Goal: Task Accomplishment & Management: Manage account settings

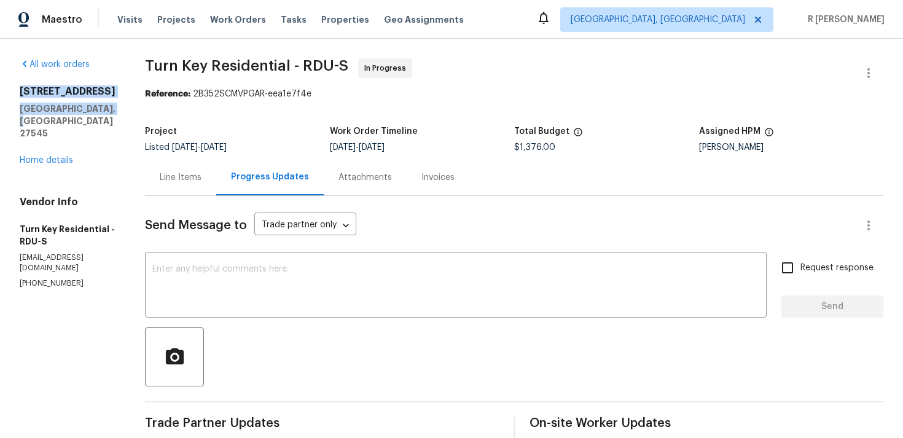
drag, startPoint x: 123, startPoint y: 108, endPoint x: 16, endPoint y: 90, distance: 109.0
copy div "213 Dwelling Pl Knightdale, NC 27545"
click at [182, 176] on div "Line Items" at bounding box center [180, 177] width 71 height 36
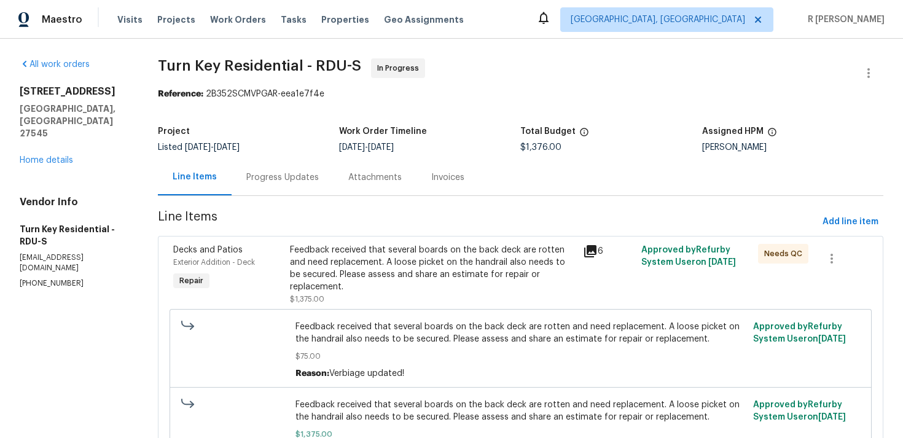
click at [529, 209] on section "Turn Key Residential - RDU-S In Progress Reference: 2B352SCMVPGAR-eea1e7f4e Pro…" at bounding box center [521, 316] width 726 height 517
click at [284, 179] on div "Progress Updates" at bounding box center [282, 177] width 72 height 12
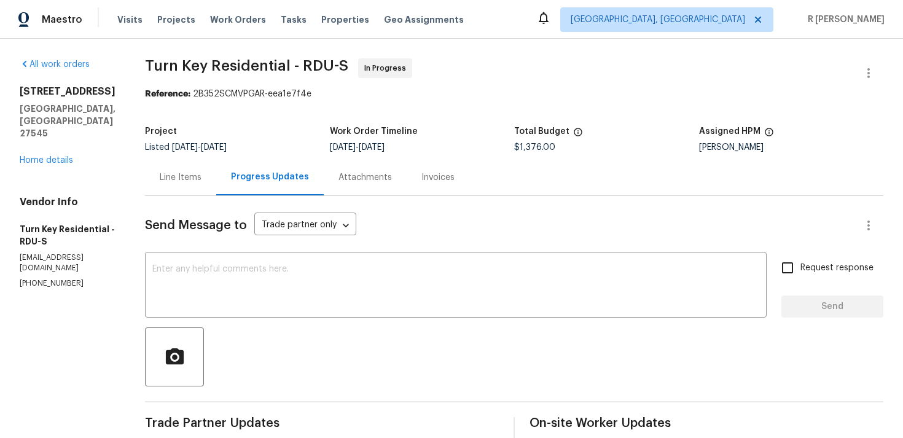
click at [212, 190] on div "Line Items" at bounding box center [180, 177] width 71 height 36
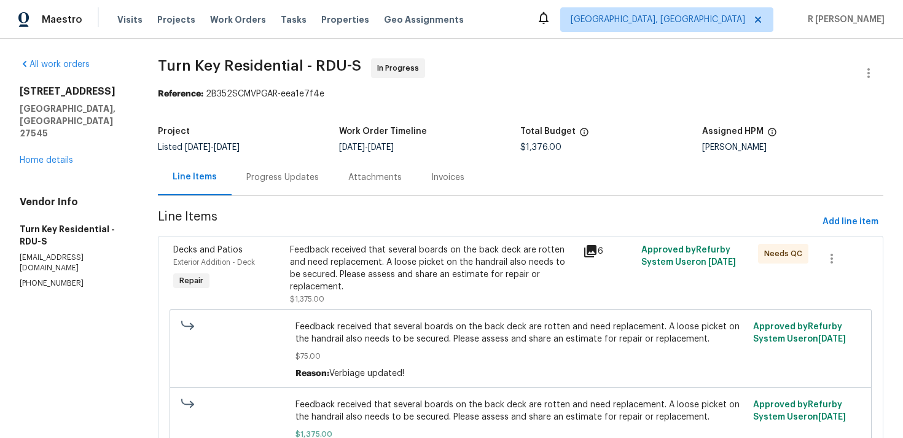
click at [303, 169] on div "Progress Updates" at bounding box center [283, 177] width 102 height 36
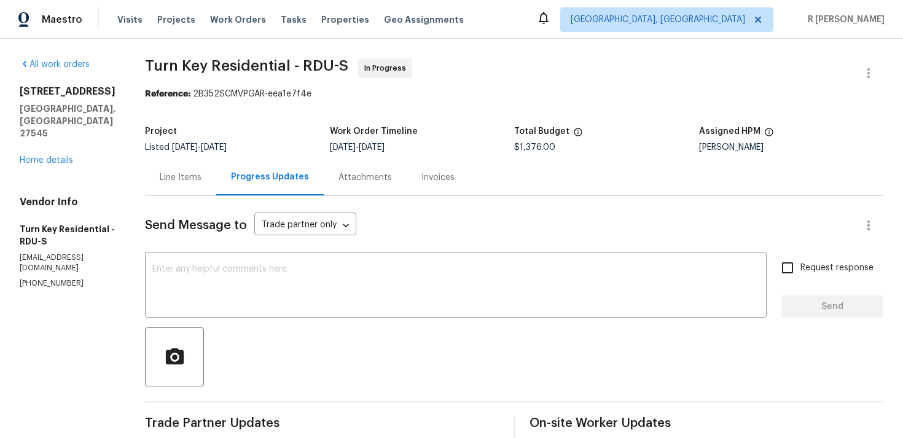
click at [201, 177] on div "Line Items" at bounding box center [181, 177] width 42 height 12
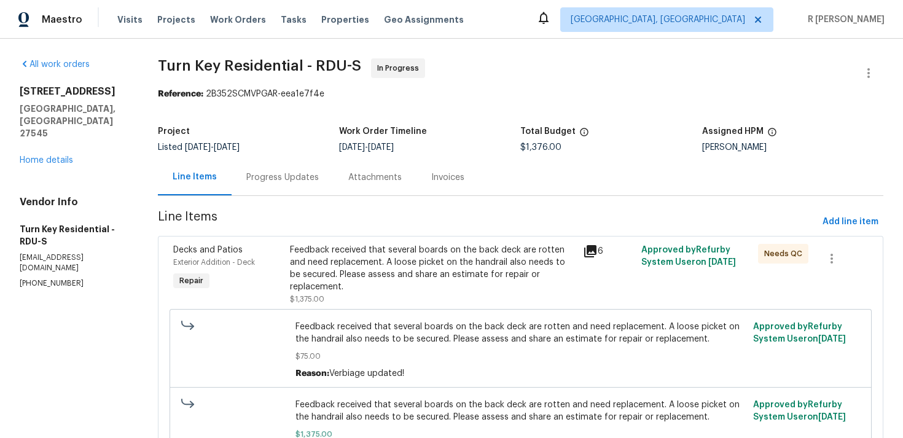
click at [306, 175] on div "Progress Updates" at bounding box center [282, 177] width 72 height 12
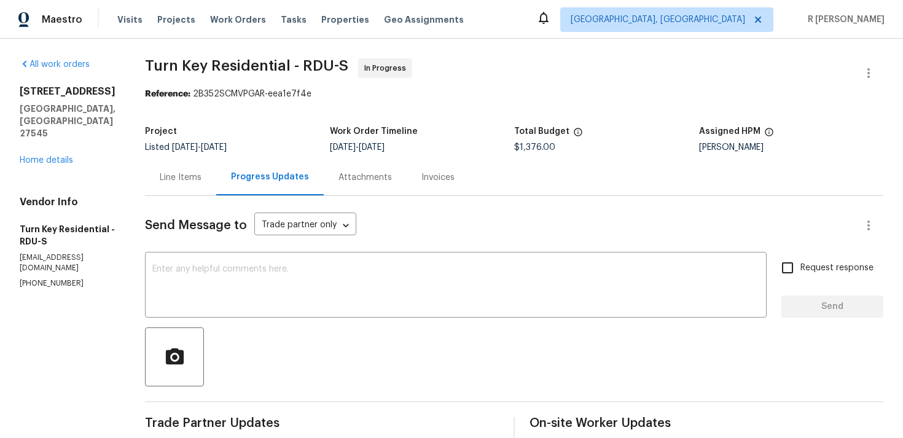
click at [201, 179] on div "Line Items" at bounding box center [181, 177] width 42 height 12
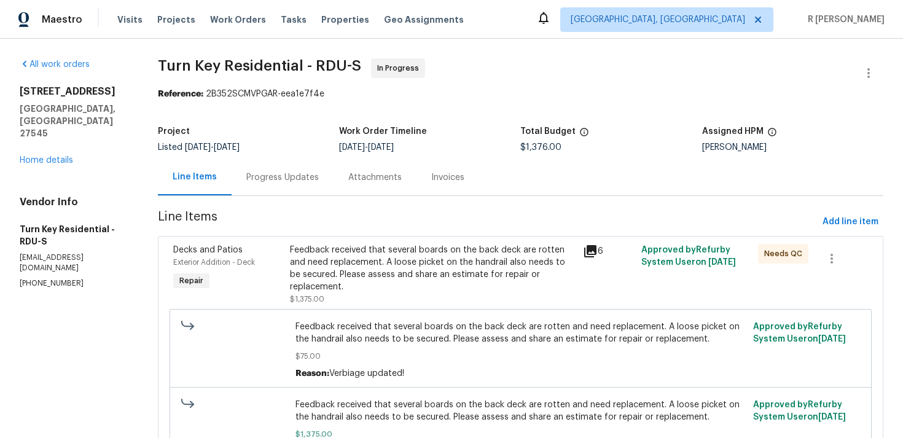
click at [447, 291] on div "Feedback received that several boards on the back deck are rotten and need repl…" at bounding box center [432, 268] width 285 height 49
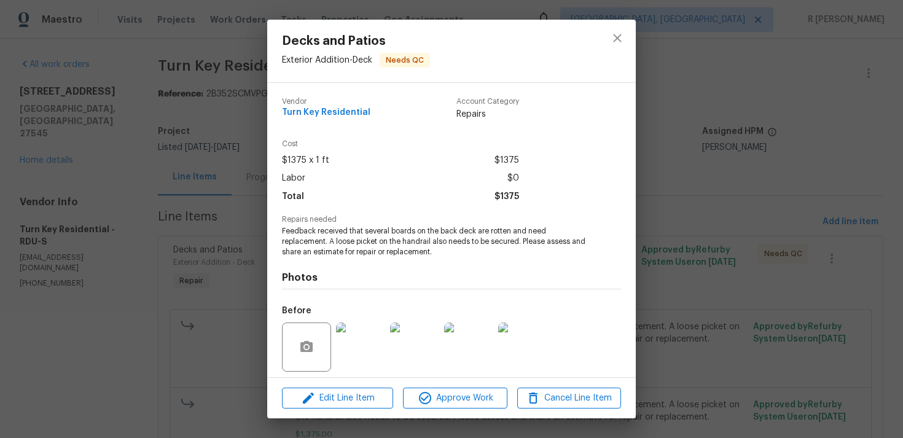
scroll to position [87, 0]
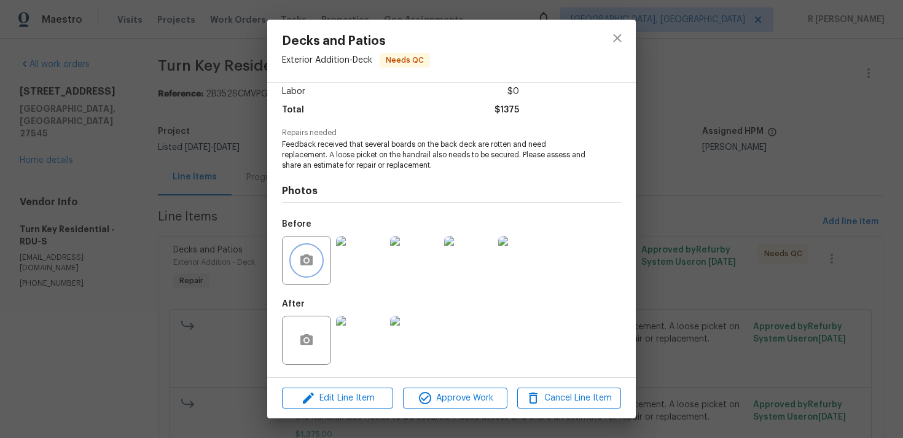
click at [302, 259] on icon "button" at bounding box center [306, 259] width 12 height 11
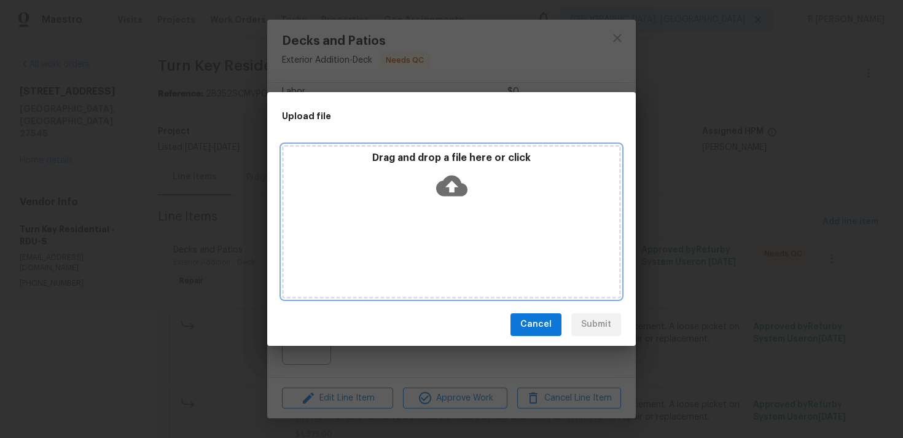
click at [463, 187] on icon at bounding box center [451, 185] width 31 height 21
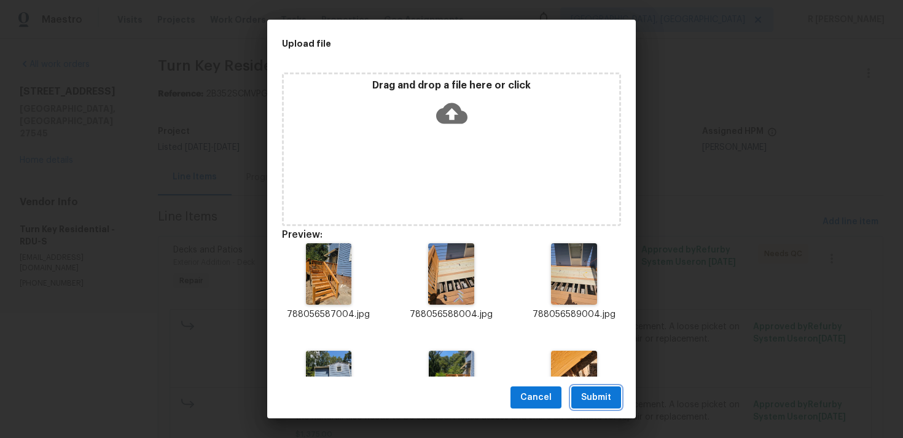
click at [597, 404] on span "Submit" at bounding box center [596, 397] width 30 height 15
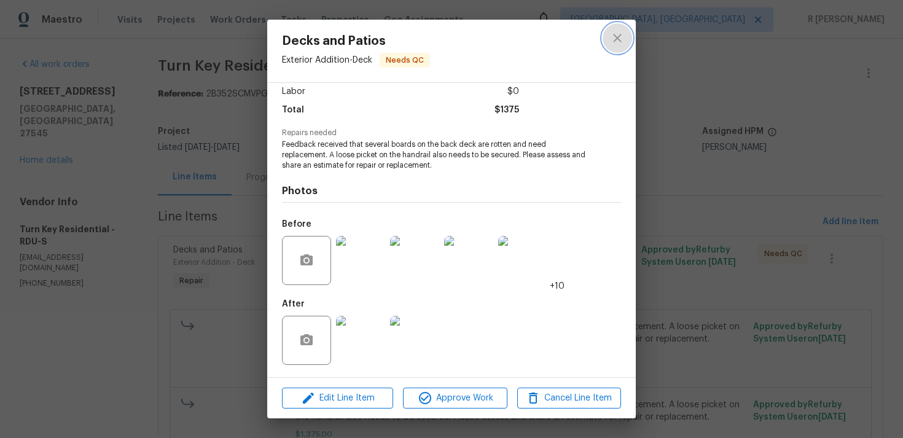
click at [617, 34] on icon "close" at bounding box center [617, 38] width 15 height 15
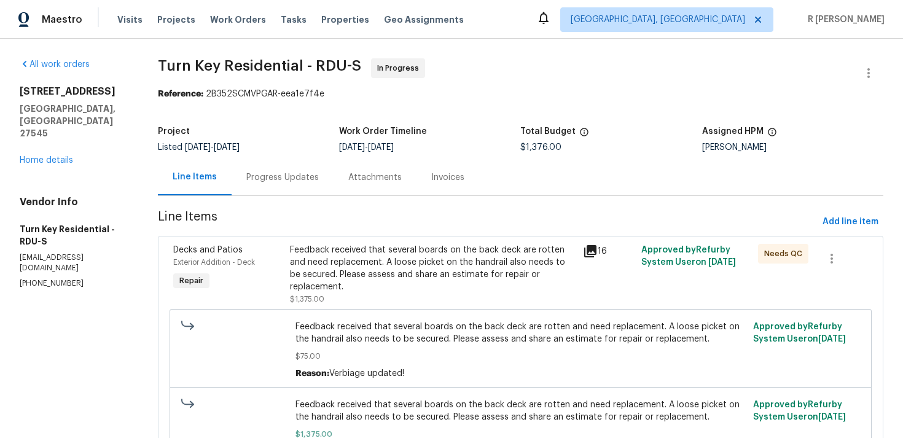
click at [301, 174] on div "Progress Updates" at bounding box center [282, 177] width 72 height 12
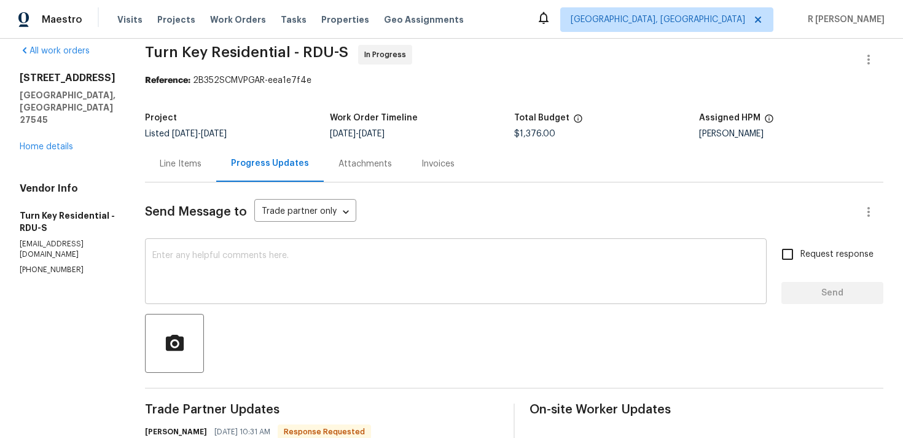
scroll to position [14, 0]
click at [188, 147] on div "Line Items" at bounding box center [180, 163] width 71 height 36
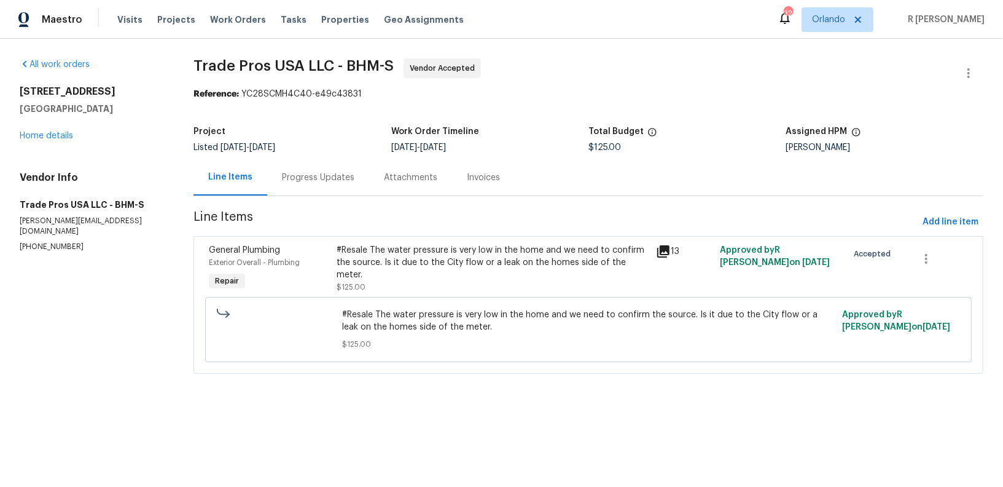
click at [325, 175] on div "Progress Updates" at bounding box center [318, 177] width 72 height 12
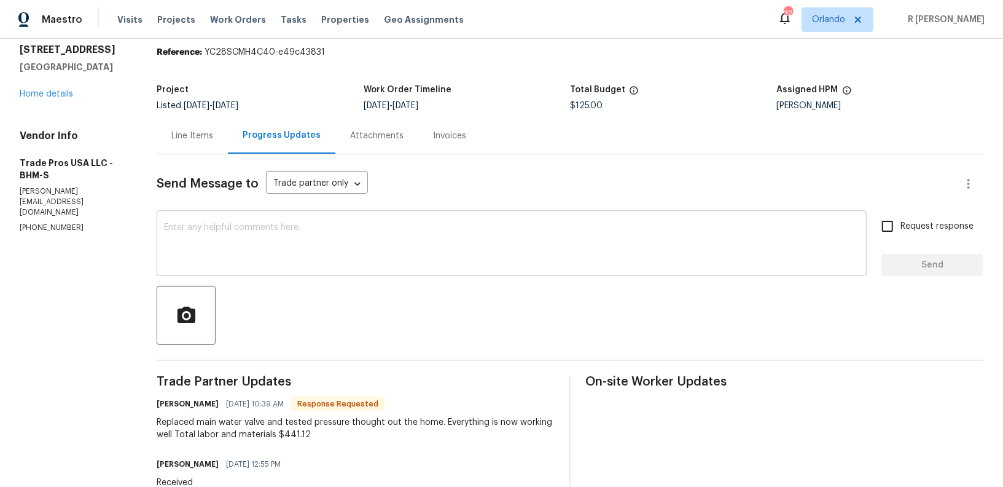
scroll to position [58, 0]
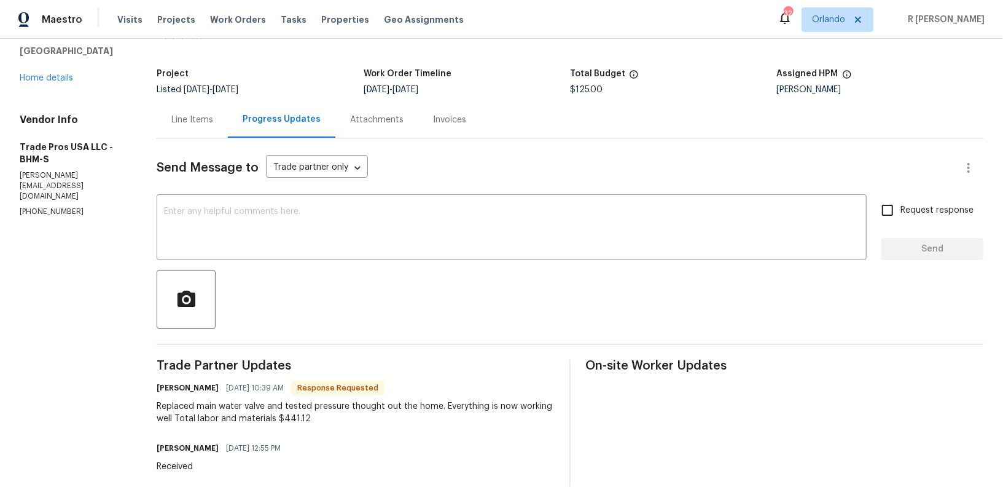
click at [192, 111] on div "Line Items" at bounding box center [192, 119] width 71 height 36
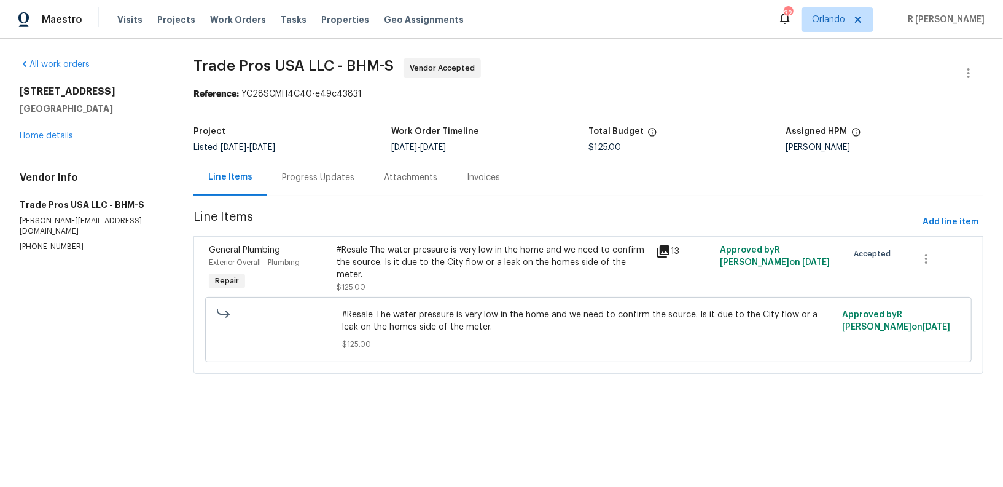
click at [485, 268] on div "#Resale The water pressure is very low in the home and we need to confirm the s…" at bounding box center [493, 268] width 312 height 49
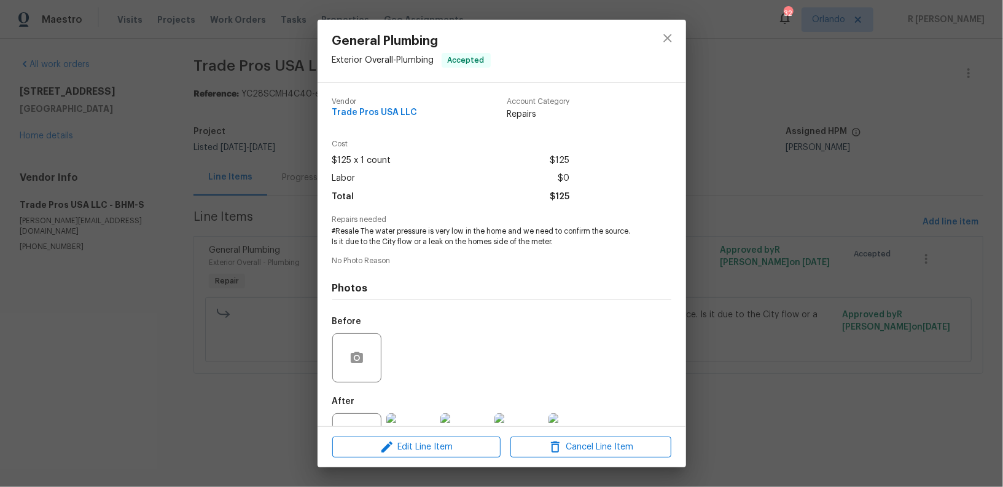
scroll to position [48, 0]
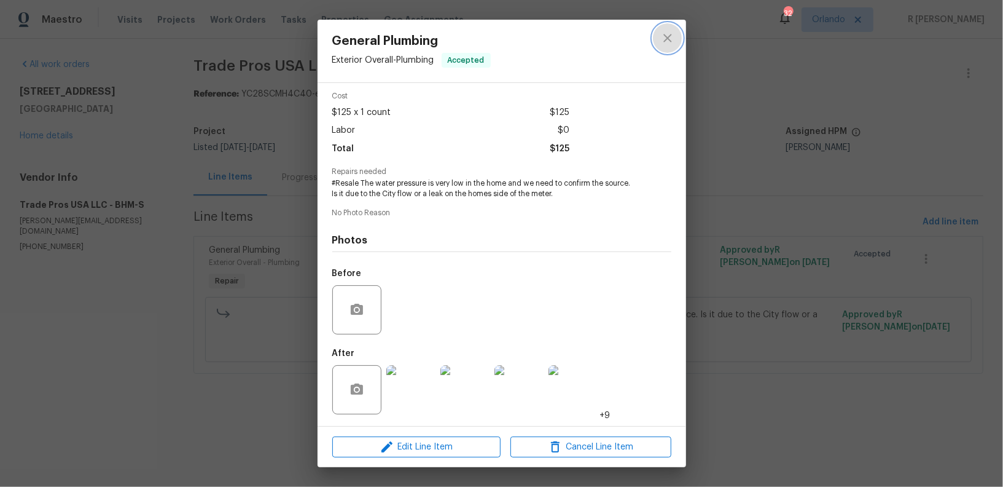
click at [664, 32] on icon "close" at bounding box center [667, 38] width 15 height 15
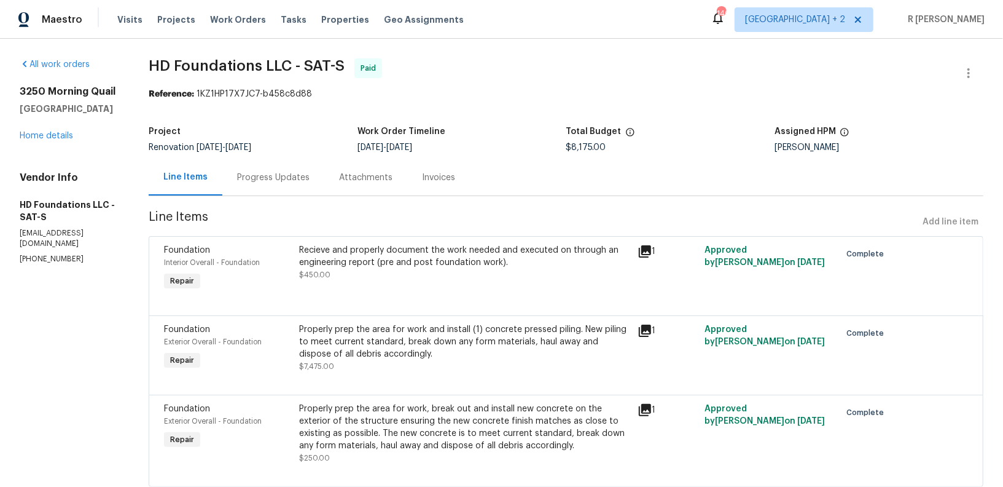
click at [262, 180] on div "Progress Updates" at bounding box center [273, 177] width 72 height 12
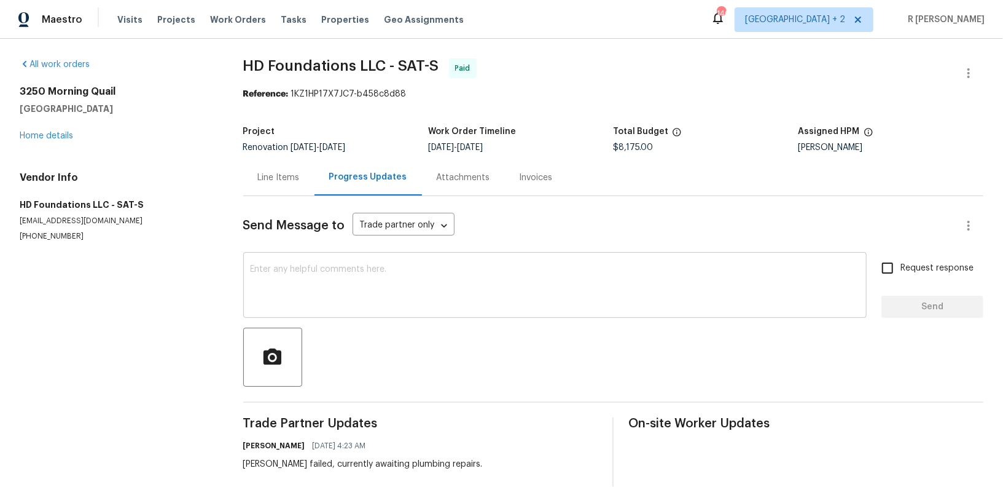
click at [330, 282] on textarea at bounding box center [555, 286] width 609 height 43
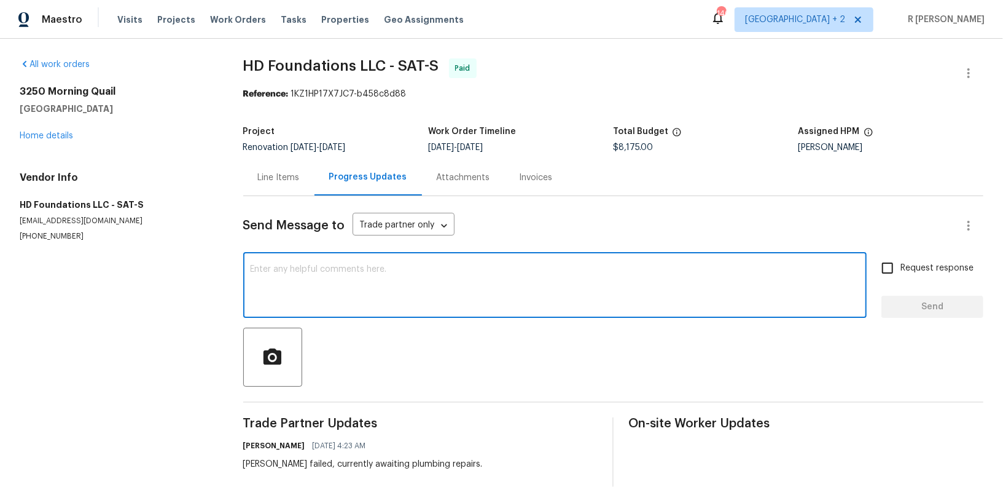
click at [286, 290] on textarea at bounding box center [555, 286] width 609 height 43
paste textarea "any warranty and post engineer report?"
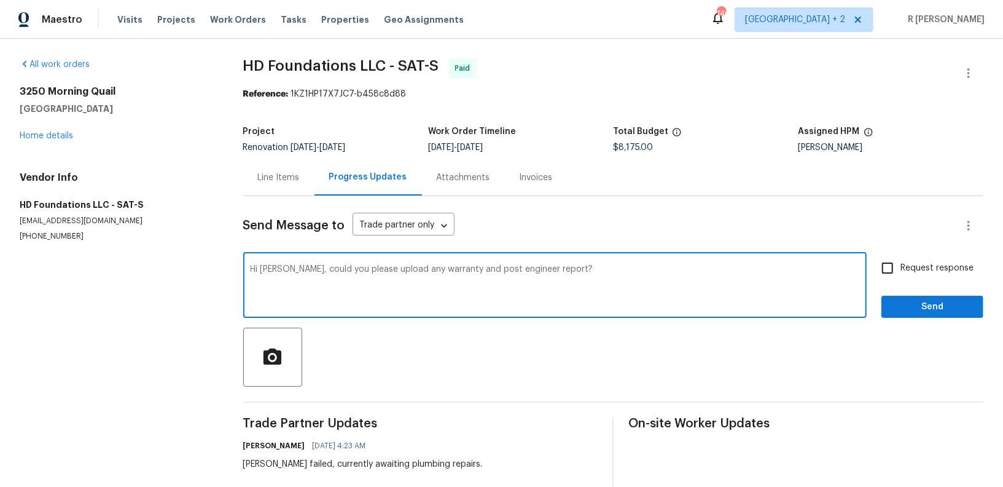
click at [439, 267] on textarea "Hi Chris, could you please upload any warranty and post engineer report?" at bounding box center [555, 286] width 609 height 43
click at [507, 275] on textarea "Hi Chris, could you please upload any warranty doc and post engineer report?" at bounding box center [555, 286] width 609 height 43
paste textarea "uments and post the engineer’s"
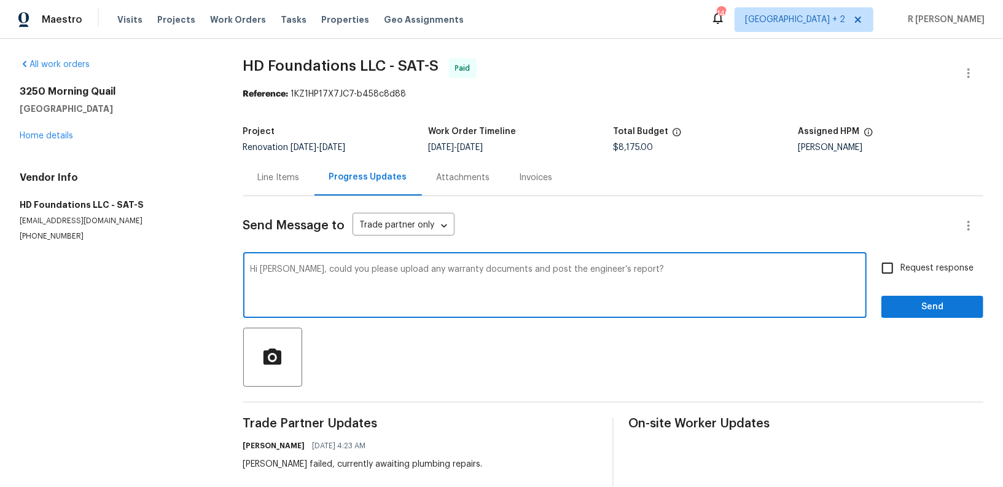
type textarea "Hi Chris, could you please upload any warranty documents and post the engineer’…"
click at [893, 270] on input "Request response" at bounding box center [888, 268] width 26 height 26
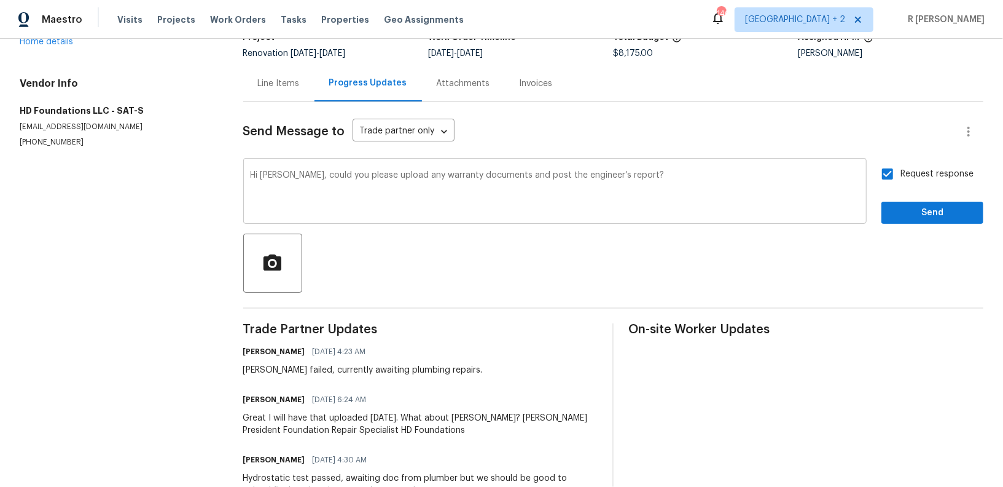
scroll to position [92, 0]
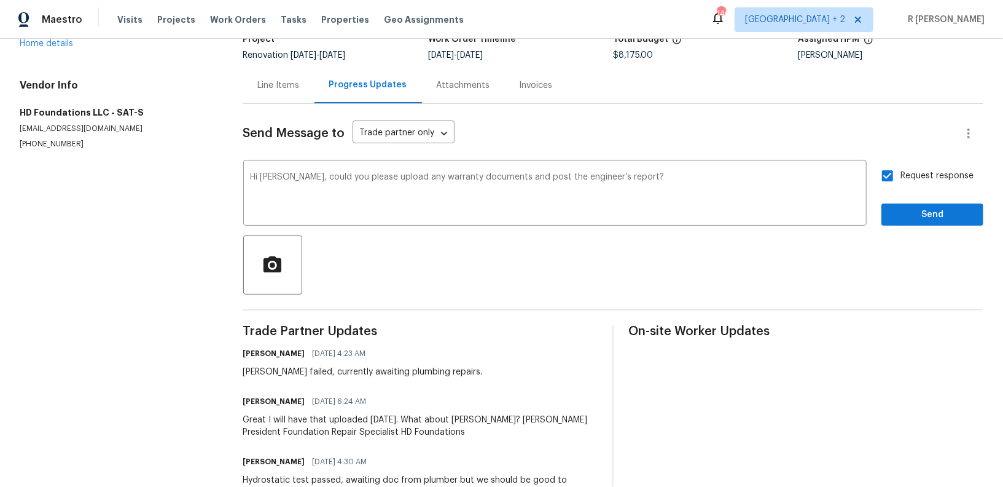
click at [880, 185] on input "Request response" at bounding box center [888, 176] width 26 height 26
click at [888, 175] on input "Request response" at bounding box center [888, 176] width 26 height 26
checkbox input "true"
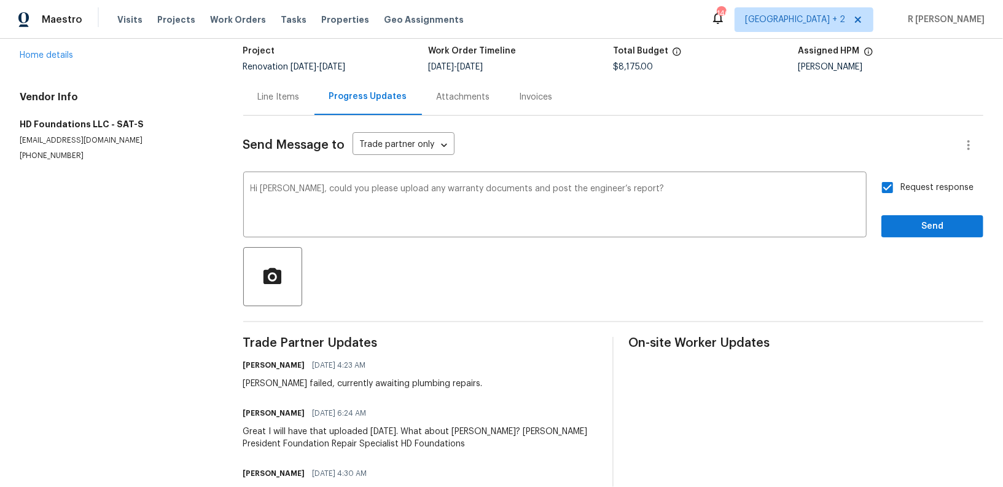
scroll to position [71, 0]
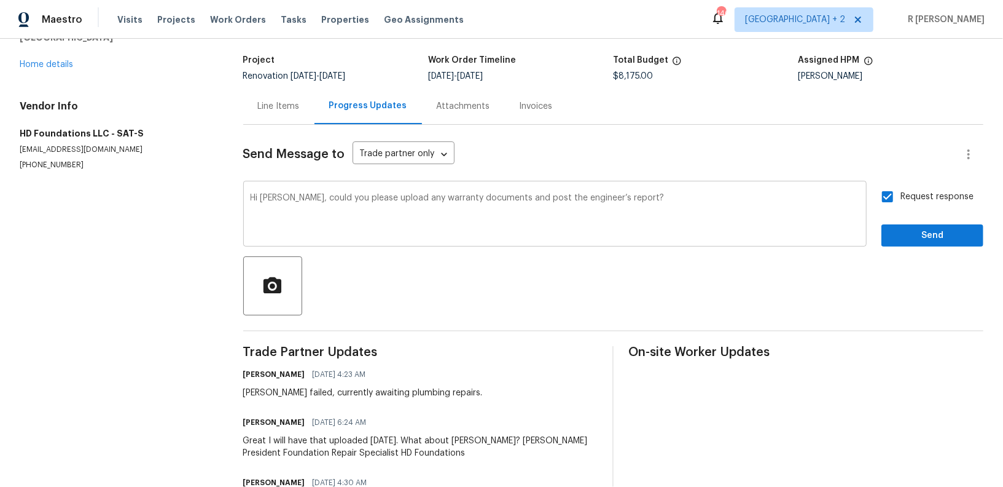
click at [630, 195] on textarea "Hi Chris, could you please upload any warranty documents and post the engineer’…" at bounding box center [555, 215] width 609 height 43
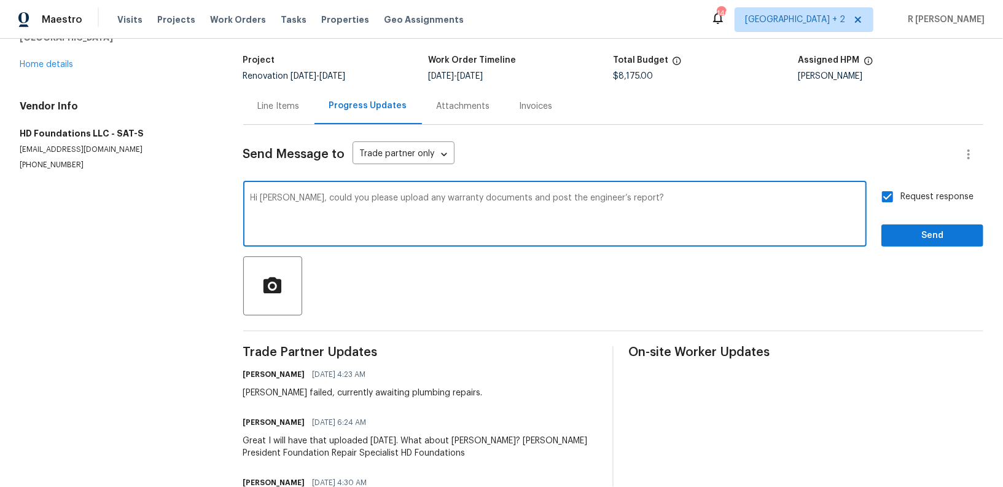
click at [542, 154] on div "Send Message to Trade partner only Trade partner only ​" at bounding box center [598, 153] width 711 height 29
click at [634, 197] on textarea "Hi Chris, could you please upload any warranty documents and post the engineer’…" at bounding box center [555, 215] width 609 height 43
type textarea "Hi Chris, could you please upload any warranty documents and post the engineer’…"
click at [919, 233] on span "Send" at bounding box center [932, 235] width 82 height 15
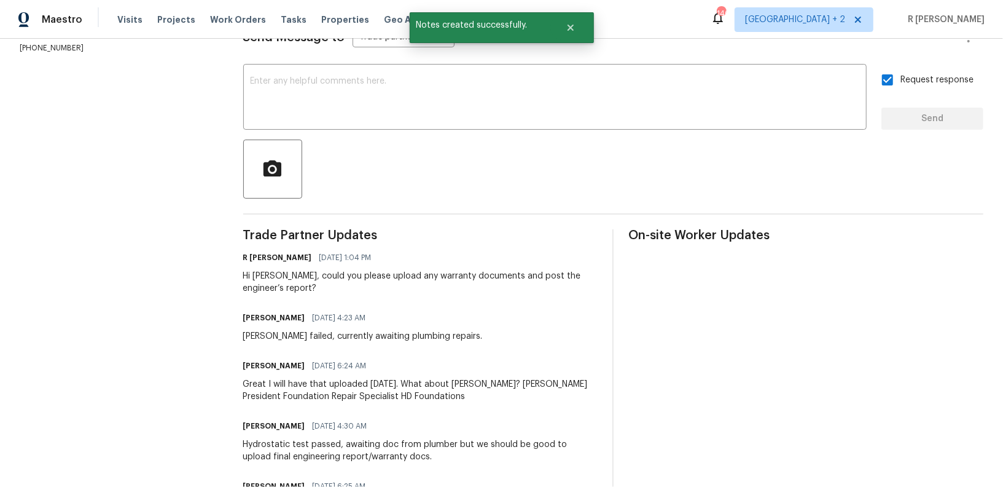
scroll to position [0, 0]
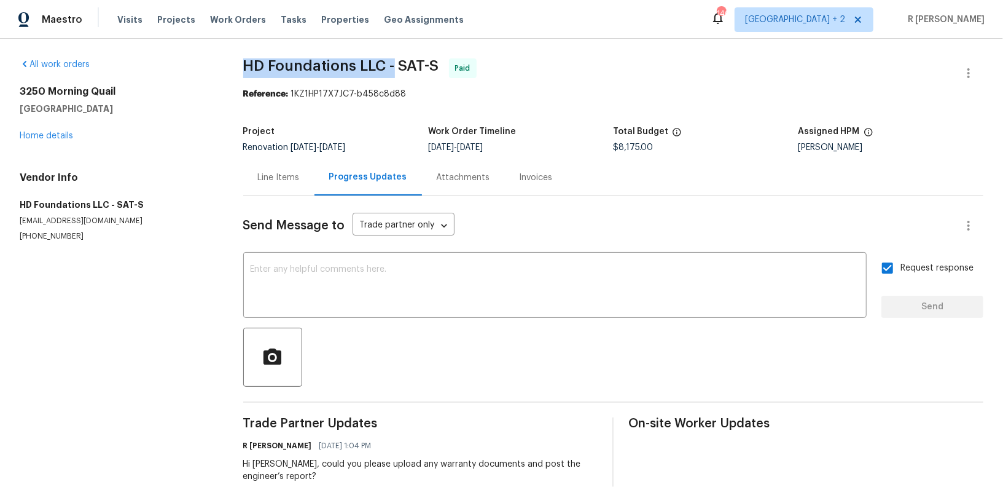
drag, startPoint x: 243, startPoint y: 69, endPoint x: 393, endPoint y: 69, distance: 149.3
click at [393, 69] on span "HD Foundations LLC - SAT-S" at bounding box center [341, 65] width 196 height 15
copy span "HD Foundations LLC -"
click at [85, 91] on h2 "3250 Morning Quail" at bounding box center [117, 91] width 194 height 12
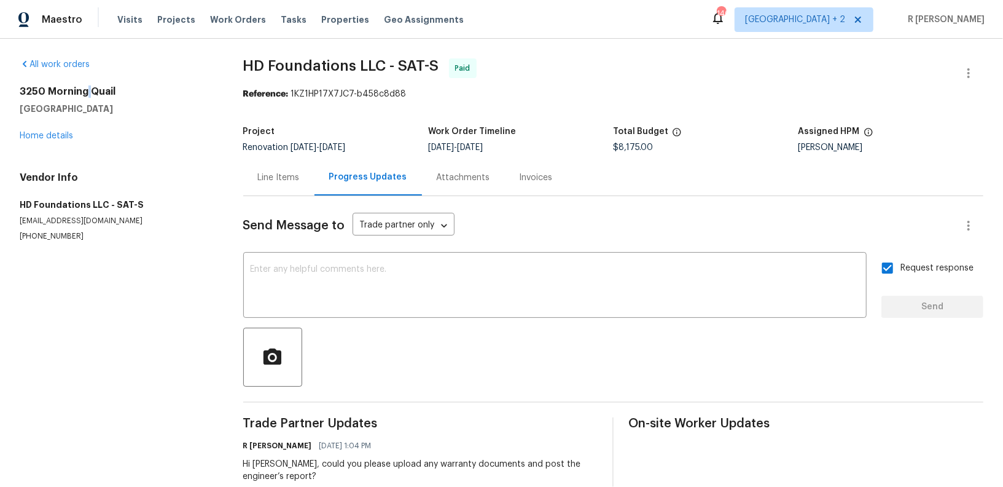
click at [85, 91] on h2 "3250 Morning Quail" at bounding box center [117, 91] width 194 height 12
copy h2 "3250 Morning Quail"
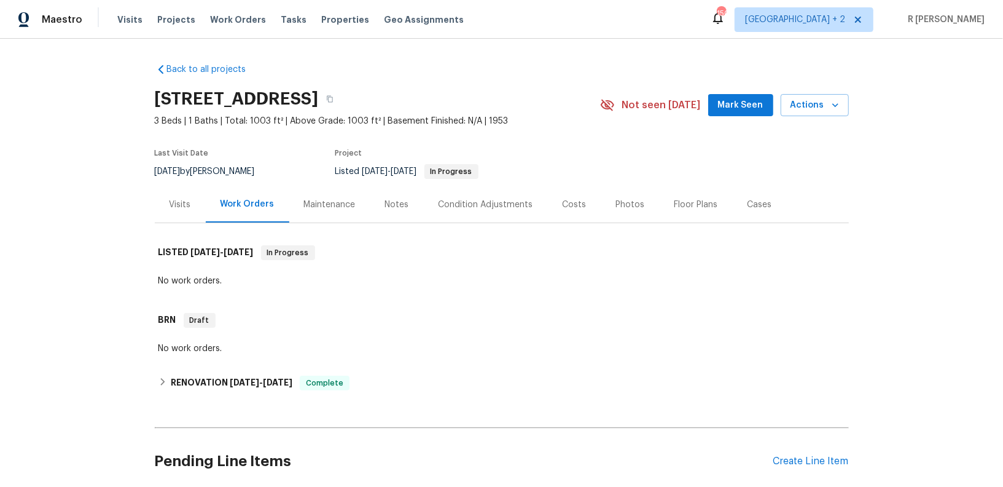
scroll to position [97, 0]
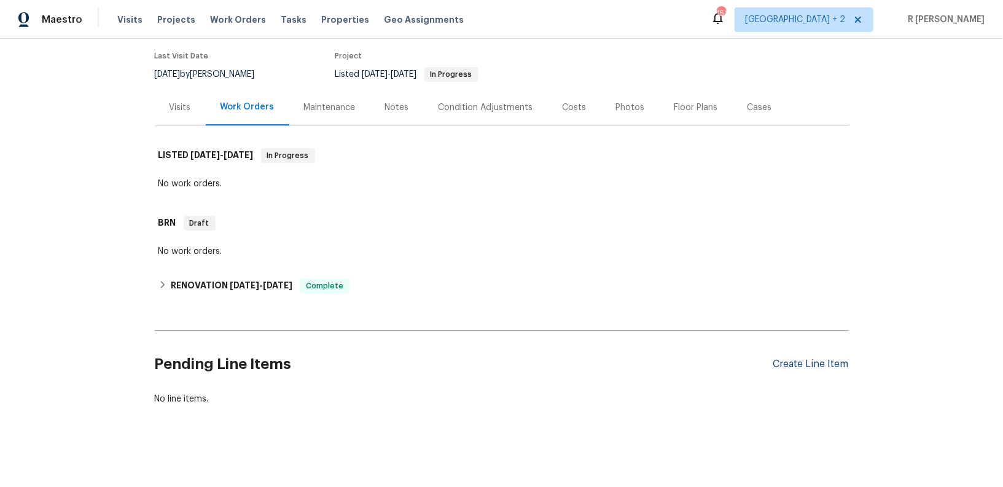
click at [799, 365] on div "Create Line Item" at bounding box center [811, 364] width 76 height 12
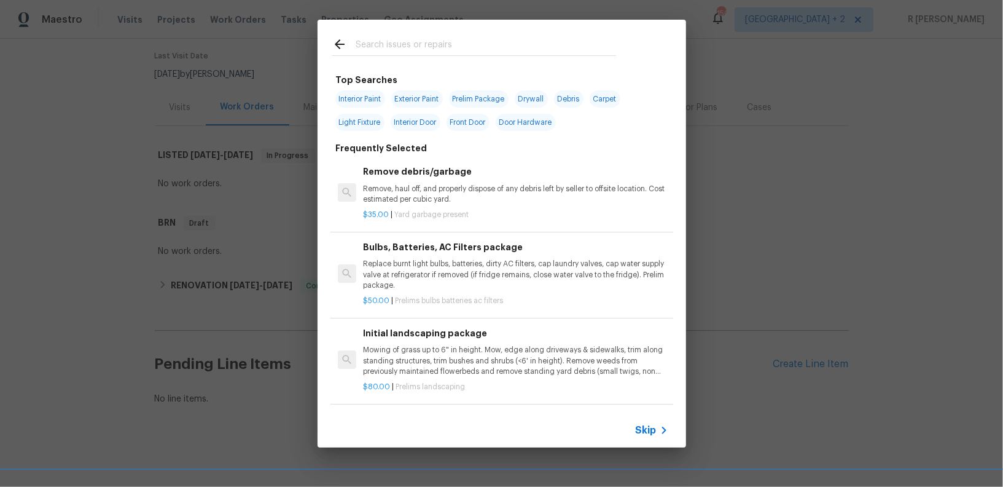
click at [657, 432] on icon at bounding box center [664, 430] width 15 height 15
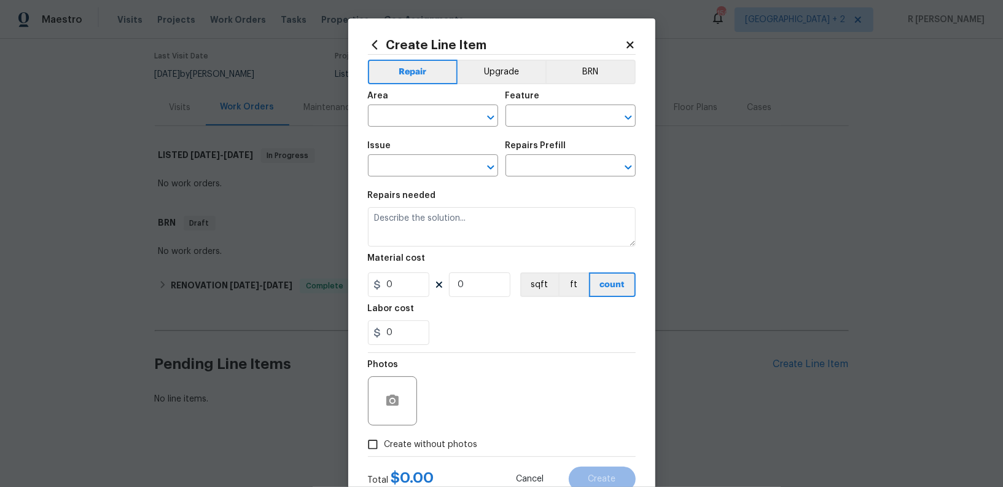
click at [435, 99] on div "Area" at bounding box center [433, 100] width 130 height 16
click at [399, 111] on input "text" at bounding box center [416, 117] width 96 height 19
click at [422, 111] on input "fro" at bounding box center [416, 117] width 96 height 19
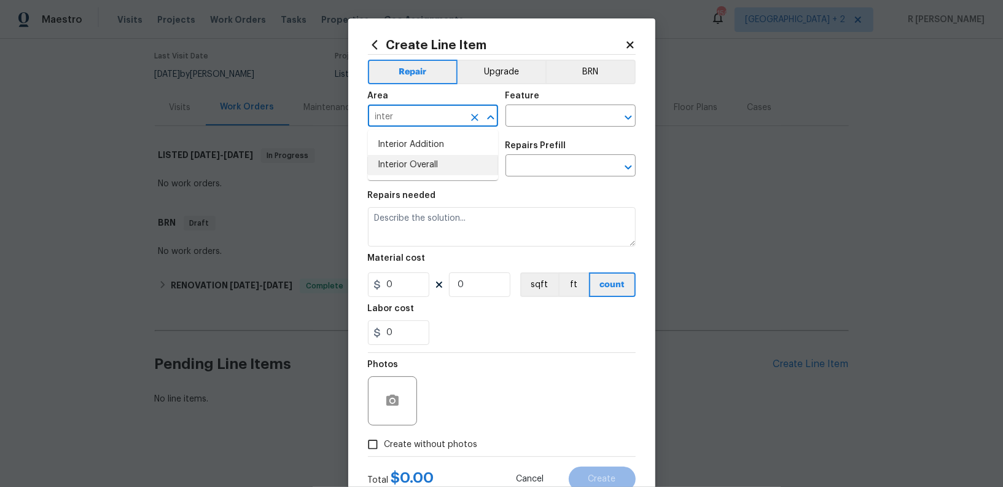
click at [433, 170] on li "Interior Overall" at bounding box center [433, 165] width 130 height 20
type input "Interior Overall"
click at [542, 118] on input "text" at bounding box center [554, 117] width 96 height 19
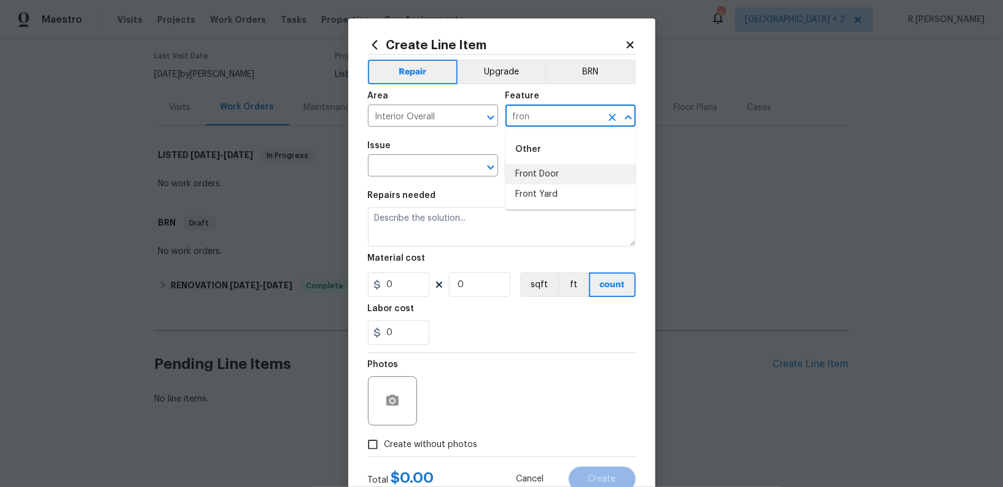
click at [535, 181] on li "Front Door" at bounding box center [571, 174] width 130 height 20
type input "Front Door"
click at [408, 158] on input "text" at bounding box center [416, 166] width 96 height 19
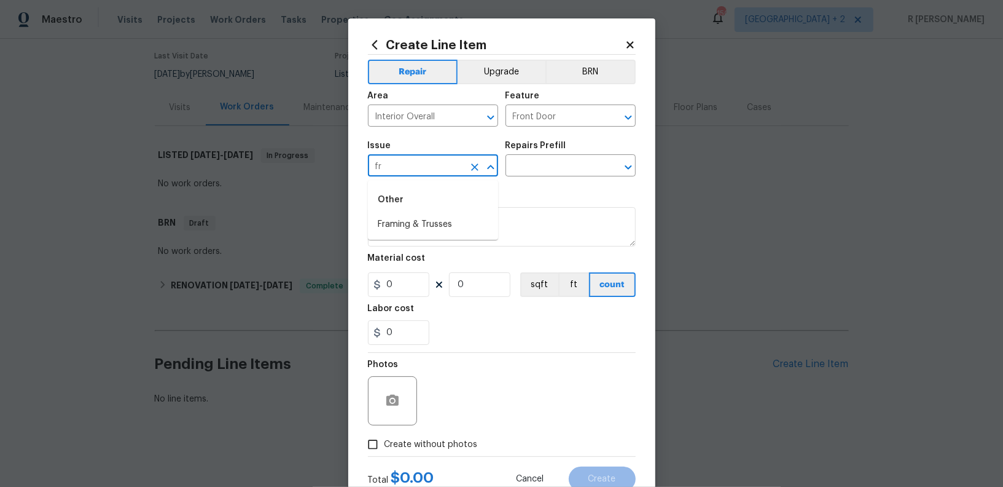
type input "f"
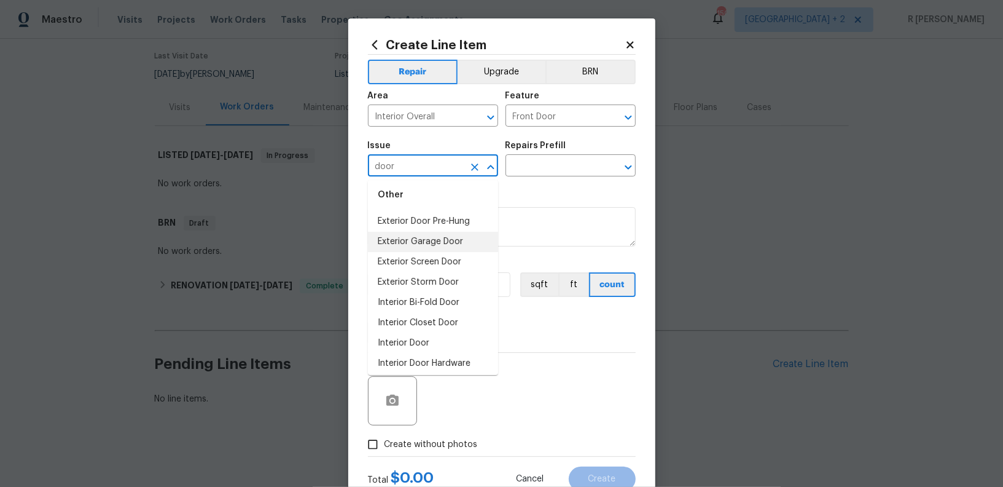
scroll to position [68, 0]
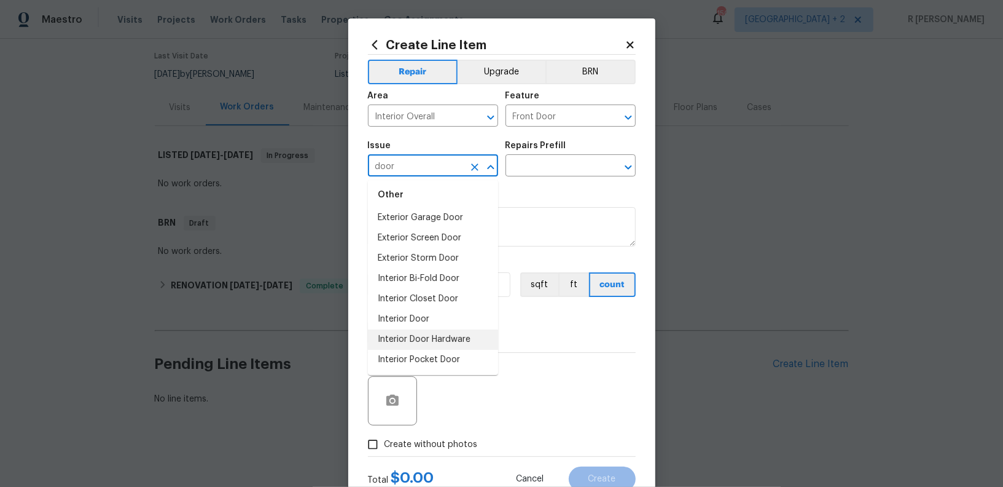
click at [417, 345] on li "Interior Door Hardware" at bounding box center [433, 339] width 130 height 20
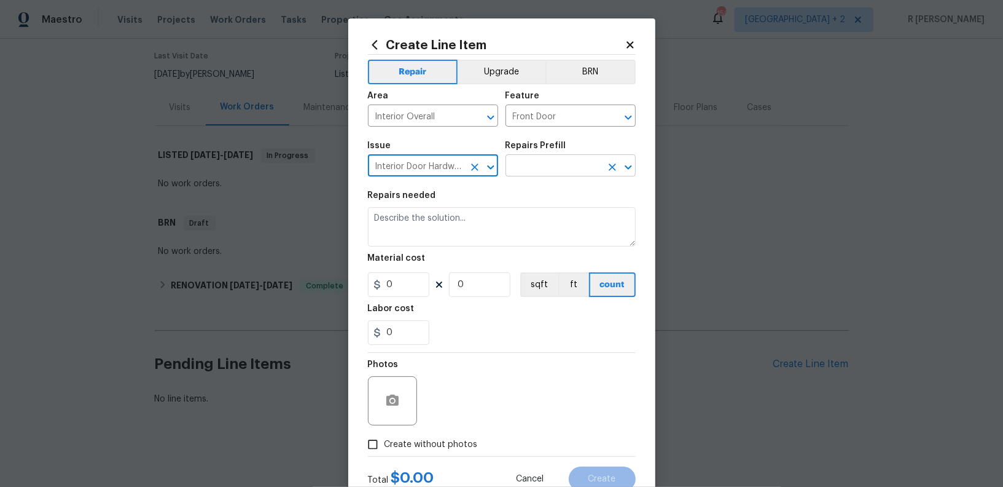
type input "Interior Door Hardware"
click at [550, 163] on input "text" at bounding box center [554, 166] width 96 height 19
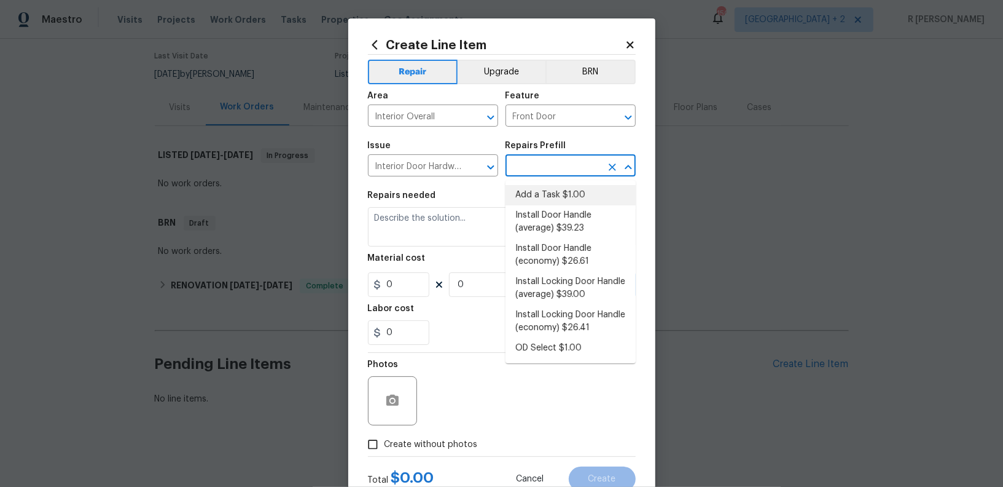
click at [546, 204] on li "Add a Task $1.00" at bounding box center [571, 195] width 130 height 20
type input "Interior Door"
type input "Add a Task $1.00"
type textarea "HPM to detail"
type input "1"
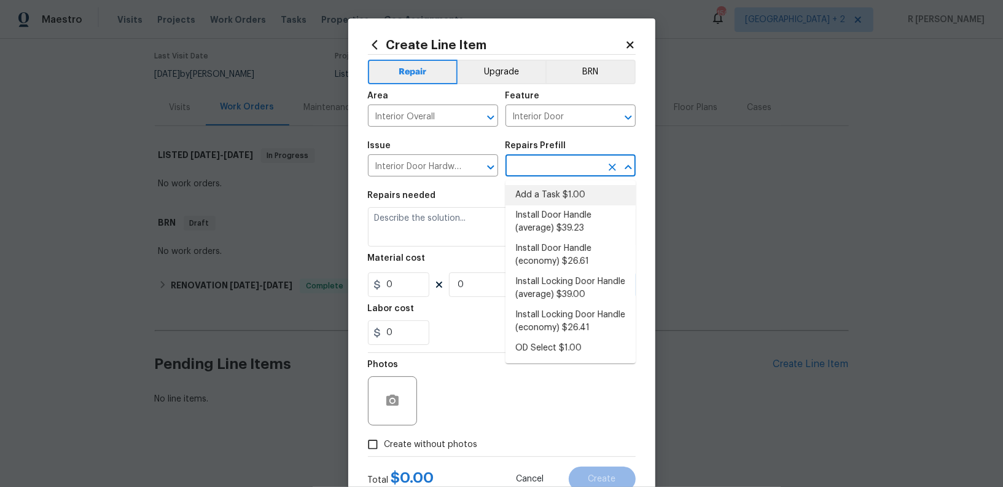
type input "1"
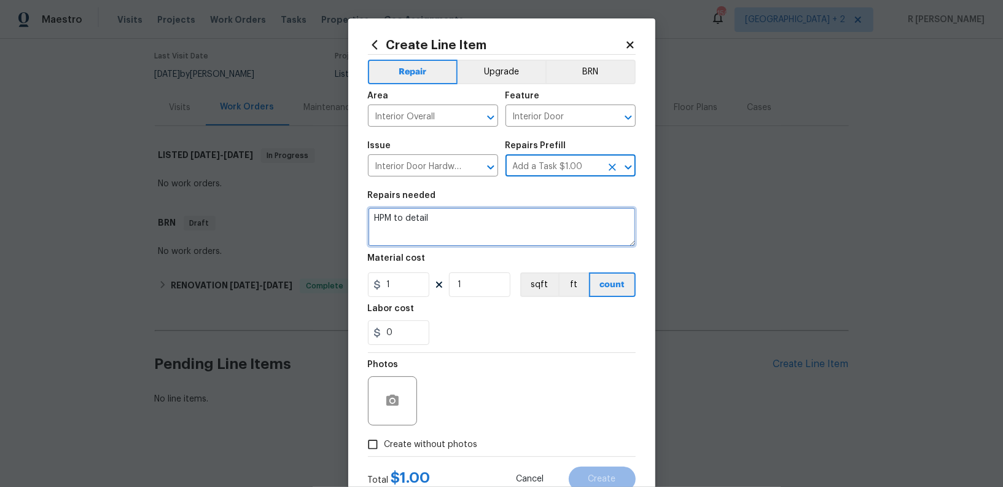
click at [462, 233] on textarea "HPM to detail" at bounding box center [502, 226] width 268 height 39
paste textarea "12515 Cedar Ave, Hawthorne Ca 90250"
paste textarea "Please prioritize this WO due to COE today. Replace deadbolt and knob to the de…"
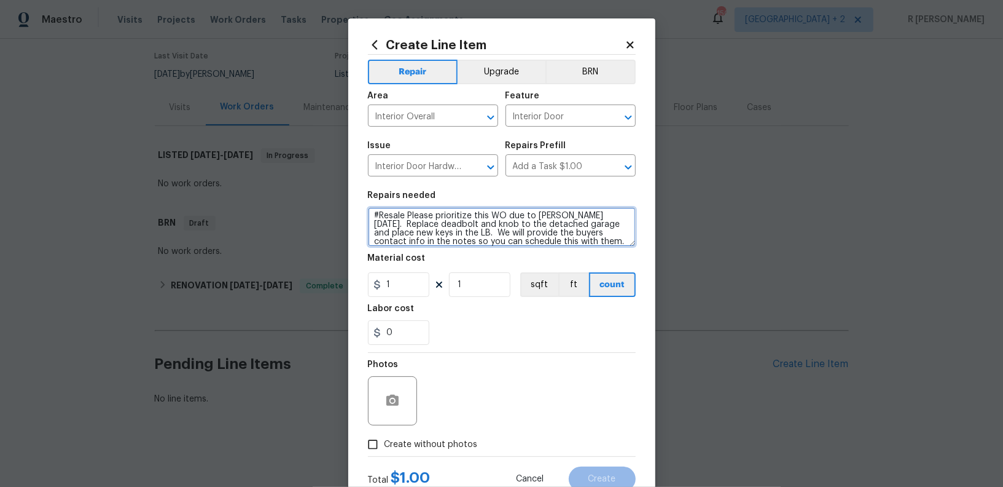
scroll to position [42, 0]
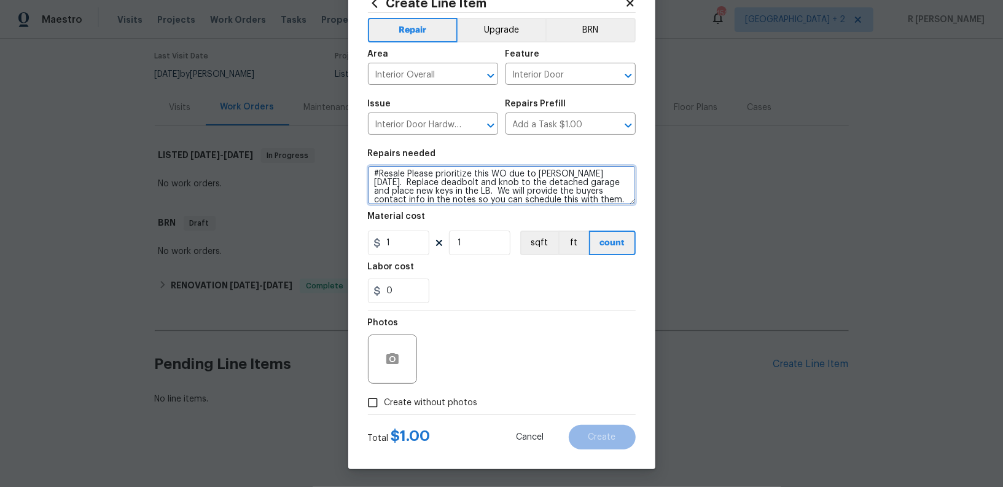
type textarea "#Resale Please prioritize this WO due to COE today. Replace deadbolt and knob t…"
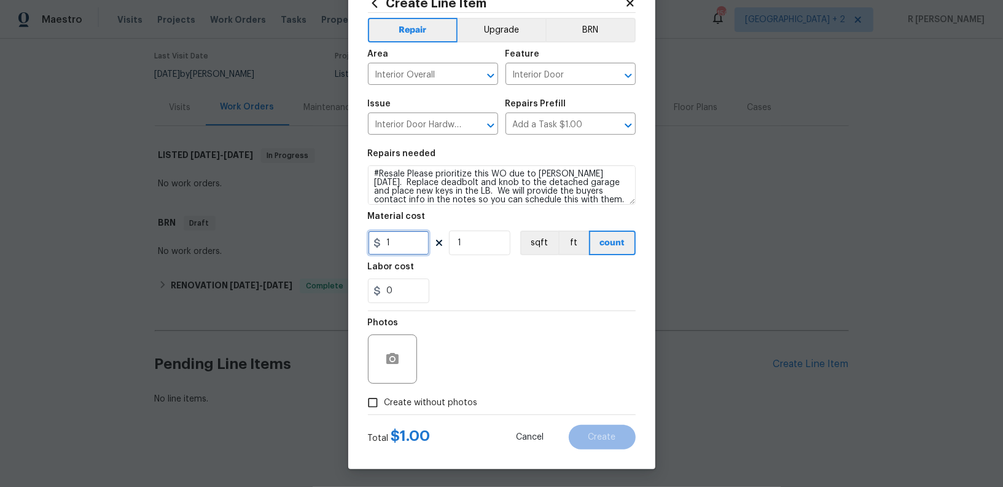
click at [405, 248] on input "1" at bounding box center [398, 242] width 61 height 25
type input "175"
click at [426, 407] on span "Create without photos" at bounding box center [431, 402] width 93 height 13
click at [385, 407] on input "Create without photos" at bounding box center [372, 402] width 23 height 23
click at [389, 366] on button "button" at bounding box center [392, 358] width 29 height 29
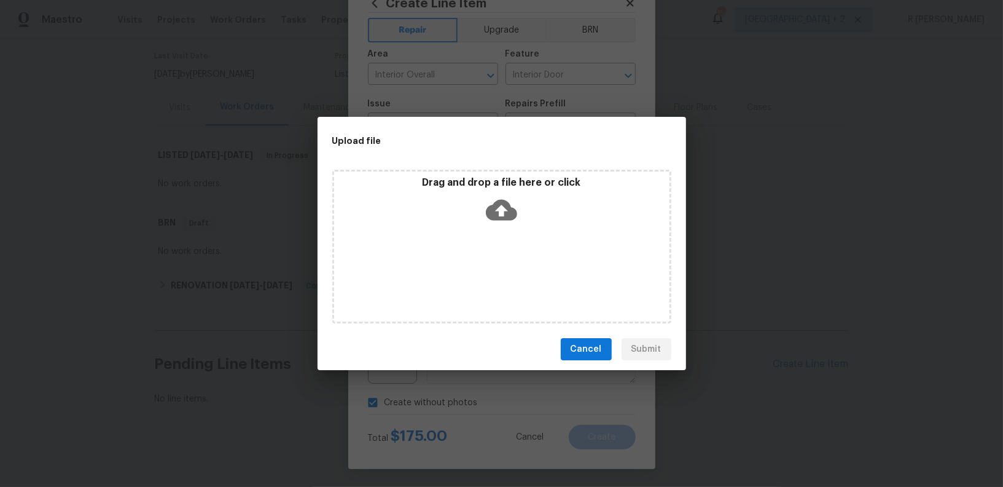
click at [507, 219] on icon at bounding box center [501, 210] width 31 height 21
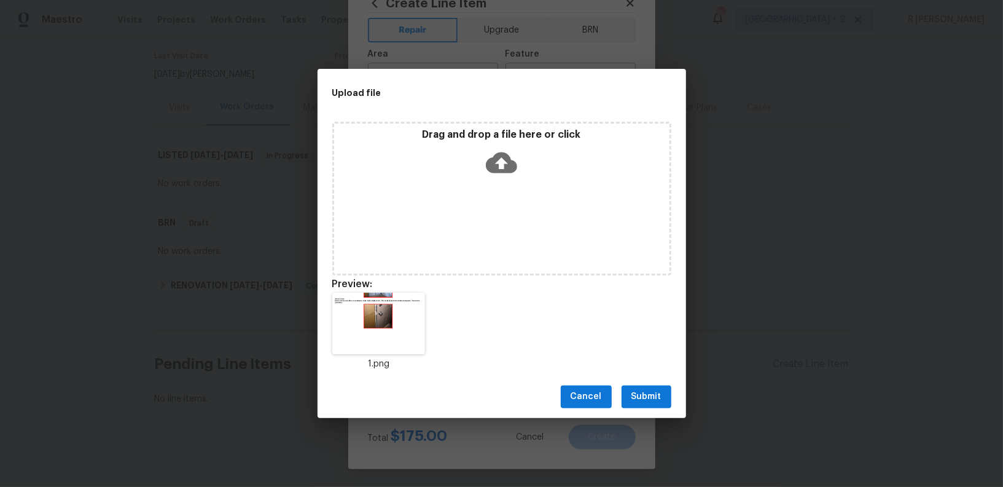
click at [639, 393] on span "Submit" at bounding box center [647, 396] width 30 height 15
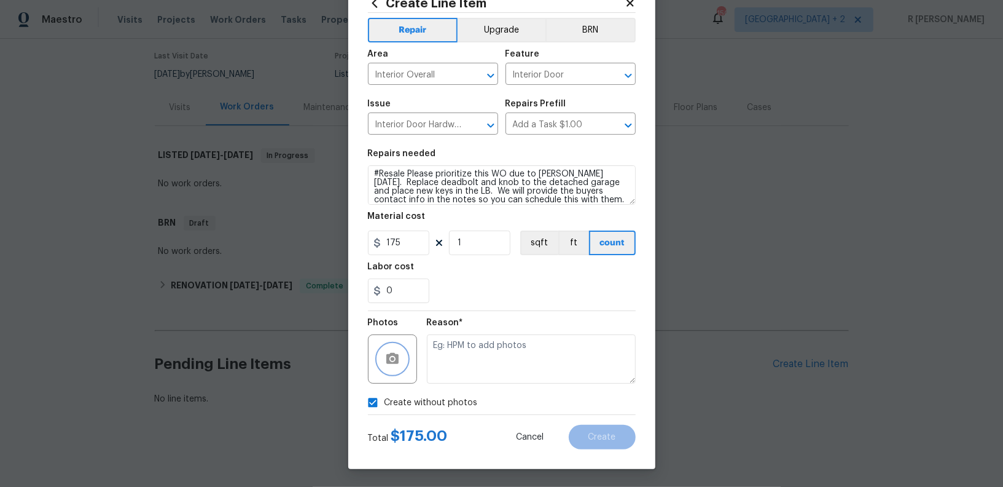
checkbox input "false"
click at [591, 432] on span "Create" at bounding box center [603, 436] width 28 height 9
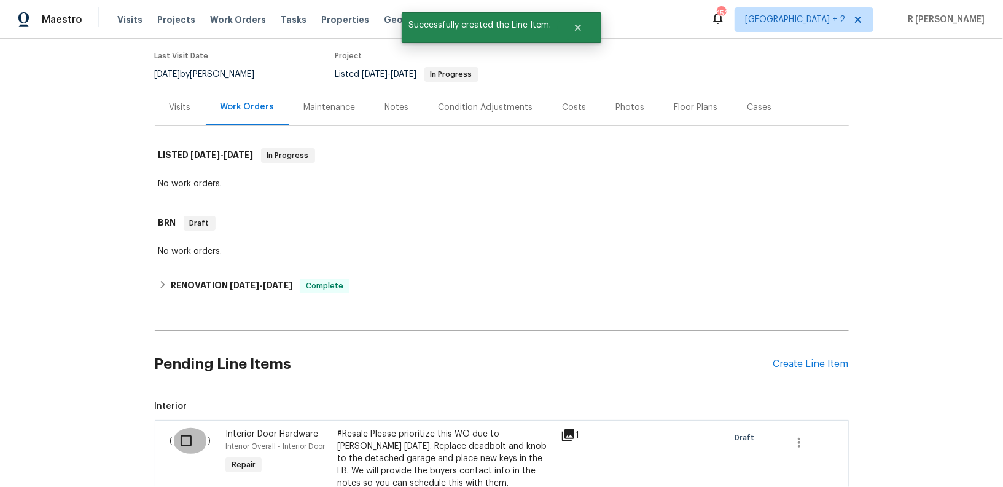
click at [189, 440] on input "checkbox" at bounding box center [190, 441] width 35 height 26
checkbox input "true"
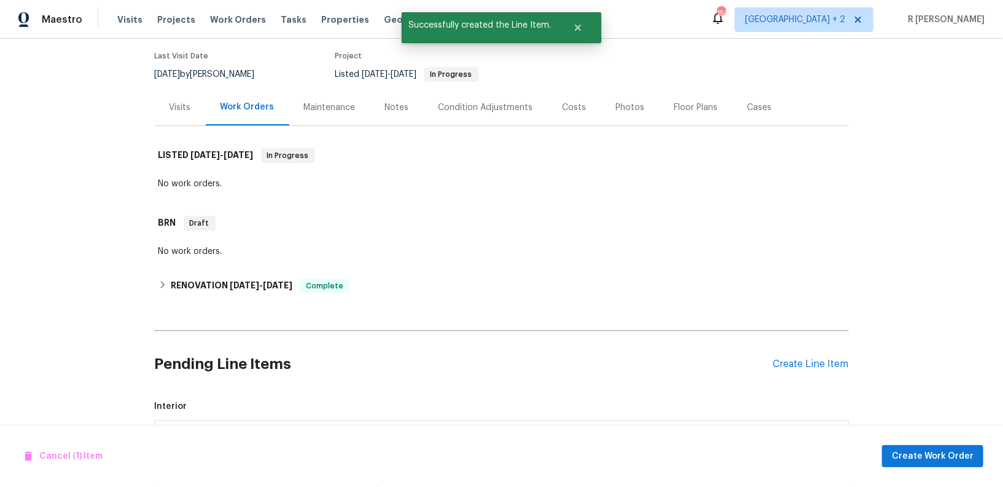
scroll to position [286, 0]
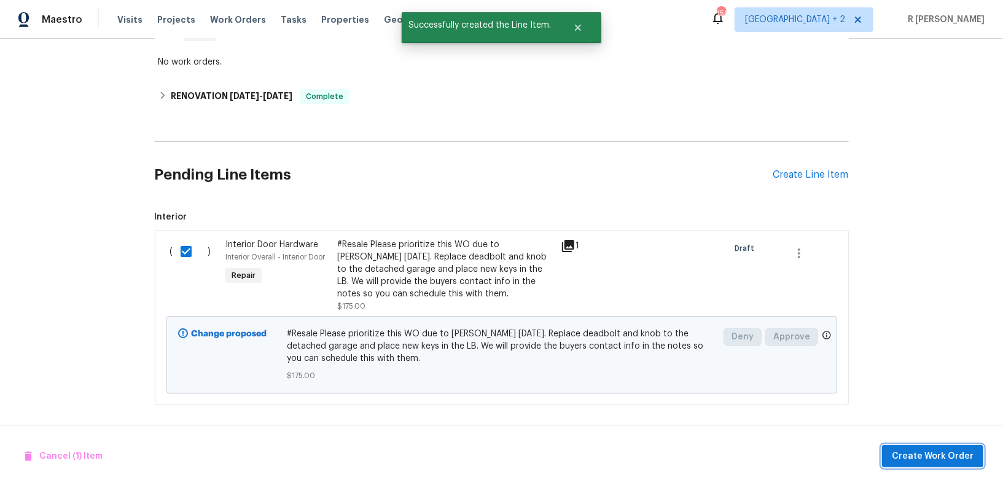
click at [906, 456] on span "Create Work Order" at bounding box center [933, 455] width 82 height 15
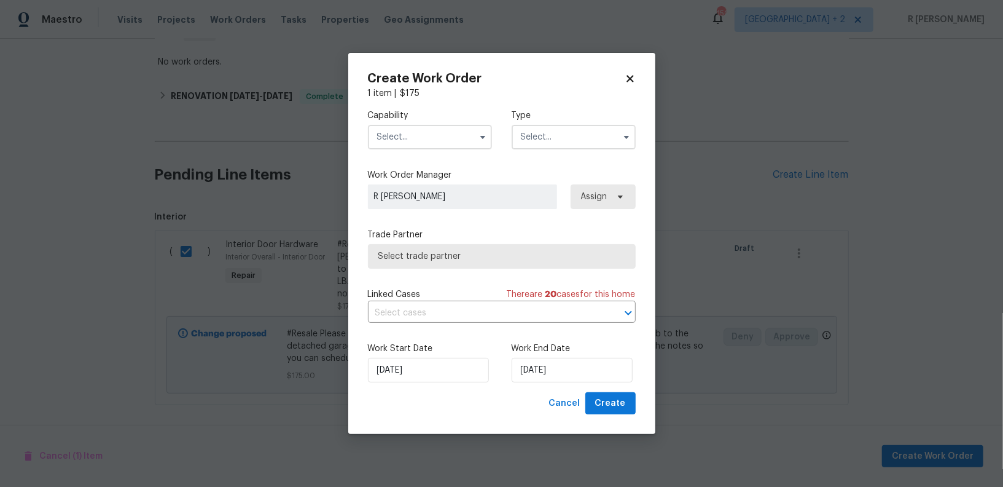
click at [390, 126] on input "text" at bounding box center [430, 137] width 124 height 25
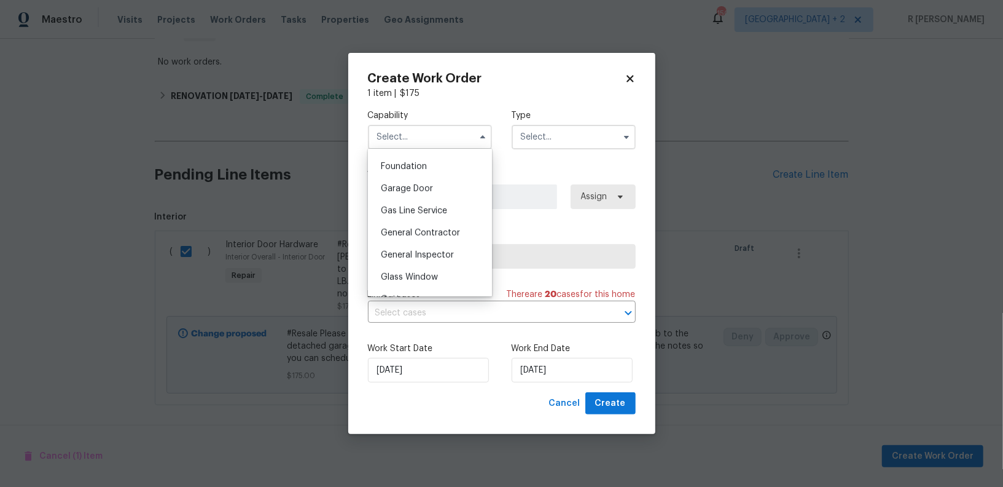
scroll to position [552, 0]
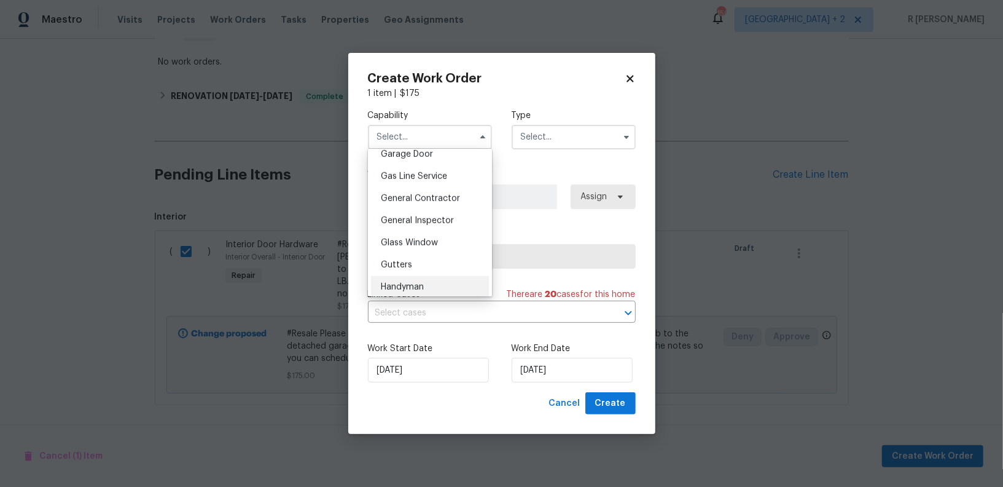
click at [426, 280] on div "Handyman" at bounding box center [430, 287] width 118 height 22
type input "Handyman"
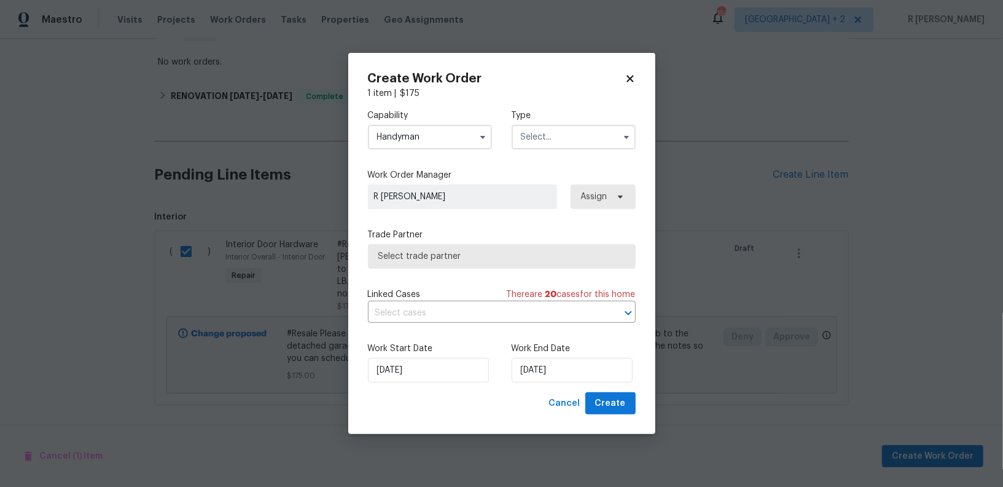
click at [569, 136] on input "text" at bounding box center [574, 137] width 124 height 25
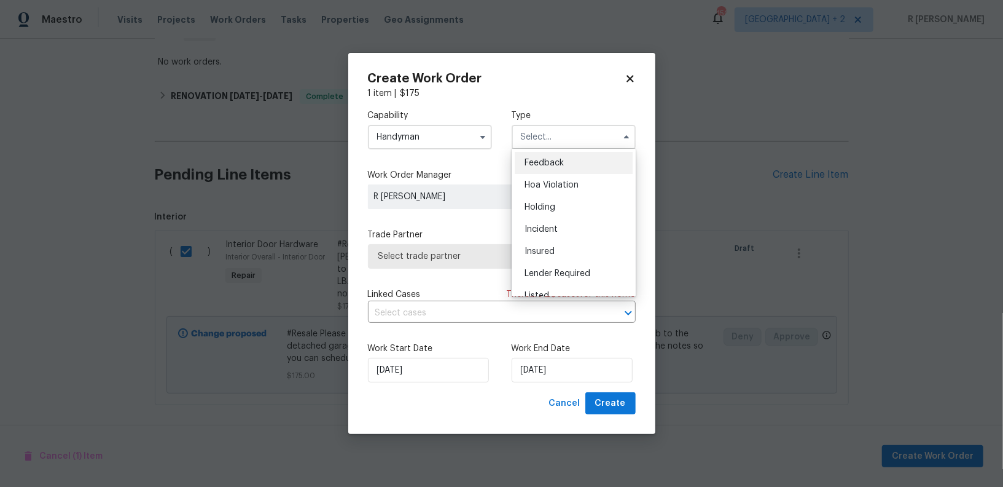
click at [563, 159] on span "Feedback" at bounding box center [544, 162] width 39 height 9
type input "Feedback"
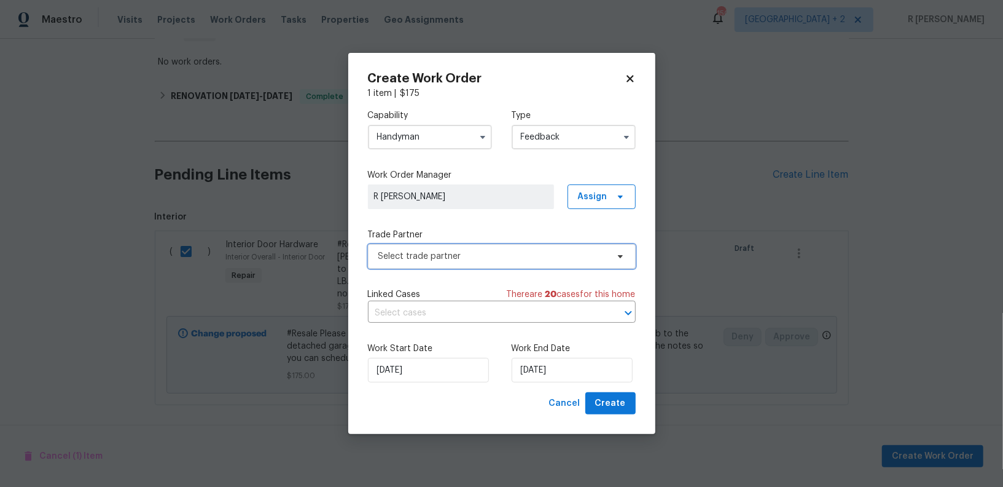
click at [488, 260] on span "Select trade partner" at bounding box center [492, 256] width 229 height 12
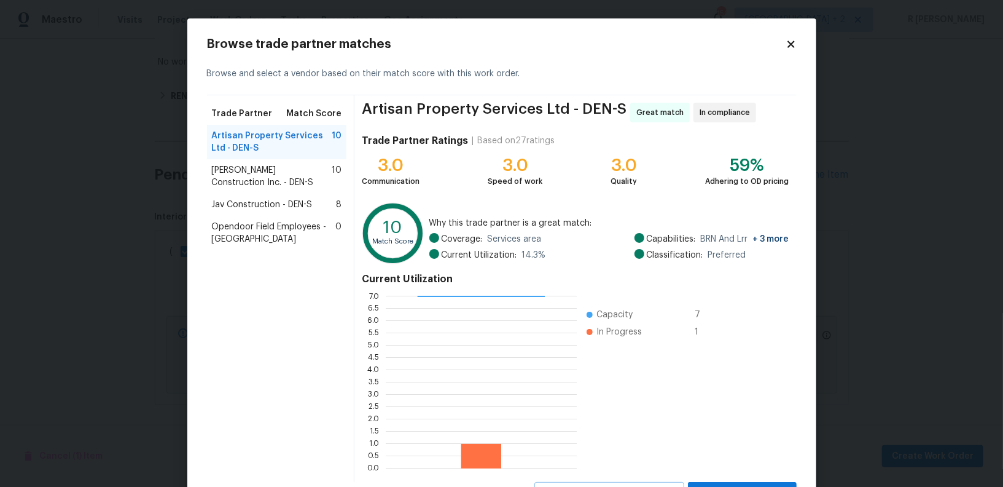
scroll to position [55, 0]
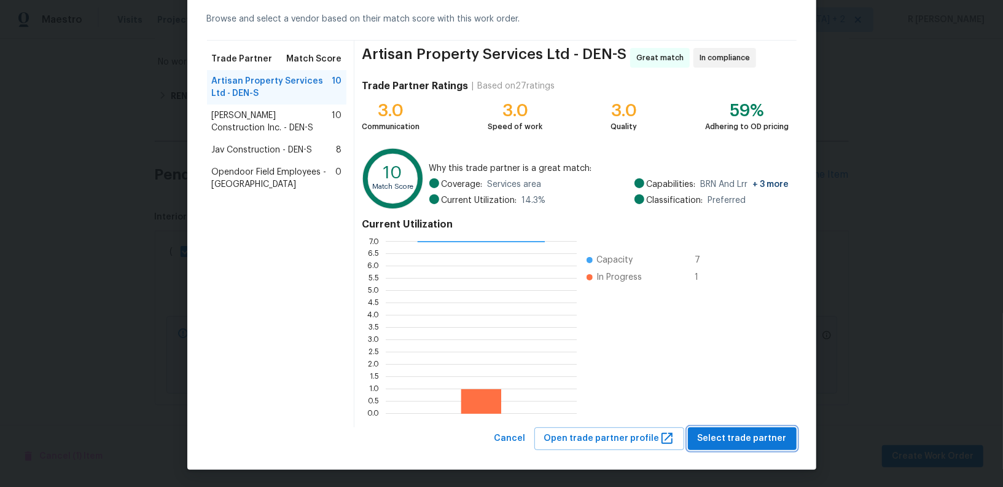
click at [750, 446] on button "Select trade partner" at bounding box center [742, 438] width 109 height 23
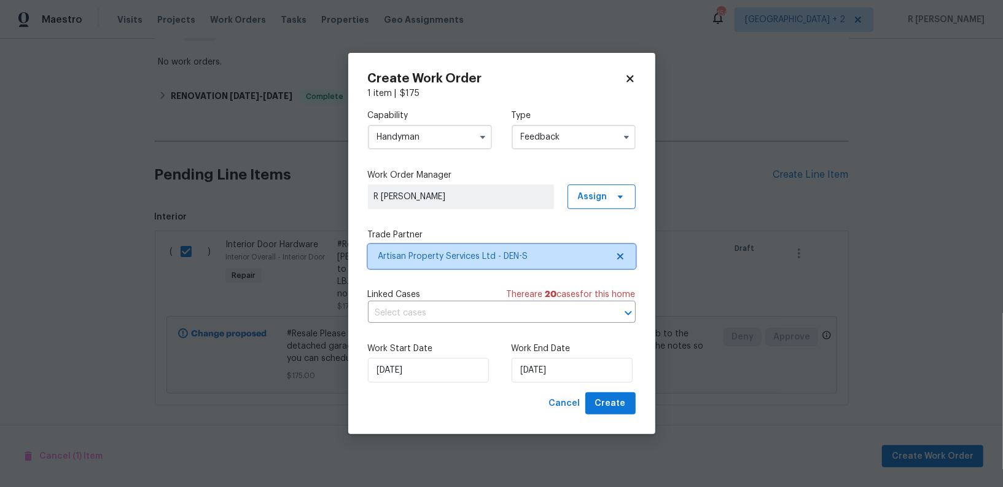
scroll to position [0, 0]
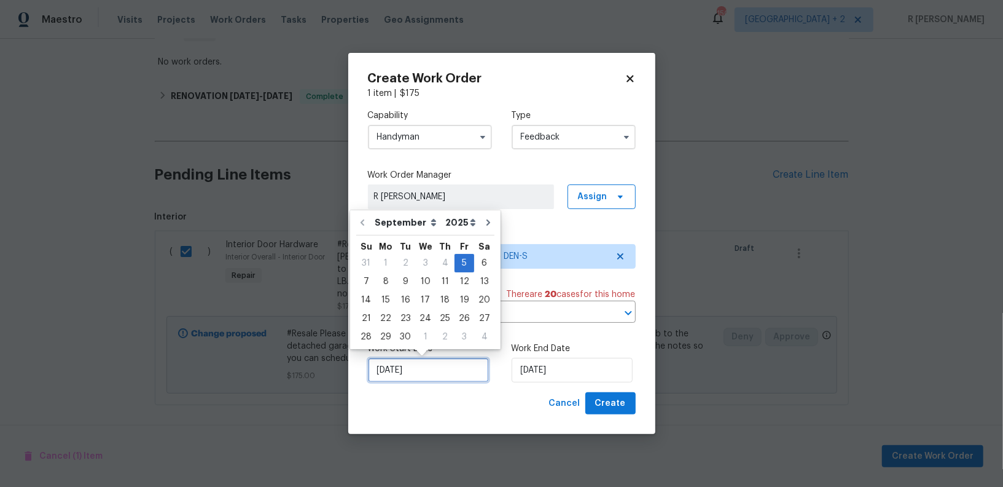
click at [412, 372] on input "05/09/2025" at bounding box center [428, 370] width 121 height 25
click at [577, 376] on input "05/09/2025" at bounding box center [572, 370] width 121 height 25
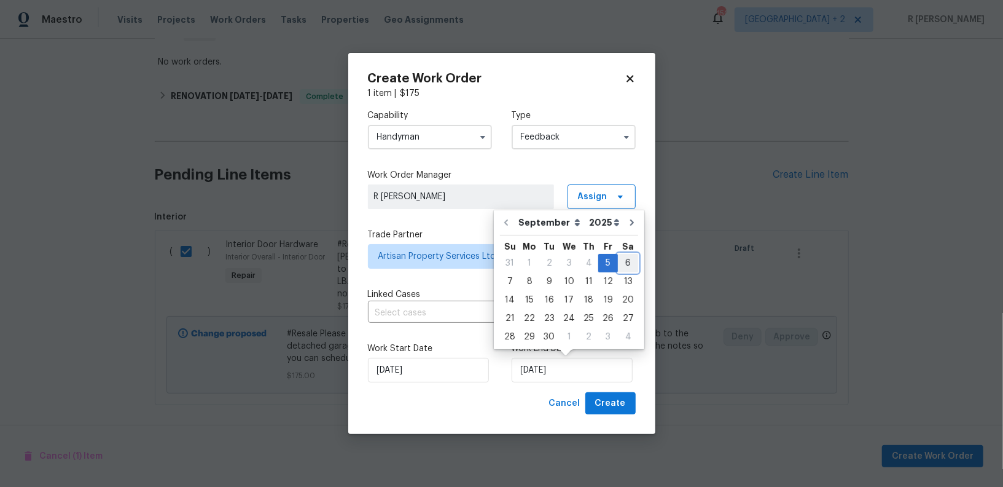
click at [620, 267] on div "6" at bounding box center [628, 262] width 20 height 17
type input "06/09/2025"
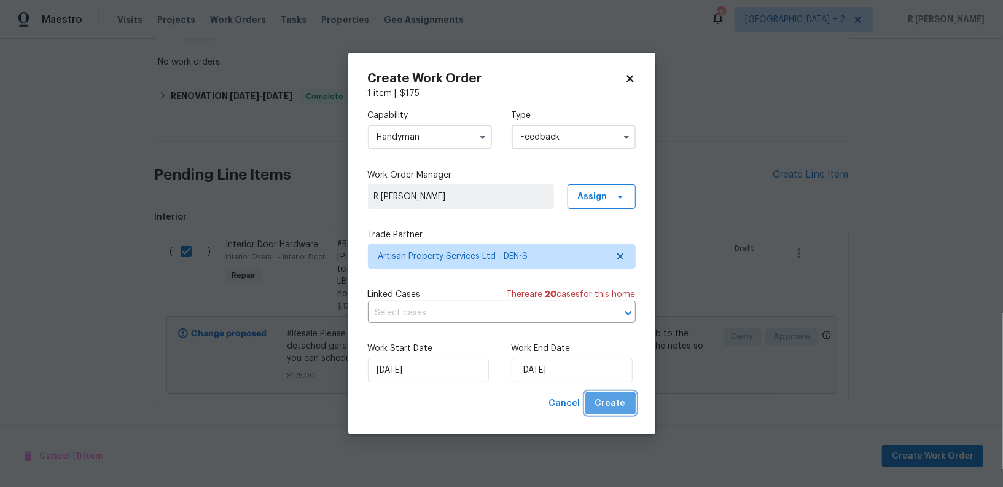
click at [611, 413] on button "Create" at bounding box center [610, 403] width 50 height 23
checkbox input "false"
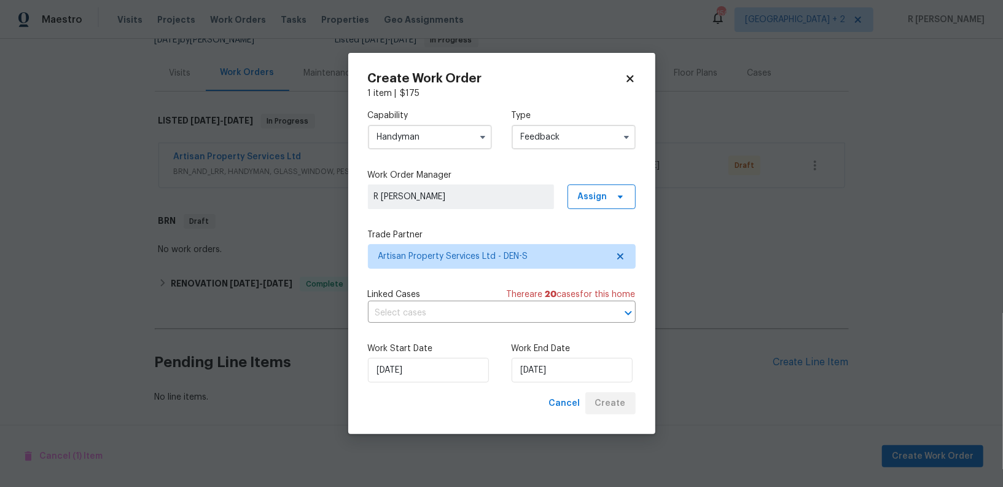
scroll to position [130, 0]
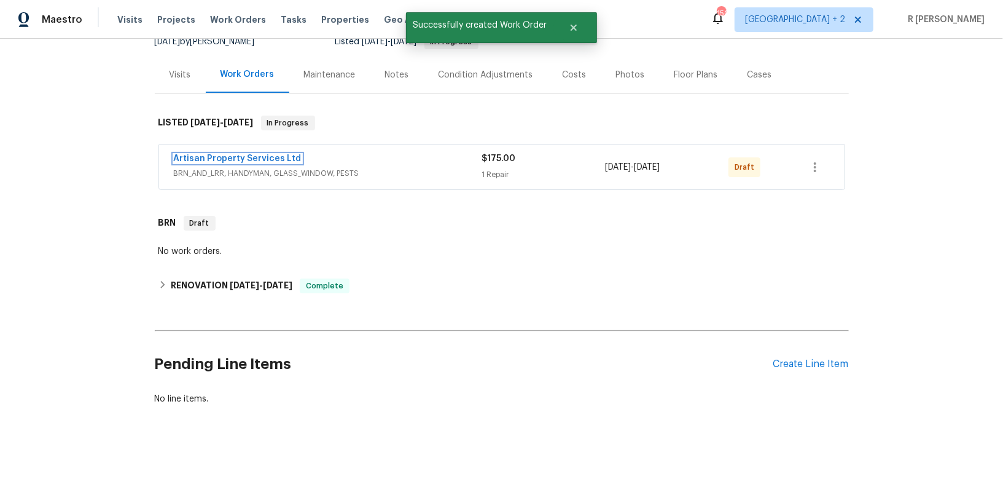
click at [219, 154] on link "Artisan Property Services Ltd" at bounding box center [238, 158] width 128 height 9
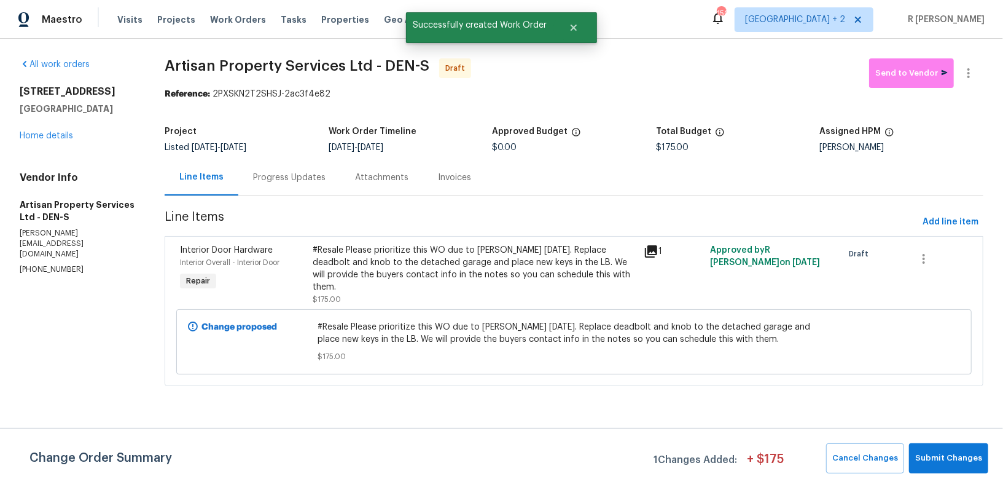
click at [955, 482] on div "Change Order Summary 1 Changes Added: + $ 175 Cancel Changes Submit Changes" at bounding box center [501, 457] width 1003 height 59
click at [951, 445] on button "Submit Changes" at bounding box center [948, 458] width 79 height 30
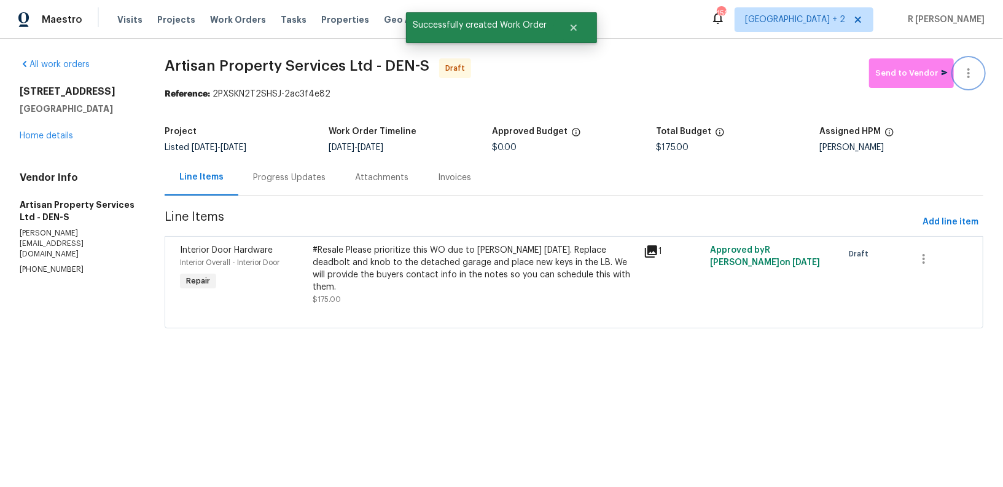
click at [972, 70] on icon "button" at bounding box center [968, 73] width 15 height 15
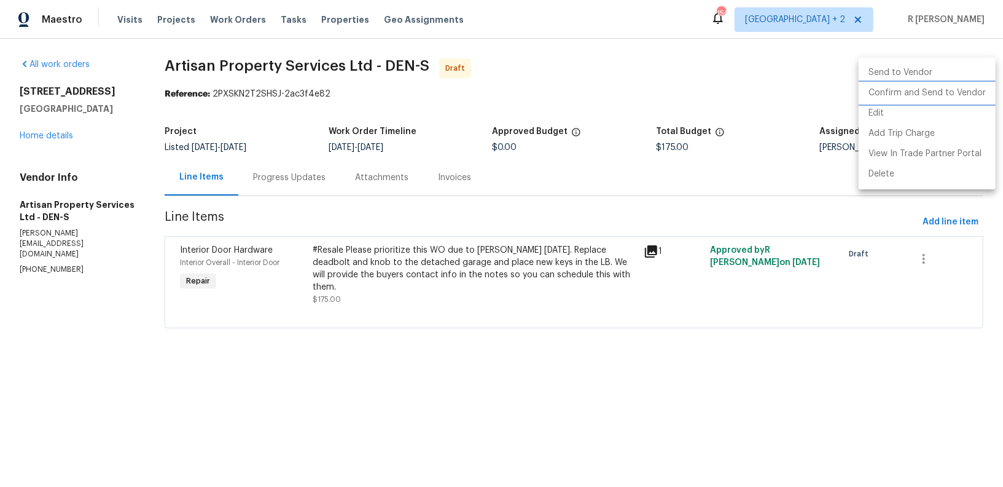
click at [929, 92] on li "Confirm and Send to Vendor" at bounding box center [927, 93] width 137 height 20
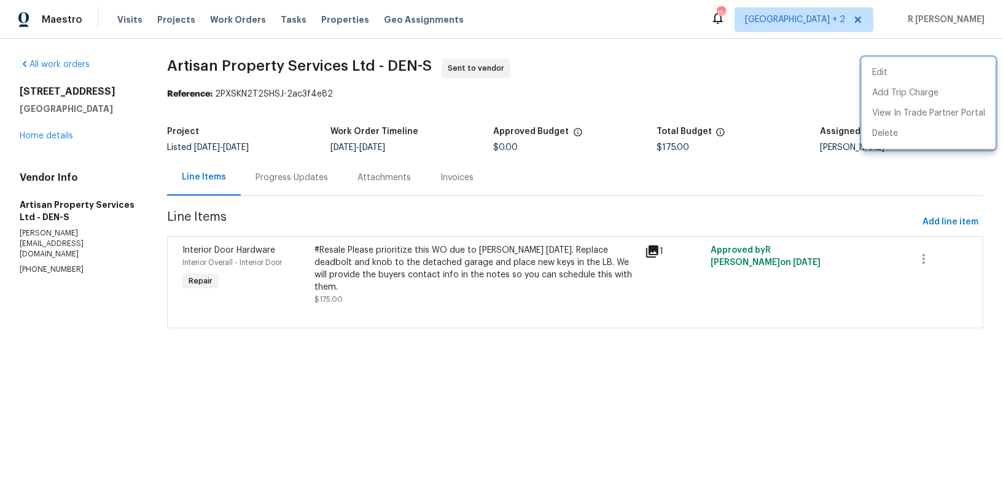
click at [274, 186] on div at bounding box center [501, 243] width 1003 height 487
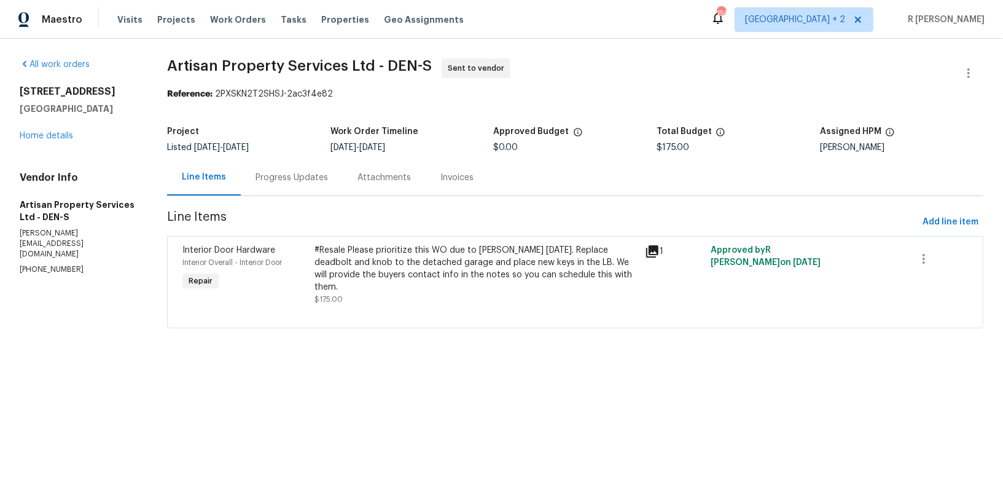
click at [267, 178] on div "Progress Updates" at bounding box center [292, 177] width 72 height 12
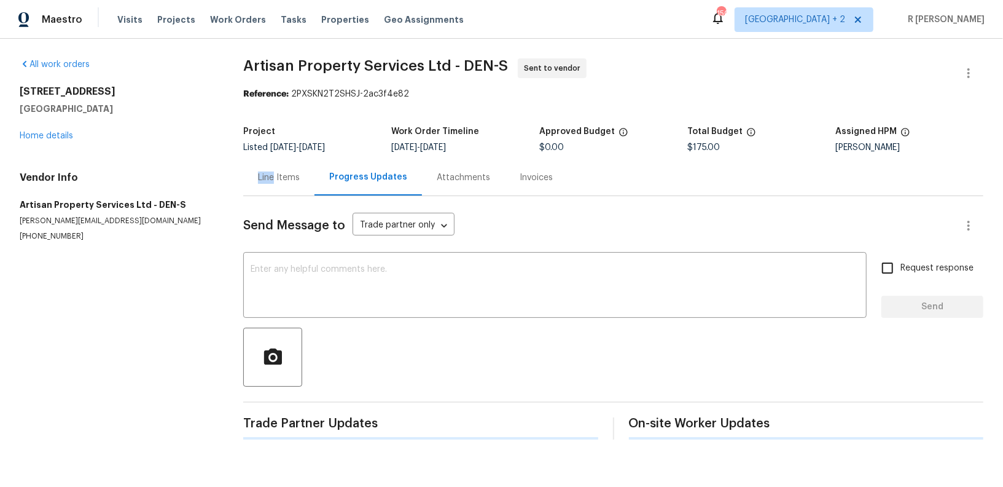
click at [267, 178] on div "Line Items" at bounding box center [279, 177] width 42 height 12
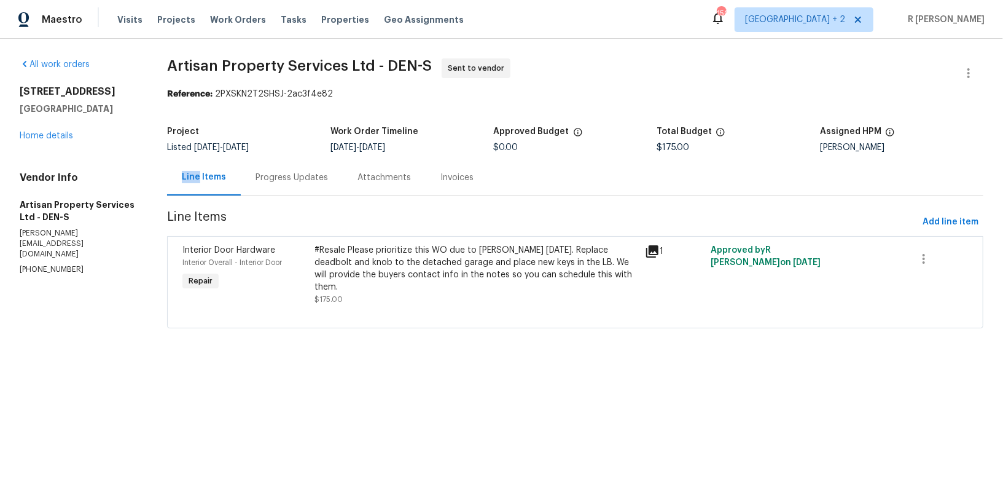
click at [267, 178] on div "Progress Updates" at bounding box center [292, 177] width 72 height 12
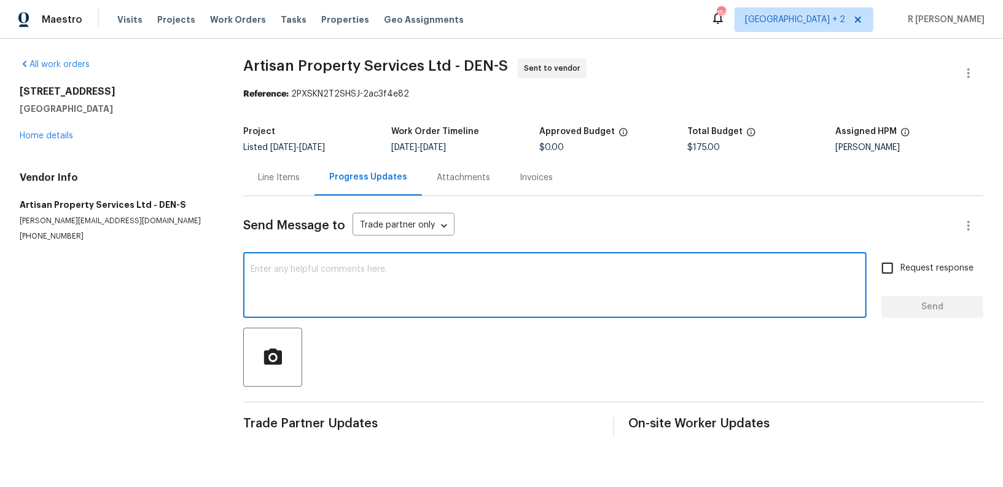
click at [495, 300] on textarea at bounding box center [555, 286] width 609 height 43
paste textarea "Hey, this is Tamil from Opendoor. I’m confirming you received the WO for the pr…"
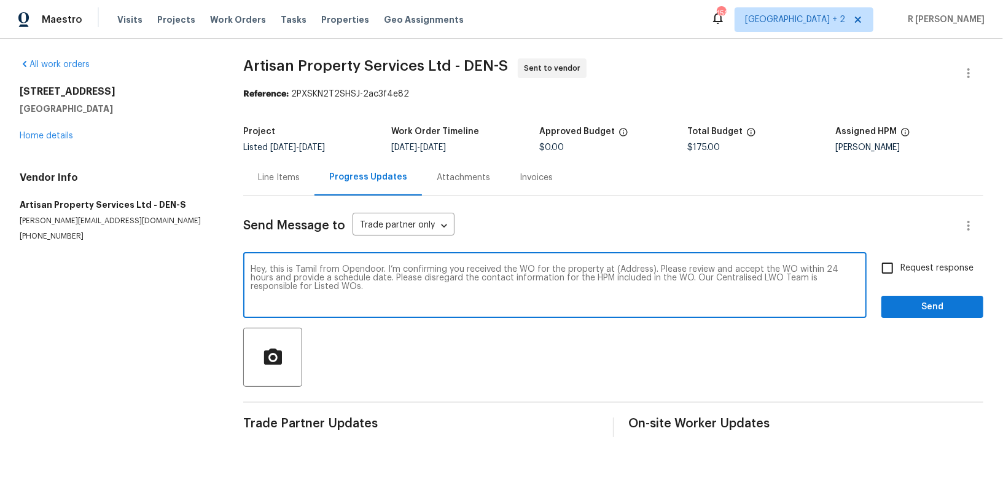
click at [625, 267] on textarea "Hey, this is Tamil from Opendoor. I’m confirming you received the WO for the pr…" at bounding box center [555, 286] width 609 height 43
paste textarea "1298 S Seneca Way, Denver, CO 80223"
type textarea "Hey, this is Tamil from Opendoor. I’m confirming you received the WO for the pr…"
click at [923, 268] on span "Request response" at bounding box center [937, 268] width 73 height 13
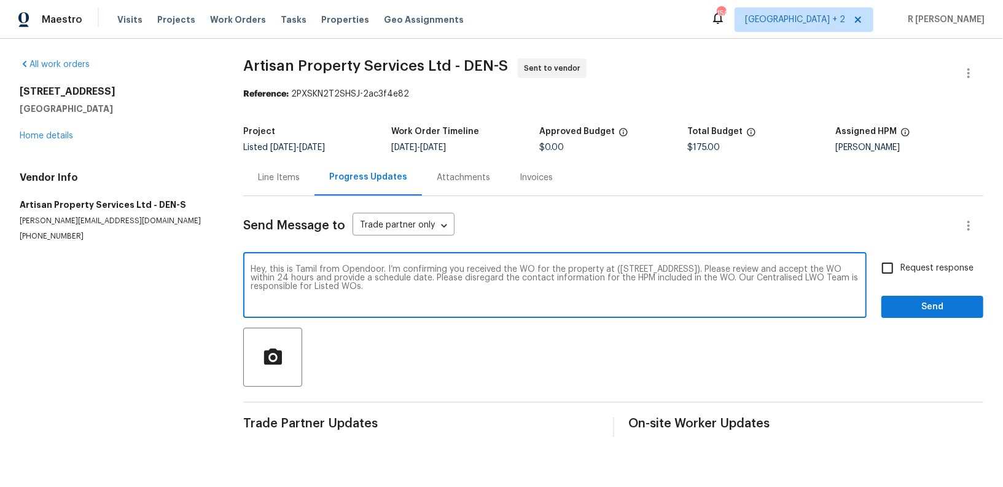
click at [901, 268] on input "Request response" at bounding box center [888, 268] width 26 height 26
checkbox input "true"
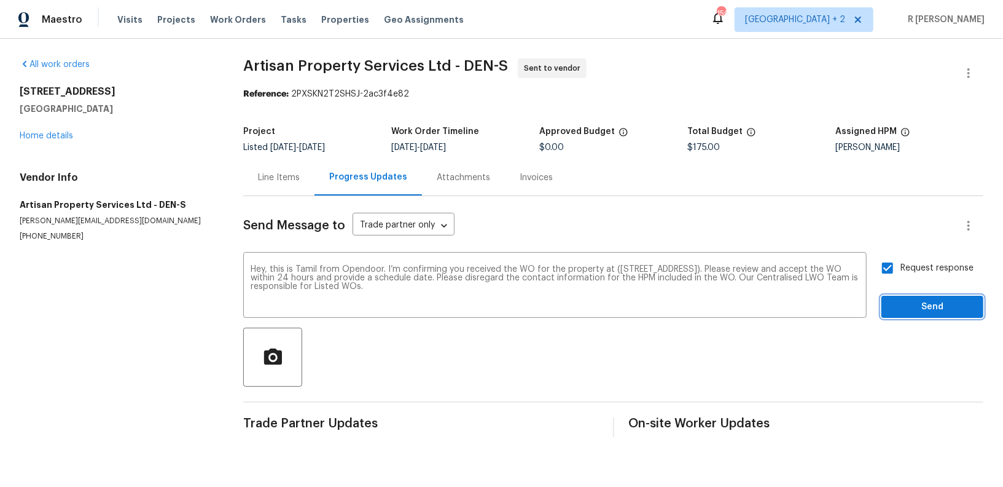
click at [918, 310] on span "Send" at bounding box center [932, 306] width 82 height 15
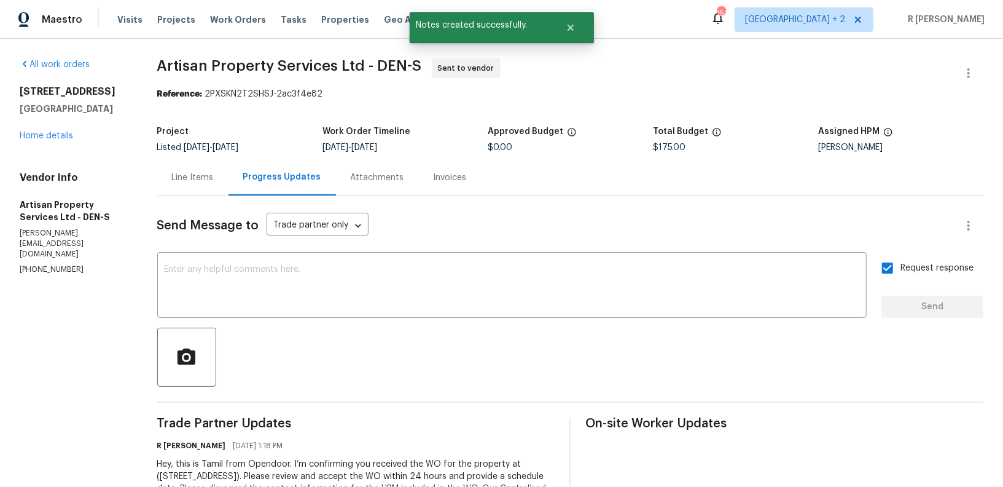
click at [36, 264] on p "(303) 880-4457" at bounding box center [74, 269] width 108 height 10
copy p "(303) 880-4457"
click at [117, 306] on section "All work orders 1298 S Seneca Way Denver, CO 80223 Home details Vendor Info Art…" at bounding box center [74, 289] width 108 height 463
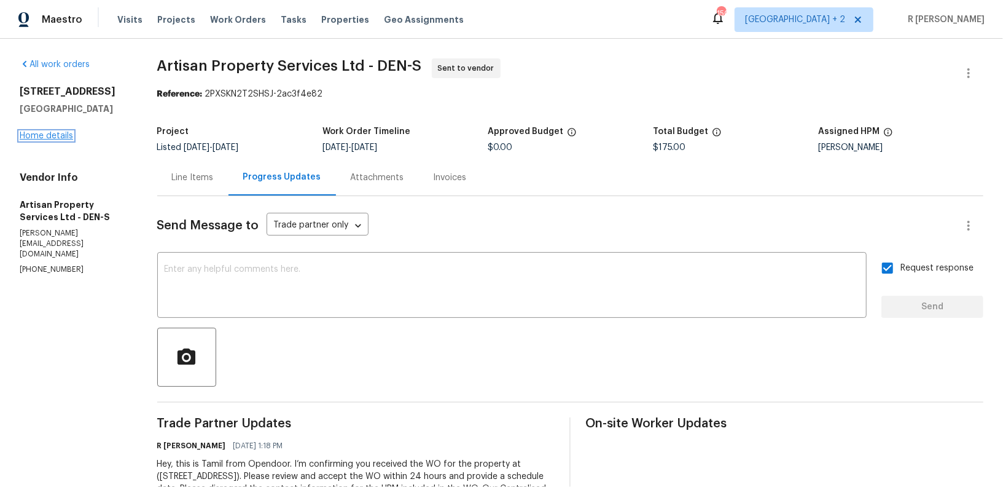
click at [45, 134] on link "Home details" at bounding box center [46, 135] width 53 height 9
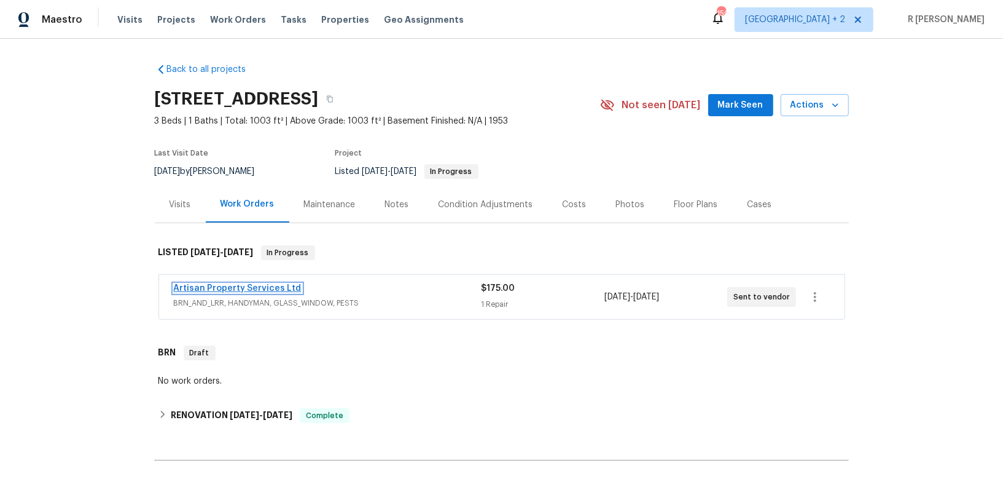
click at [243, 284] on link "Artisan Property Services Ltd" at bounding box center [238, 288] width 128 height 9
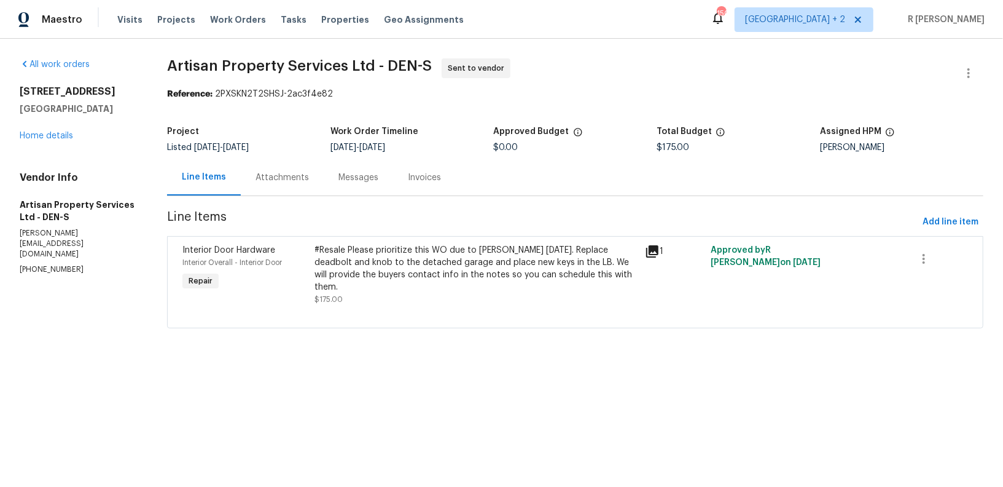
click at [23, 264] on p "(303) 880-4457" at bounding box center [79, 269] width 118 height 10
copy p "(303) 880-4457"
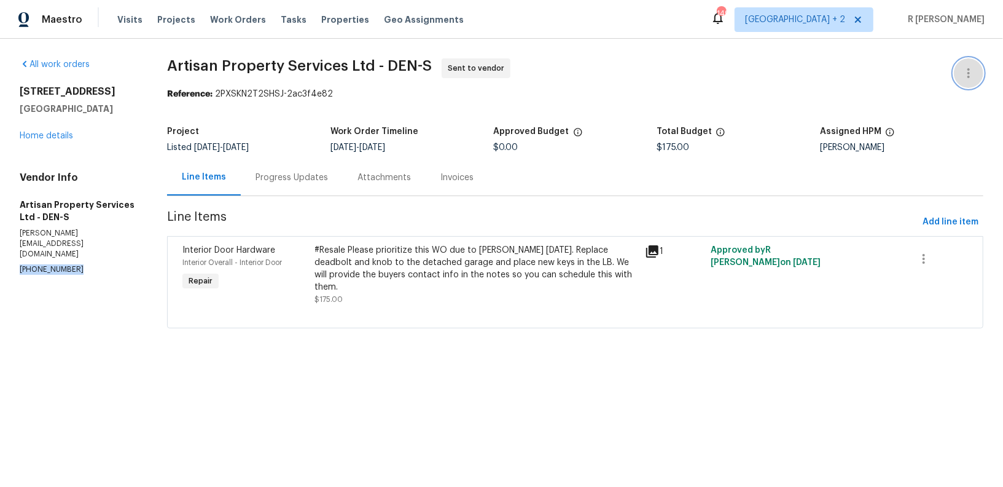
click at [968, 77] on icon "button" at bounding box center [968, 73] width 15 height 15
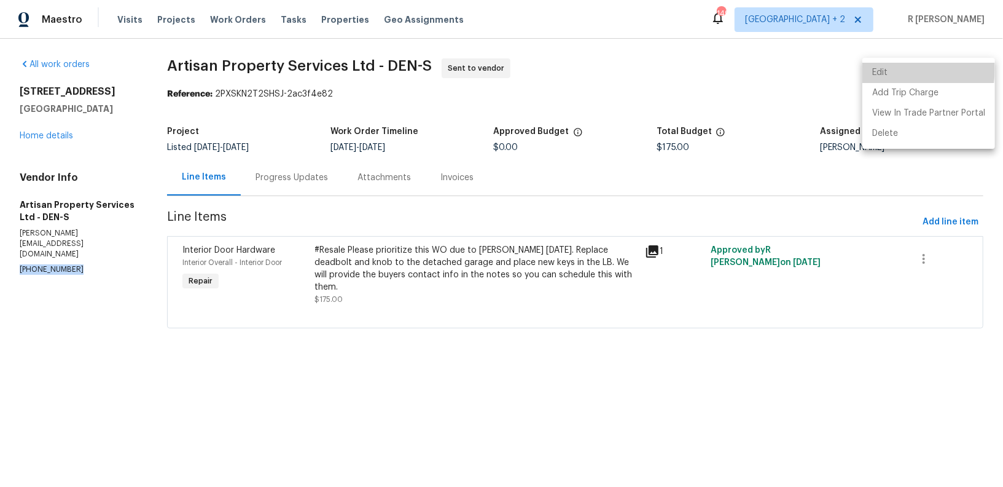
click at [869, 68] on li "Edit" at bounding box center [928, 73] width 133 height 20
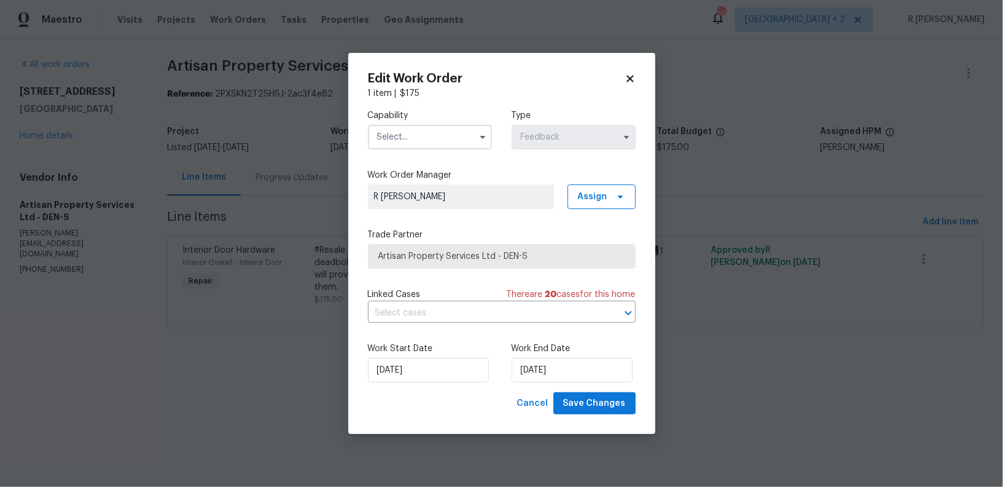
click at [427, 139] on input "text" at bounding box center [430, 137] width 124 height 25
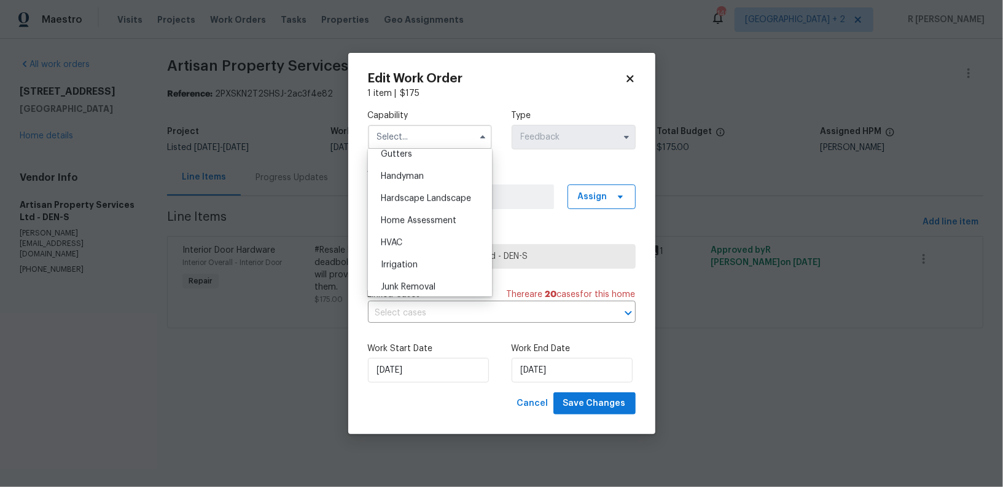
scroll to position [518, 0]
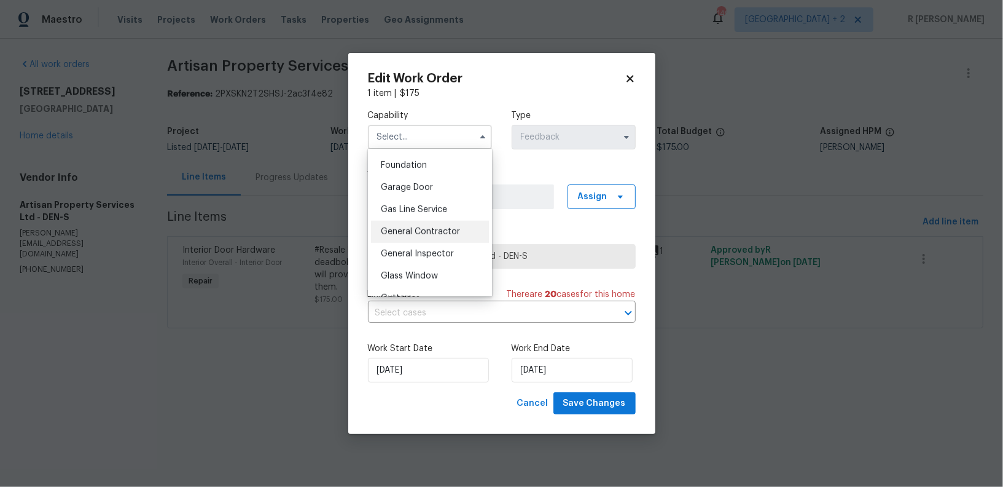
click at [405, 235] on span "General Contractor" at bounding box center [420, 231] width 79 height 9
type input "General Contractor"
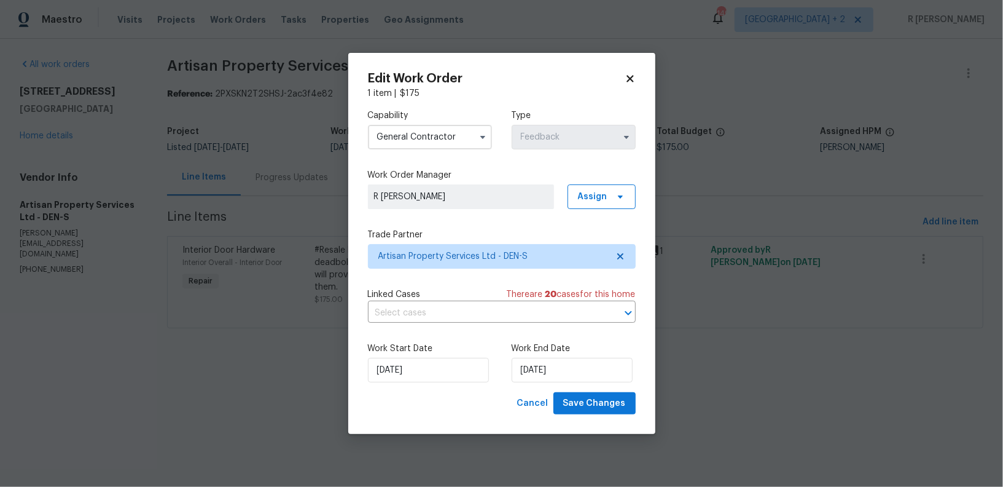
click at [439, 274] on div "Capability General Contractor Type Feedback Work Order Manager R Yogesh Kannan …" at bounding box center [502, 246] width 268 height 292
click at [418, 250] on span "Artisan Property Services Ltd - DEN-S" at bounding box center [492, 256] width 229 height 12
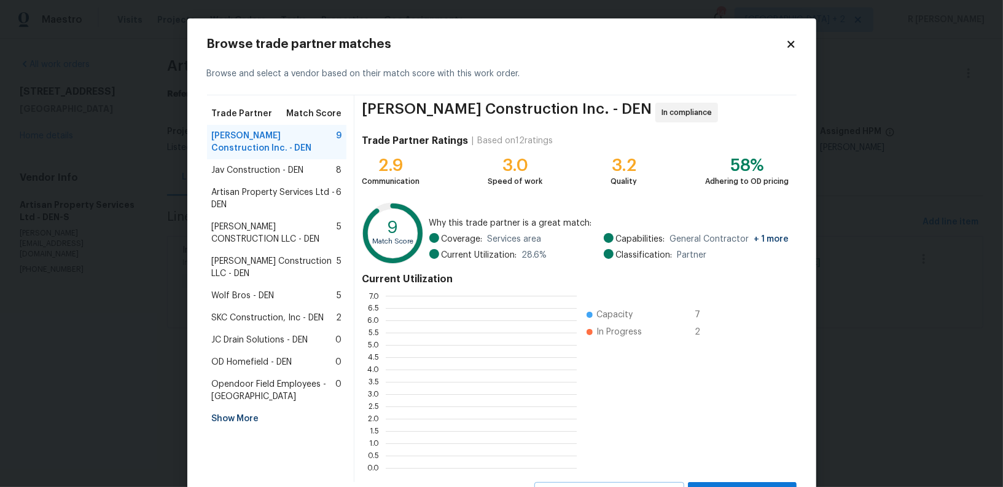
scroll to position [172, 191]
click at [238, 284] on div "Wolf Bros - DEN 5" at bounding box center [277, 295] width 140 height 22
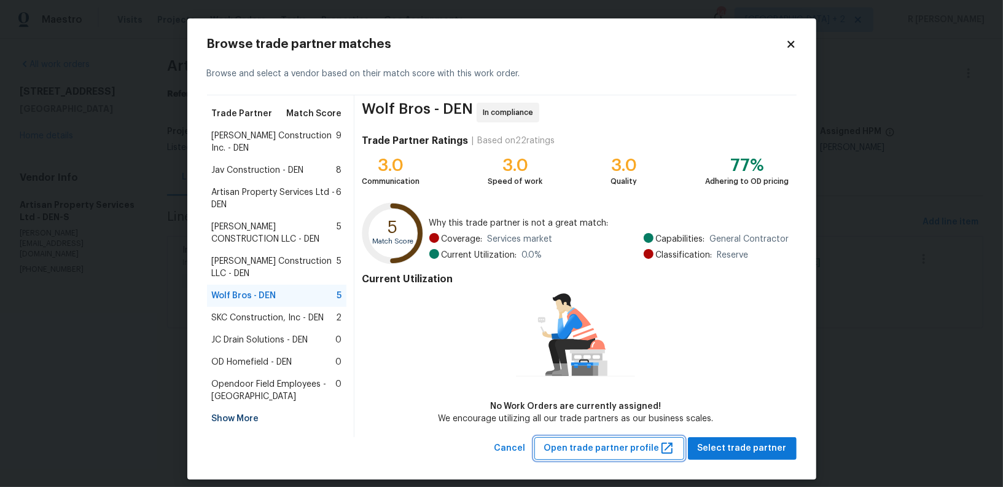
click at [621, 441] on span "Open trade partner profile" at bounding box center [609, 447] width 130 height 15
click at [772, 437] on button "Select trade partner" at bounding box center [742, 448] width 109 height 23
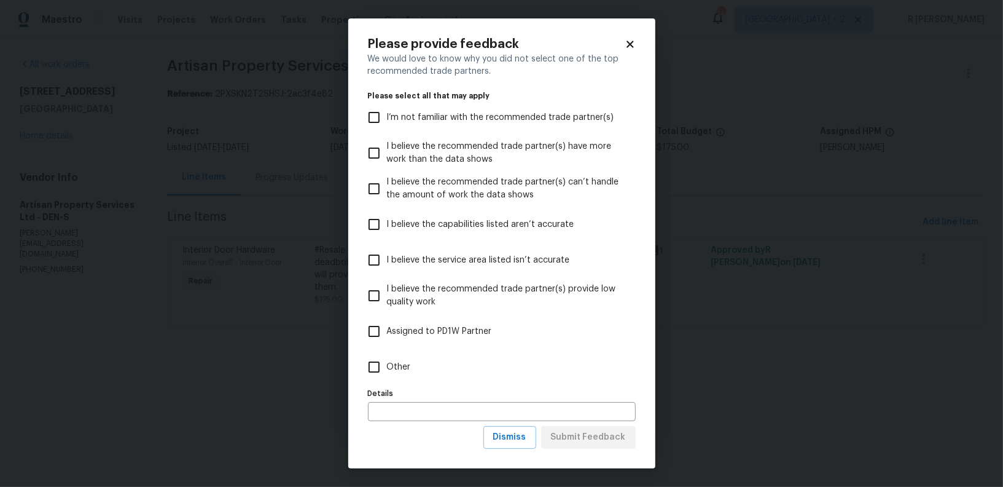
click at [383, 370] on input "Other" at bounding box center [374, 367] width 26 height 26
checkbox input "true"
click at [589, 444] on span "Submit Feedback" at bounding box center [588, 436] width 75 height 15
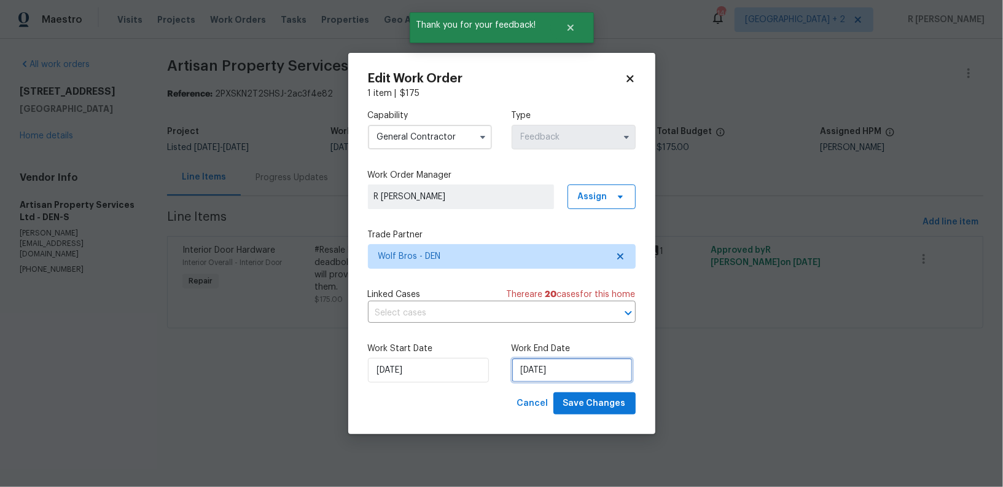
click at [538, 370] on input "06/09/2025" at bounding box center [572, 370] width 121 height 25
click at [601, 396] on span "Save Changes" at bounding box center [594, 403] width 63 height 15
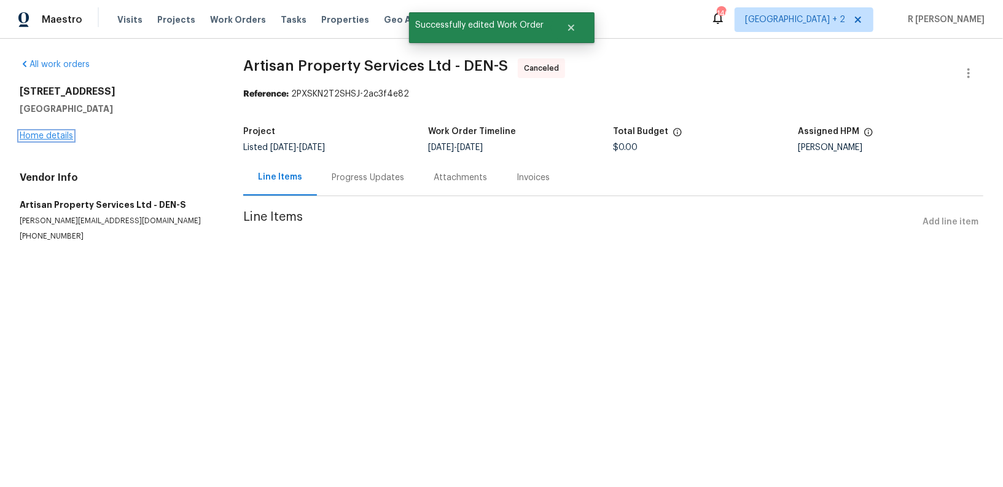
click at [34, 137] on link "Home details" at bounding box center [46, 135] width 53 height 9
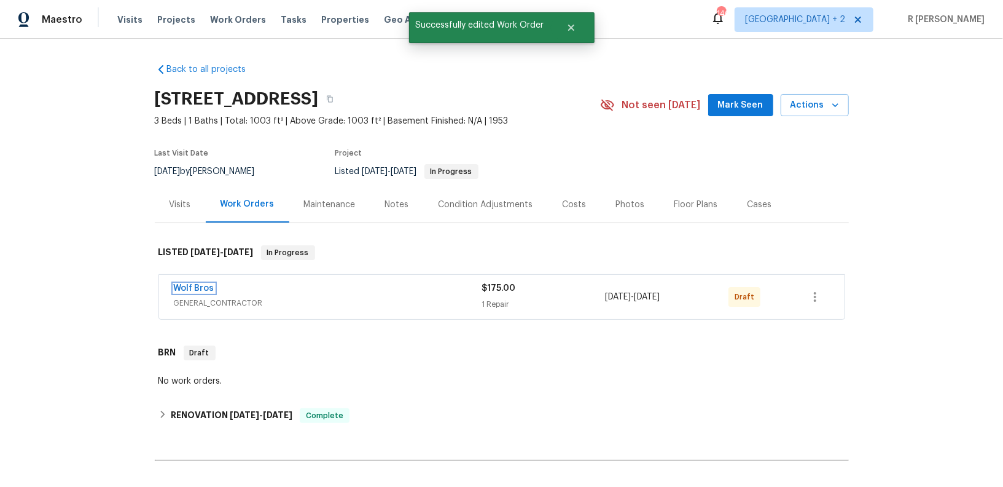
click at [195, 287] on link "Wolf Bros" at bounding box center [194, 288] width 41 height 9
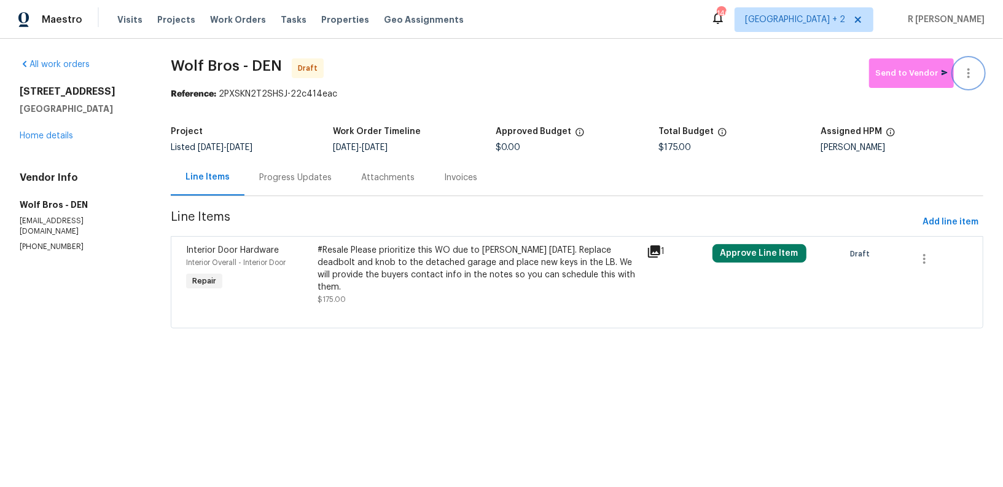
click at [968, 76] on icon "button" at bounding box center [969, 73] width 2 height 10
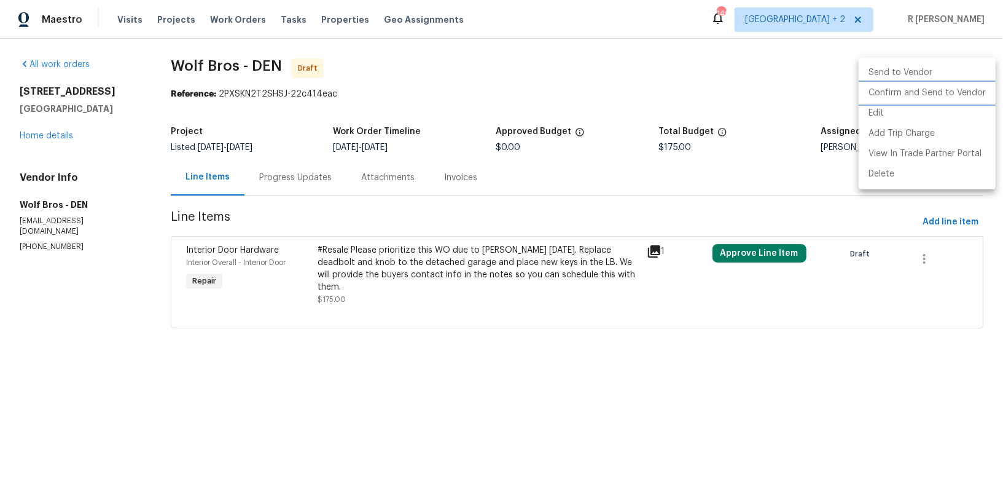
click at [931, 91] on li "Confirm and Send to Vendor" at bounding box center [927, 93] width 137 height 20
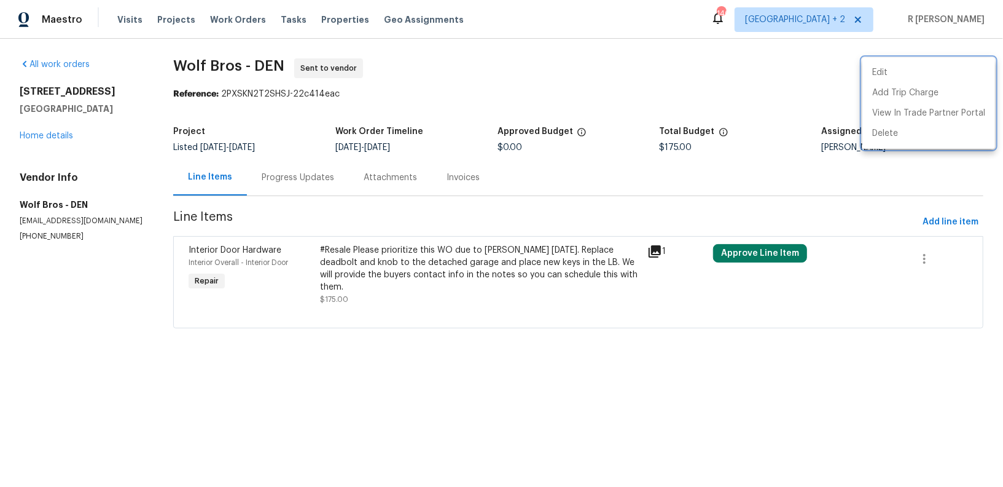
click at [295, 174] on div at bounding box center [501, 243] width 1003 height 487
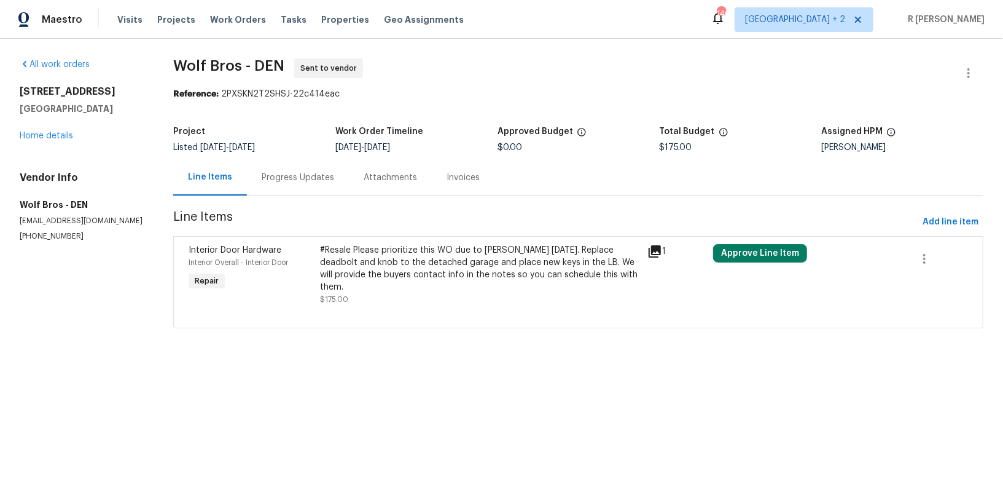
click at [295, 174] on div "Progress Updates" at bounding box center [298, 177] width 72 height 12
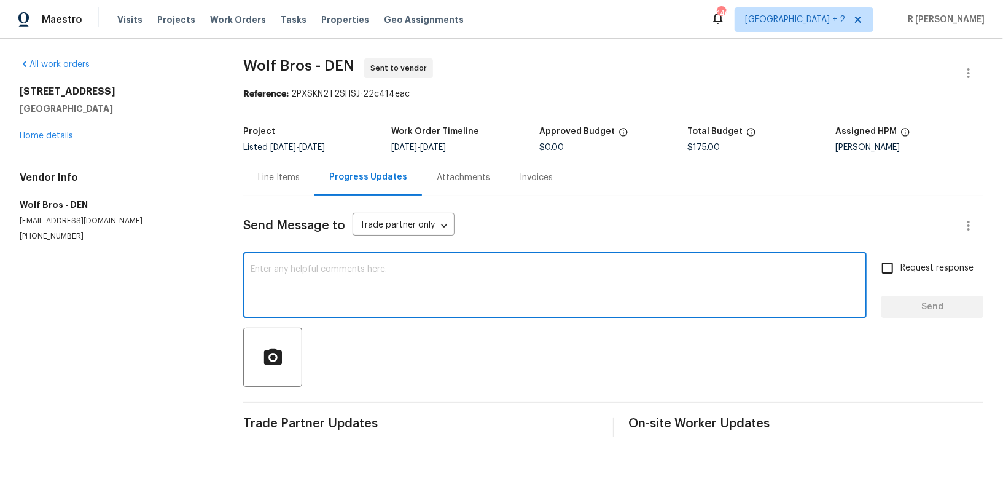
click at [334, 284] on textarea at bounding box center [555, 286] width 609 height 43
paste textarea "Hey, this is Tamil from Opendoor. I’m confirming you received the WO for the pr…"
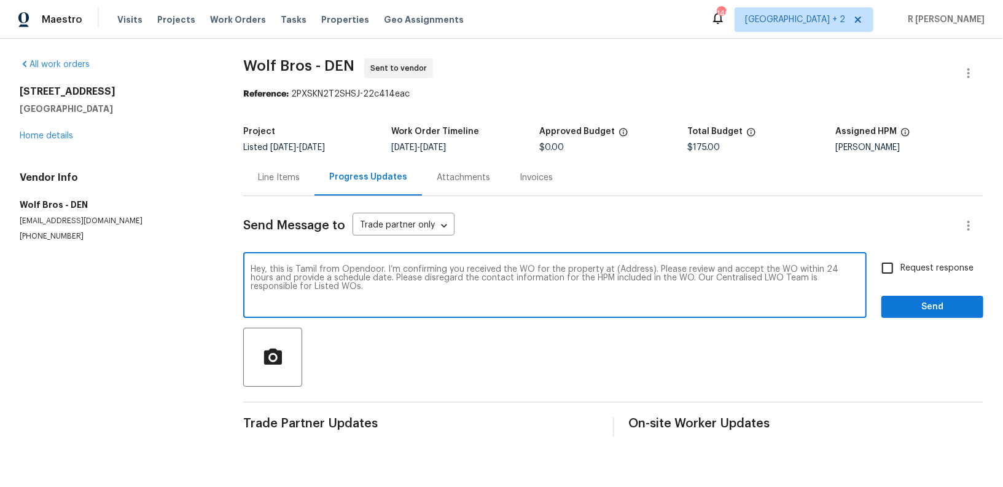
click at [628, 272] on textarea "Hey, this is Tamil from Opendoor. I’m confirming you received the WO for the pr…" at bounding box center [555, 286] width 609 height 43
paste textarea "1298 S Seneca Way, Denver, CO 80223"
type textarea "Hey, this is Tamil from Opendoor. I’m confirming you received the WO for the pr…"
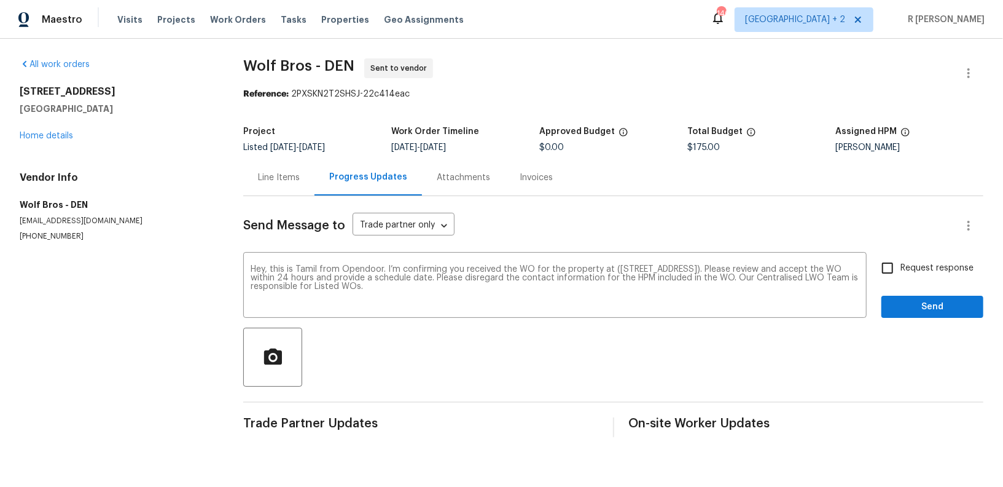
click at [945, 270] on span "Request response" at bounding box center [937, 268] width 73 height 13
click at [901, 270] on input "Request response" at bounding box center [888, 268] width 26 height 26
checkbox input "true"
click at [935, 309] on span "Send" at bounding box center [932, 306] width 82 height 15
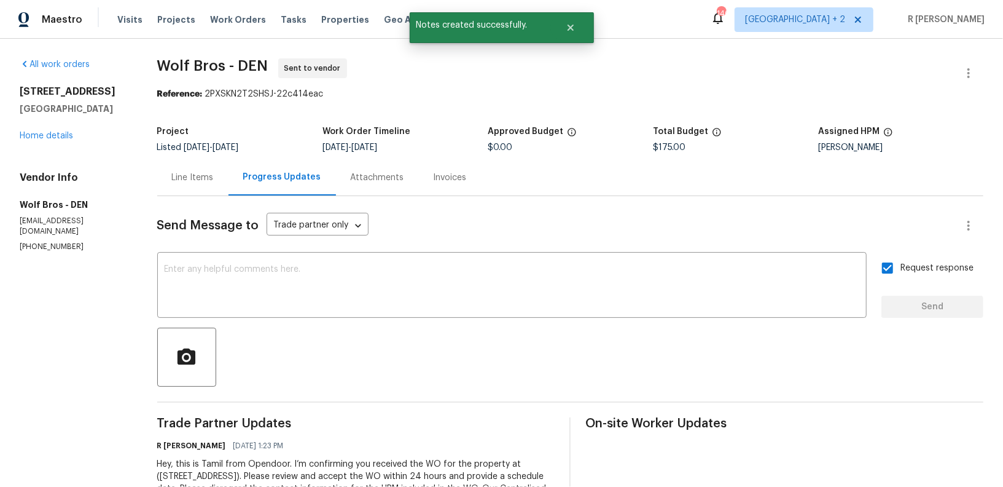
click at [60, 241] on p "(260) 710-6737" at bounding box center [74, 246] width 108 height 10
copy p "(260) 710-6737"
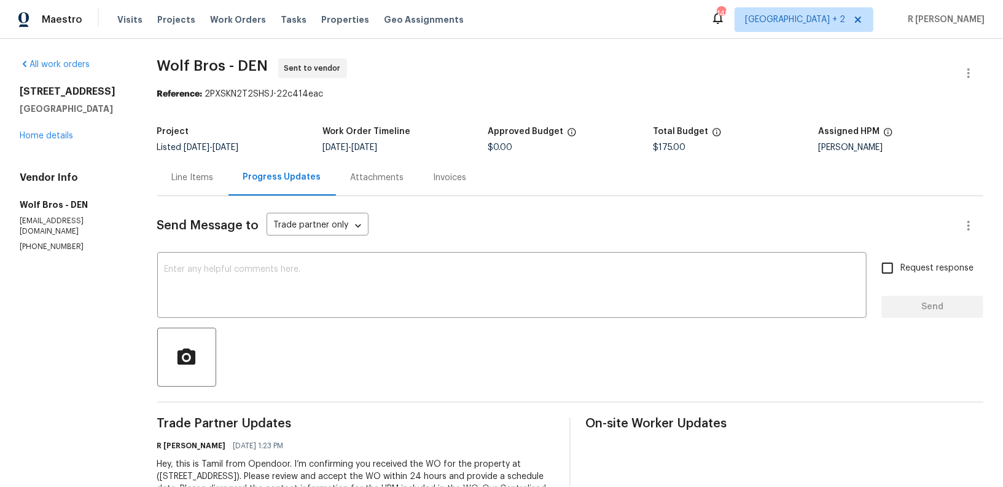
click at [190, 166] on div "Line Items" at bounding box center [192, 177] width 71 height 36
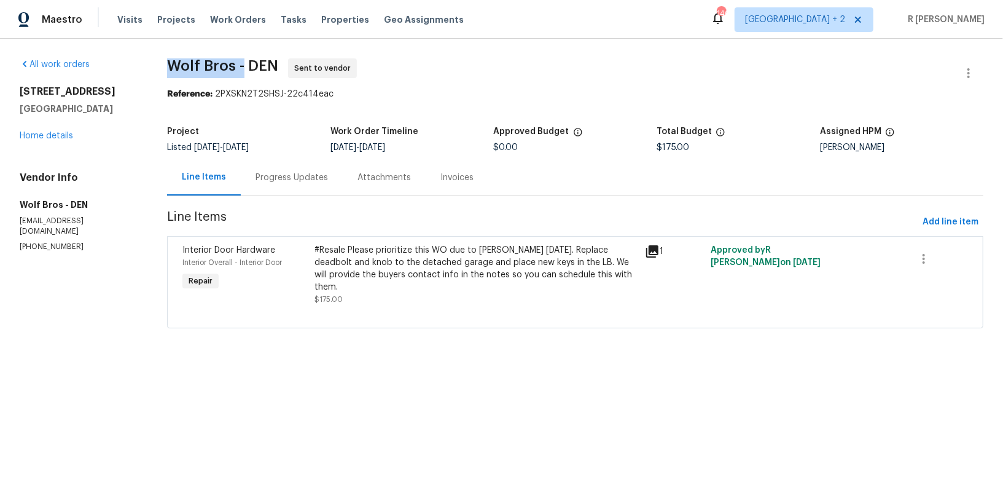
drag, startPoint x: 166, startPoint y: 63, endPoint x: 243, endPoint y: 66, distance: 77.5
click at [243, 66] on div "All work orders 1298 S Seneca Way Denver, CO 80223 Home details Vendor Info Wol…" at bounding box center [501, 201] width 1003 height 324
copy span "Wolf Bros"
click at [305, 153] on div "Project Listed 8/15/2025 - 9/6/2025 Work Order Timeline 9/5/2025 - 9/6/2025 App…" at bounding box center [575, 139] width 816 height 39
click at [303, 164] on div "Progress Updates" at bounding box center [292, 177] width 102 height 36
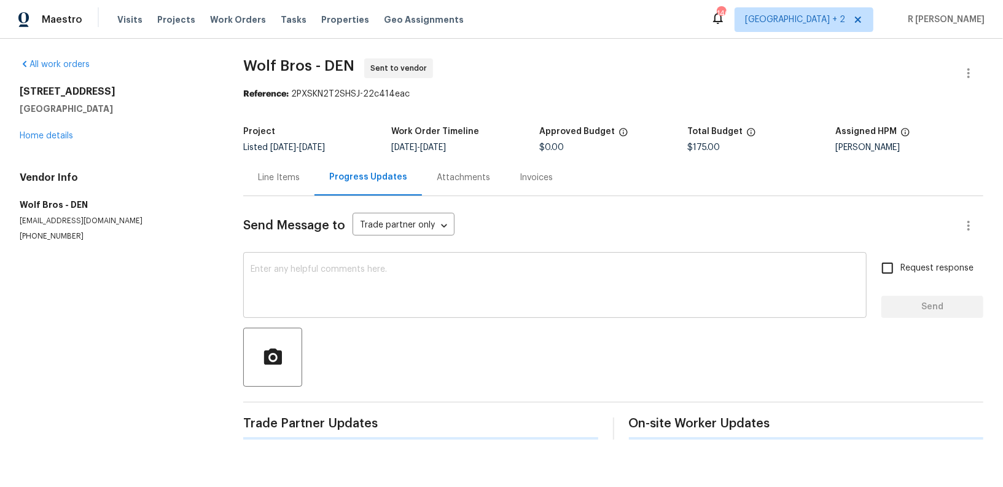
click at [427, 299] on textarea at bounding box center [555, 286] width 609 height 43
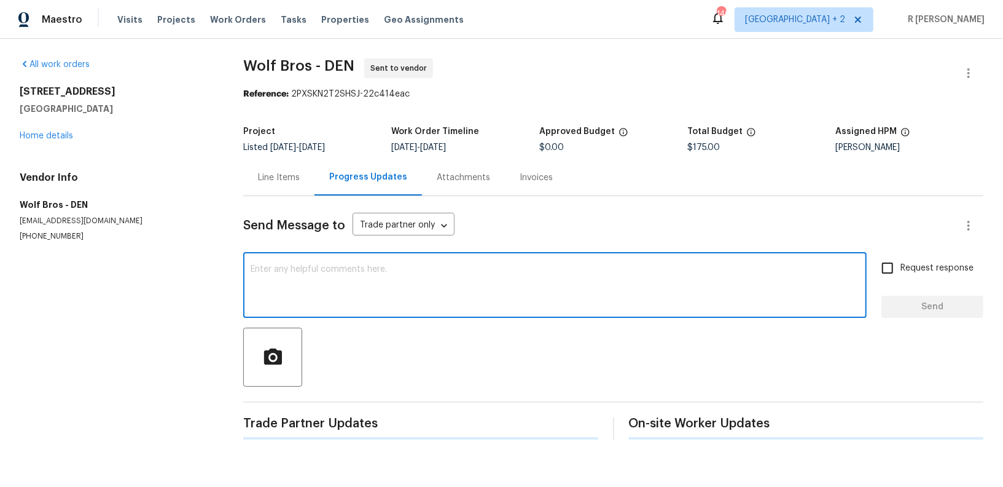
click at [427, 299] on textarea at bounding box center [555, 286] width 609 height 43
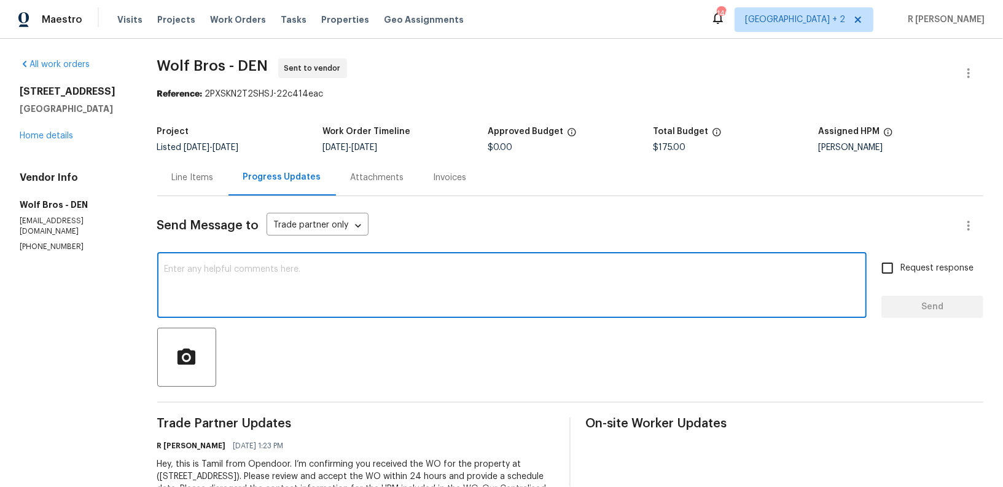
scroll to position [54, 0]
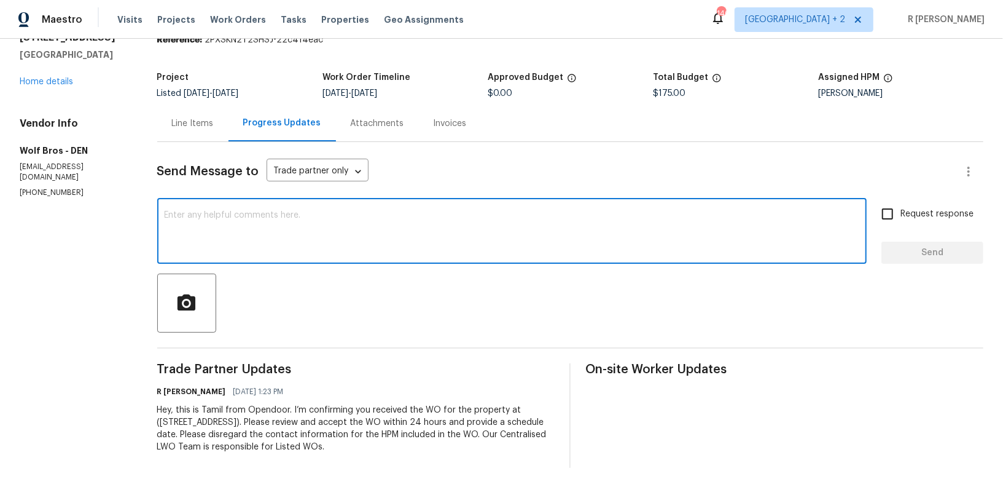
click at [247, 198] on div "Send Message to Trade partner only Trade partner only ​ x ​ Request response Se…" at bounding box center [570, 305] width 826 height 326
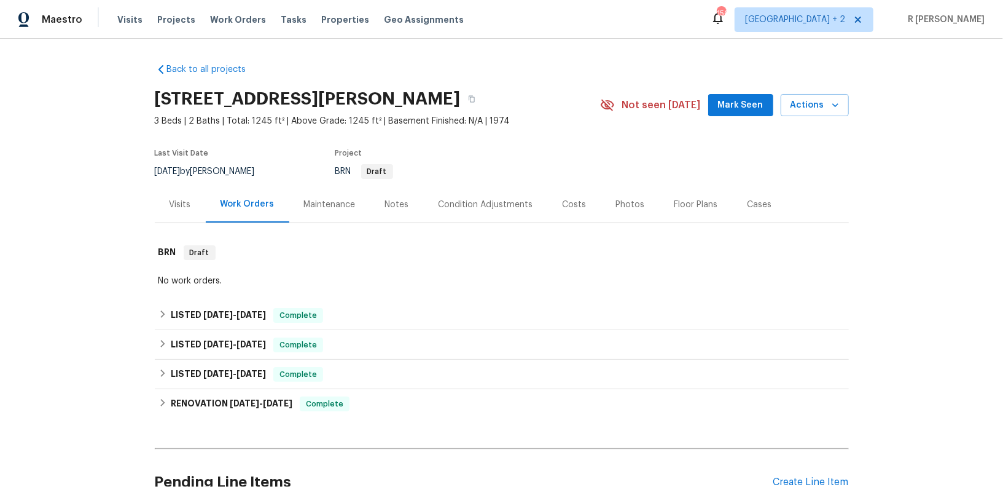
scroll to position [119, 0]
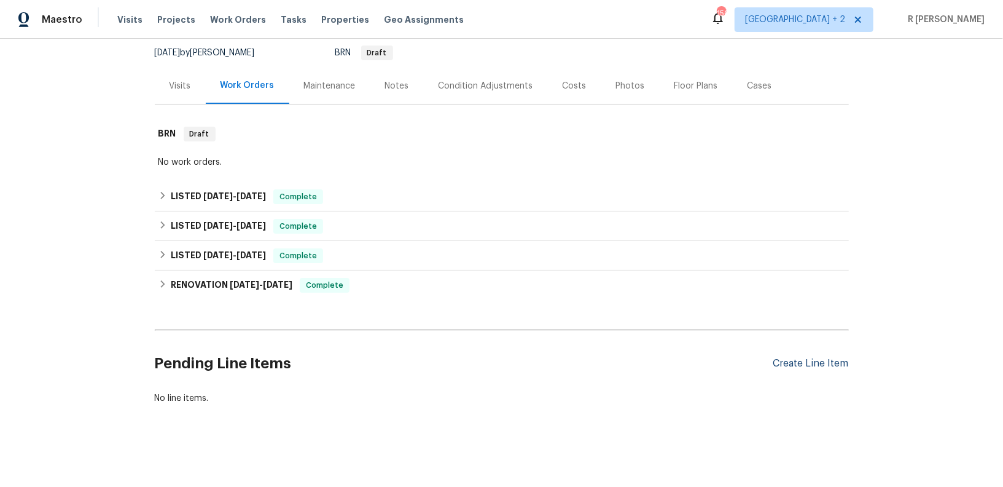
click at [787, 361] on div "Create Line Item" at bounding box center [811, 364] width 76 height 12
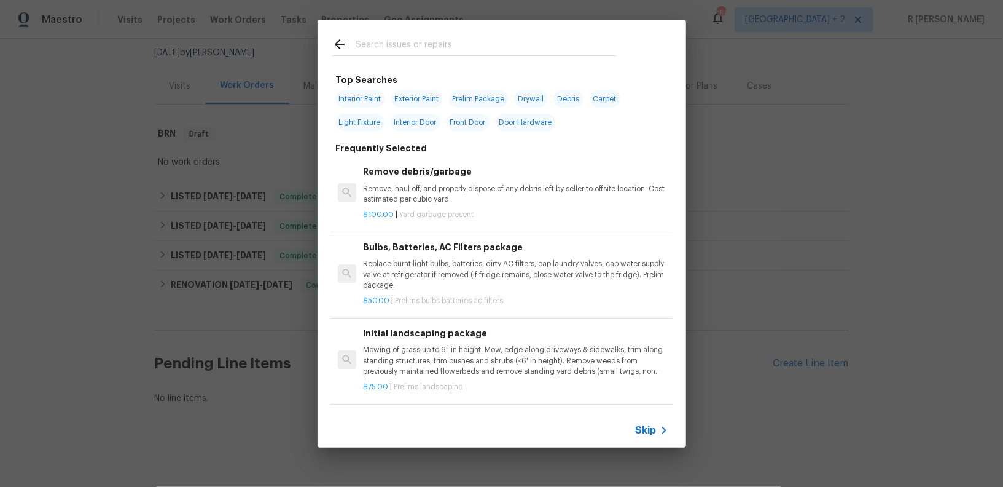
click at [469, 50] on input "text" at bounding box center [486, 46] width 260 height 18
click at [402, 53] on input "text" at bounding box center [486, 46] width 260 height 18
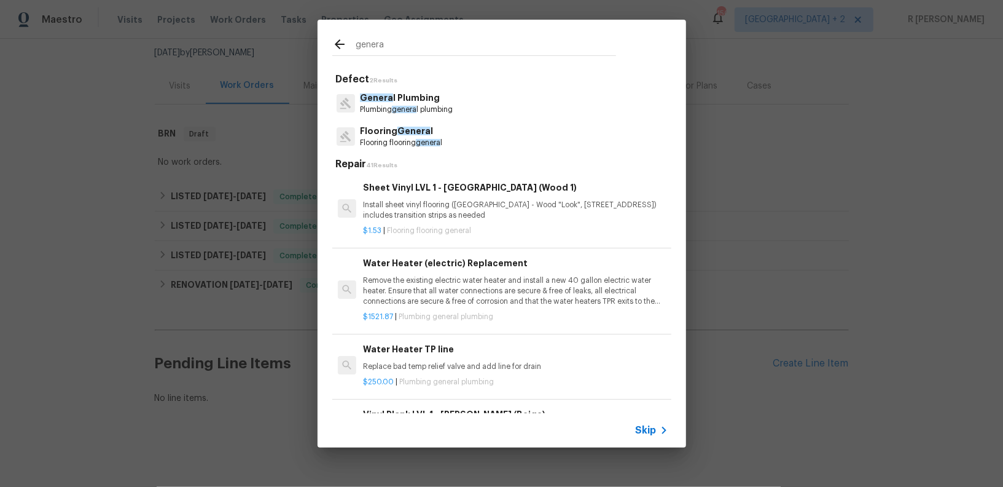
type input "genera"
click at [391, 108] on p "Plumbing genera l plumbing" at bounding box center [406, 109] width 93 height 10
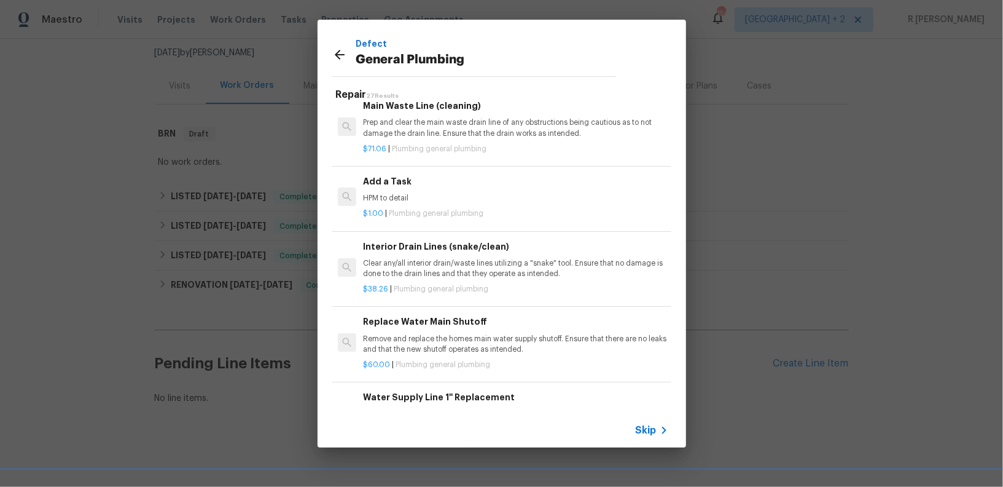
scroll to position [1305, 0]
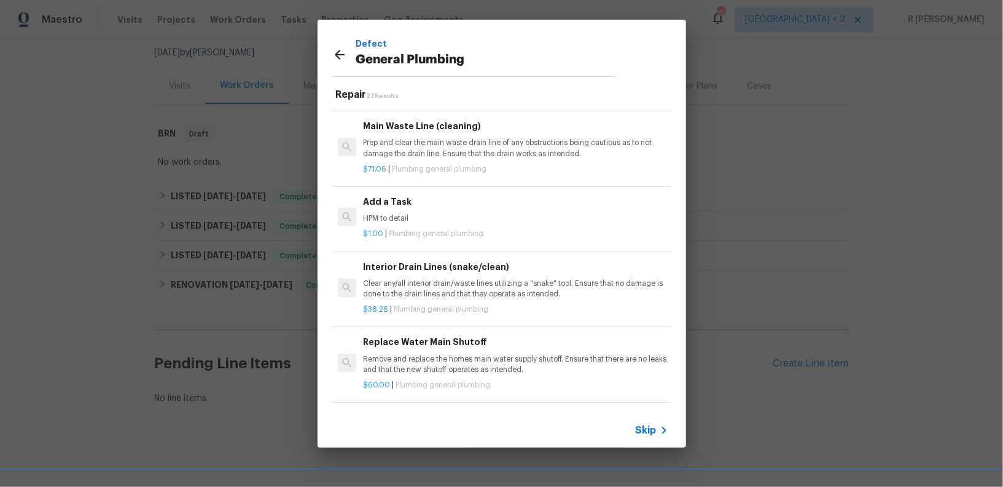
click at [417, 213] on p "HPM to detail" at bounding box center [515, 218] width 305 height 10
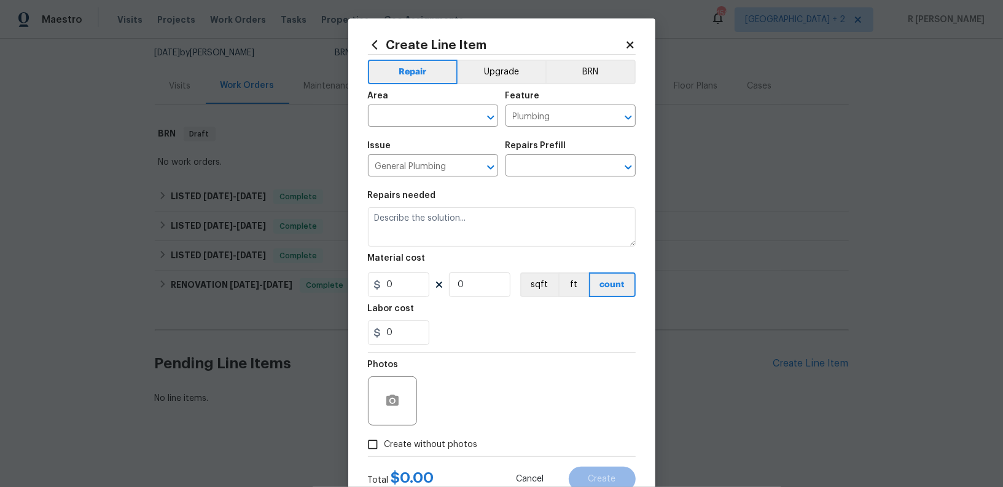
type input "Add a Task $1.00"
type textarea "HPM to detail"
type input "1"
click at [431, 113] on input "text" at bounding box center [416, 117] width 96 height 19
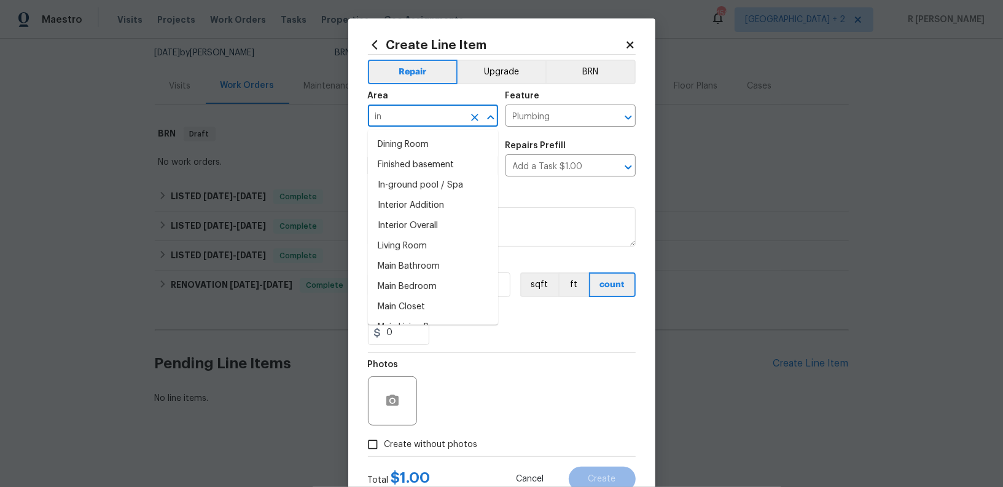
type input "i"
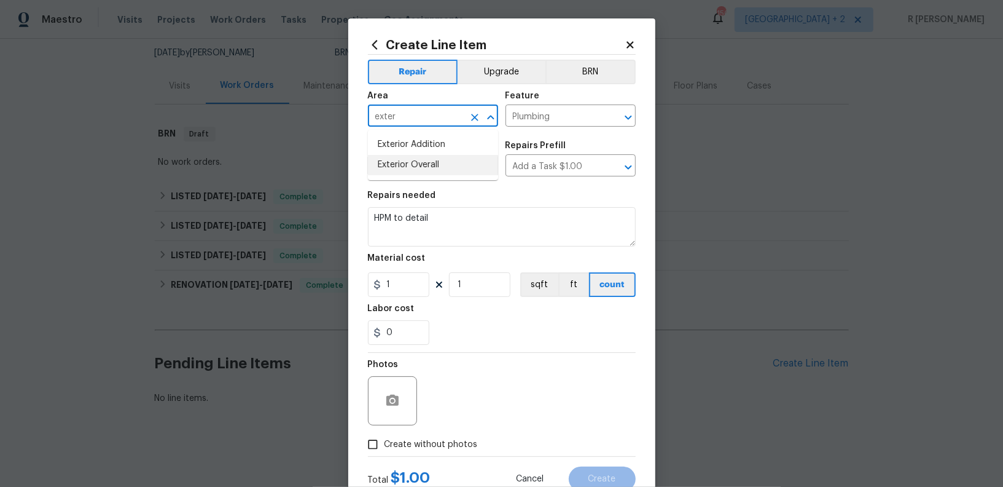
click at [407, 168] on li "Exterior Overall" at bounding box center [433, 165] width 130 height 20
type input "Exterior Overall"
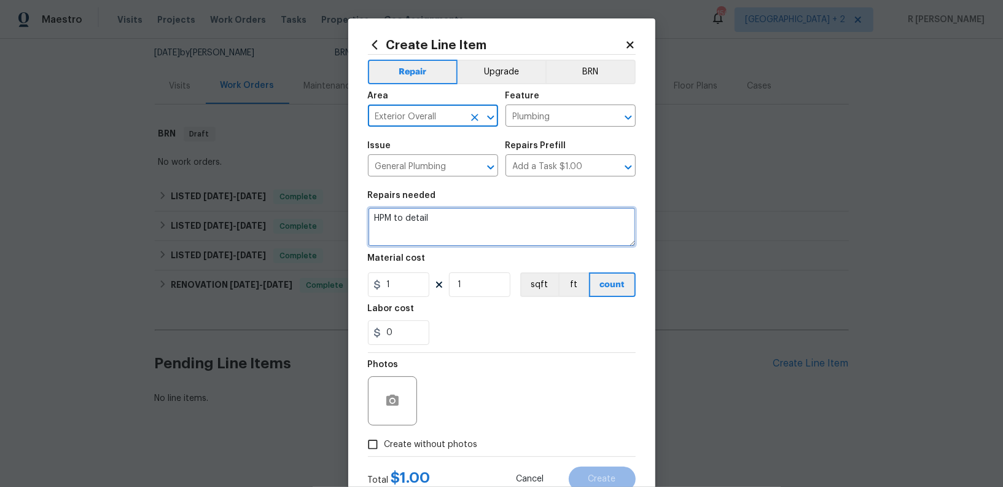
click at [487, 229] on textarea "HPM to detail" at bounding box center [502, 226] width 268 height 39
paste textarea "The water supply was shut off because SP observed water running inside the prop…"
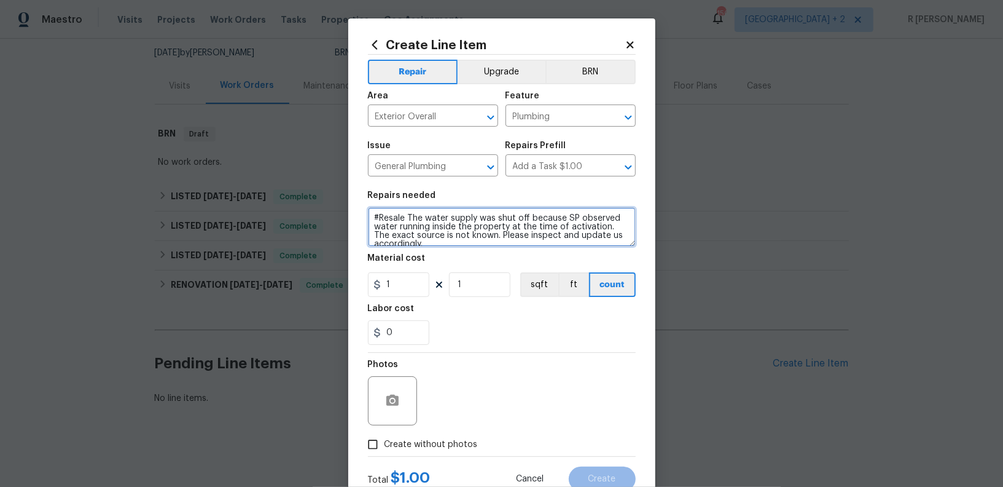
scroll to position [2, 0]
type textarea "#Resale The water supply was shut off because SP observed water running inside …"
click at [411, 284] on input "1" at bounding box center [398, 284] width 61 height 25
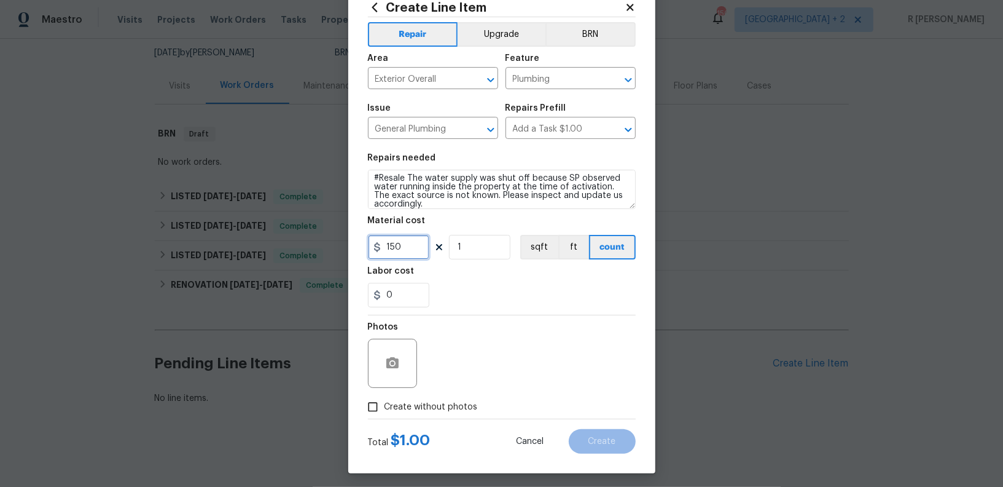
scroll to position [42, 0]
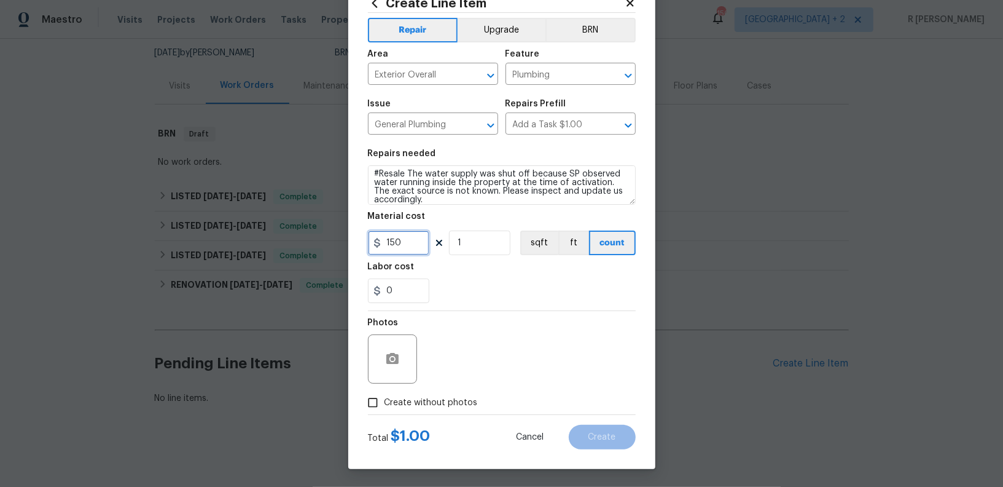
type input "150"
click at [380, 398] on input "Create without photos" at bounding box center [372, 402] width 23 height 23
checkbox input "true"
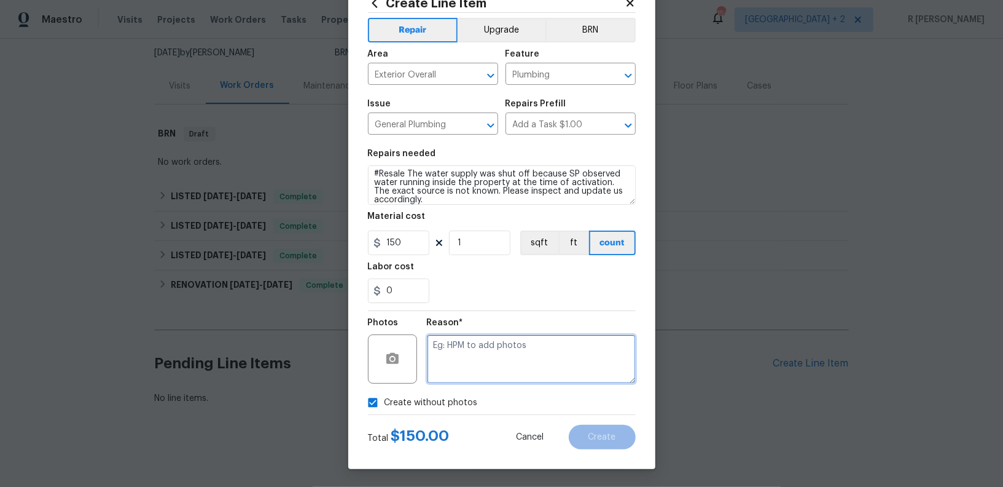
click at [480, 352] on textarea at bounding box center [531, 358] width 209 height 49
type textarea "N/A"
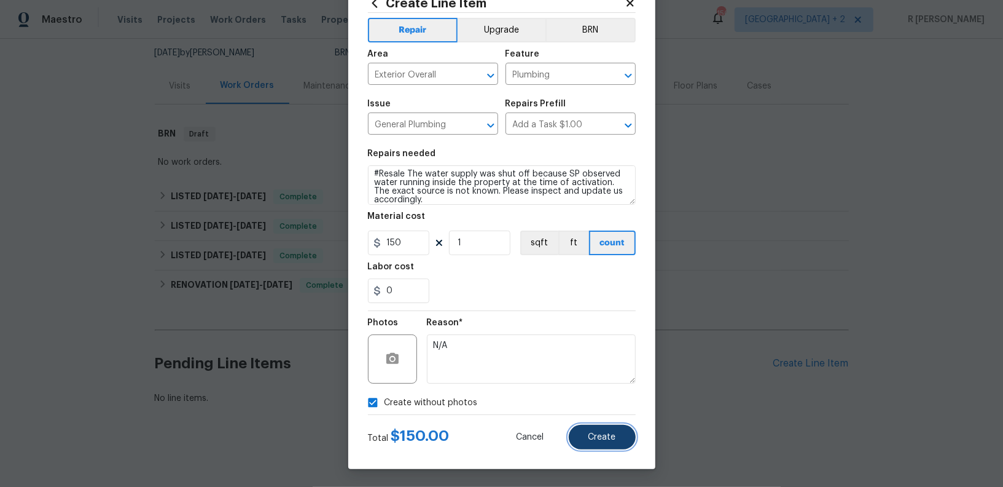
click at [594, 428] on button "Create" at bounding box center [602, 436] width 67 height 25
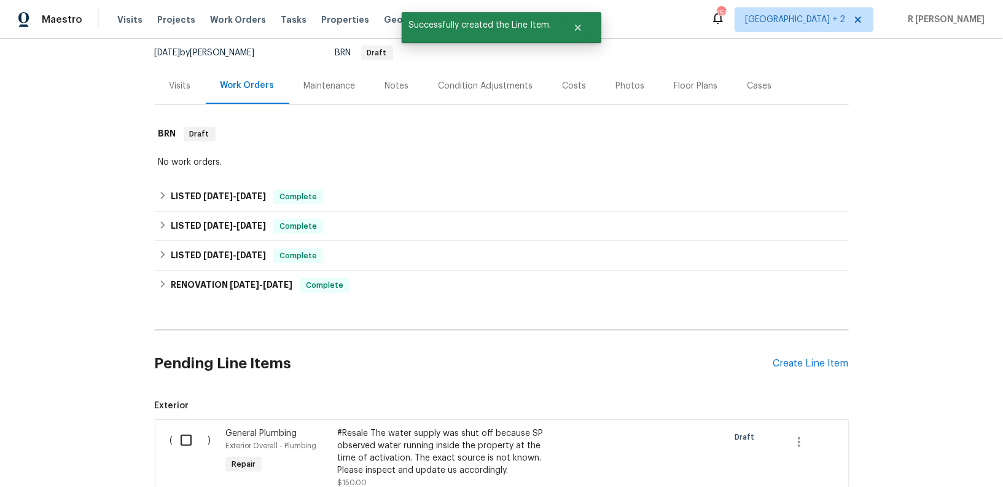
scroll to position [250, 0]
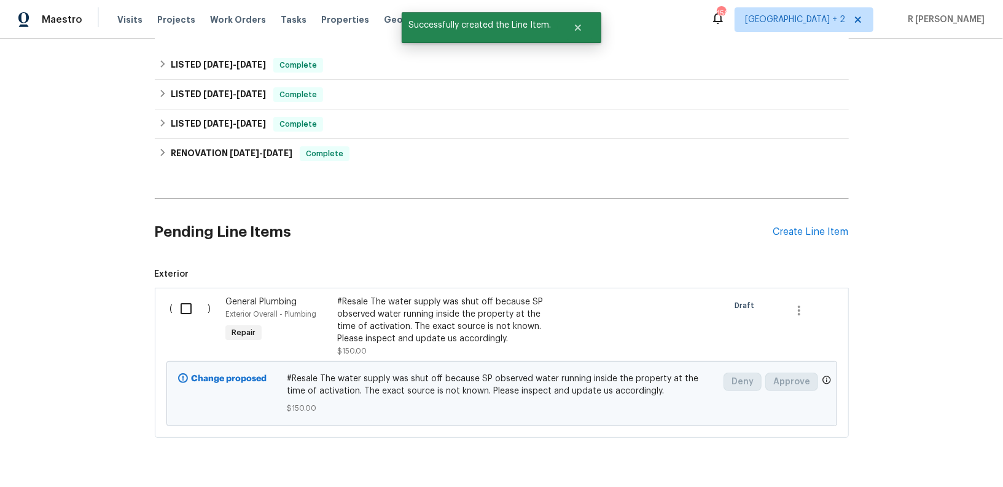
click at [192, 316] on input "checkbox" at bounding box center [190, 308] width 35 height 26
checkbox input "true"
click at [953, 453] on span "Create Work Order" at bounding box center [933, 455] width 82 height 15
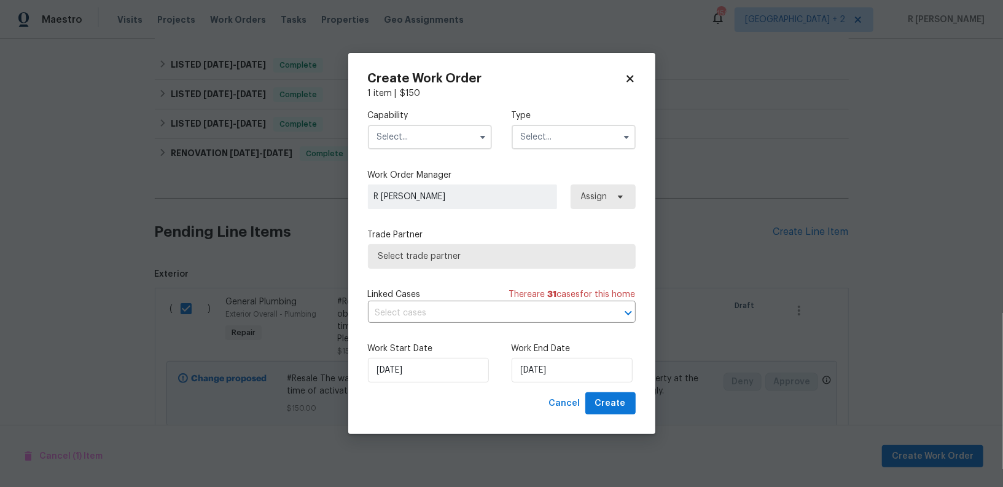
click at [582, 146] on input "text" at bounding box center [574, 137] width 124 height 25
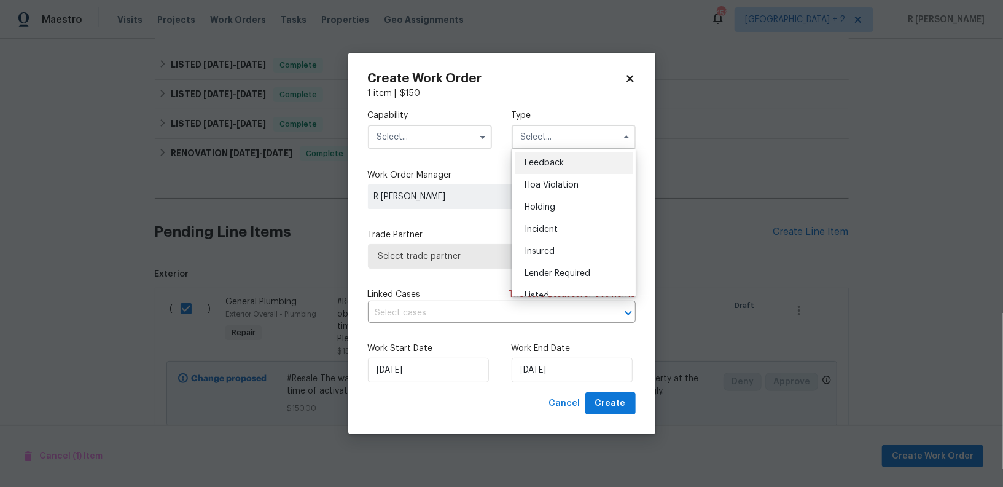
click at [538, 158] on span "Feedback" at bounding box center [544, 162] width 39 height 9
type input "Feedback"
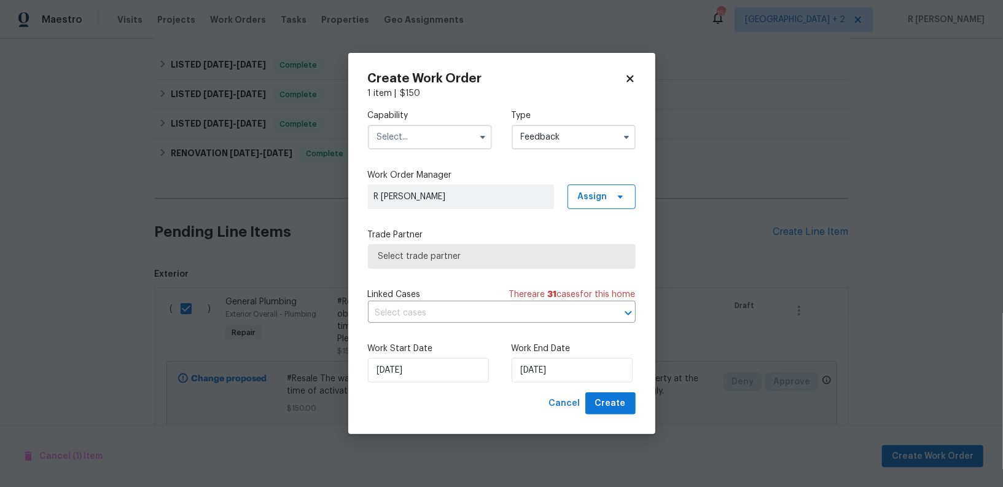
click at [442, 148] on input "text" at bounding box center [430, 137] width 124 height 25
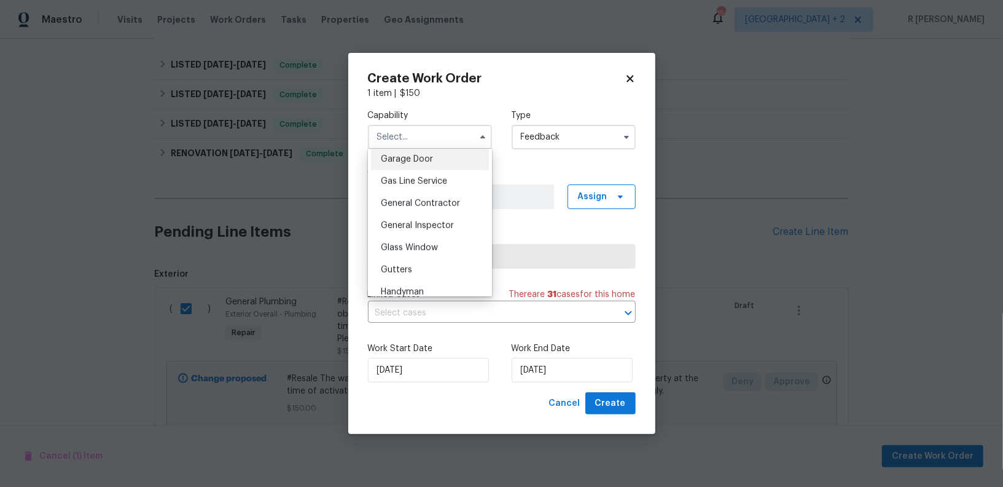
scroll to position [604, 0]
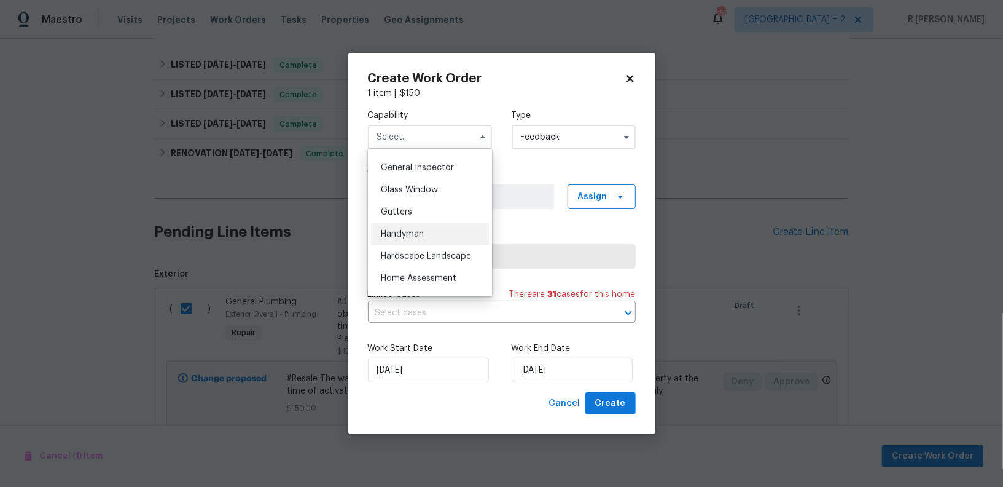
click at [402, 240] on div "Handyman" at bounding box center [430, 234] width 118 height 22
type input "Handyman"
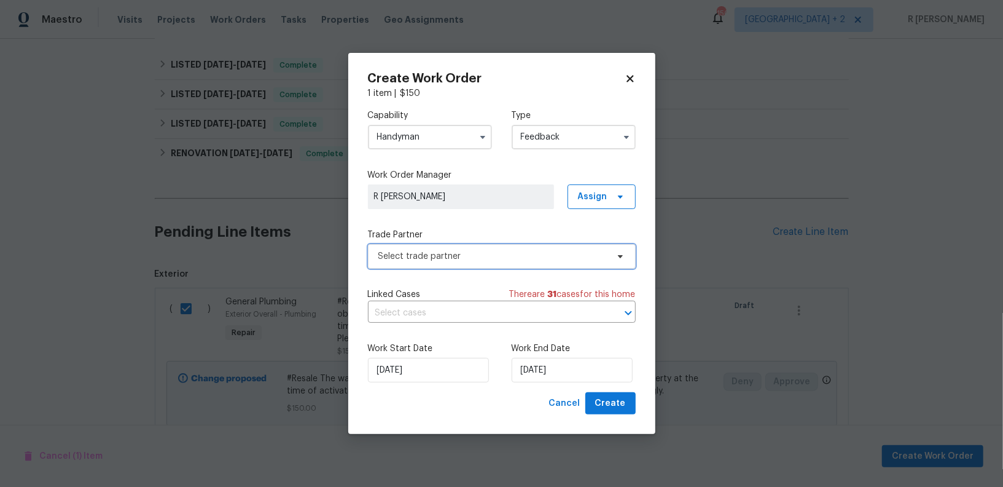
click at [419, 254] on span "Select trade partner" at bounding box center [492, 256] width 229 height 12
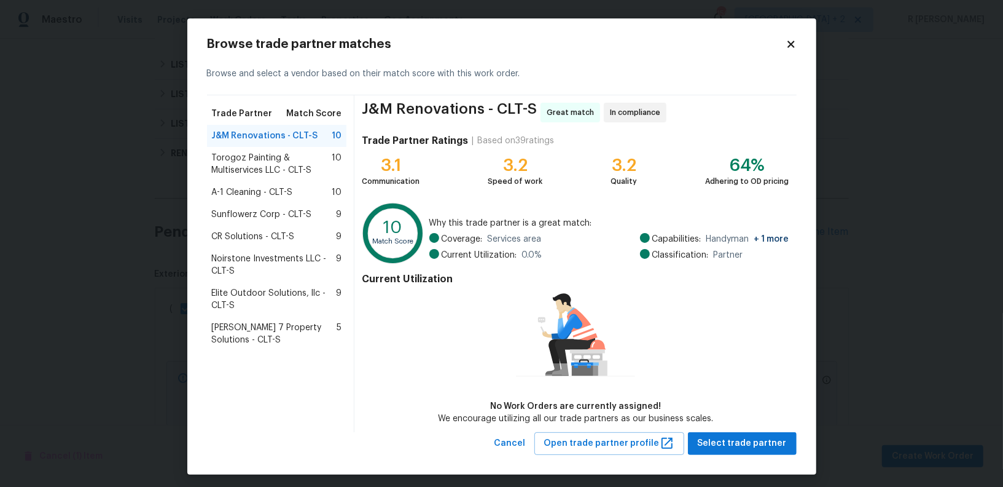
click at [264, 160] on span "Torogoz Painting & Multiservices LLC - CLT-S" at bounding box center [272, 164] width 120 height 25
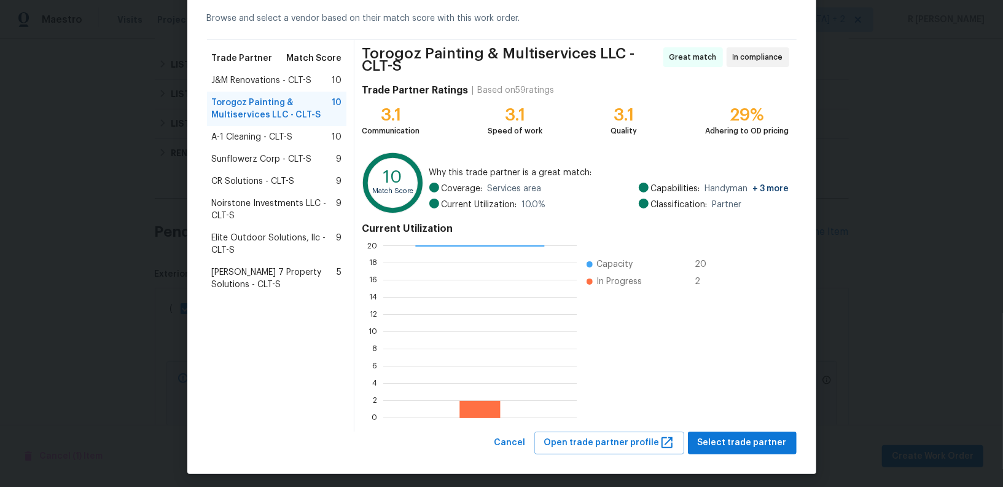
scroll to position [60, 0]
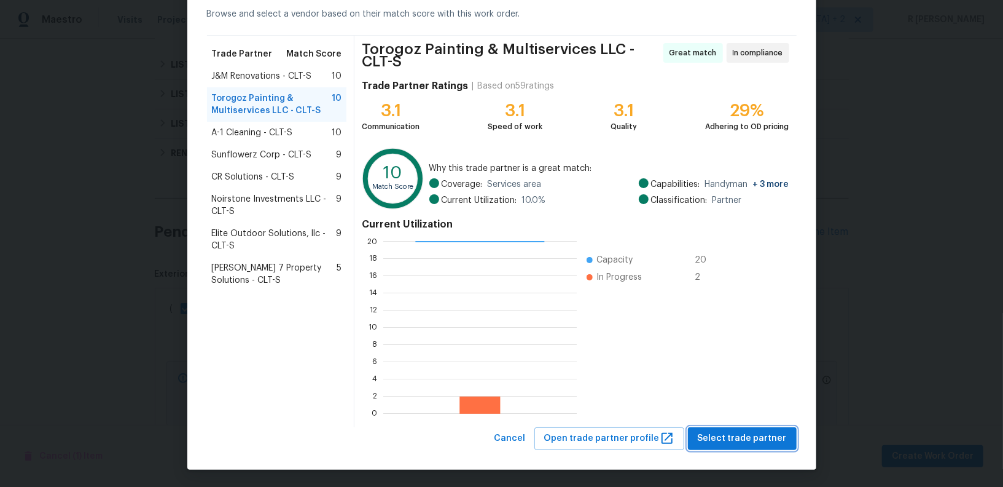
click at [733, 435] on span "Select trade partner" at bounding box center [742, 438] width 89 height 15
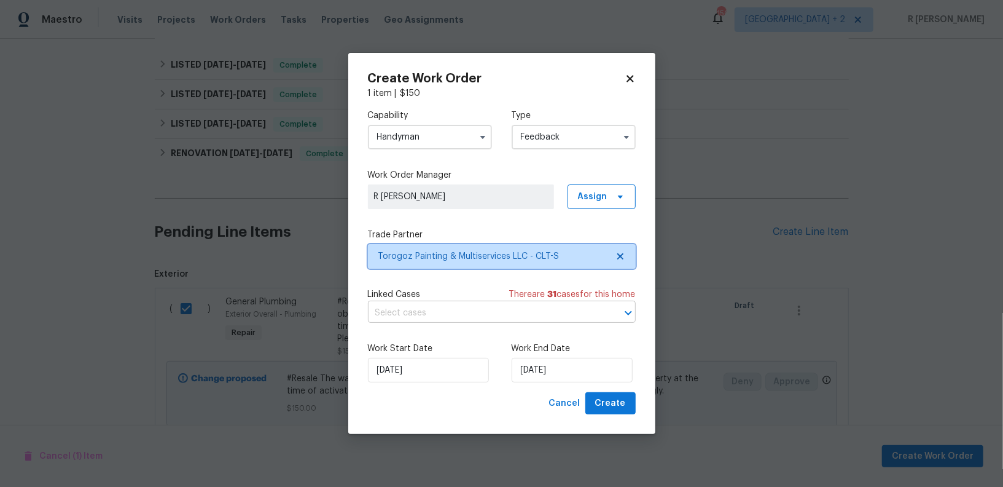
scroll to position [0, 0]
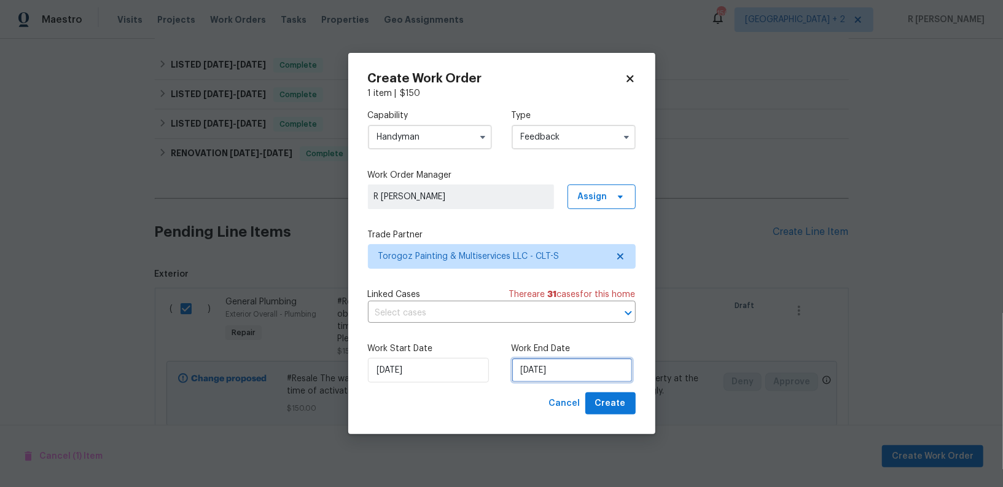
click at [523, 363] on input "05/09/2025" at bounding box center [572, 370] width 121 height 25
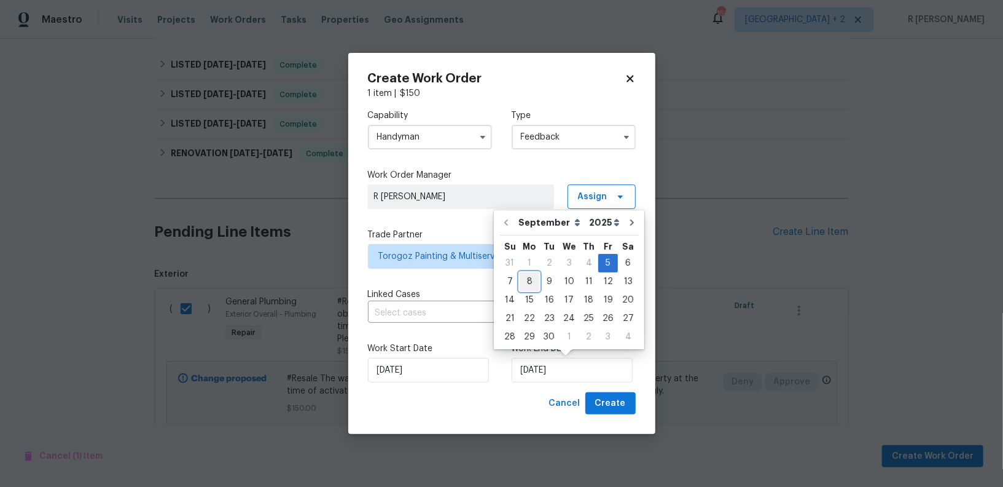
click at [529, 286] on div "8" at bounding box center [530, 281] width 20 height 17
type input "08/09/2025"
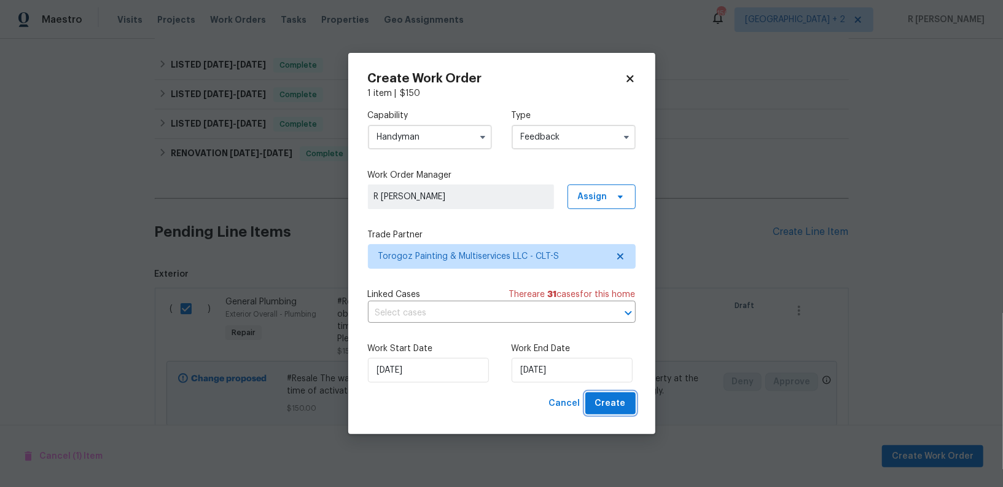
click at [610, 396] on span "Create" at bounding box center [610, 403] width 31 height 15
checkbox input "false"
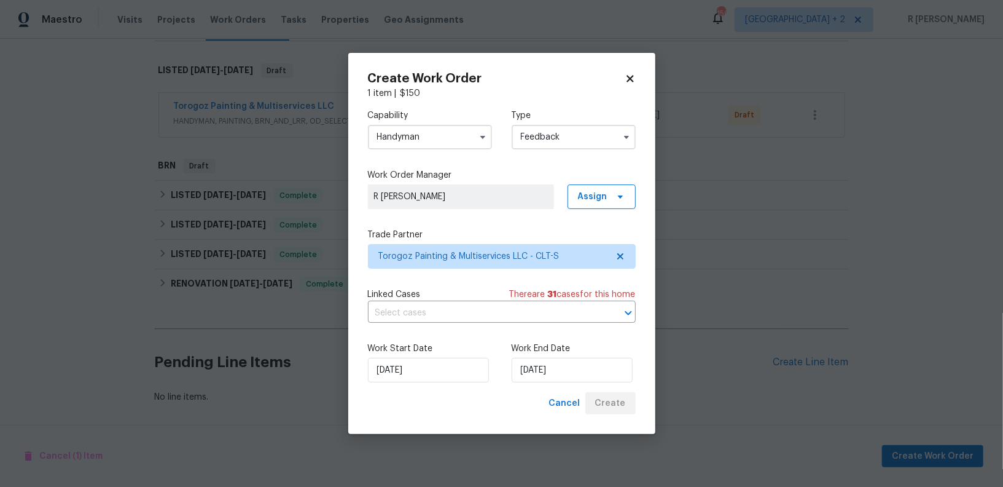
scroll to position [180, 0]
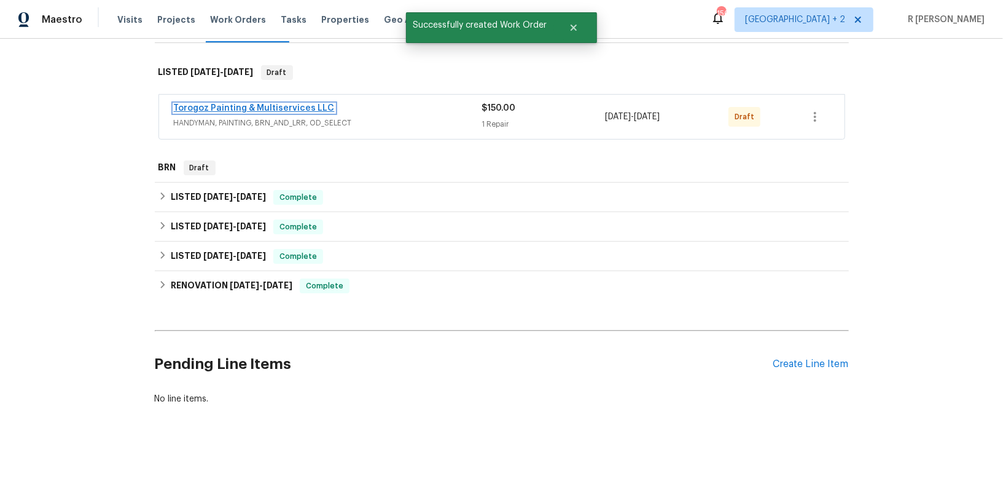
click at [259, 110] on link "Torogoz Painting & Multiservices LLC" at bounding box center [254, 108] width 161 height 9
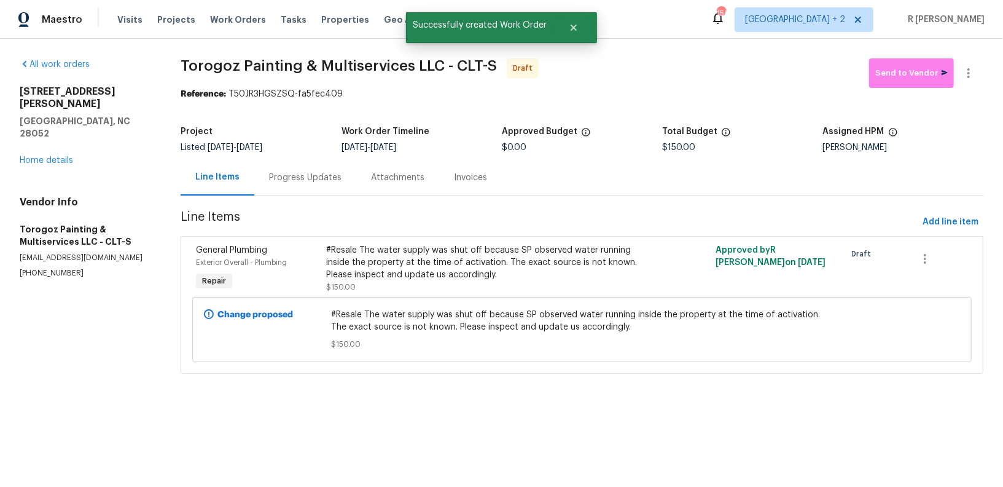
click at [287, 174] on div "Progress Updates" at bounding box center [305, 177] width 72 height 12
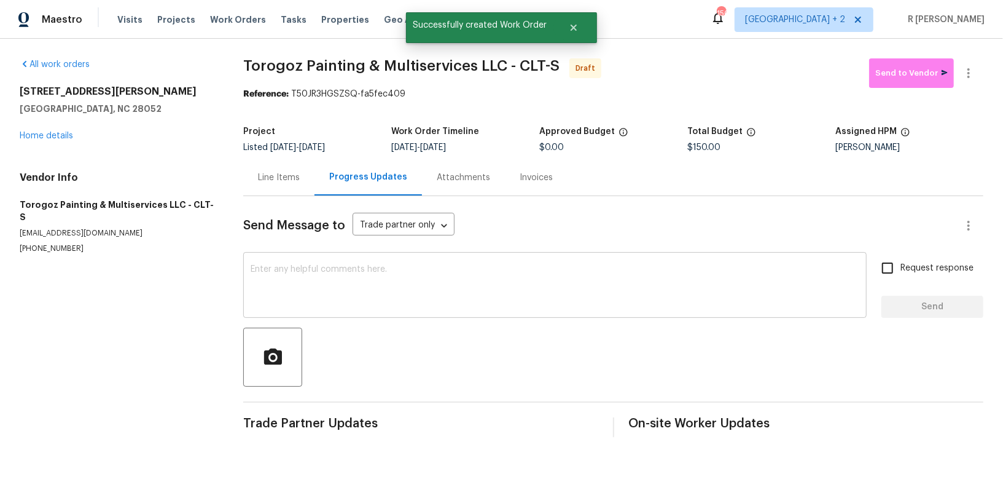
click at [299, 307] on textarea at bounding box center [555, 286] width 609 height 43
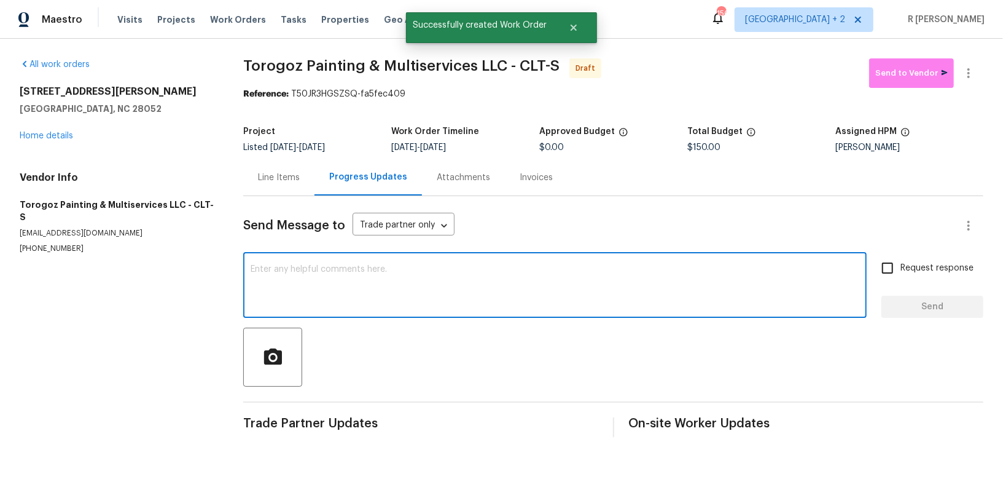
paste textarea "Hey, this is Yogesh from Opendoor. I’m confirming you received the WO for the p…"
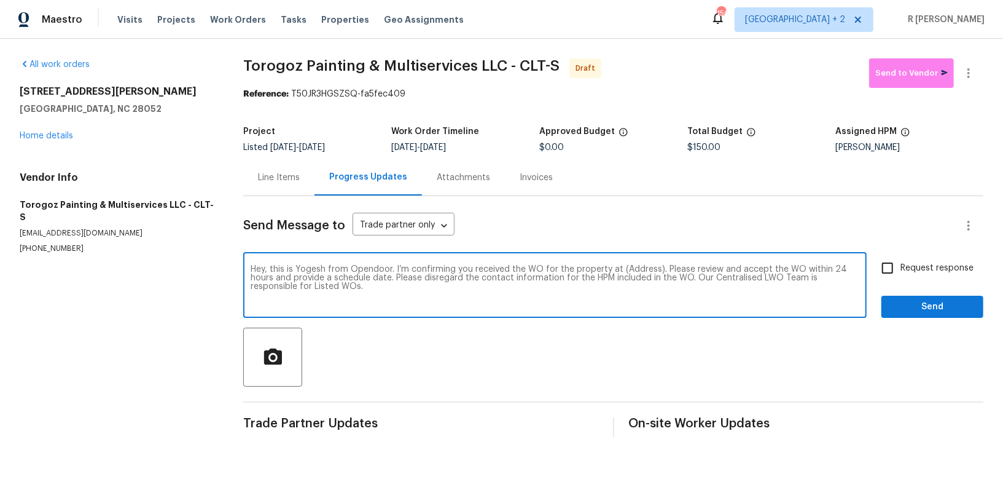
click at [638, 270] on textarea "Hey, this is Yogesh from Opendoor. I’m confirming you received the WO for the p…" at bounding box center [555, 286] width 609 height 43
paste textarea "1525 Vanderlip Dr, Gastonia, NC 28052"
type textarea "Hey, this is Yogesh from Opendoor. I’m confirming you received the WO for the p…"
click at [893, 260] on input "Request response" at bounding box center [888, 268] width 26 height 26
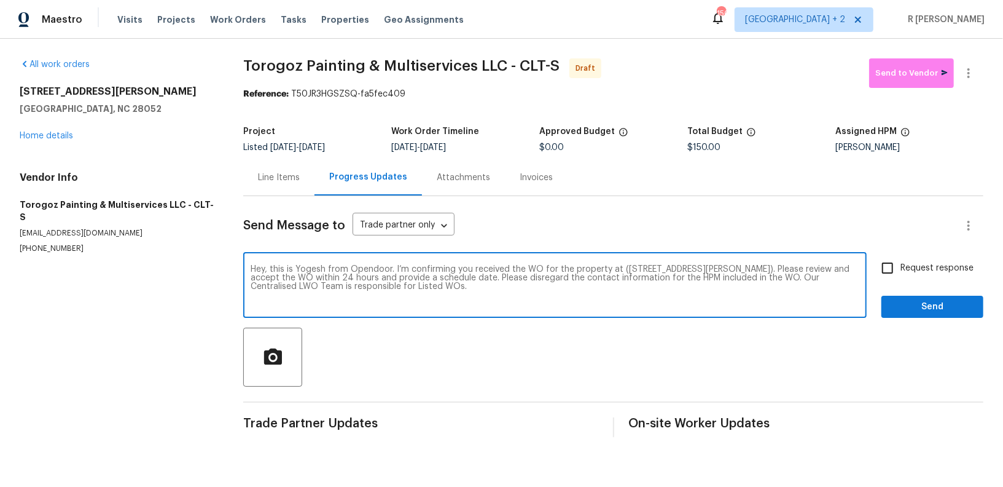
checkbox input "true"
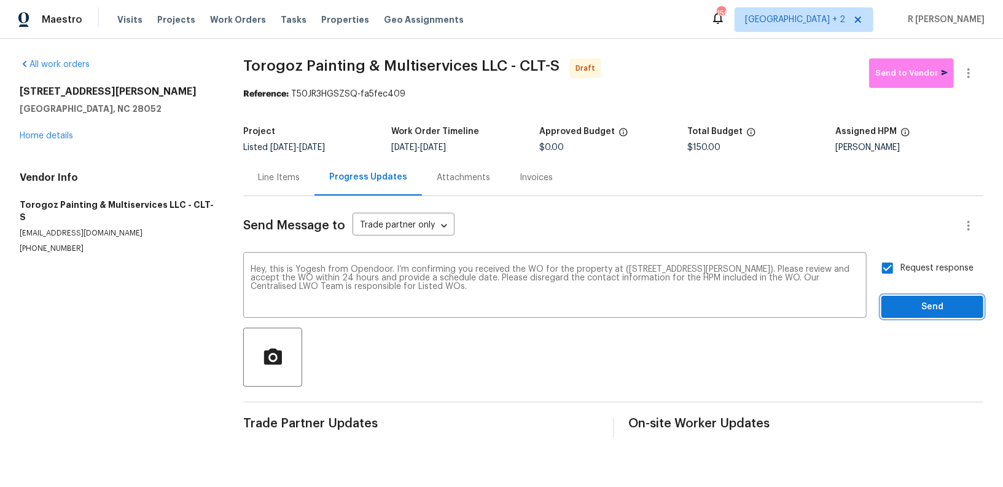
click at [921, 300] on span "Send" at bounding box center [932, 306] width 82 height 15
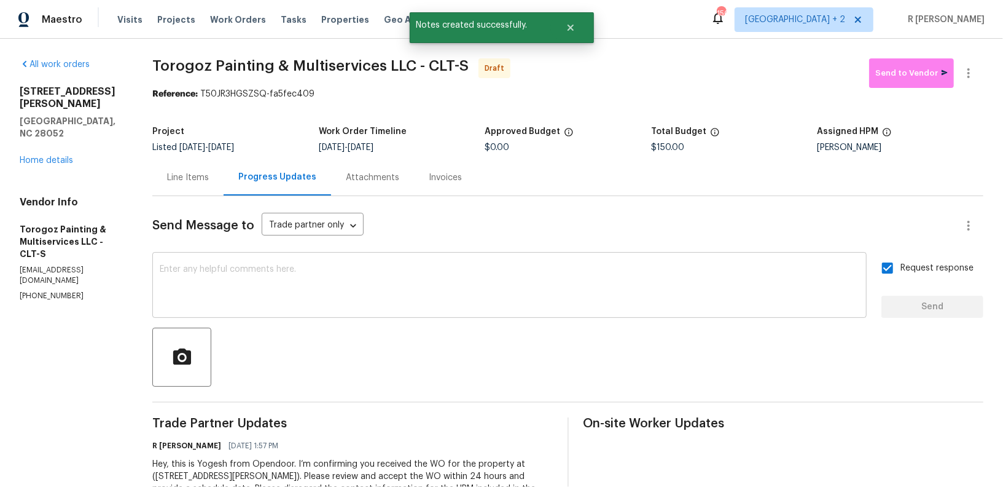
click at [290, 298] on textarea at bounding box center [510, 286] width 700 height 43
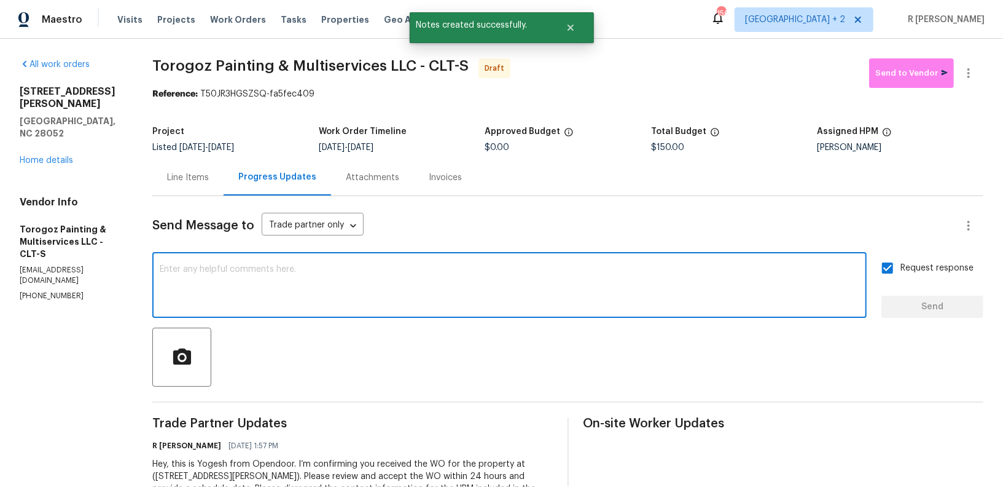
paste textarea "Attention All Work Orders must include before-photos (both close-up and wide-an…"
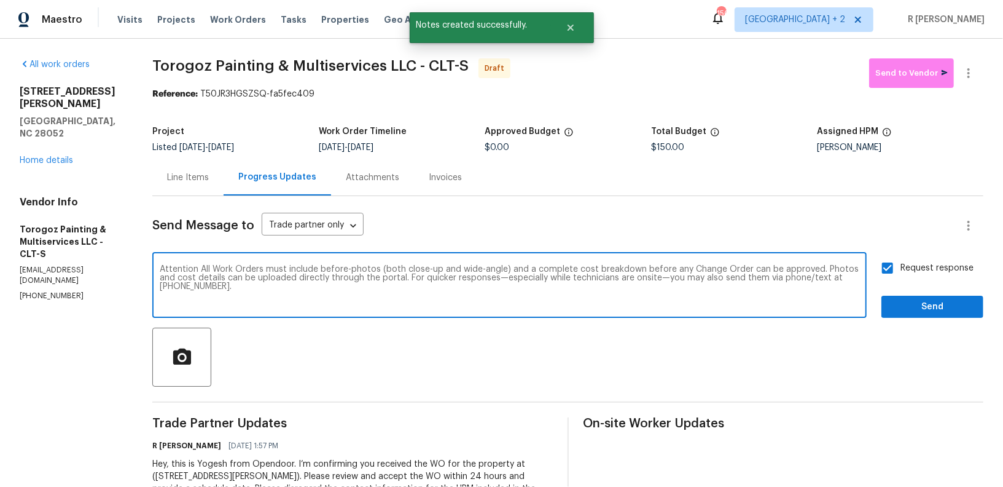
scroll to position [54, 0]
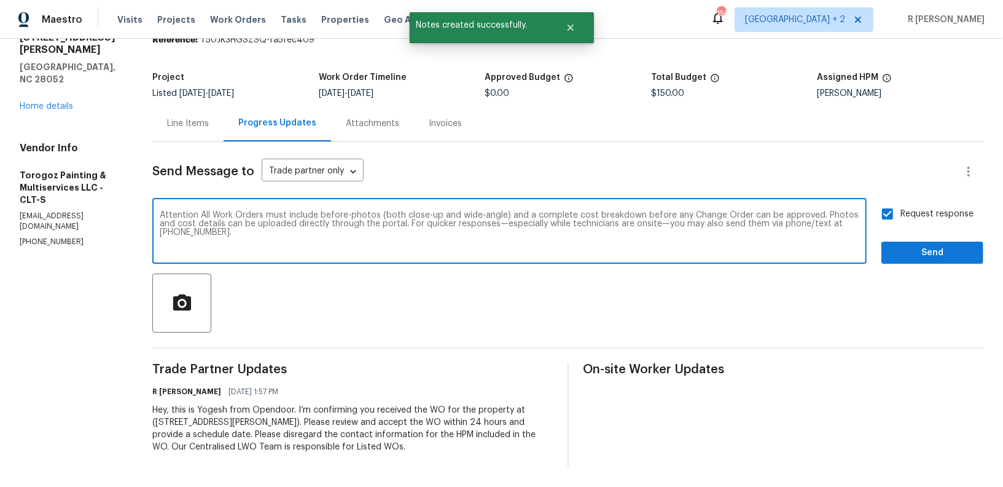
type textarea "Attention All Work Orders must include before-photos (both close-up and wide-an…"
click at [933, 253] on span "Send" at bounding box center [932, 252] width 82 height 15
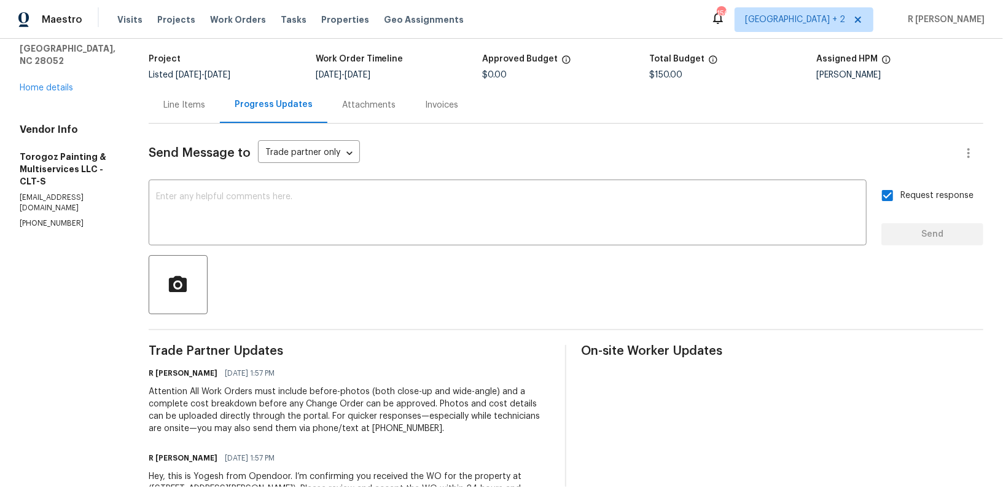
scroll to position [0, 0]
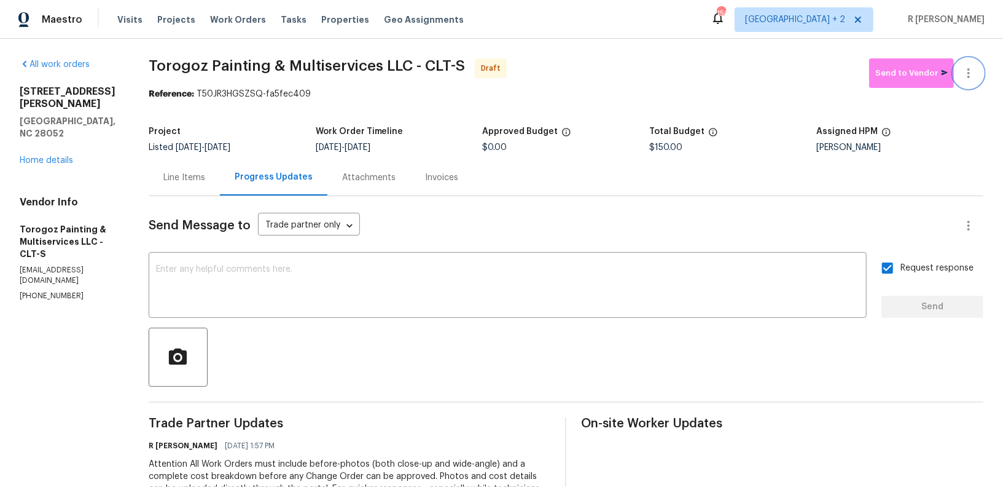
click at [969, 84] on button "button" at bounding box center [968, 72] width 29 height 29
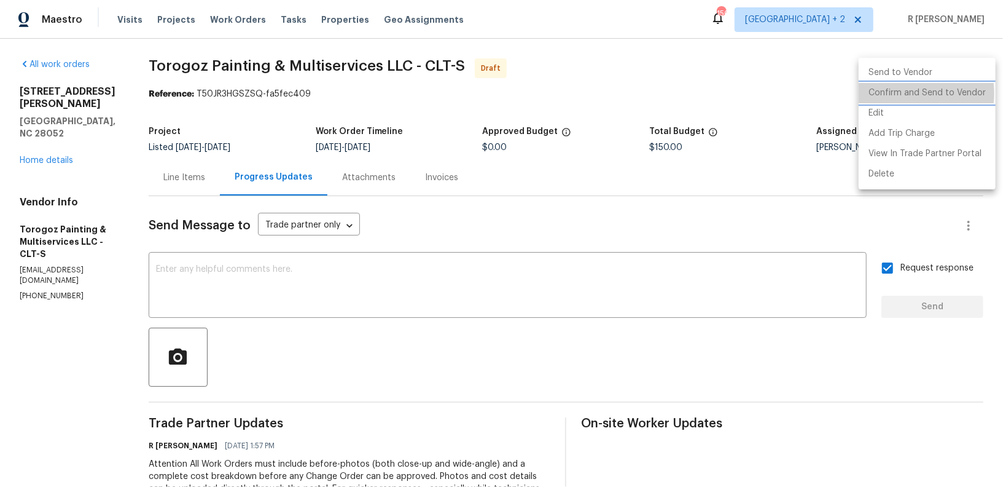
click at [897, 93] on li "Confirm and Send to Vendor" at bounding box center [927, 93] width 137 height 20
click at [702, 88] on div at bounding box center [501, 243] width 1003 height 487
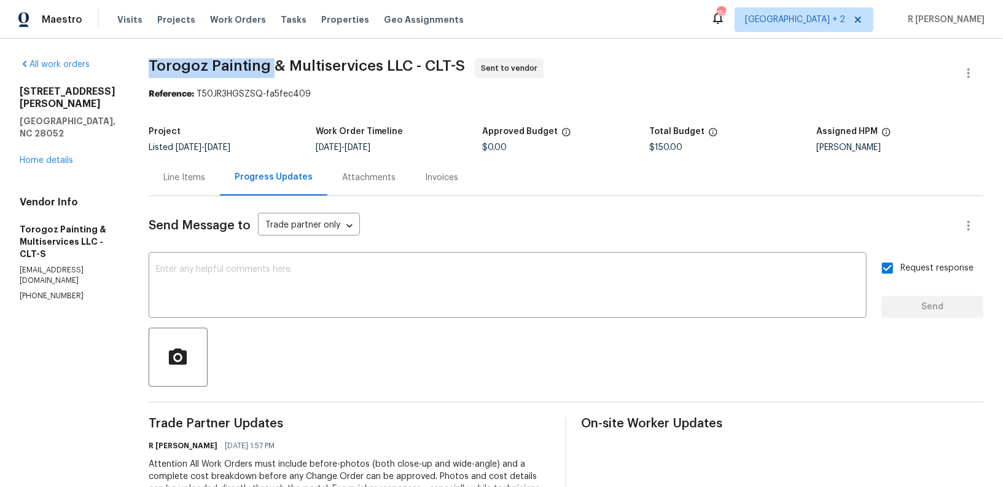
drag, startPoint x: 173, startPoint y: 65, endPoint x: 299, endPoint y: 63, distance: 125.9
click at [299, 63] on div "All work orders 1525 Vanderlip Dr Gastonia, NC 28052 Home details Vendor Info T…" at bounding box center [501, 332] width 1003 height 587
copy span "Torogoz Painting"
click at [57, 156] on link "Home details" at bounding box center [46, 160] width 53 height 9
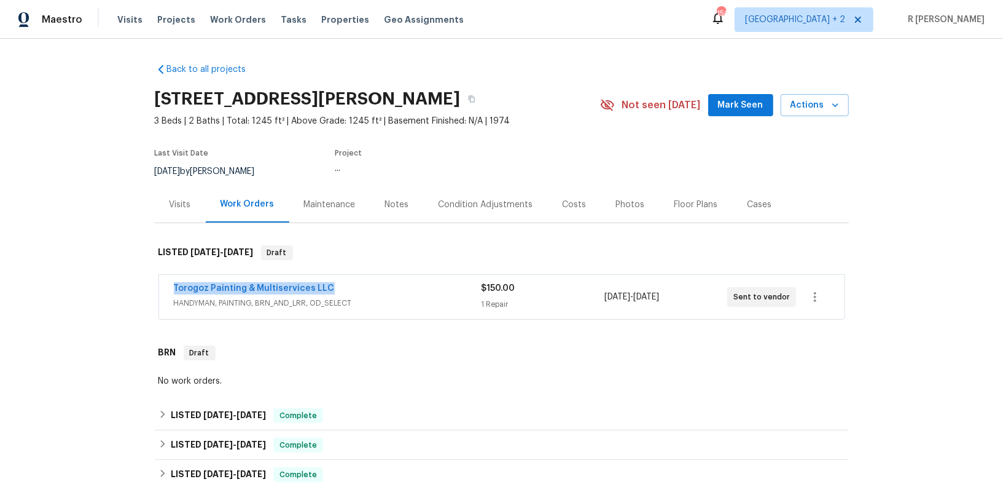
drag, startPoint x: 335, startPoint y: 283, endPoint x: 109, endPoint y: 287, distance: 225.5
click at [109, 287] on div "Back to all projects 1525 Vanderlip Dr, Gastonia, NC 28052 3 Beds | 2 Baths | T…" at bounding box center [501, 263] width 1003 height 448
copy link "Torogoz Painting & Multiservices LLC"
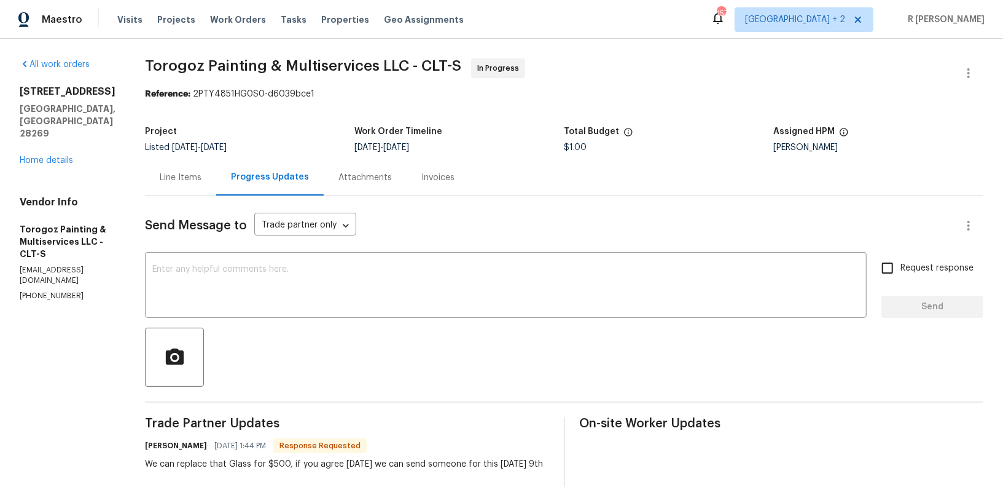
click at [213, 188] on div "Line Items" at bounding box center [180, 177] width 71 height 36
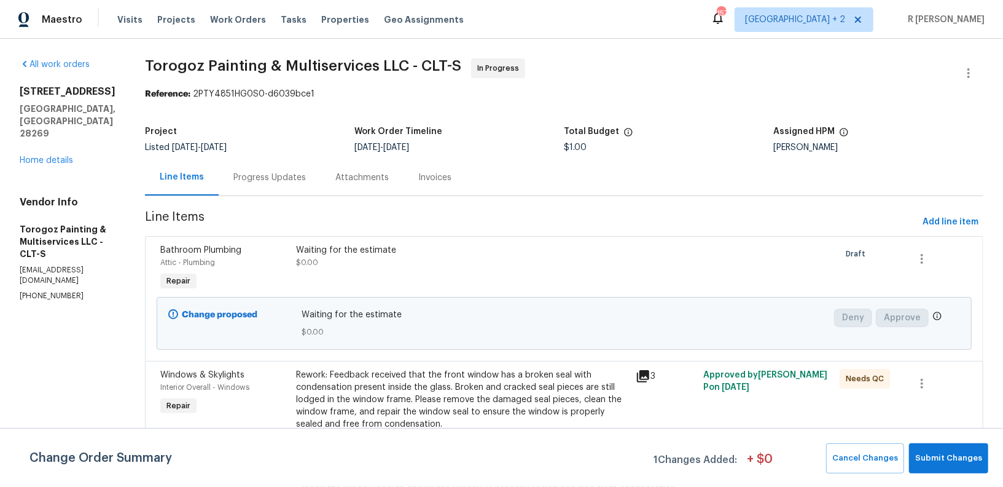
click at [306, 179] on div "Progress Updates" at bounding box center [269, 177] width 72 height 12
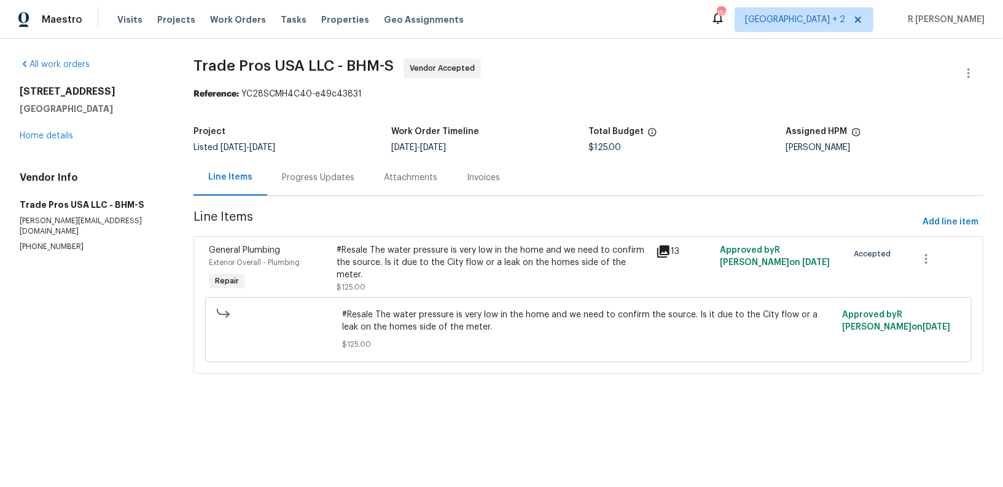
click at [338, 177] on div "Progress Updates" at bounding box center [318, 177] width 72 height 12
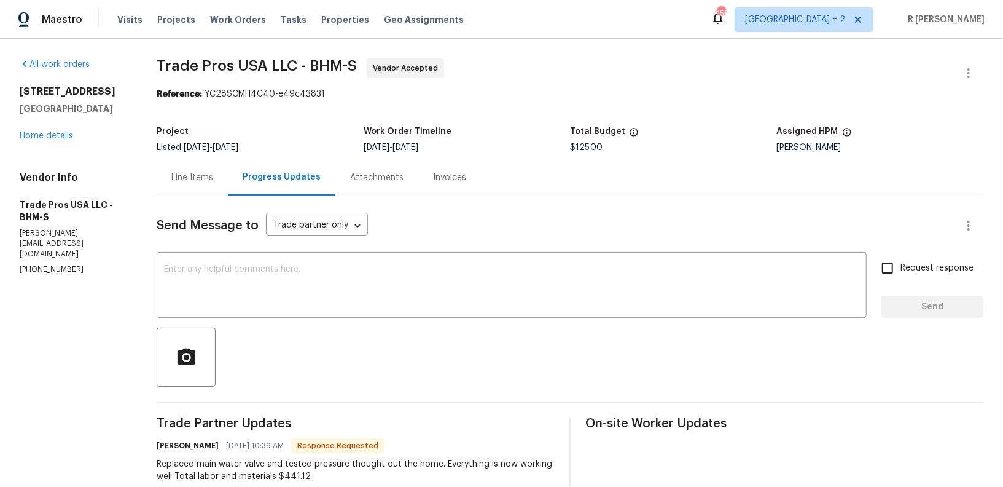
click at [171, 171] on div "Line Items" at bounding box center [192, 177] width 42 height 12
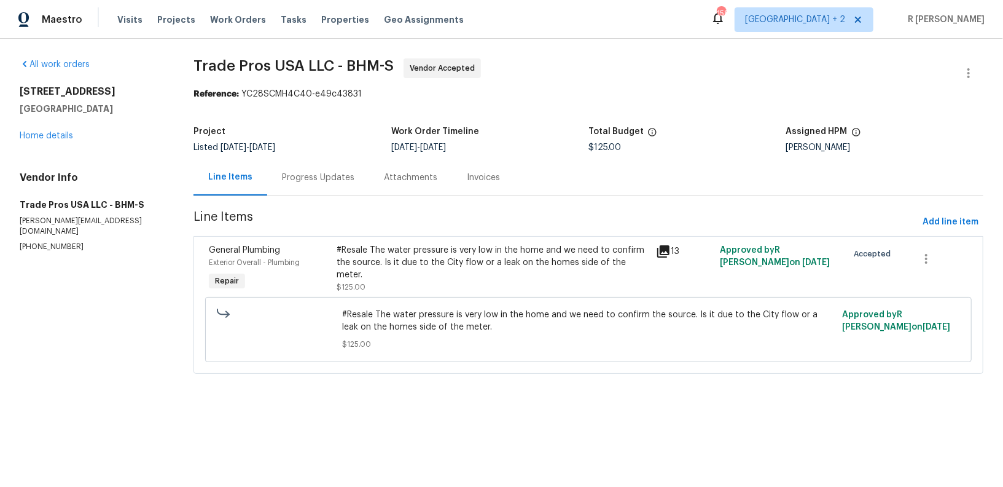
click at [359, 244] on div "#Resale The water pressure is very low in the home and we need to confirm the s…" at bounding box center [493, 262] width 312 height 37
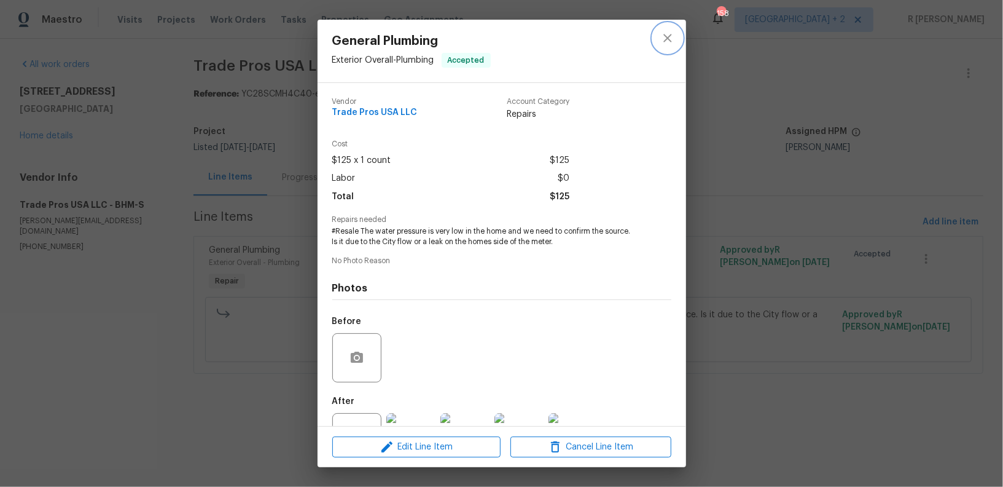
click at [678, 38] on button "close" at bounding box center [667, 37] width 29 height 29
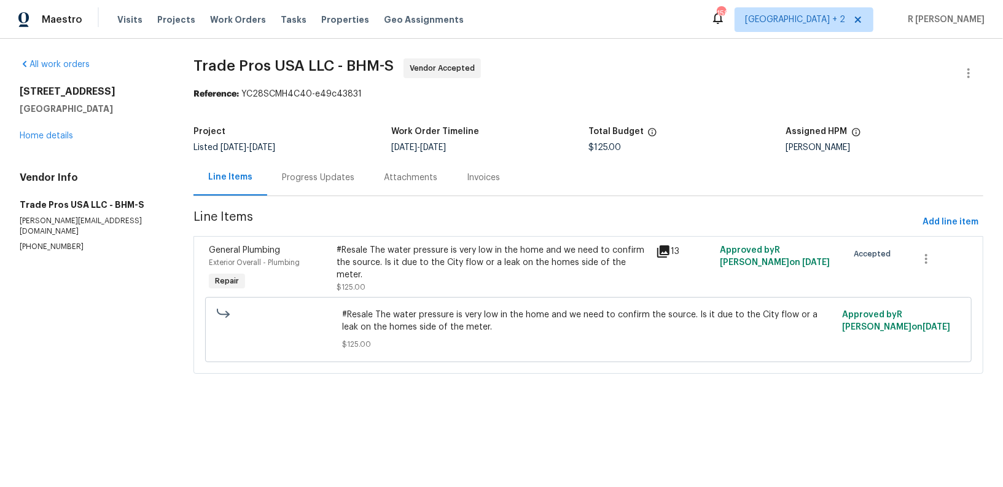
click at [338, 182] on div "Progress Updates" at bounding box center [318, 177] width 72 height 12
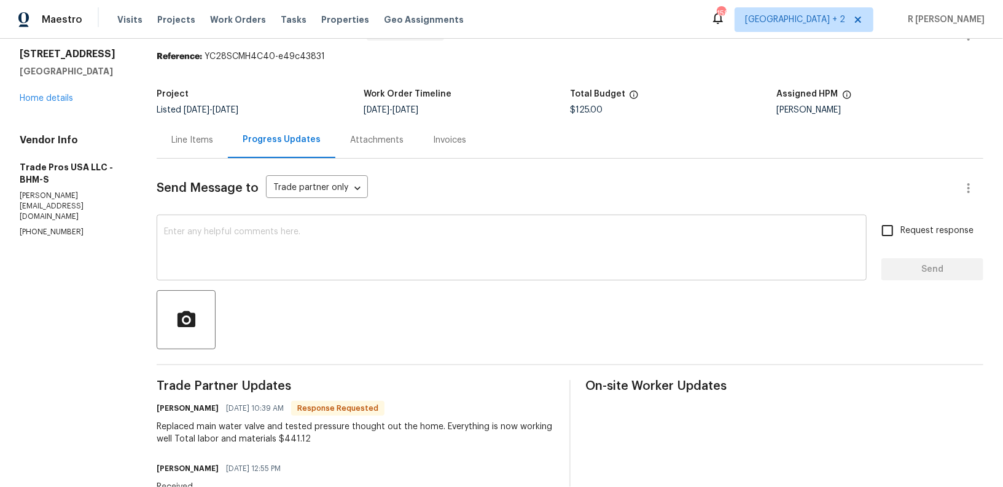
scroll to position [71, 0]
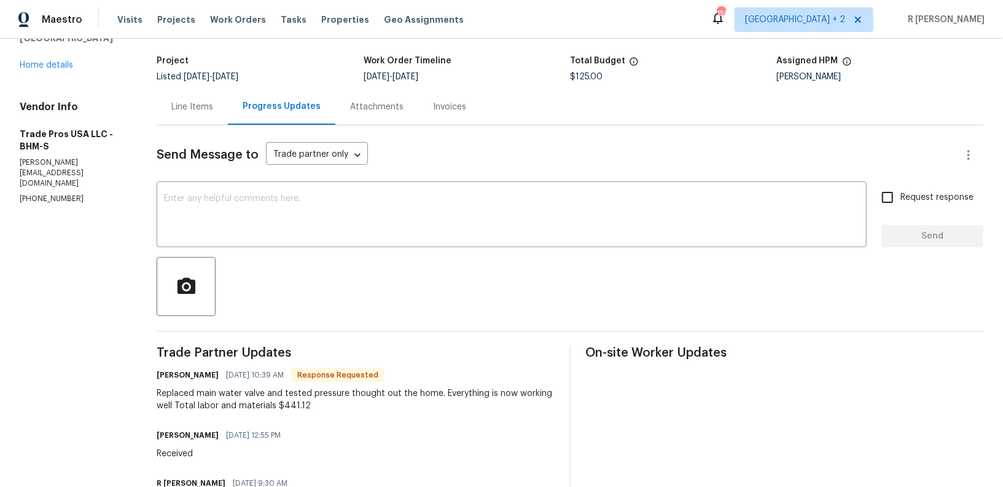
click at [194, 103] on div "Line Items" at bounding box center [192, 107] width 42 height 12
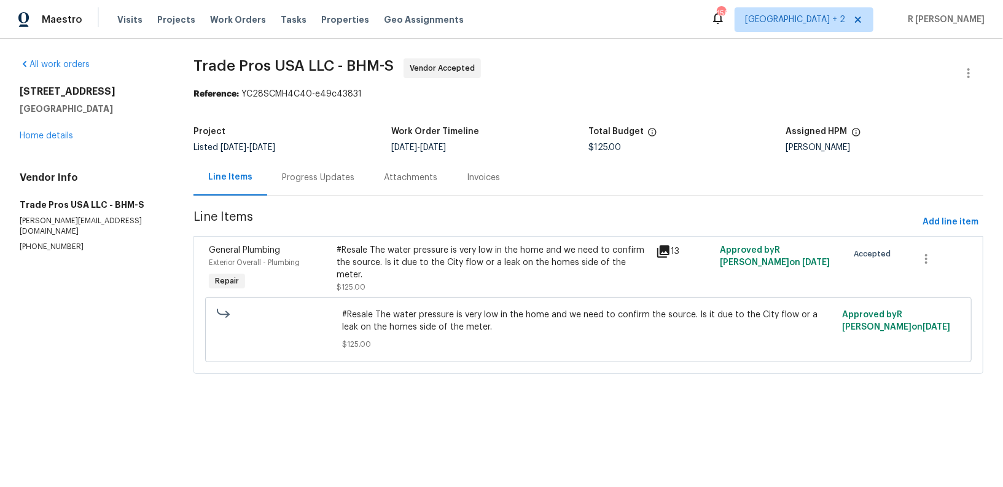
click at [394, 254] on div "#Resale The water pressure is very low in the home and we need to confirm the s…" at bounding box center [493, 262] width 312 height 37
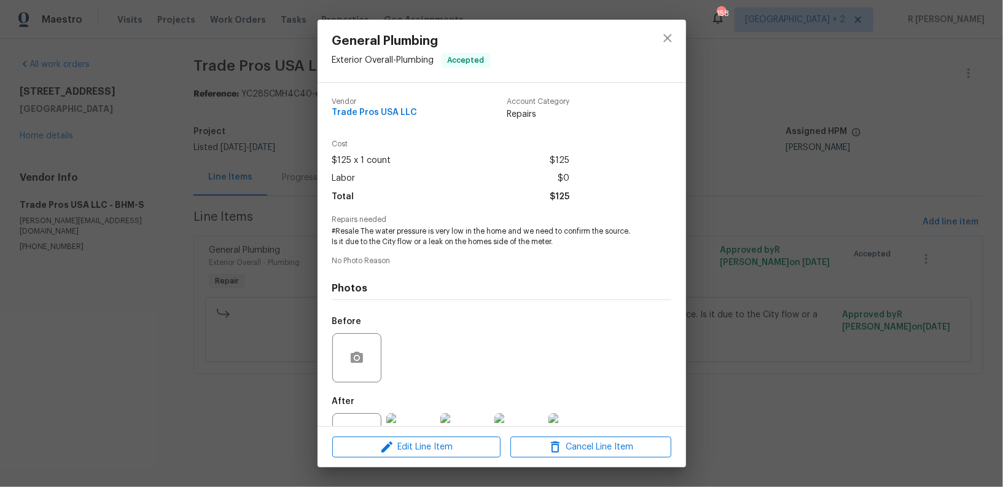
scroll to position [48, 0]
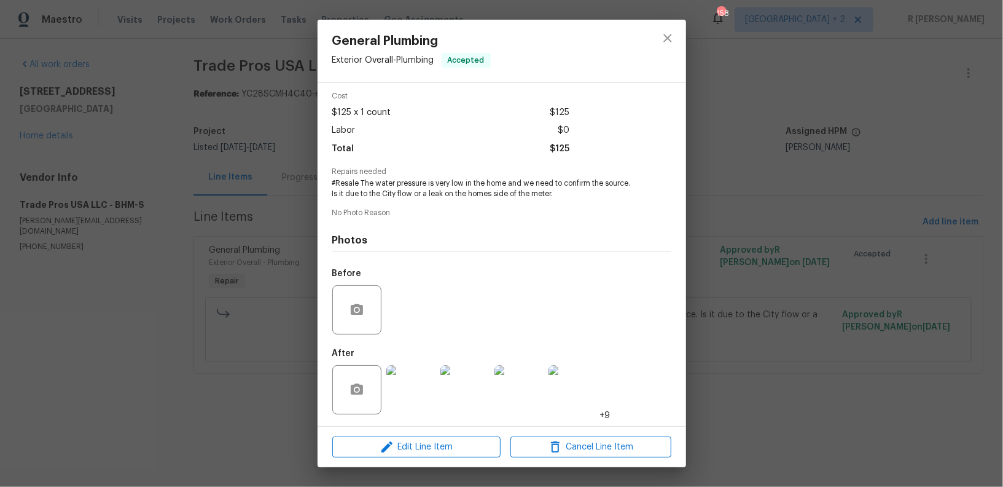
click at [423, 458] on div "Edit Line Item Cancel Line Item" at bounding box center [502, 446] width 369 height 41
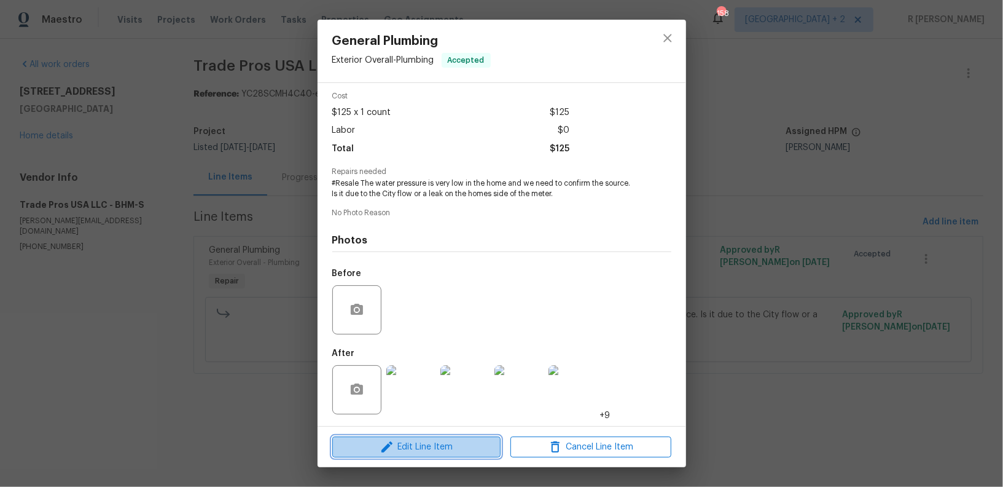
click at [415, 454] on button "Edit Line Item" at bounding box center [416, 447] width 168 height 22
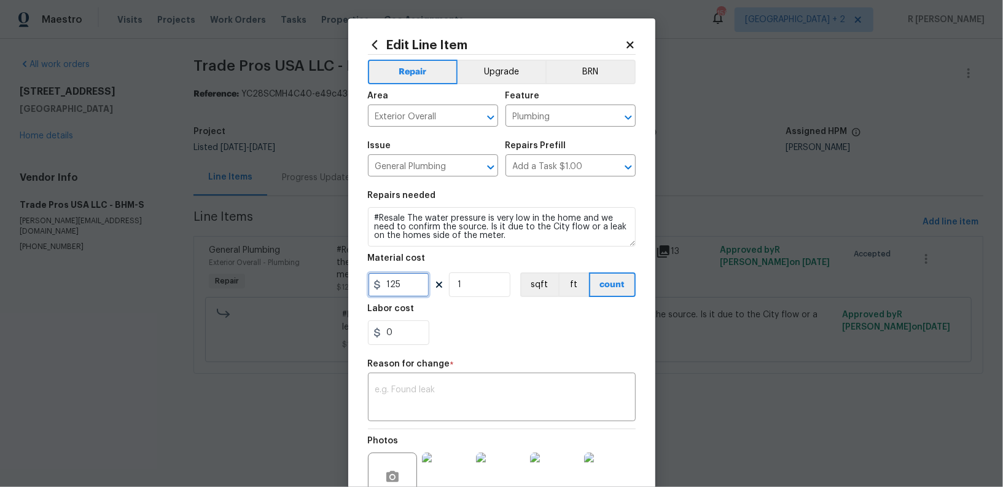
click at [403, 286] on input "125" at bounding box center [398, 284] width 61 height 25
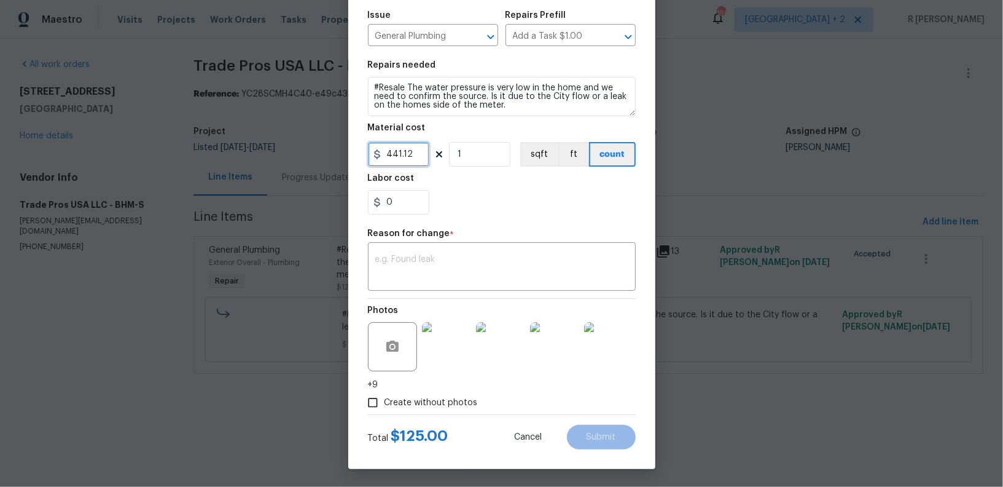
type input "441.12"
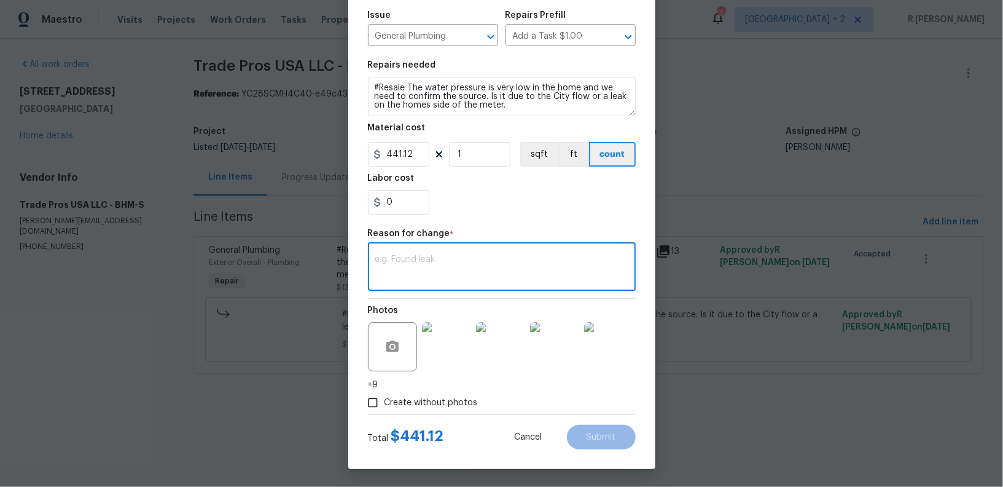
click at [455, 260] on textarea at bounding box center [501, 268] width 253 height 26
paste textarea "(YK) Updated per vendor’s final cost."
type textarea "(YK) Updated per vendor’s final cost."
click at [452, 346] on img at bounding box center [446, 346] width 49 height 49
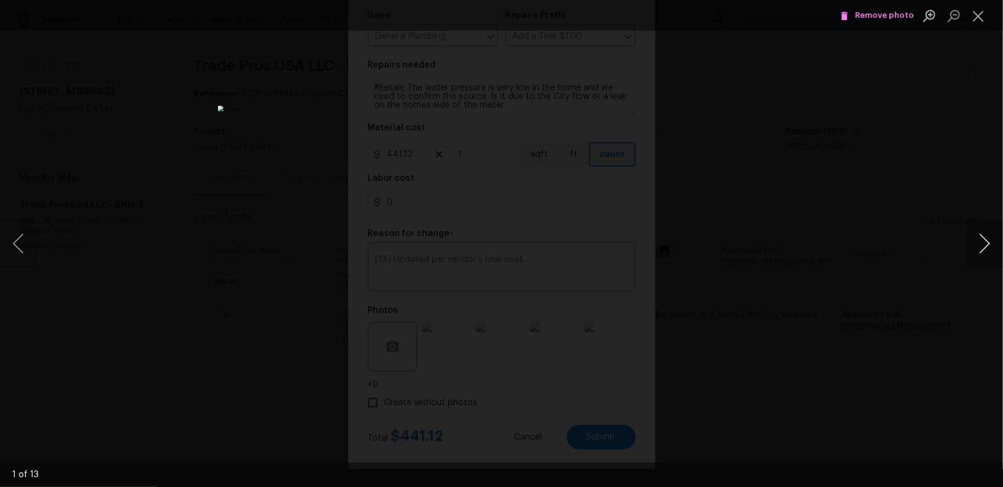
click at [988, 240] on button "Next image" at bounding box center [984, 243] width 37 height 49
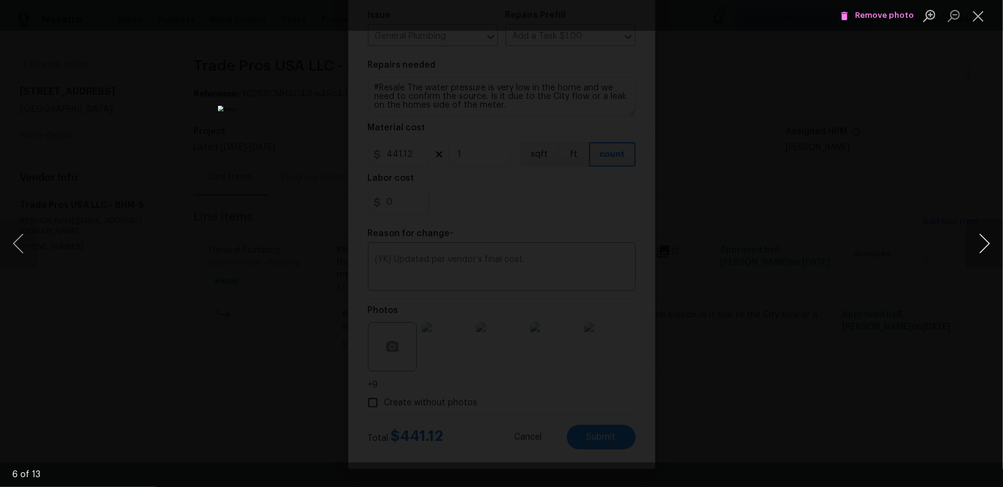
click at [988, 240] on button "Next image" at bounding box center [984, 243] width 37 height 49
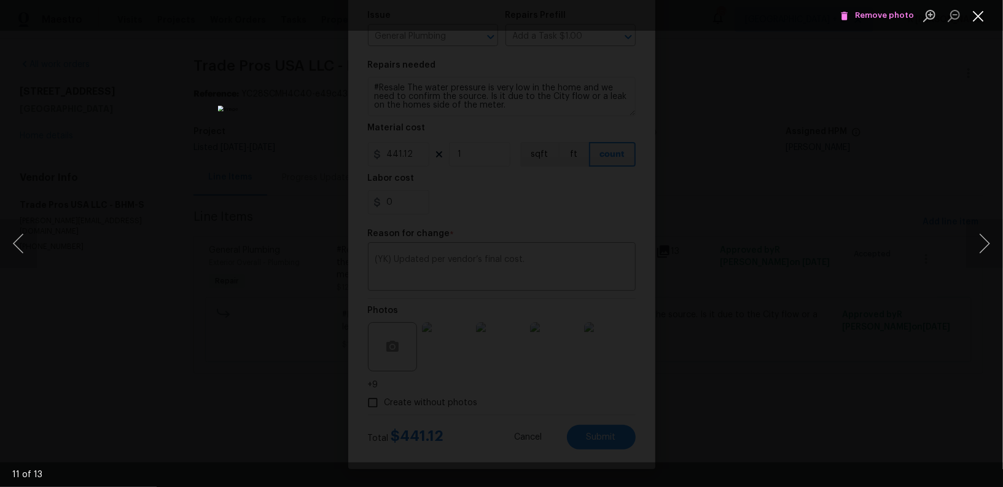
click at [990, 7] on button "Close lightbox" at bounding box center [978, 16] width 25 height 22
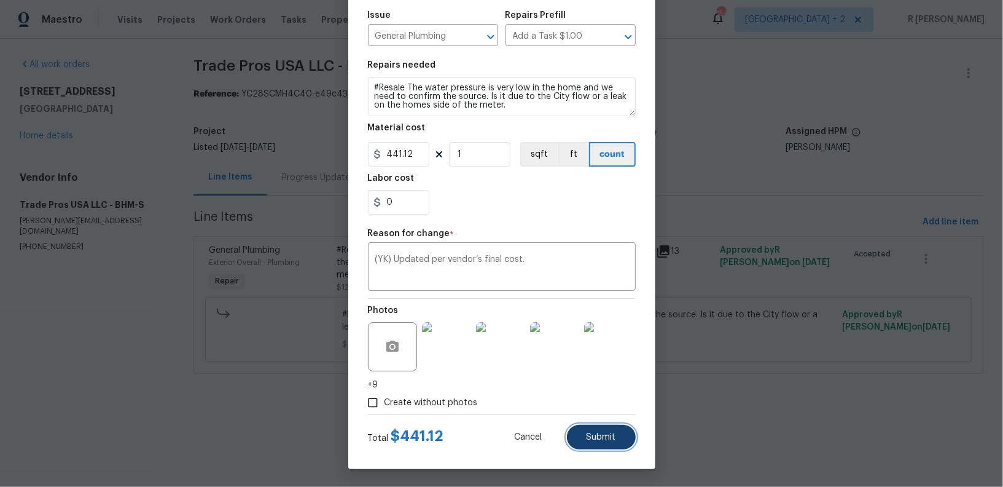
click at [603, 444] on button "Submit" at bounding box center [601, 436] width 69 height 25
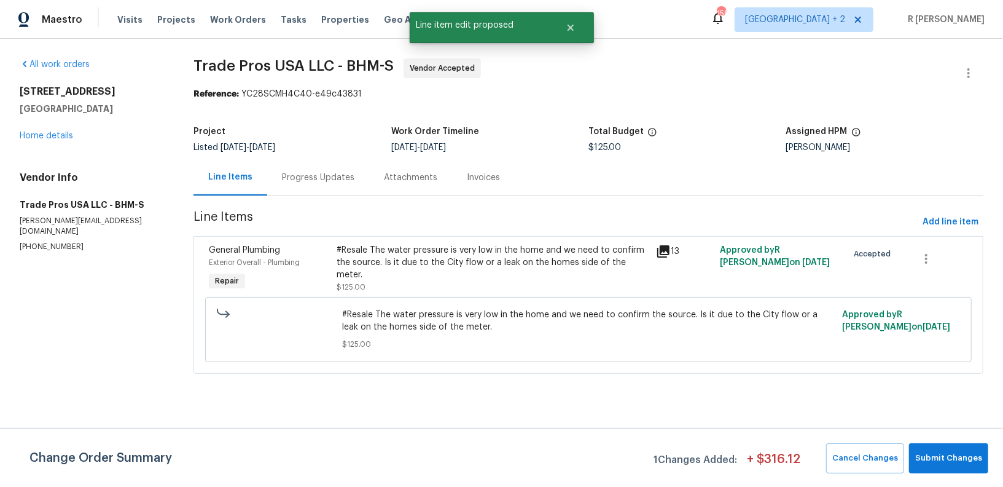
scroll to position [0, 0]
click at [927, 466] on button "Submit Changes" at bounding box center [948, 458] width 79 height 30
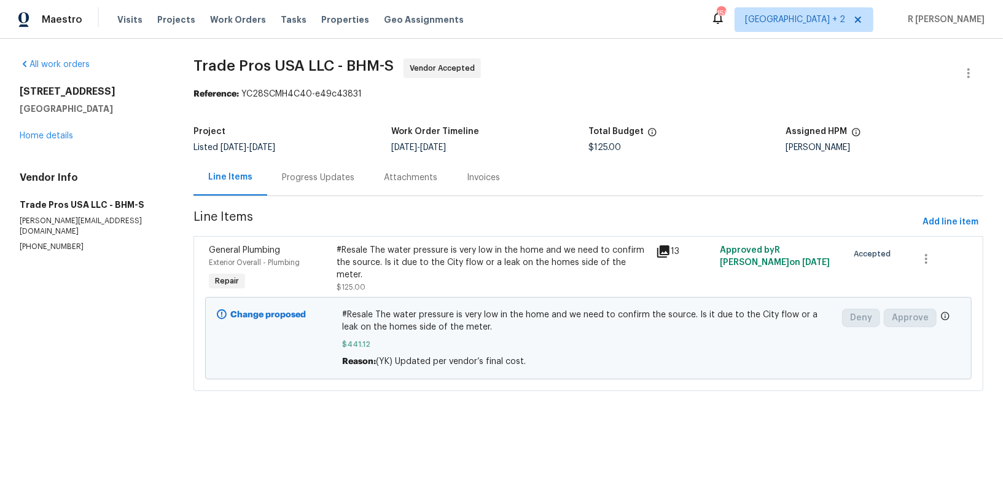
click at [300, 178] on div "Progress Updates" at bounding box center [318, 177] width 72 height 12
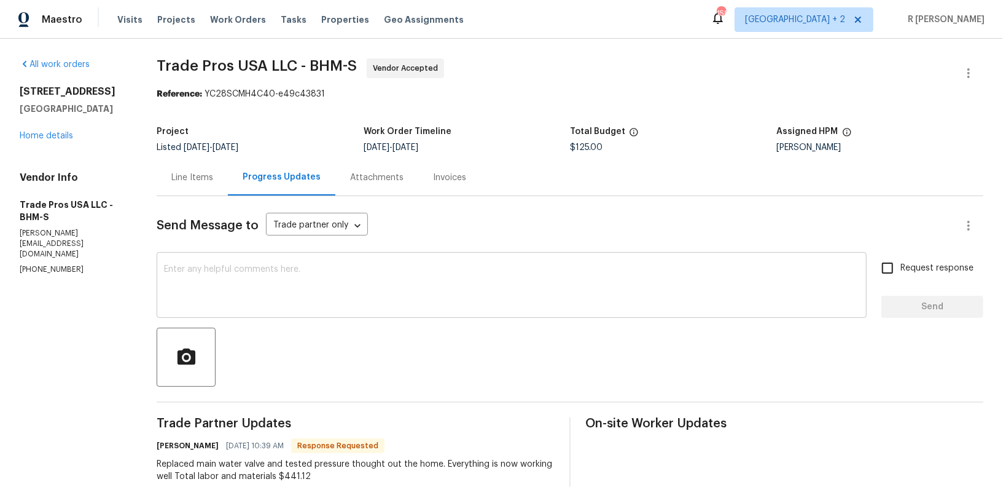
click at [330, 268] on textarea at bounding box center [511, 286] width 695 height 43
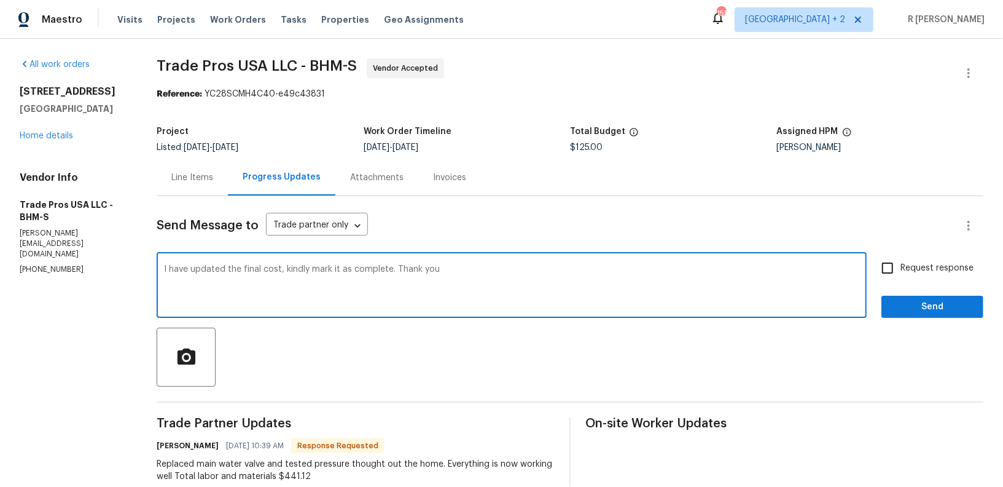
type textarea "I have updated the final cost, kindly mark it as complete. Thank you"
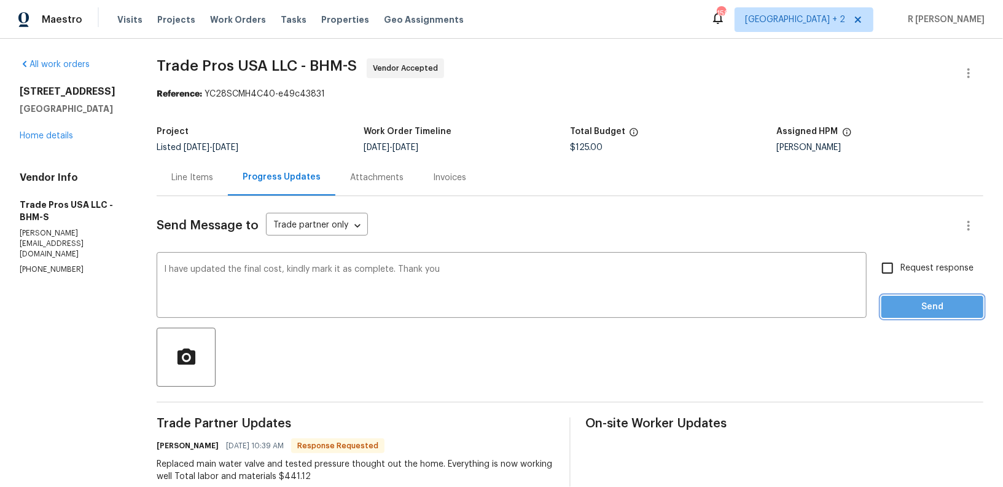
click at [915, 312] on span "Send" at bounding box center [932, 306] width 82 height 15
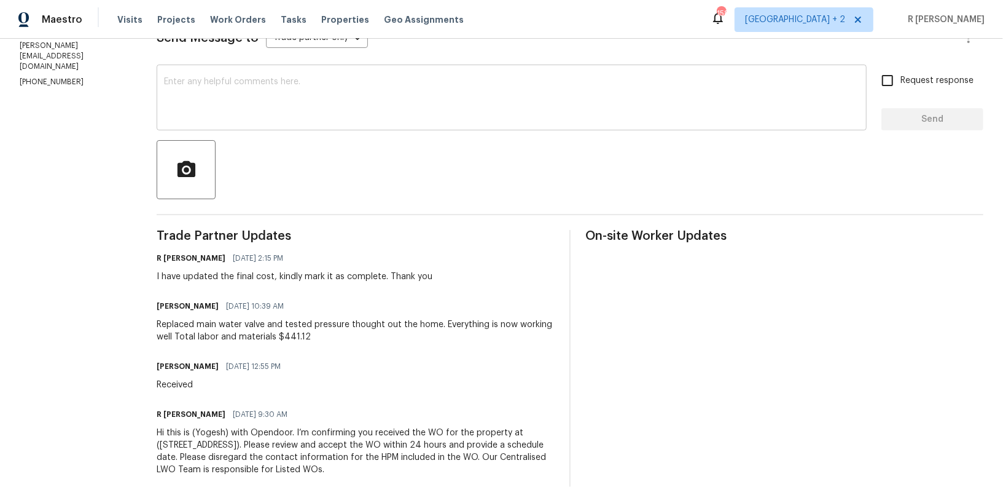
scroll to position [201, 0]
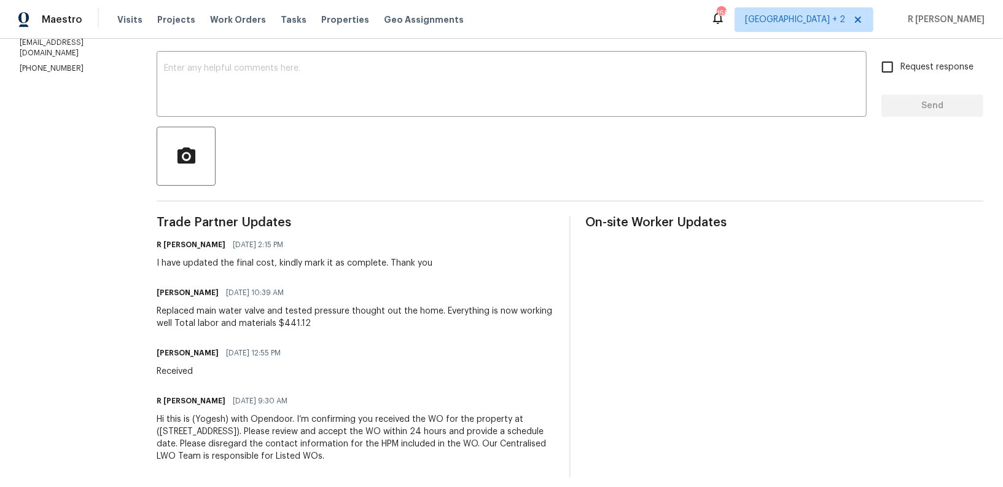
click at [227, 317] on div "Replaced main water valve and tested pressure thought out the home. Everything …" at bounding box center [356, 317] width 398 height 25
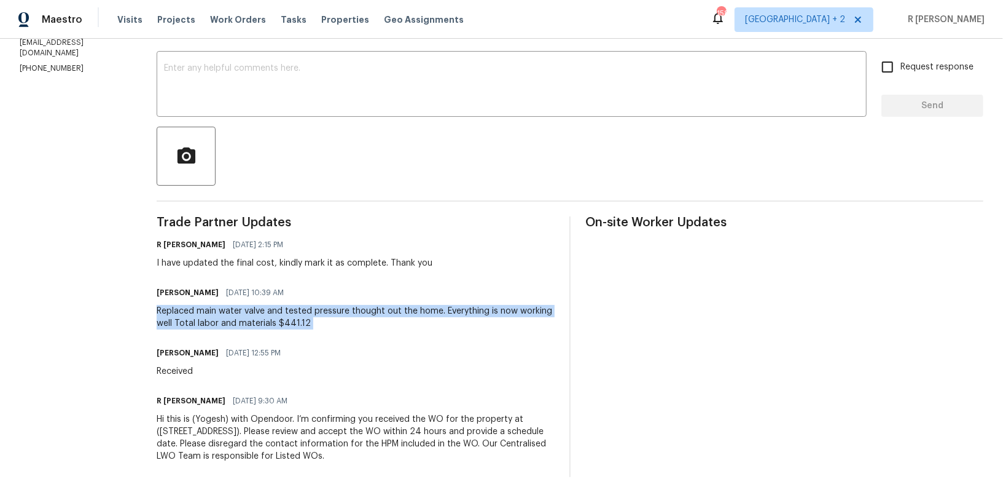
click at [227, 317] on div "Replaced main water valve and tested pressure thought out the home. Everything …" at bounding box center [356, 317] width 398 height 25
copy div "Replaced main water valve and tested pressure thought out the home. Everything …"
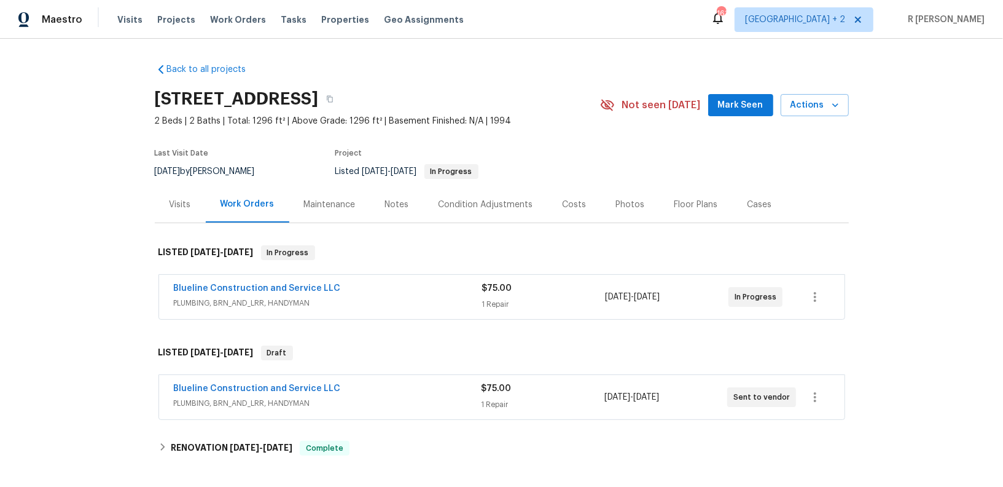
click at [303, 382] on span "Blueline Construction and Service LLC" at bounding box center [257, 388] width 167 height 12
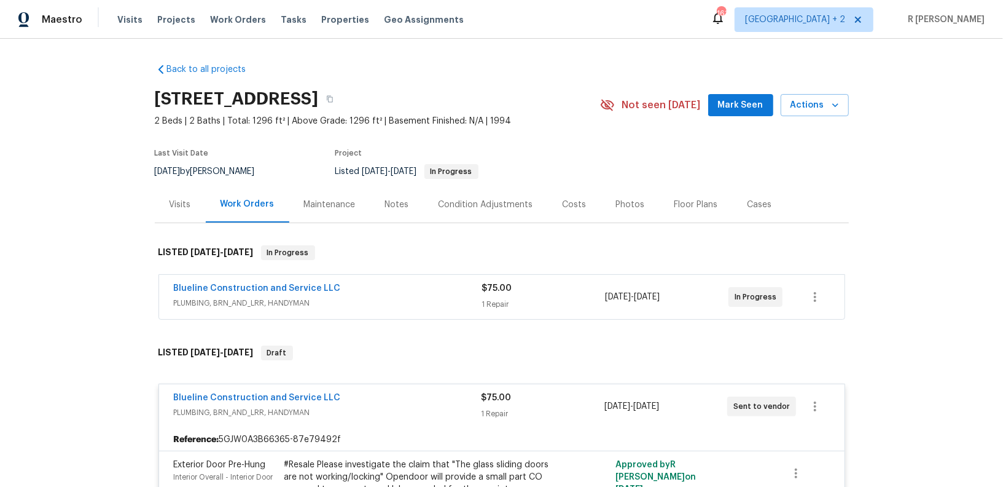
scroll to position [264, 0]
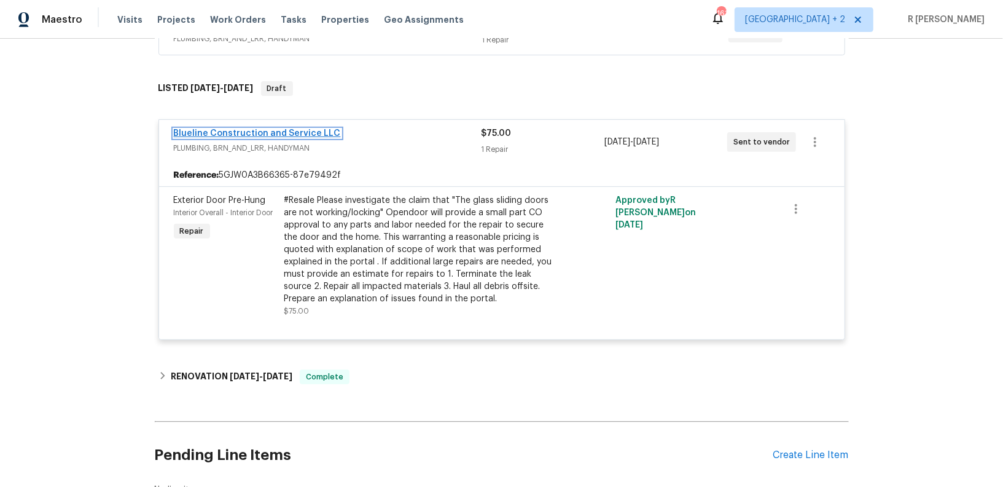
click at [209, 132] on link "Blueline Construction and Service LLC" at bounding box center [257, 133] width 167 height 9
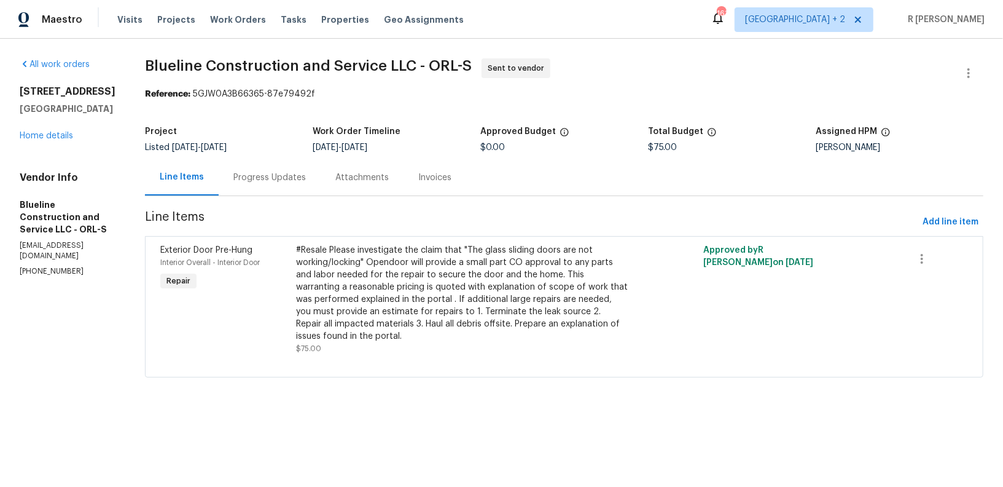
click at [306, 171] on div "Progress Updates" at bounding box center [269, 177] width 72 height 12
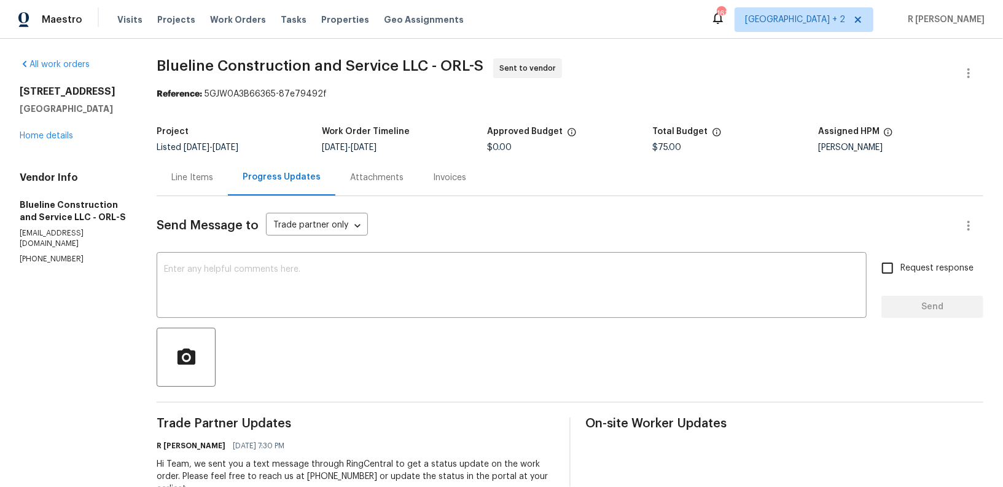
click at [213, 172] on div "Line Items" at bounding box center [192, 177] width 42 height 12
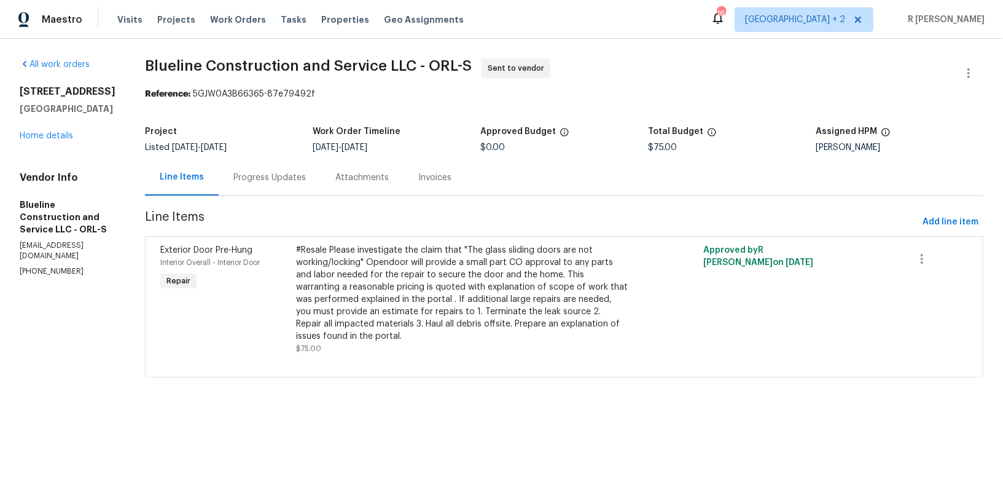
click at [304, 164] on div "Progress Updates" at bounding box center [270, 177] width 102 height 36
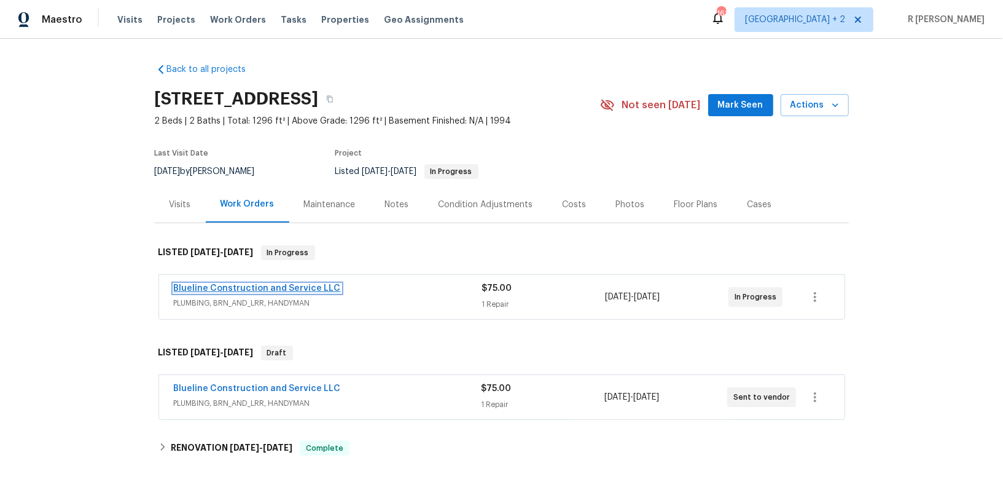
click at [278, 289] on link "Blueline Construction and Service LLC" at bounding box center [257, 288] width 167 height 9
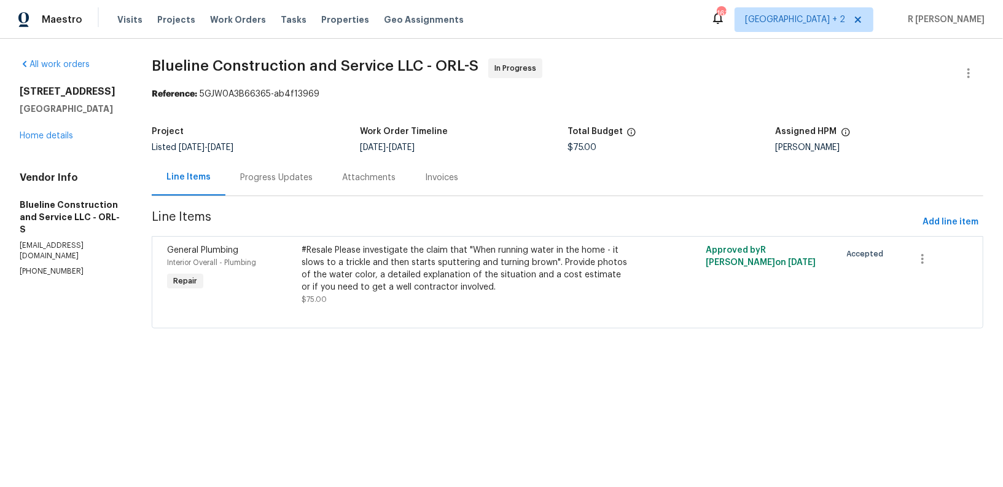
click at [31, 266] on p "[PHONE_NUMBER]" at bounding box center [71, 271] width 103 height 10
copy p "[PHONE_NUMBER]"
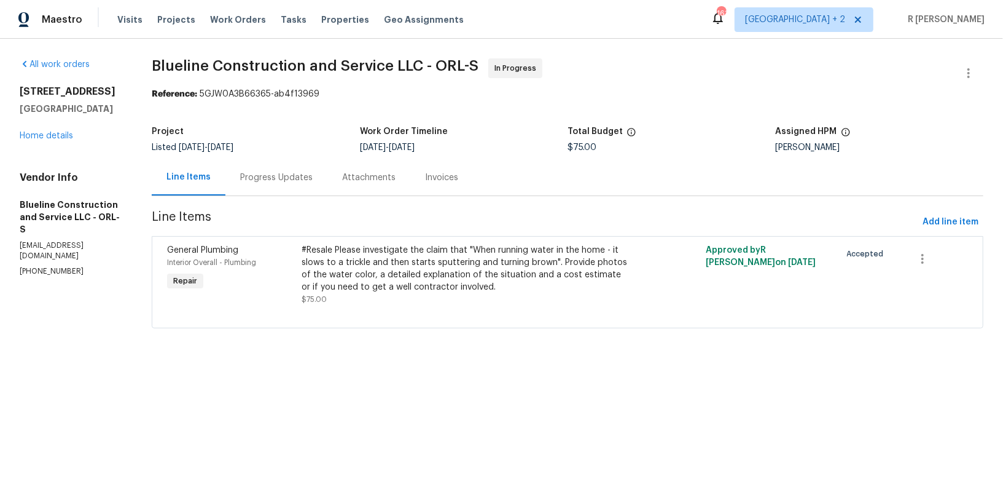
click at [297, 171] on div "Progress Updates" at bounding box center [276, 177] width 72 height 12
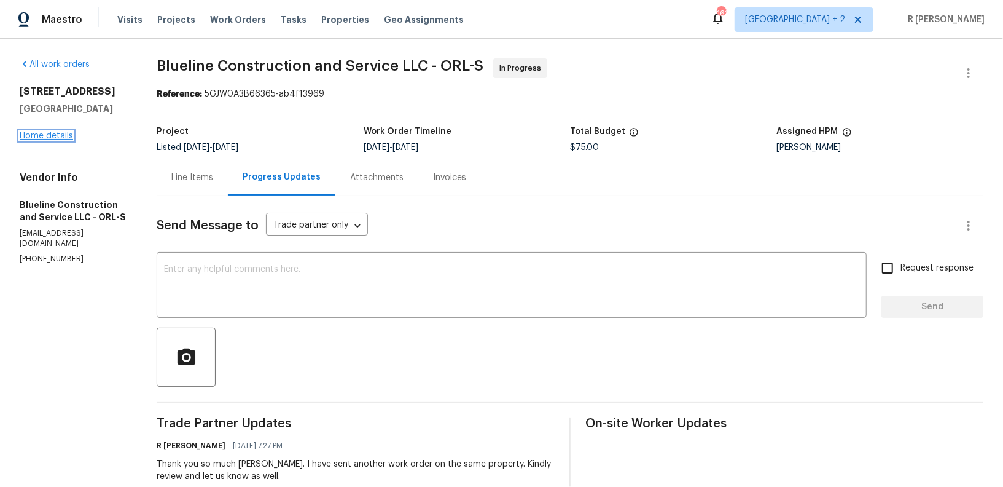
click at [36, 136] on link "Home details" at bounding box center [46, 135] width 53 height 9
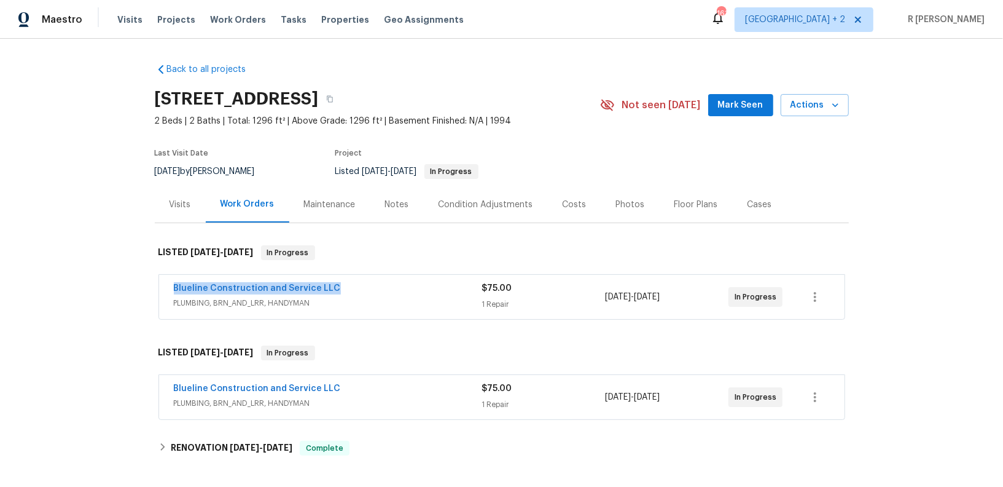
drag, startPoint x: 346, startPoint y: 292, endPoint x: 165, endPoint y: 292, distance: 181.8
click at [165, 292] on div "Blueline Construction and Service LLC PLUMBING, BRN_AND_LRR, HANDYMAN $75.00 1 …" at bounding box center [502, 297] width 686 height 44
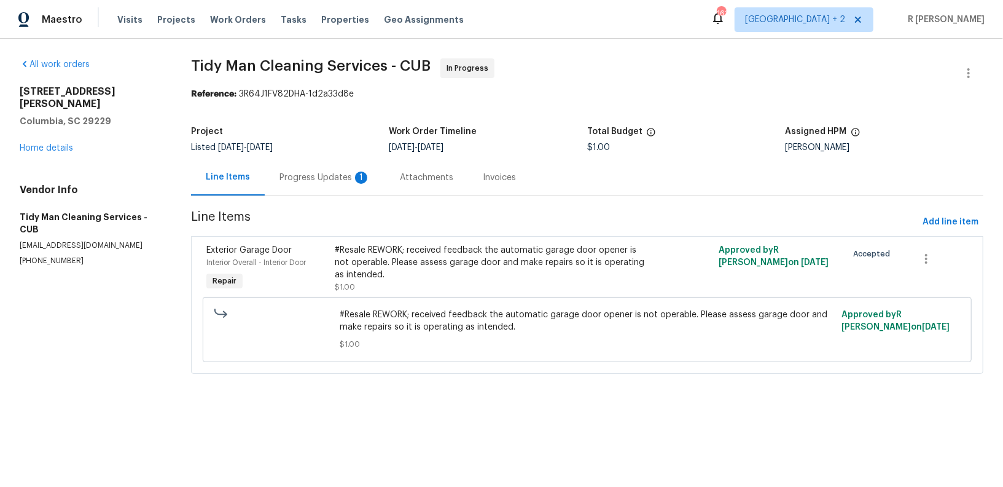
click at [338, 173] on div "Progress Updates 1" at bounding box center [325, 177] width 91 height 12
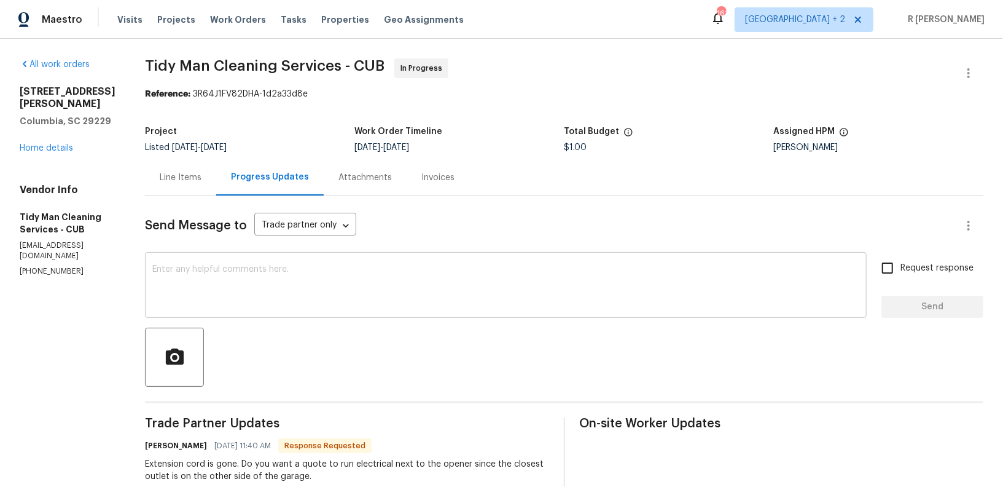
scroll to position [158, 0]
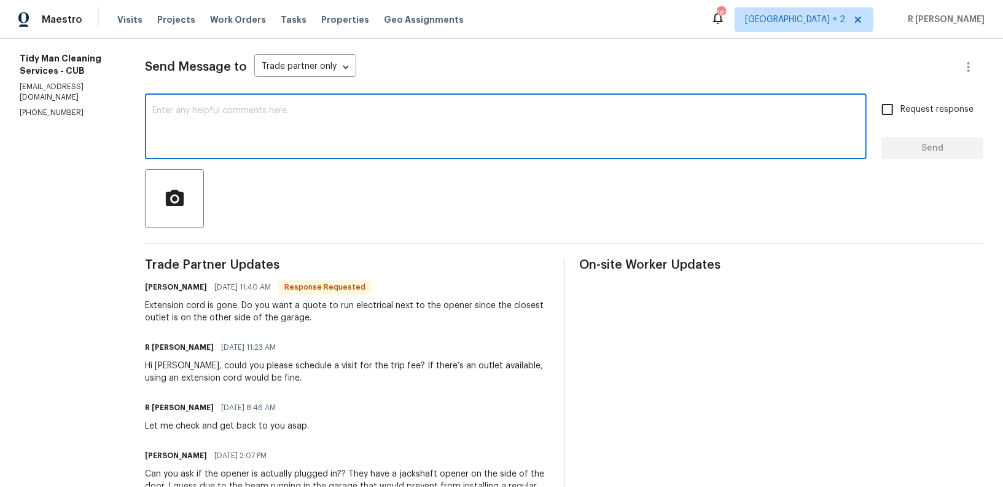
click at [344, 147] on textarea at bounding box center [505, 127] width 707 height 43
type textarea "Yes that will be fine. Carl Thank you."
click at [894, 108] on input "Request response" at bounding box center [888, 109] width 26 height 26
checkbox input "true"
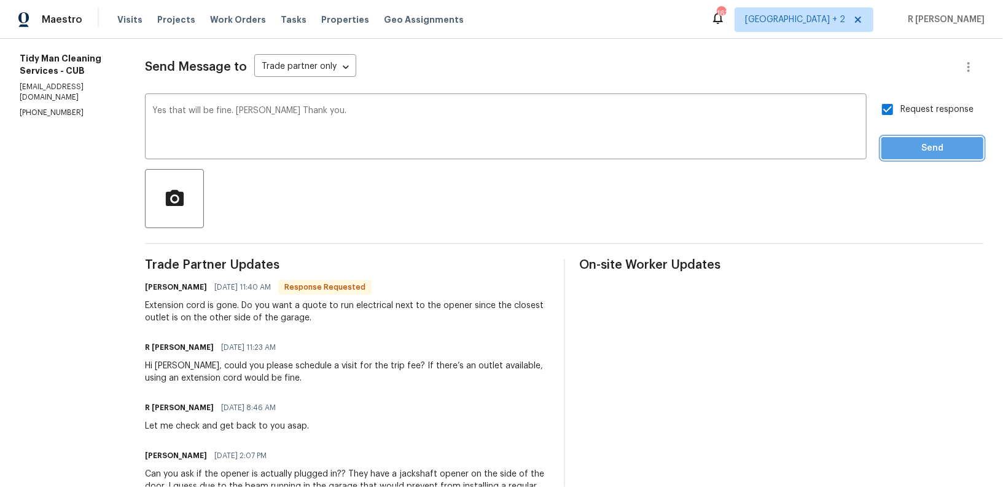
click at [912, 144] on span "Send" at bounding box center [932, 148] width 82 height 15
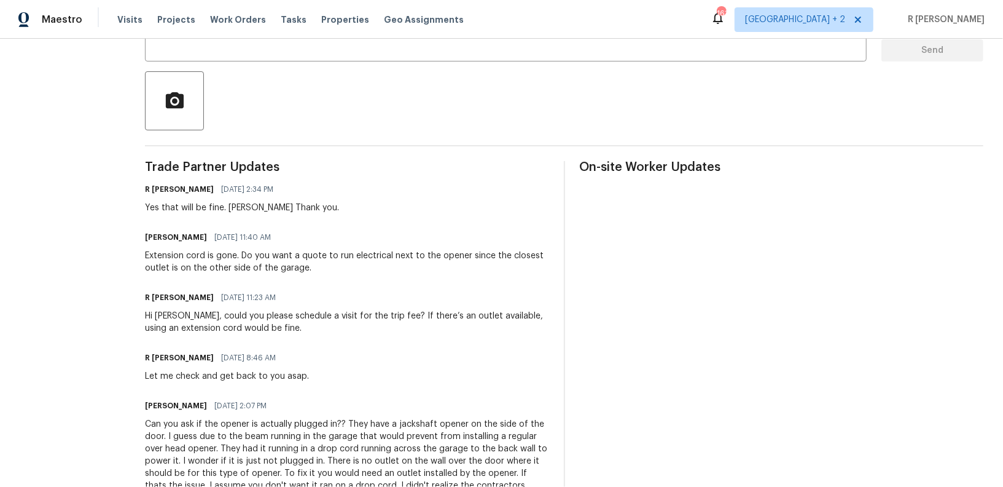
scroll to position [275, 0]
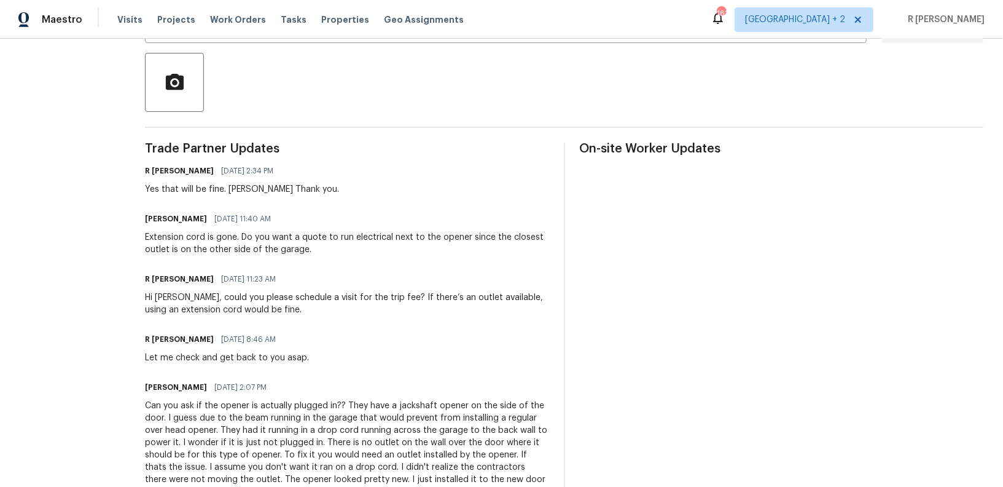
click at [242, 254] on div "Extension cord is gone. Do you want a quote to run electrical next to the opene…" at bounding box center [347, 243] width 404 height 25
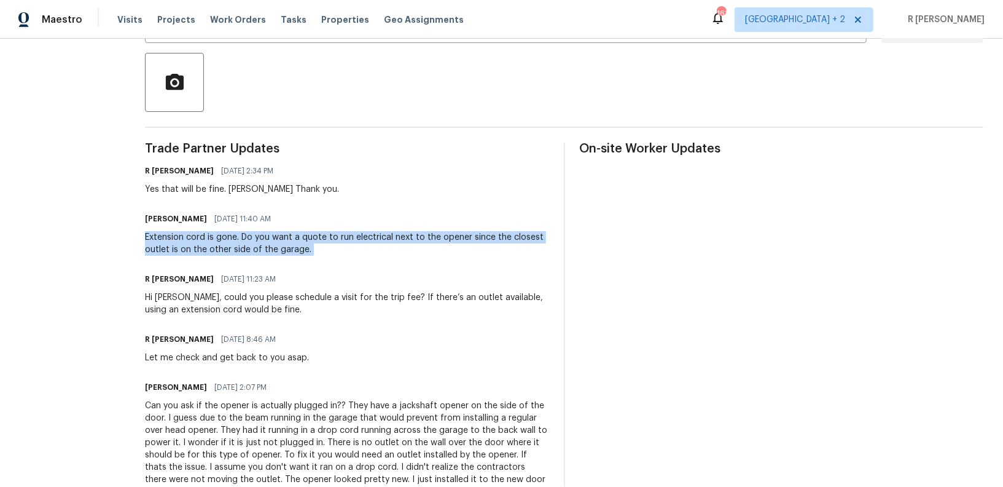
click at [242, 254] on div "Extension cord is gone. Do you want a quote to run electrical next to the opene…" at bounding box center [347, 243] width 404 height 25
copy div "Extension cord is gone. Do you want a quote to run electrical next to the opene…"
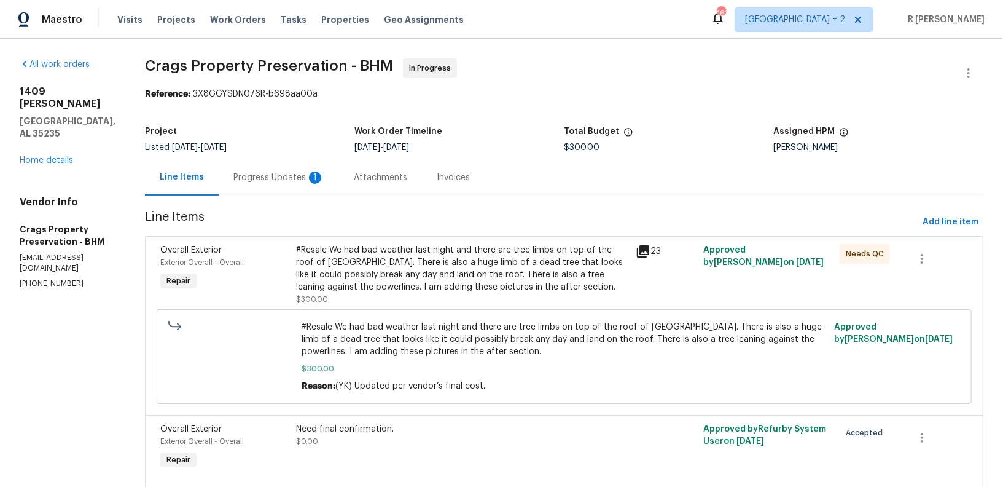
click at [256, 184] on div "Progress Updates 1" at bounding box center [279, 177] width 120 height 36
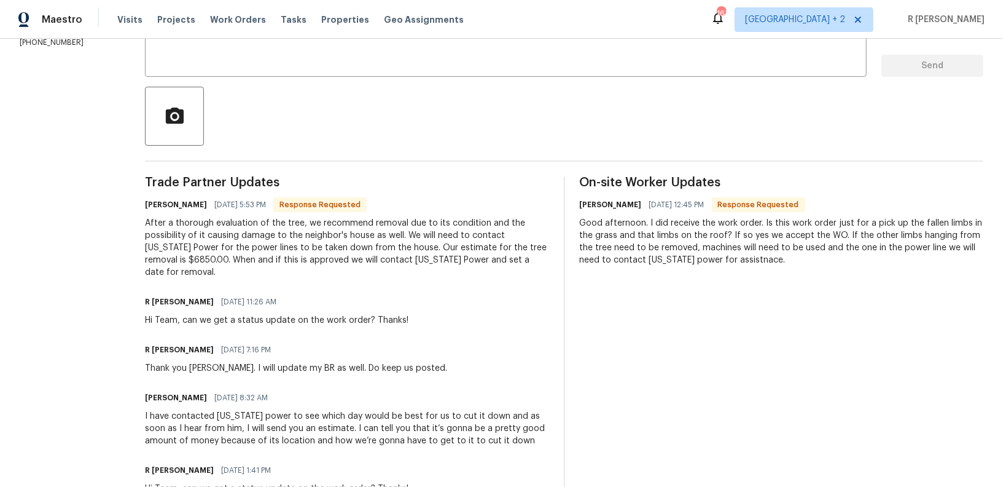
scroll to position [238, 0]
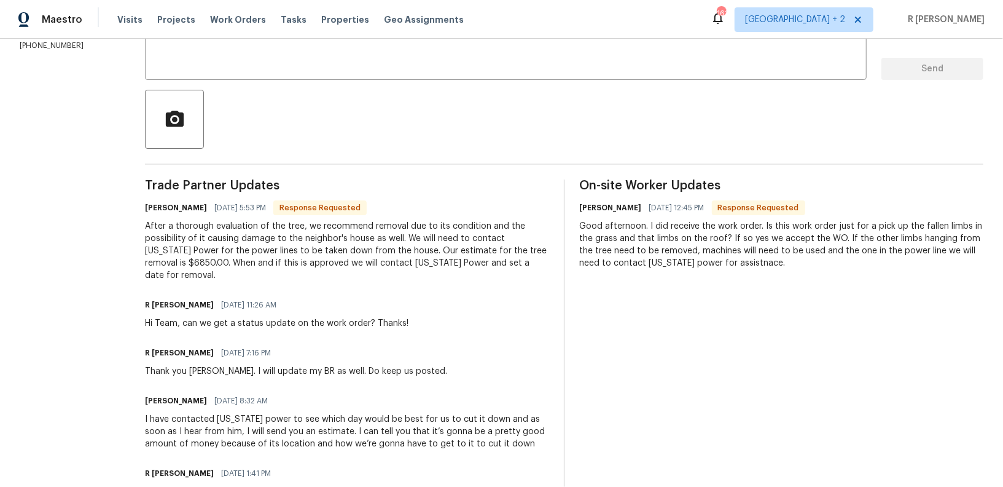
click at [392, 262] on div "After a thorough evaluation of the tree, we recommend removal due to its condit…" at bounding box center [347, 250] width 404 height 61
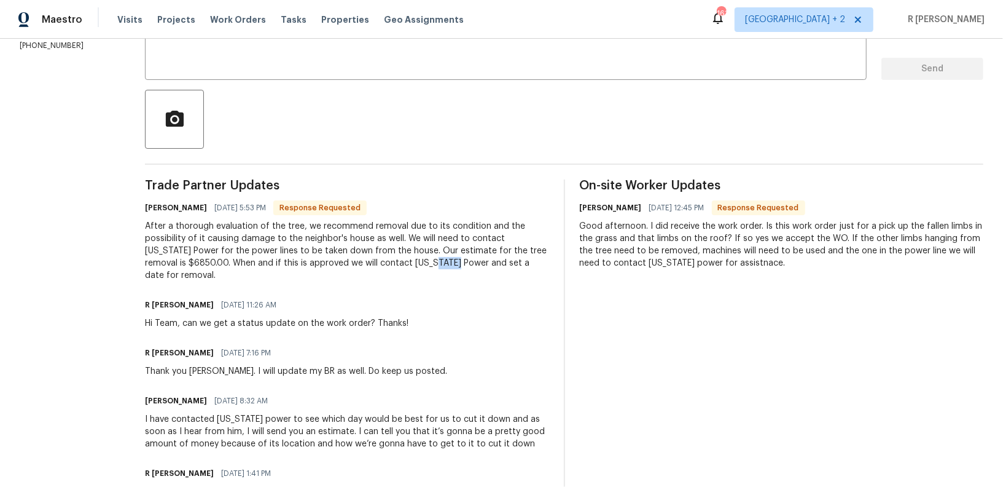
click at [392, 262] on div "After a thorough evaluation of the tree, we recommend removal due to its condit…" at bounding box center [347, 250] width 404 height 61
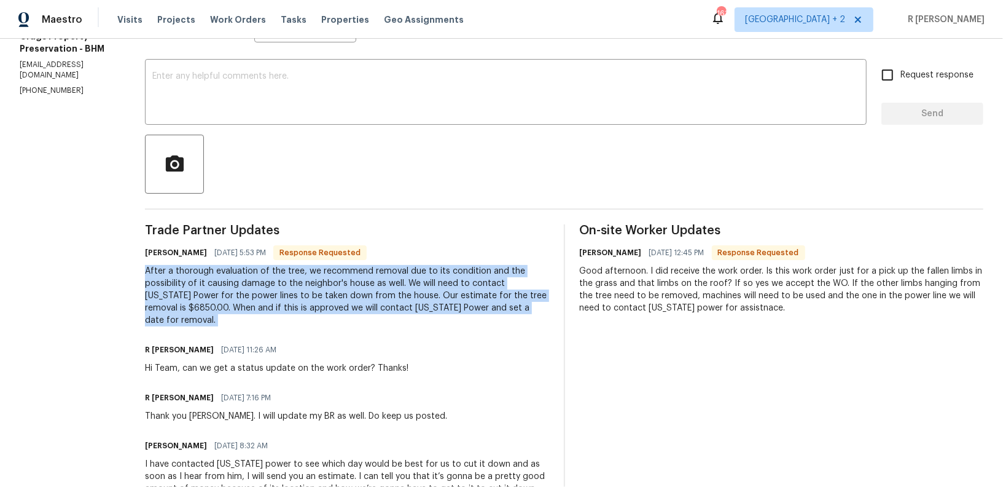
scroll to position [184, 0]
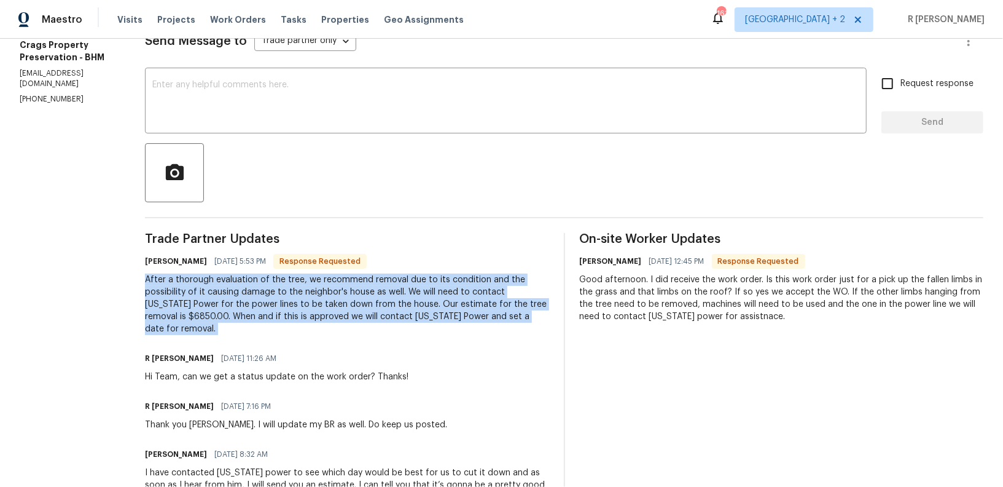
click at [145, 280] on div "After a thorough evaluation of the tree, we recommend removal due to its condit…" at bounding box center [347, 303] width 404 height 61
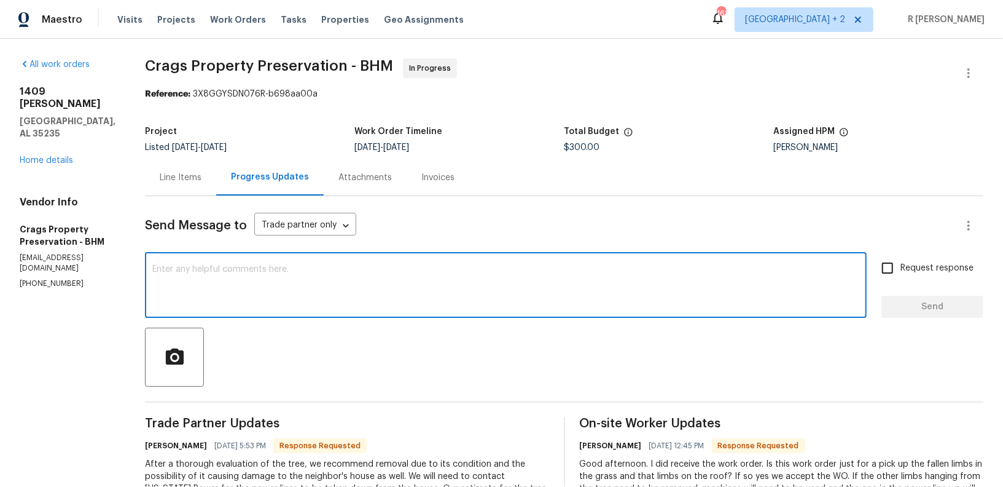
click at [278, 283] on textarea at bounding box center [505, 286] width 707 height 43
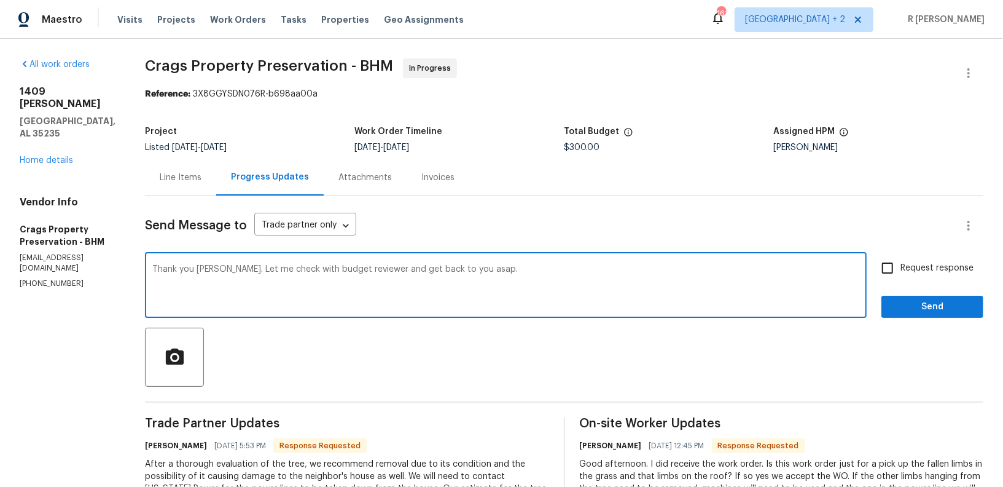
type textarea "Thank you [PERSON_NAME]. Let me check with budget reviewer and get back to you …"
click at [934, 300] on span "Send" at bounding box center [932, 306] width 82 height 15
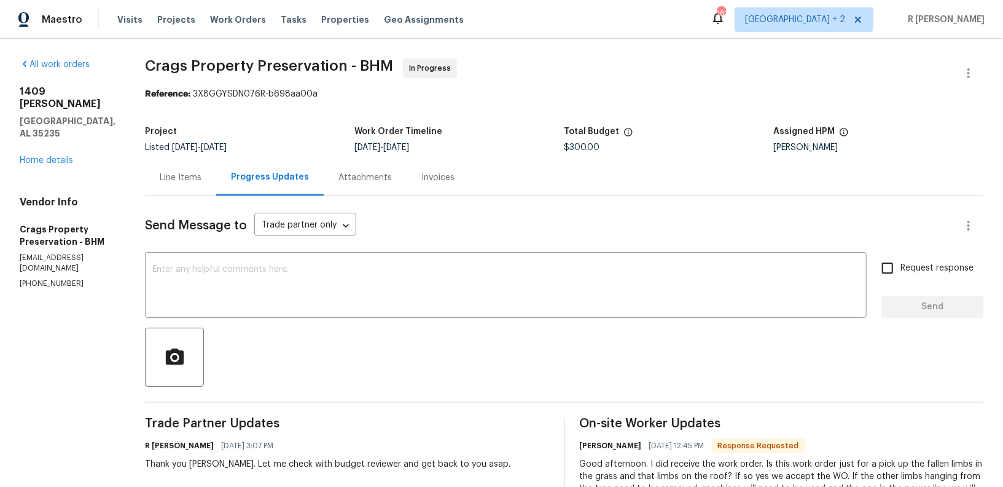
click at [591, 15] on div "Maestro Visits Projects Work Orders Tasks Properties Geo Assignments 161 [GEOGR…" at bounding box center [501, 19] width 1003 height 39
click at [152, 184] on div "Line Items" at bounding box center [180, 177] width 71 height 36
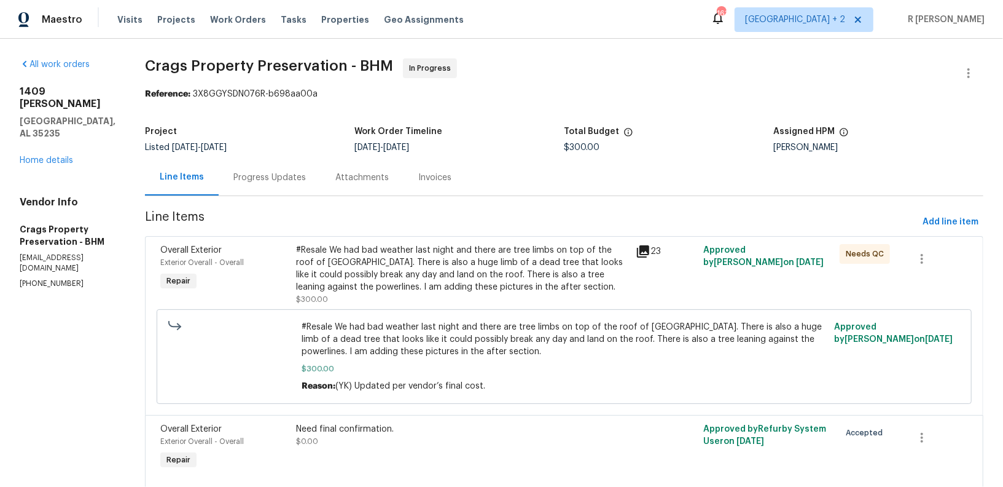
click at [400, 274] on div "#Resale We had bad weather last night and there are tree limbs on top of the ro…" at bounding box center [462, 268] width 332 height 49
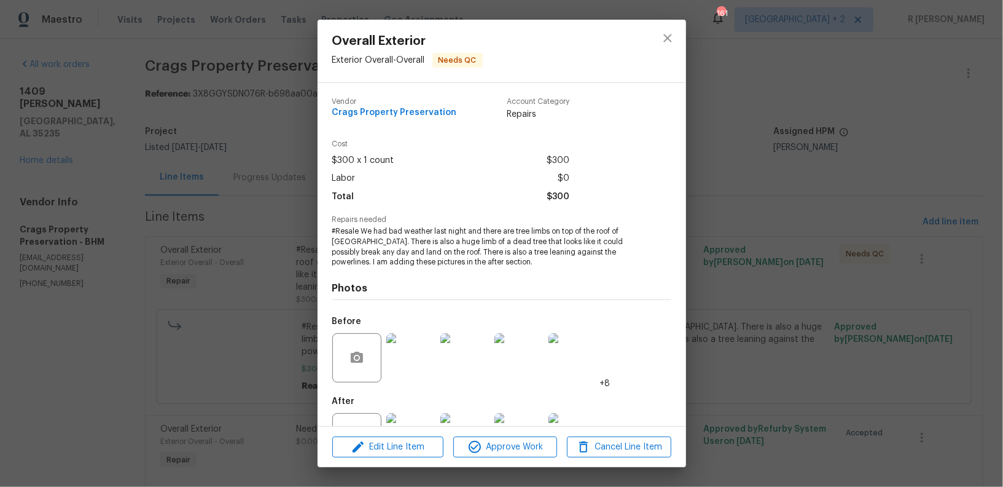
click at [437, 238] on span "#Resale We had bad weather last night and there are tree limbs on top of the ro…" at bounding box center [484, 246] width 305 height 41
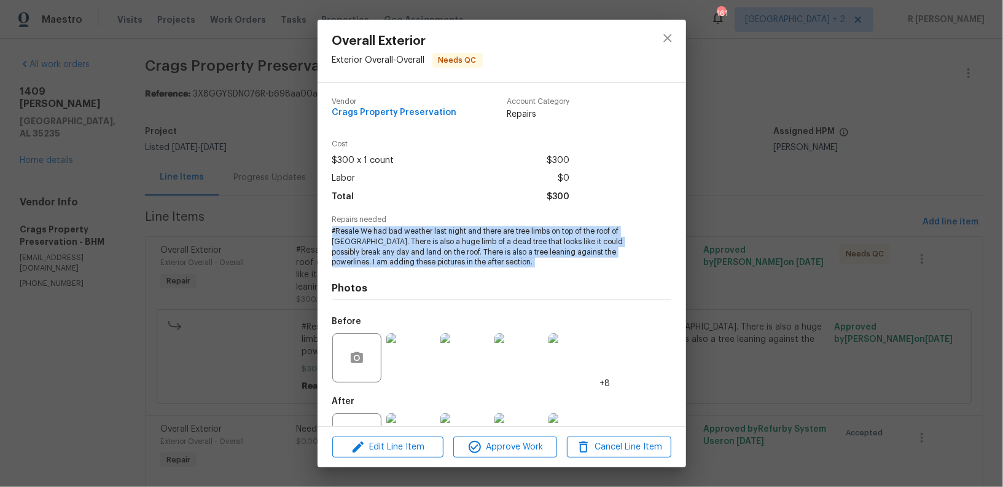
click at [437, 238] on span "#Resale We had bad weather last night and there are tree limbs on top of the ro…" at bounding box center [484, 246] width 305 height 41
copy span "#Resale We had bad weather last night and there are tree limbs on top of the ro…"
click at [677, 37] on button "close" at bounding box center [667, 37] width 29 height 29
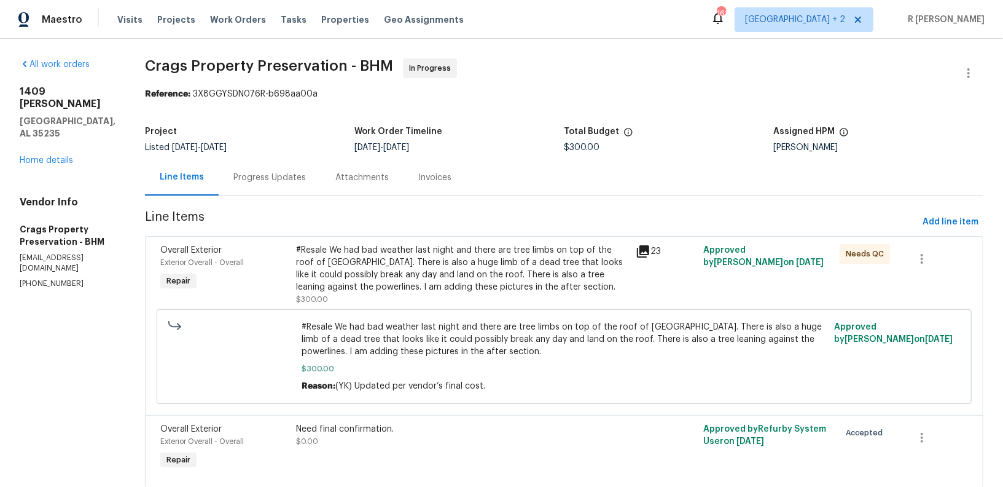
click at [44, 126] on div "[STREET_ADDRESS][PERSON_NAME] Home details" at bounding box center [68, 125] width 96 height 81
click at [45, 156] on link "Home details" at bounding box center [46, 160] width 53 height 9
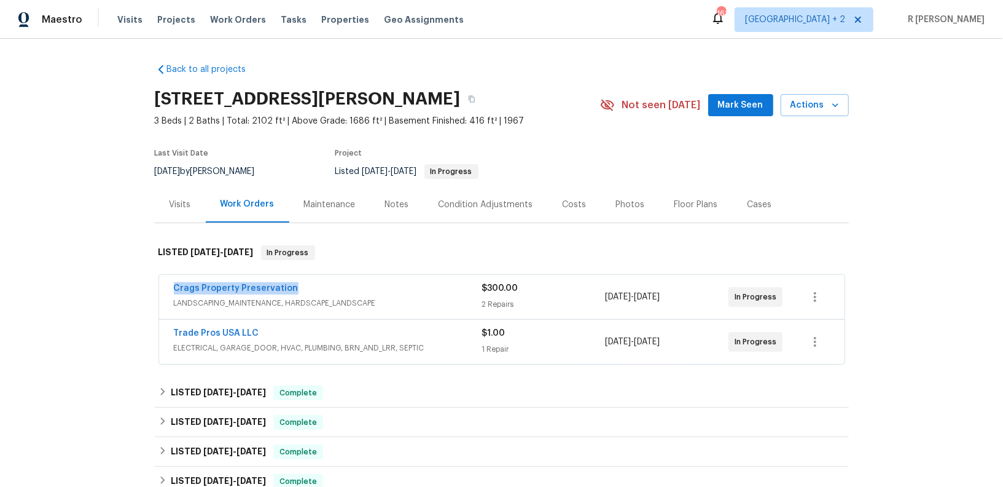
drag, startPoint x: 313, startPoint y: 283, endPoint x: 82, endPoint y: 278, distance: 231.6
click at [82, 278] on div "Back to all projects [STREET_ADDRESS][PERSON_NAME] 3 Beds | 2 Baths | Total: 21…" at bounding box center [501, 263] width 1003 height 448
copy link "Crags Property Preservation"
drag, startPoint x: 540, startPoint y: 286, endPoint x: 374, endPoint y: 273, distance: 166.4
click at [374, 273] on div "Crags Property Preservation LANDSCAPING_MAINTENANCE, HARDSCAPE_LANDSCAPE $300.0…" at bounding box center [502, 320] width 694 height 96
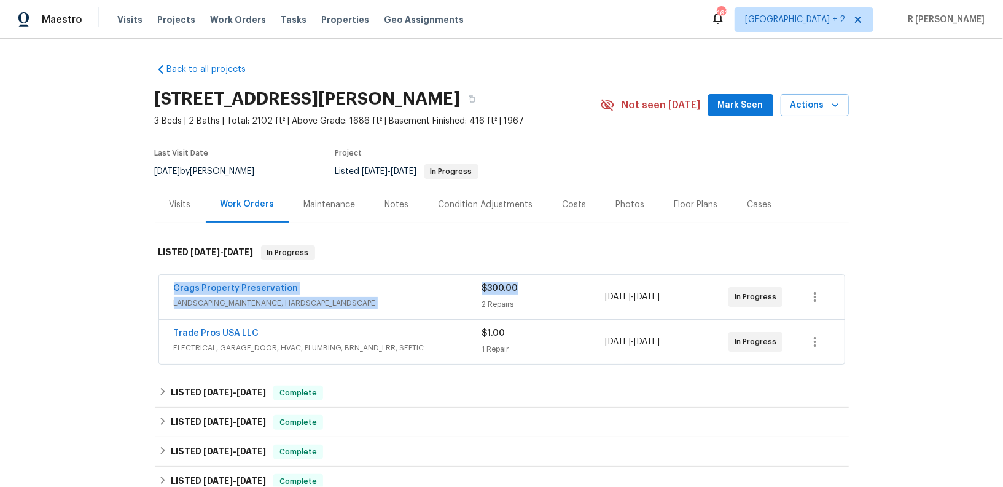
click at [456, 284] on div "Crags Property Preservation" at bounding box center [328, 289] width 308 height 15
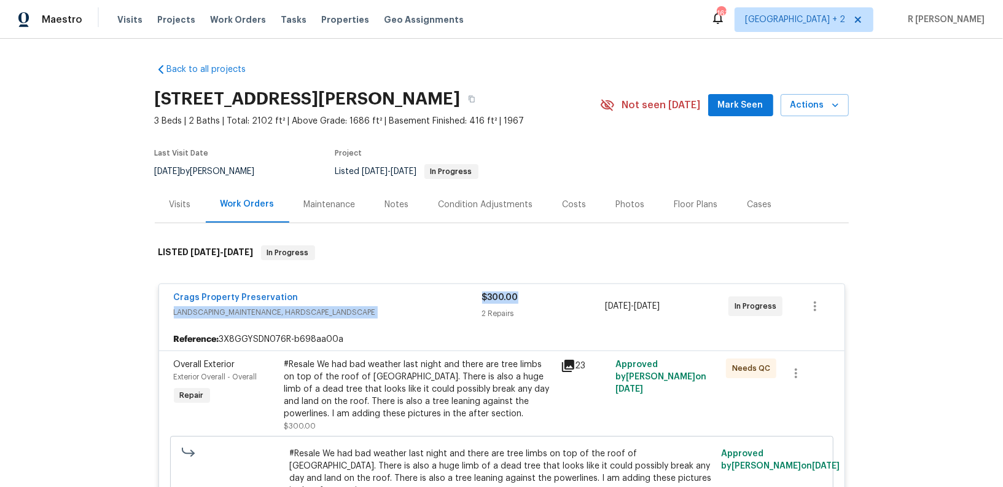
drag, startPoint x: 534, startPoint y: 299, endPoint x: 469, endPoint y: 300, distance: 65.1
click at [469, 300] on div "Crags Property Preservation LANDSCAPING_MAINTENANCE, HARDSCAPE_LANDSCAPE $300.0…" at bounding box center [487, 305] width 627 height 29
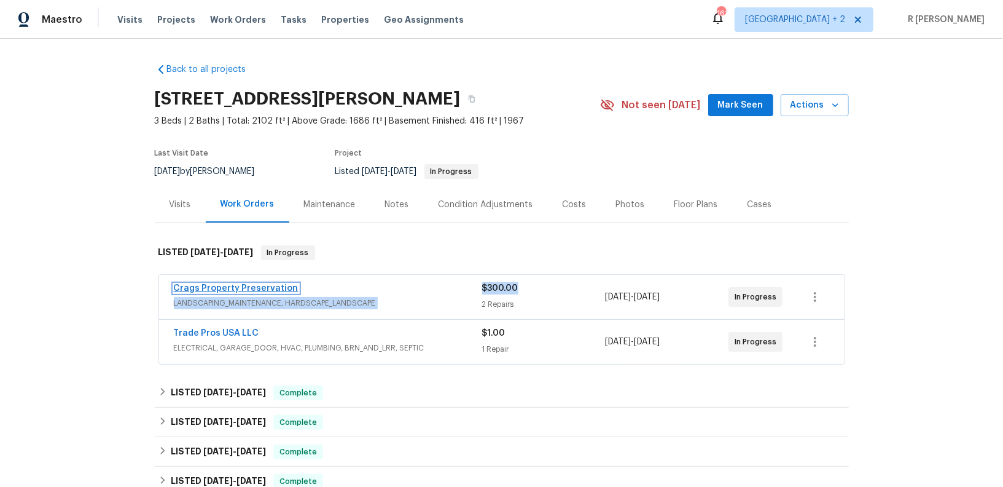
click at [233, 284] on link "Crags Property Preservation" at bounding box center [236, 288] width 125 height 9
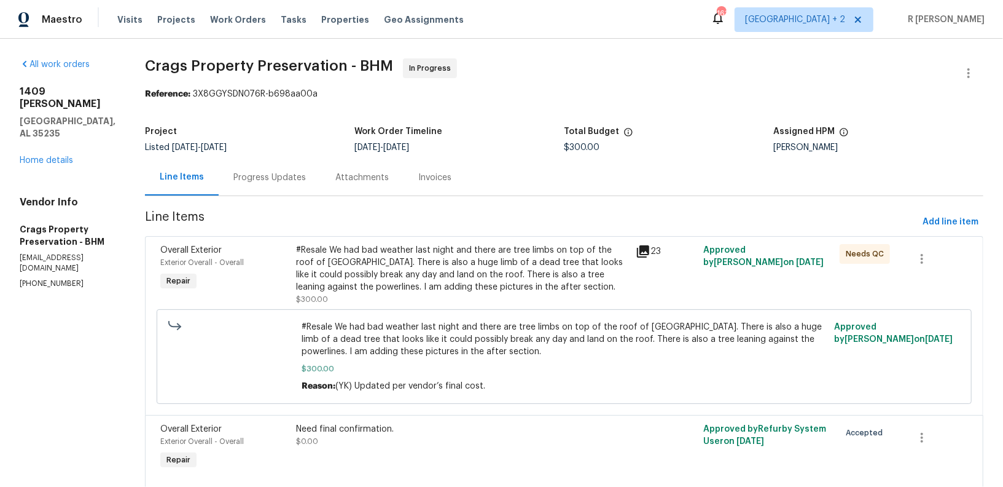
click at [199, 246] on span "Overall Exterior" at bounding box center [190, 250] width 61 height 9
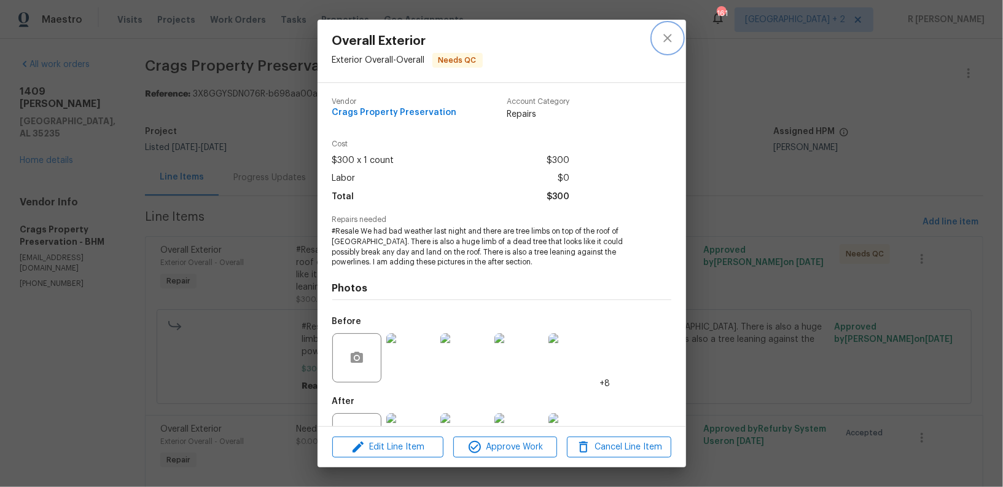
click at [671, 41] on icon "close" at bounding box center [667, 38] width 15 height 15
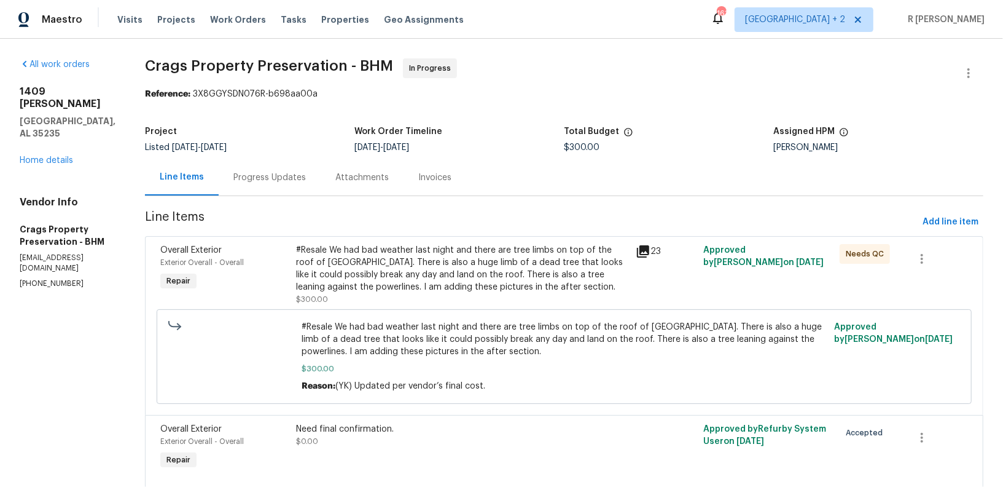
click at [598, 148] on span "$300.00" at bounding box center [583, 147] width 36 height 9
copy span "$300.00"
click at [264, 192] on div "Progress Updates" at bounding box center [270, 177] width 102 height 36
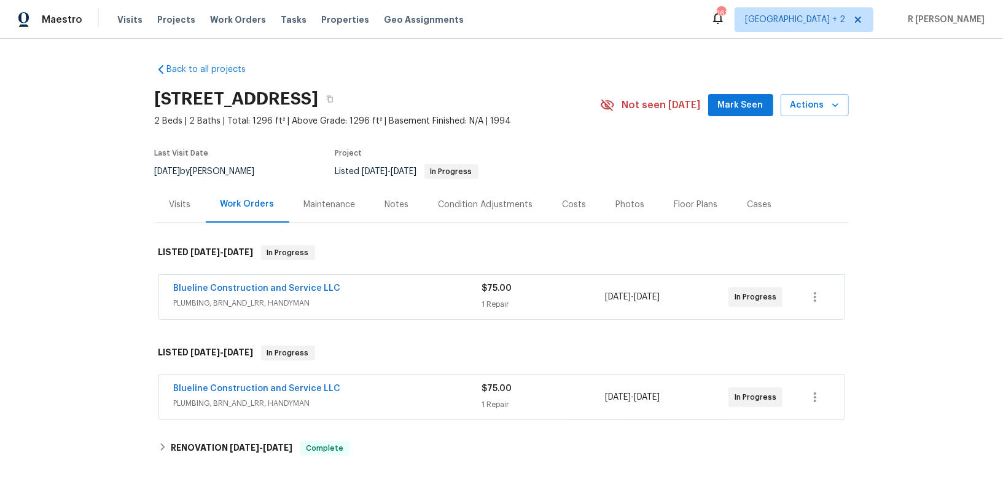
click at [235, 379] on div "Blueline Construction and Service LLC PLUMBING, BRN_AND_LRR, HANDYMAN $75.00 1 …" at bounding box center [502, 397] width 686 height 44
click at [224, 387] on link "Blueline Construction and Service LLC" at bounding box center [257, 388] width 167 height 9
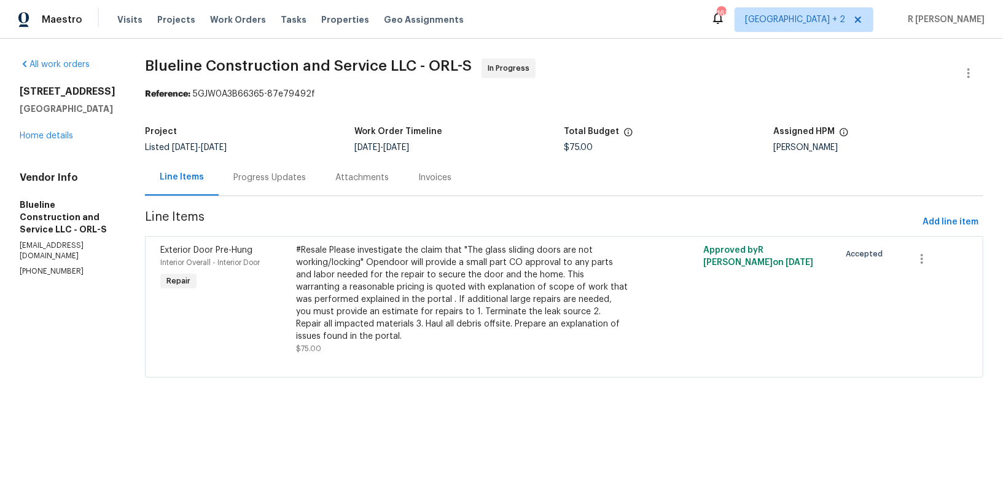
click at [290, 189] on div "Progress Updates" at bounding box center [270, 177] width 102 height 36
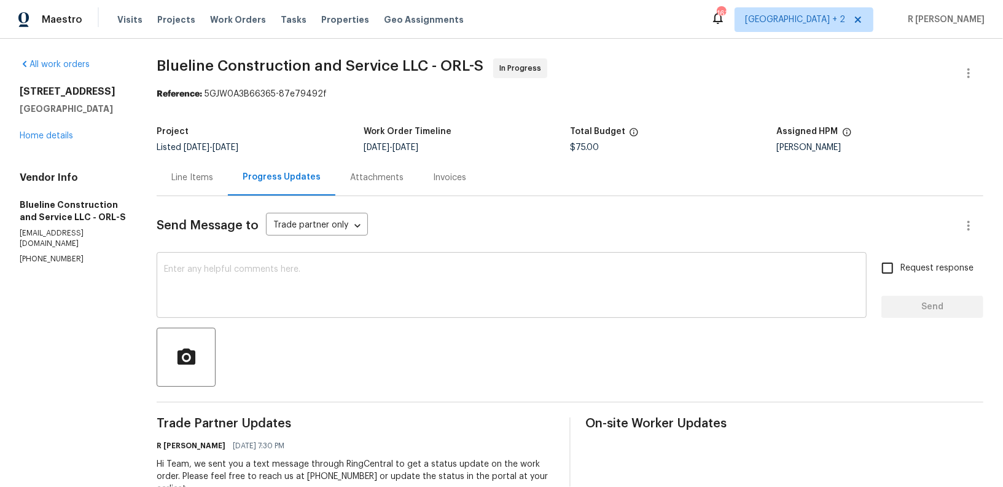
click at [284, 268] on textarea at bounding box center [511, 286] width 695 height 43
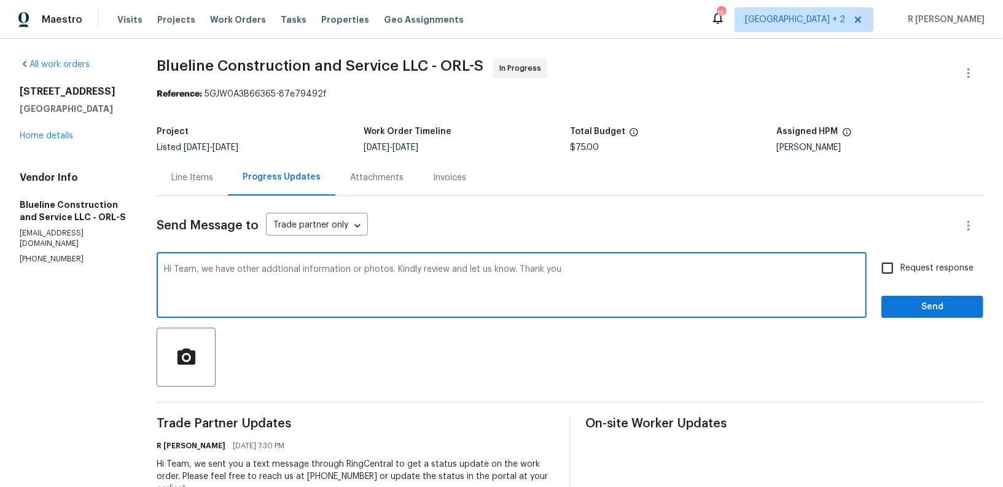
type textarea "Hi Team, we have other addtional information or photos. Kindly review and let u…"
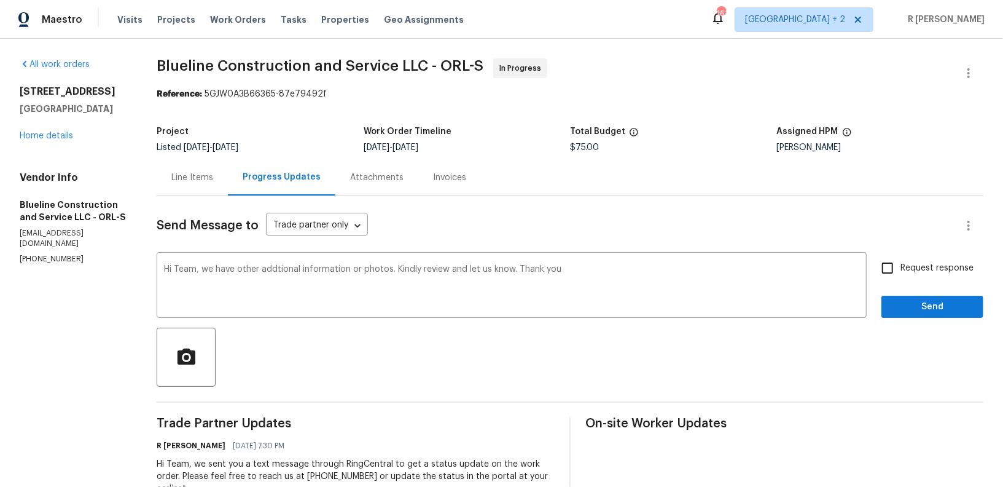
click at [909, 267] on span "Request response" at bounding box center [937, 268] width 73 height 13
click at [901, 267] on input "Request response" at bounding box center [888, 268] width 26 height 26
checkbox input "true"
click at [921, 311] on span "Send" at bounding box center [932, 306] width 82 height 15
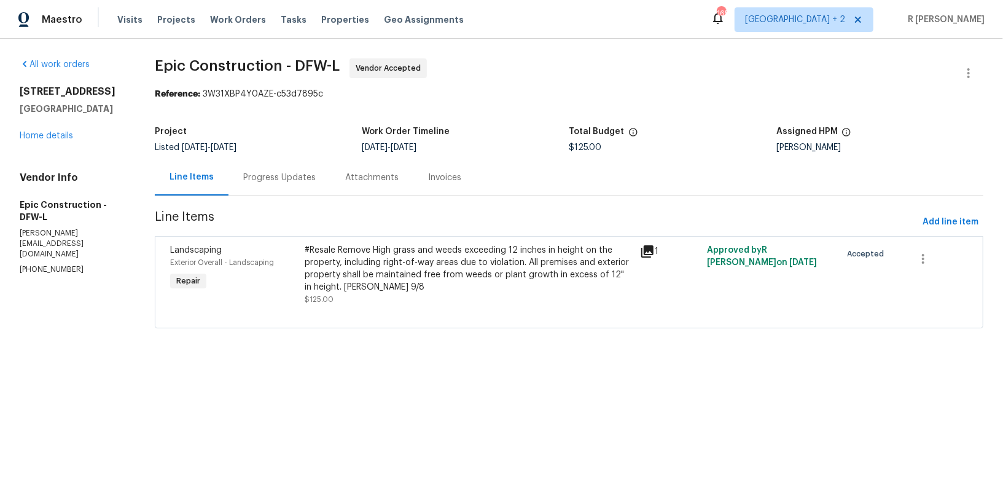
click at [262, 197] on section "Epic Construction - DFW-L Vendor Accepted Reference: 3W31XBP4Y0AZE-c53d7895c Pr…" at bounding box center [569, 200] width 829 height 284
click at [284, 166] on div "Progress Updates" at bounding box center [280, 177] width 102 height 36
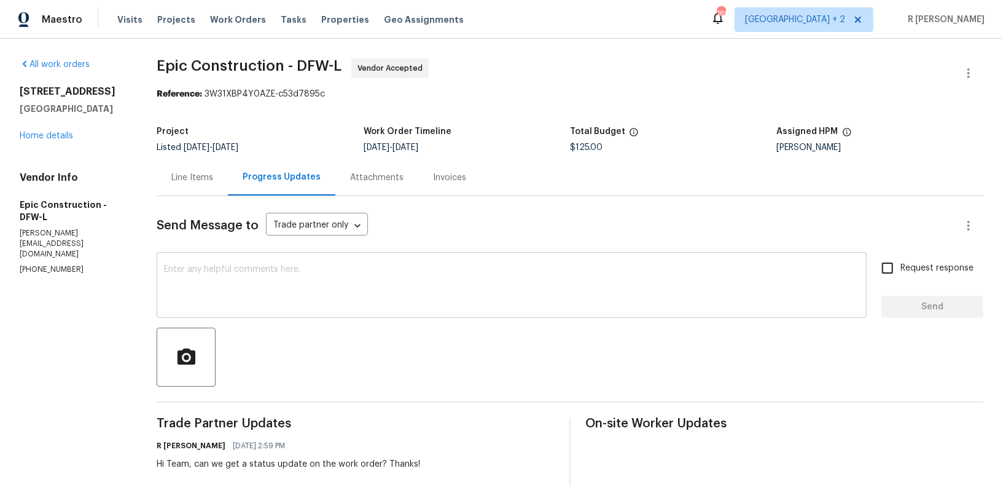
click at [437, 278] on textarea at bounding box center [511, 286] width 695 height 43
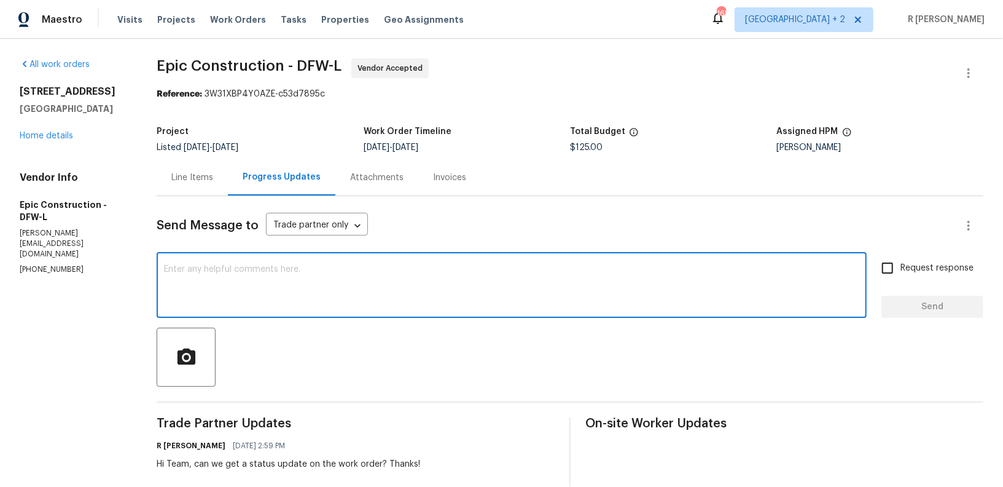
paste textarea "This work order needs to be completed by the target date in order to meet our d…"
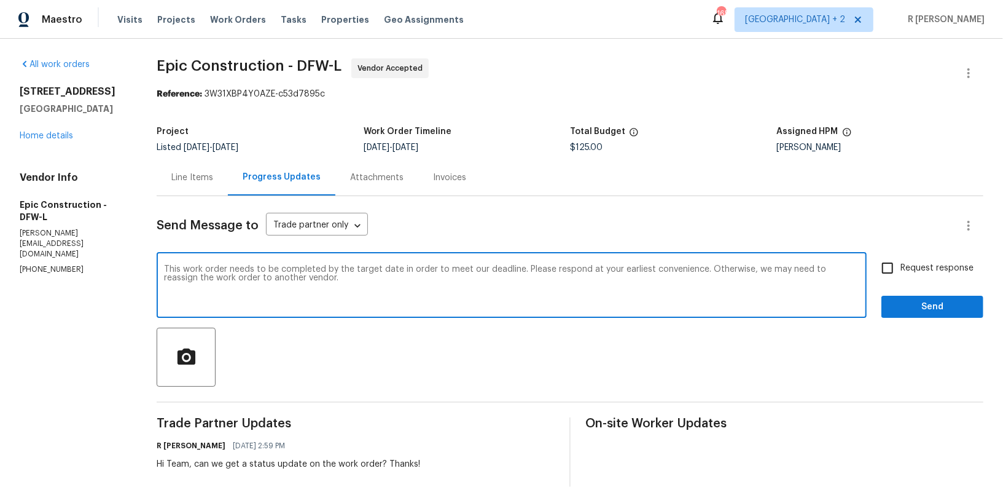
type textarea "This work order needs to be completed by the target date in order to meet our d…"
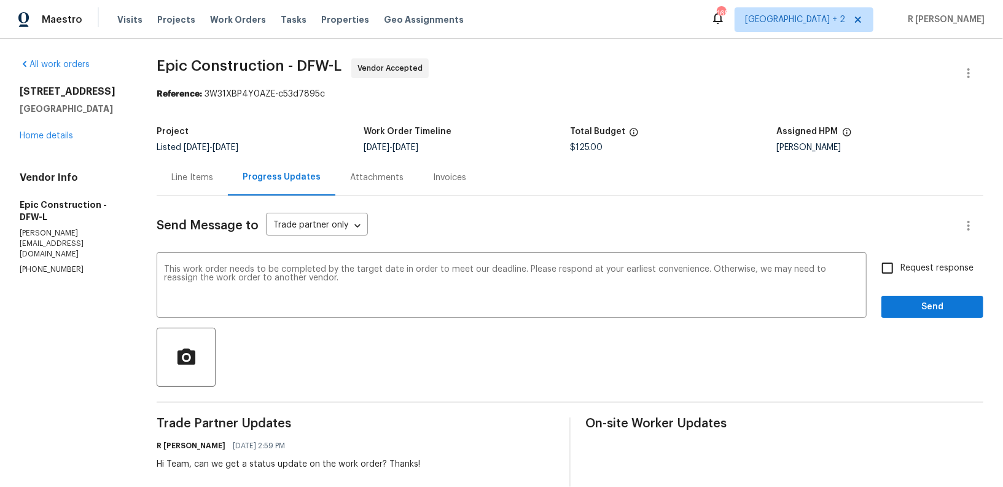
click at [931, 268] on span "Request response" at bounding box center [937, 268] width 73 height 13
click at [901, 268] on input "Request response" at bounding box center [888, 268] width 26 height 26
checkbox input "true"
click at [929, 300] on span "Send" at bounding box center [932, 306] width 82 height 15
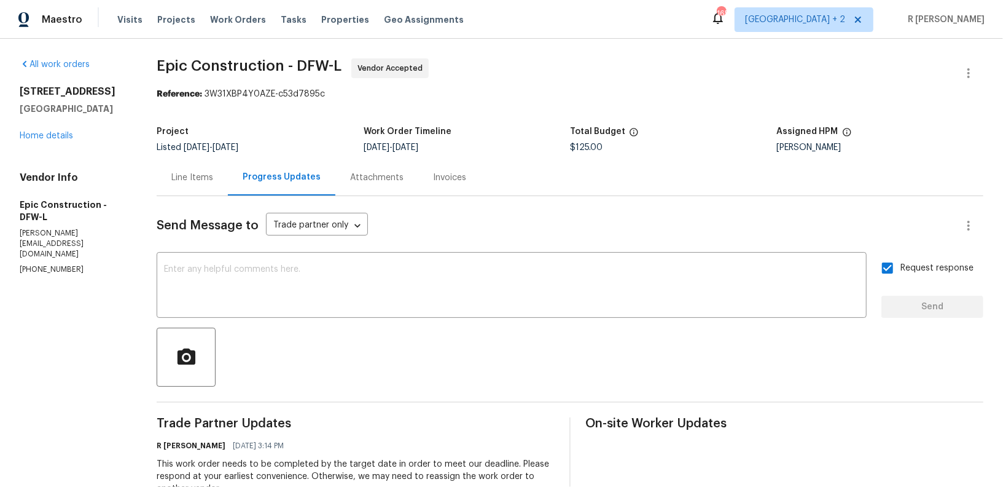
click at [179, 178] on div "Line Items" at bounding box center [192, 177] width 42 height 12
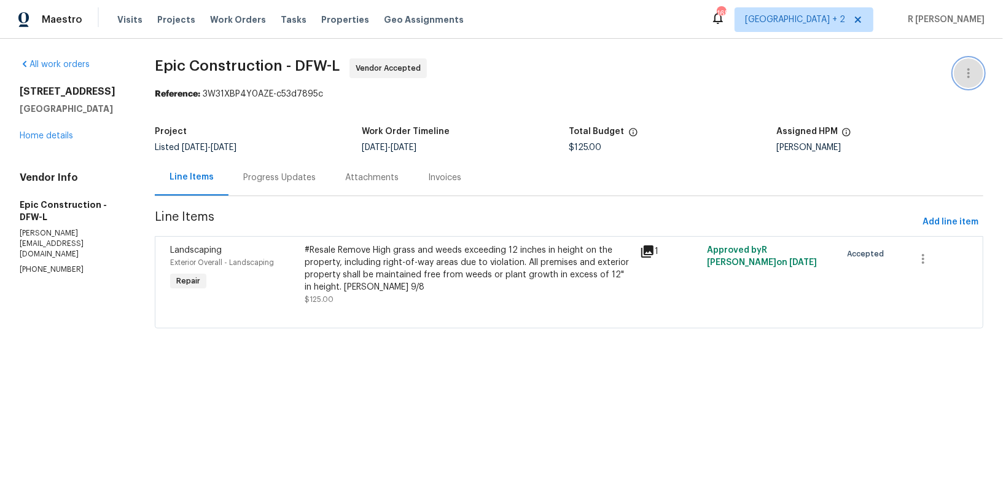
click at [970, 71] on icon "button" at bounding box center [968, 73] width 15 height 15
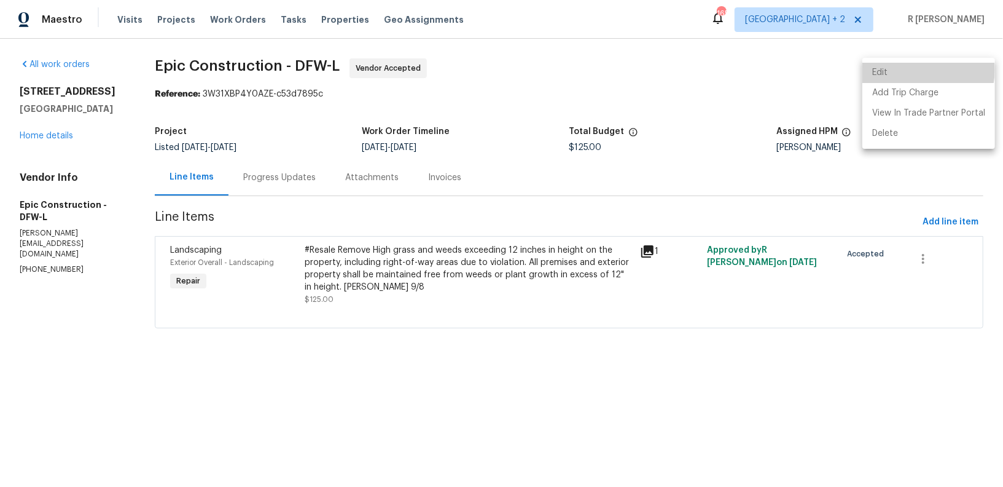
click at [922, 70] on li "Edit" at bounding box center [928, 73] width 133 height 20
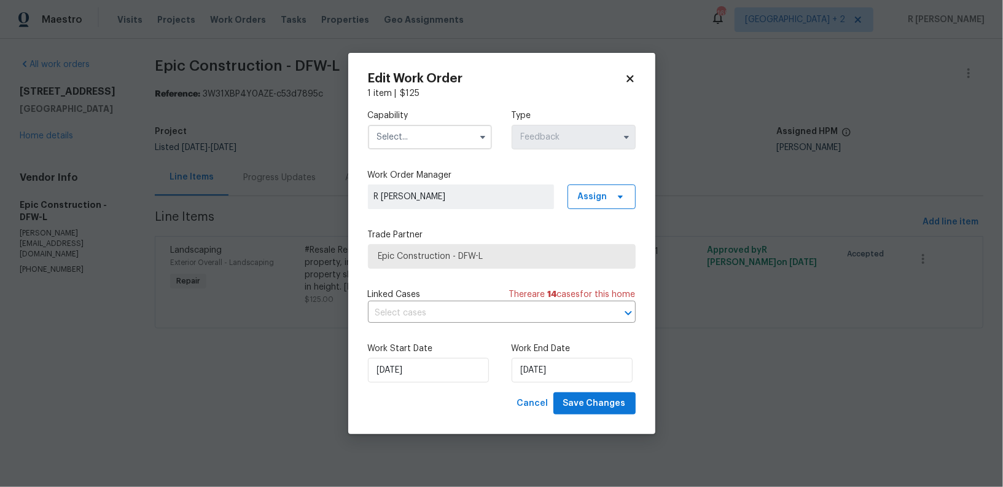
click at [628, 76] on icon at bounding box center [630, 78] width 7 height 7
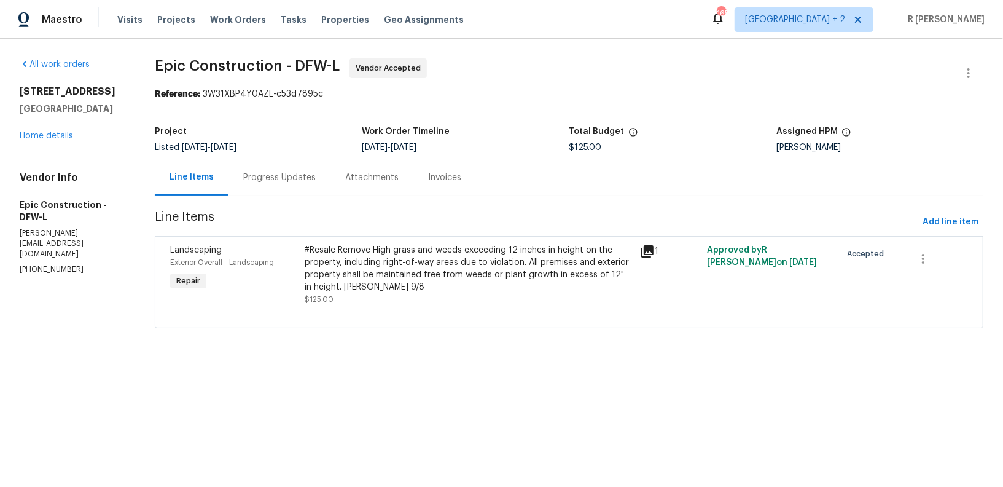
click at [507, 96] on div "Reference: 3W31XBP4Y0AZE-c53d7895c" at bounding box center [569, 94] width 829 height 12
click at [37, 264] on p "(214) 208-1878" at bounding box center [73, 269] width 106 height 10
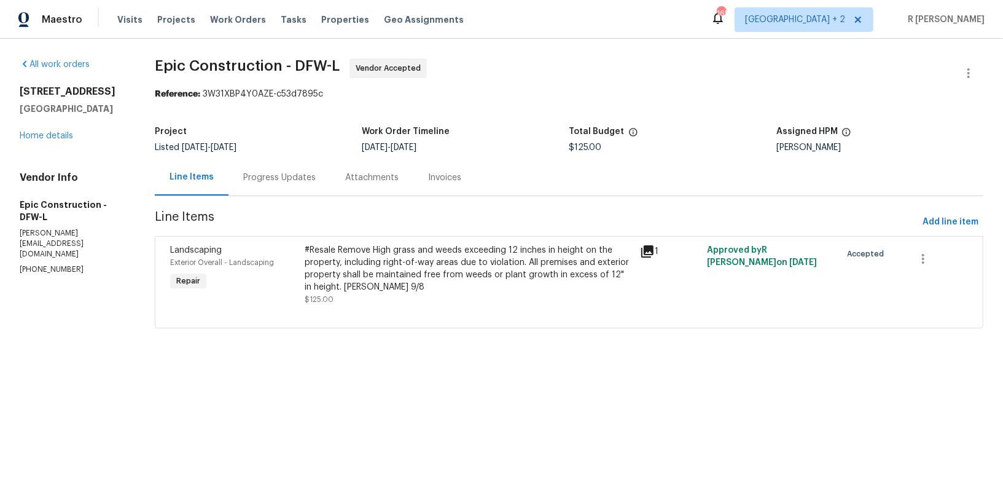
click at [37, 264] on p "(214) 208-1878" at bounding box center [73, 269] width 106 height 10
copy p "(214) 208-1878"
click at [315, 181] on div "Progress Updates" at bounding box center [279, 177] width 72 height 12
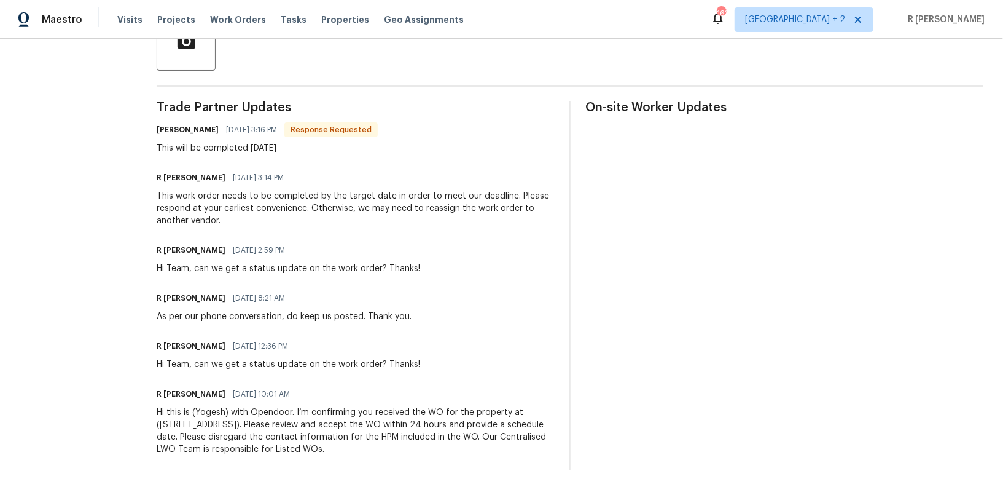
scroll to position [52, 0]
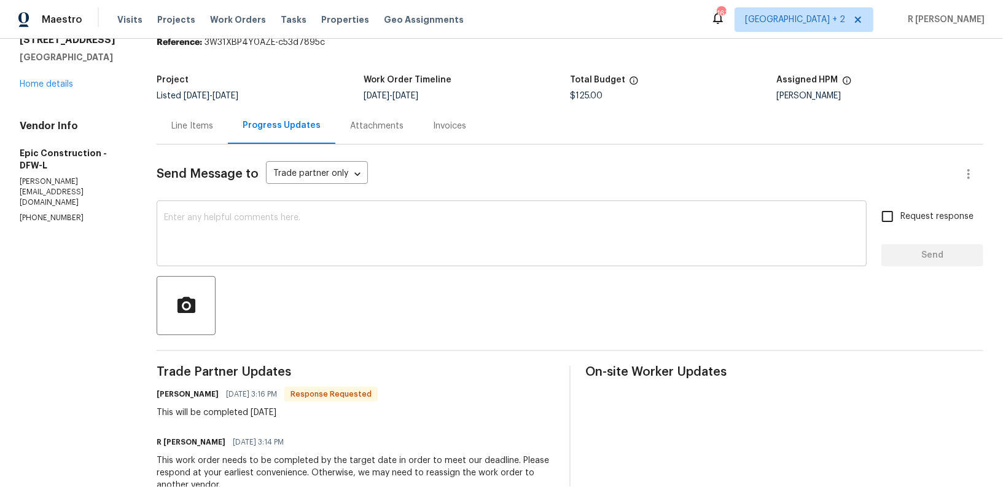
click at [308, 249] on textarea at bounding box center [511, 234] width 695 height 43
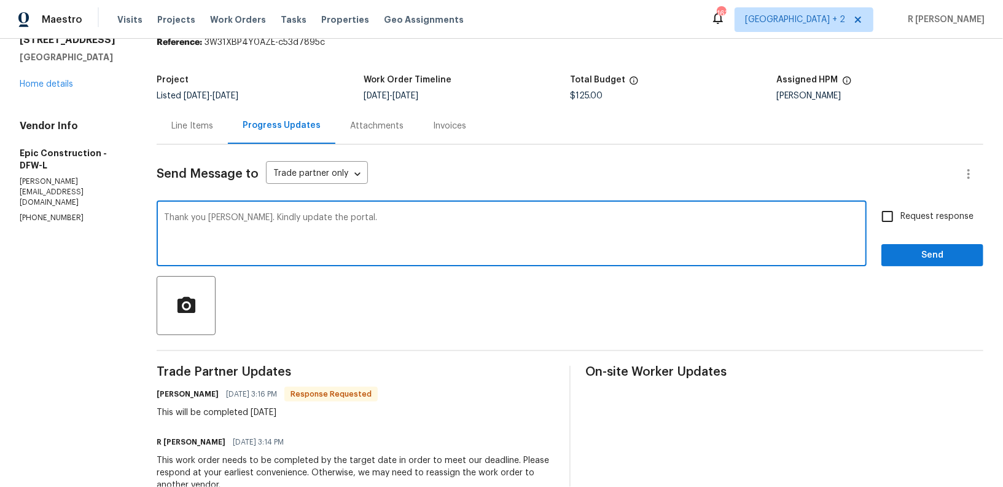
type textarea "Thank you Mitch. Kindly update the portal."
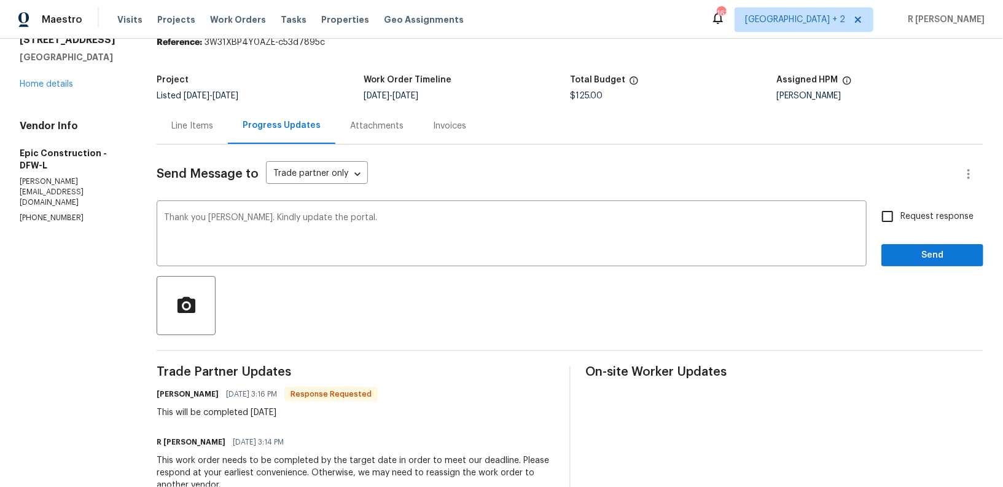
click at [915, 209] on label "Request response" at bounding box center [924, 216] width 99 height 26
click at [901, 209] on input "Request response" at bounding box center [888, 216] width 26 height 26
checkbox input "true"
click at [910, 262] on button "Send" at bounding box center [933, 255] width 102 height 23
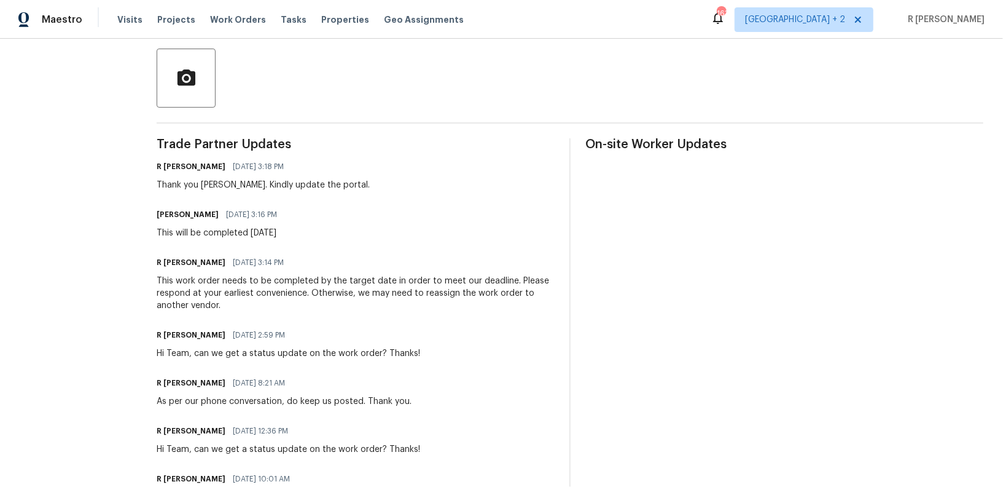
scroll to position [0, 0]
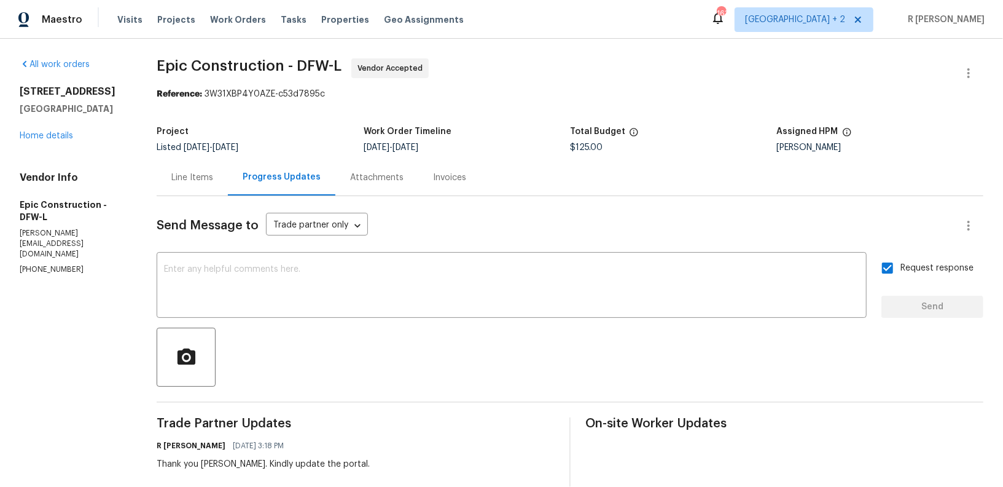
click at [188, 182] on div "Line Items" at bounding box center [192, 177] width 42 height 12
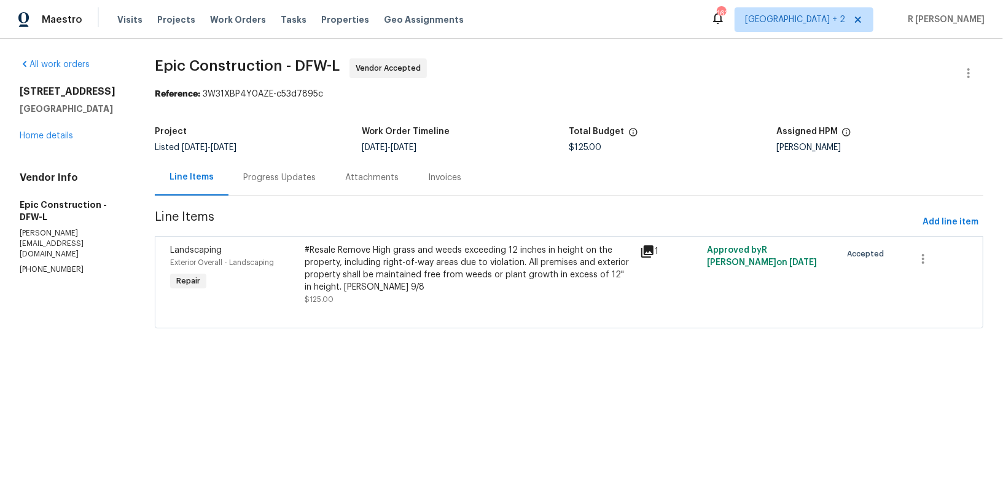
click at [254, 191] on div "Progress Updates" at bounding box center [280, 177] width 102 height 36
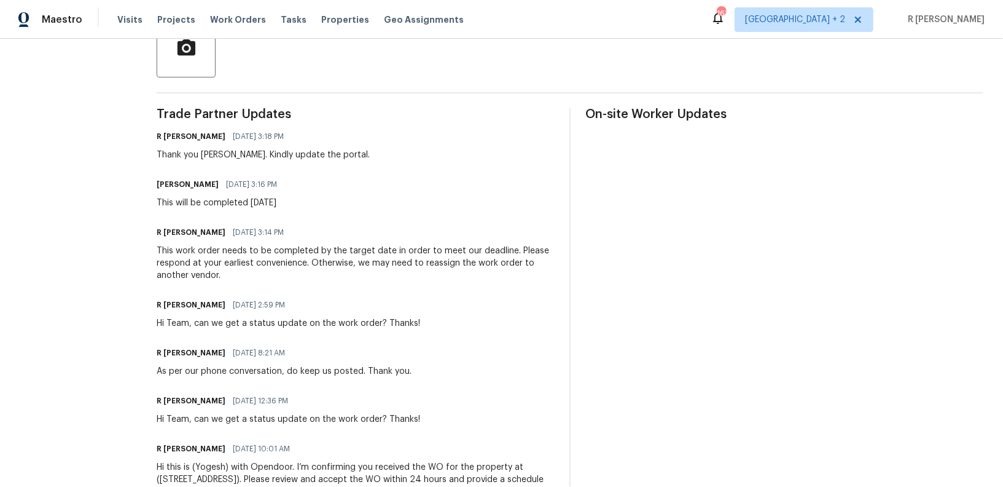
scroll to position [314, 0]
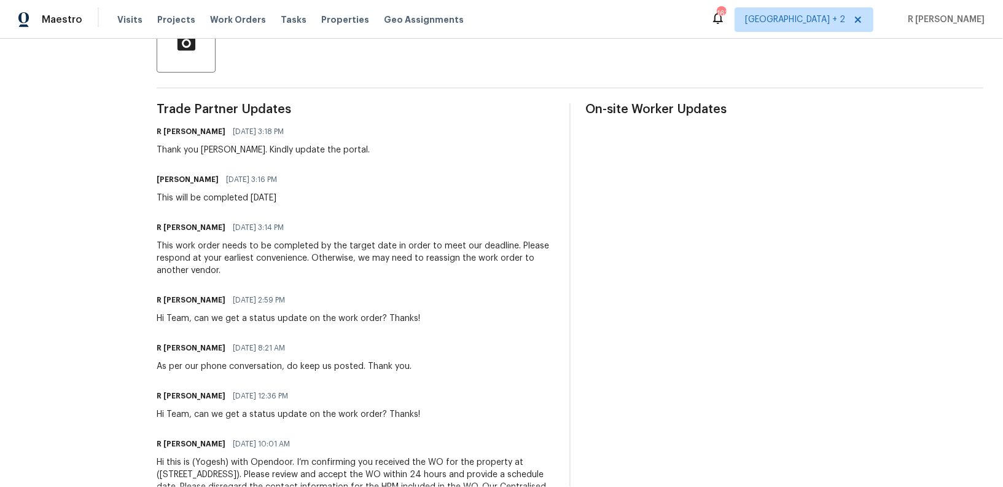
click at [254, 200] on div "This will be completed tomorrow" at bounding box center [221, 198] width 128 height 12
copy div "This will be completed tomorrow"
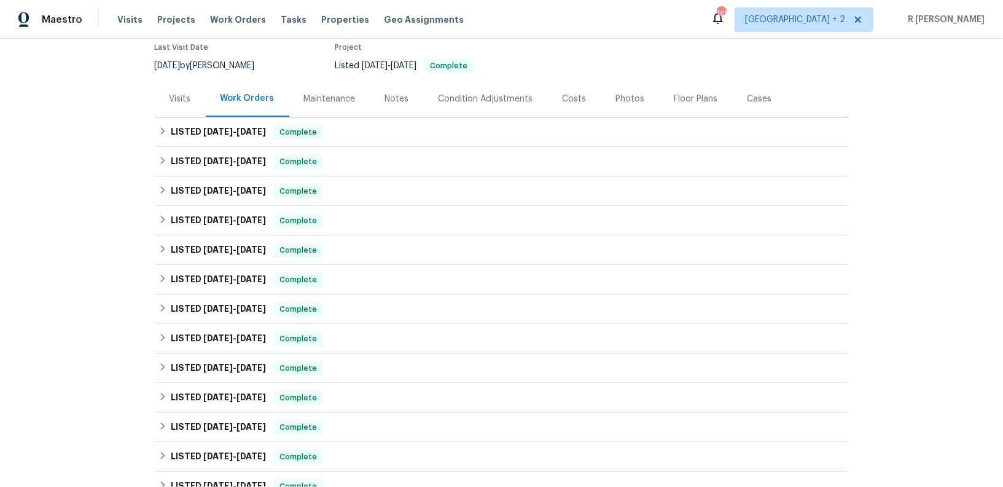
scroll to position [67, 0]
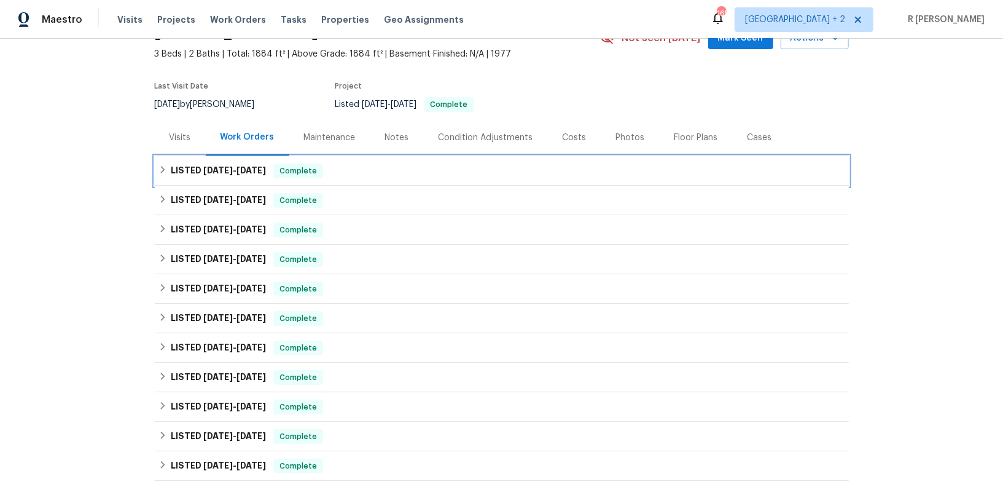
click at [211, 174] on h6 "LISTED [DATE] - [DATE]" at bounding box center [218, 170] width 95 height 15
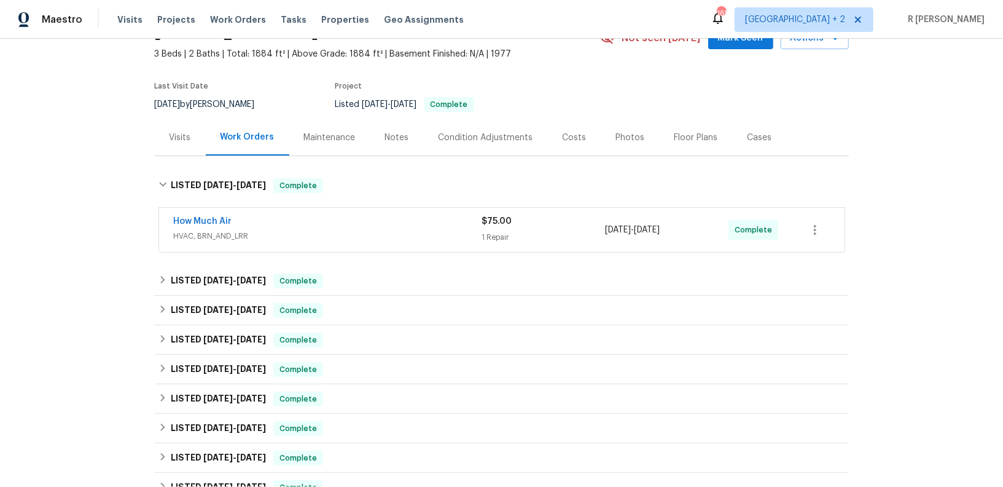
click at [396, 217] on div "How Much Air" at bounding box center [328, 222] width 308 height 15
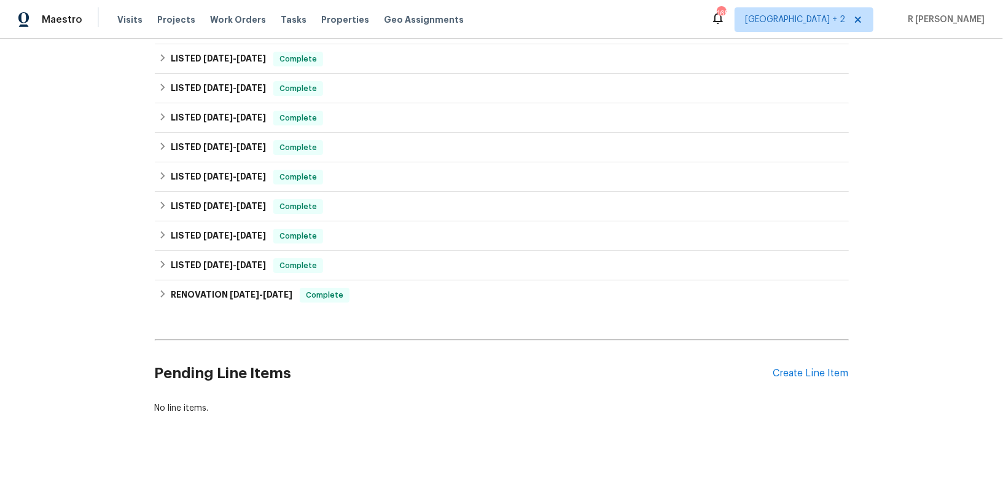
scroll to position [609, 0]
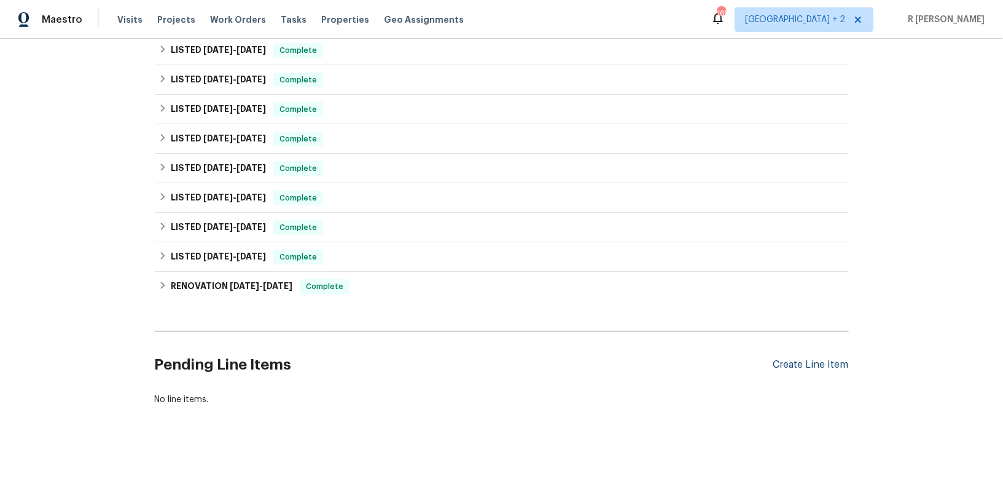
click at [819, 361] on div "Create Line Item" at bounding box center [811, 365] width 76 height 12
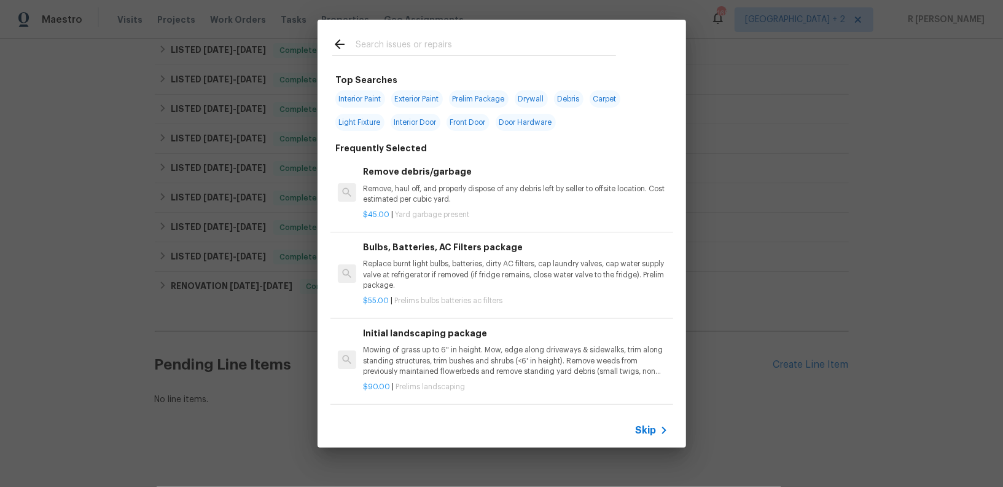
click at [635, 429] on div "Skip" at bounding box center [502, 430] width 369 height 34
click at [490, 42] on input "text" at bounding box center [486, 46] width 260 height 18
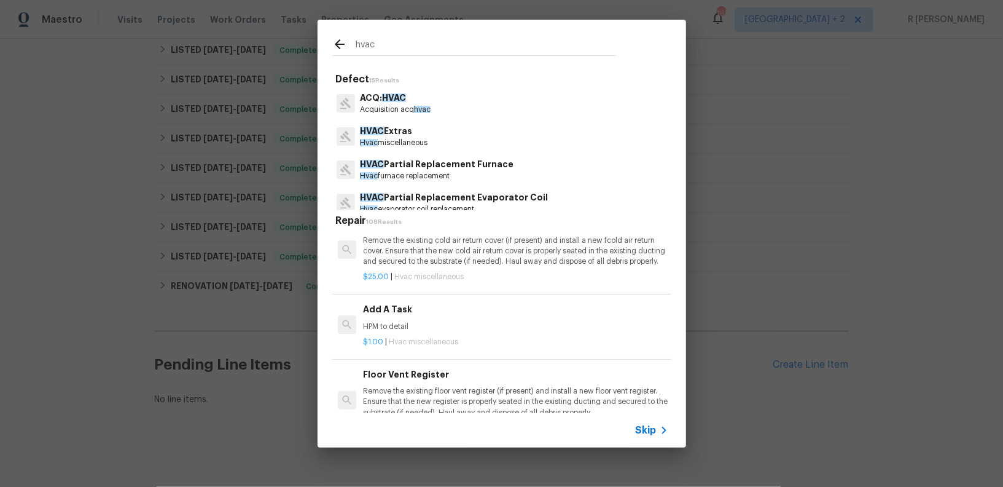
scroll to position [1165, 0]
type input "hvac"
click at [450, 306] on h6 "Add A Task" at bounding box center [515, 307] width 305 height 14
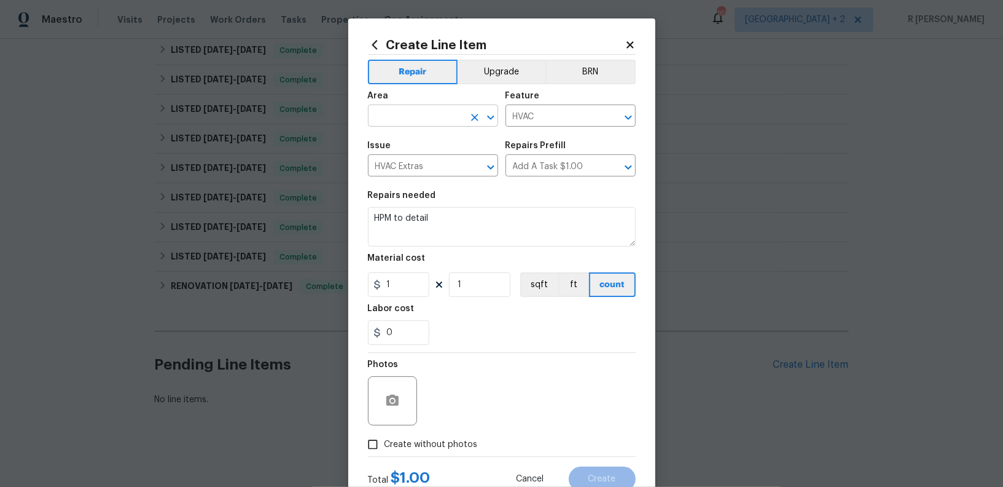
click at [417, 122] on input "text" at bounding box center [416, 117] width 96 height 19
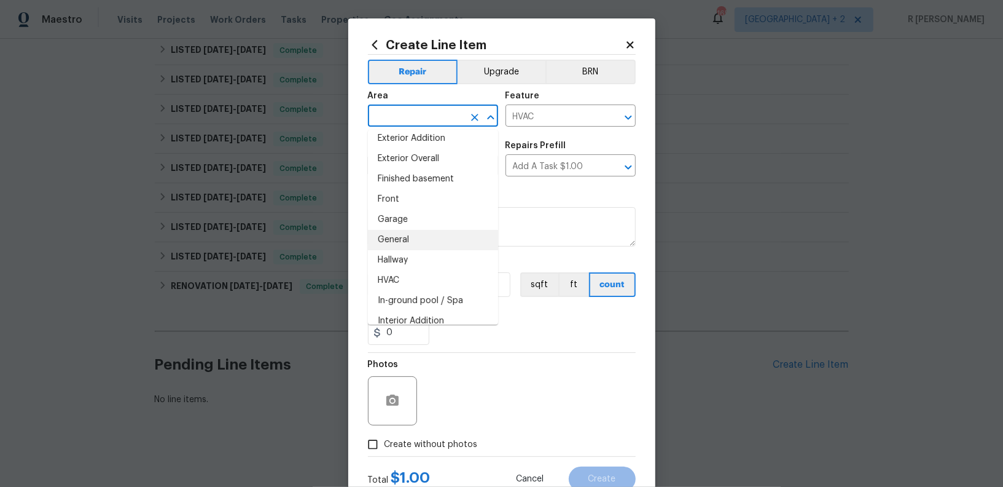
scroll to position [312, 0]
click at [411, 281] on li "HVAC" at bounding box center [433, 278] width 130 height 20
type input "HVAC"
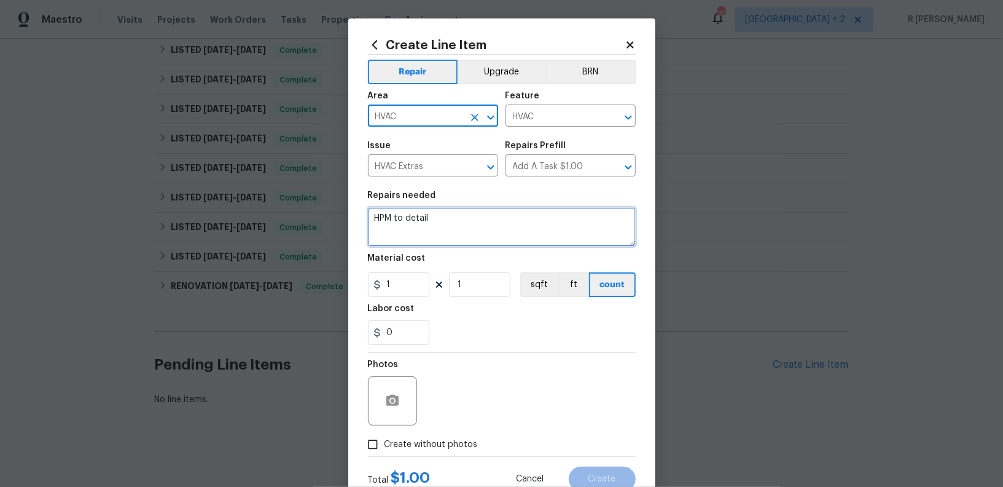
click at [455, 230] on textarea "HPM to detail" at bounding box center [502, 226] width 268 height 39
paste textarea "Outlet in the closet, where the furnace is is not working, also the outlet by t…"
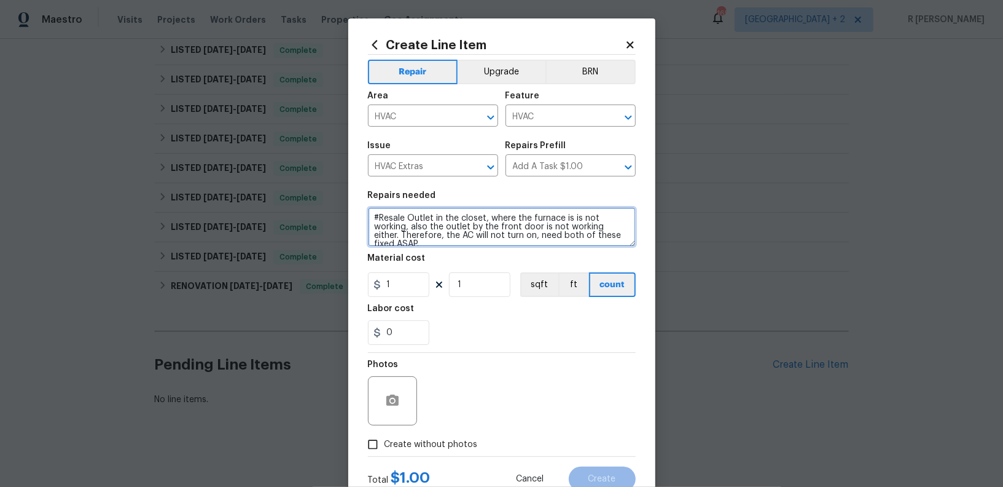
scroll to position [2, 0]
type textarea "#Resale Outlet in the closet, where the furnace is is not working, also the out…"
drag, startPoint x: 410, startPoint y: 214, endPoint x: 446, endPoint y: 144, distance: 78.9
click at [432, 149] on div "Repair Upgrade BRN Area HVAC ​ Feature HVAC ​ Issue HVAC Extras ​ Repairs Prefi…" at bounding box center [502, 255] width 268 height 401
click at [629, 45] on icon at bounding box center [630, 44] width 7 height 7
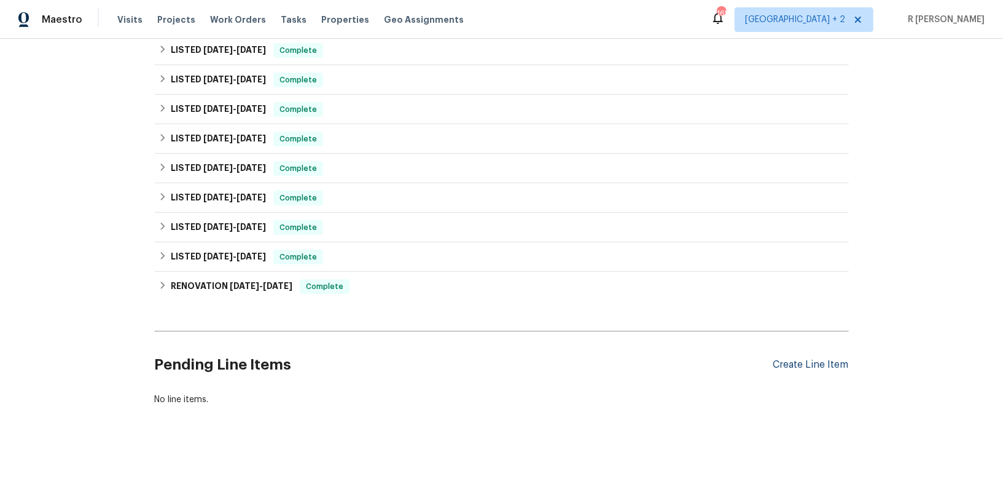
click at [805, 366] on div "Create Line Item" at bounding box center [811, 365] width 76 height 12
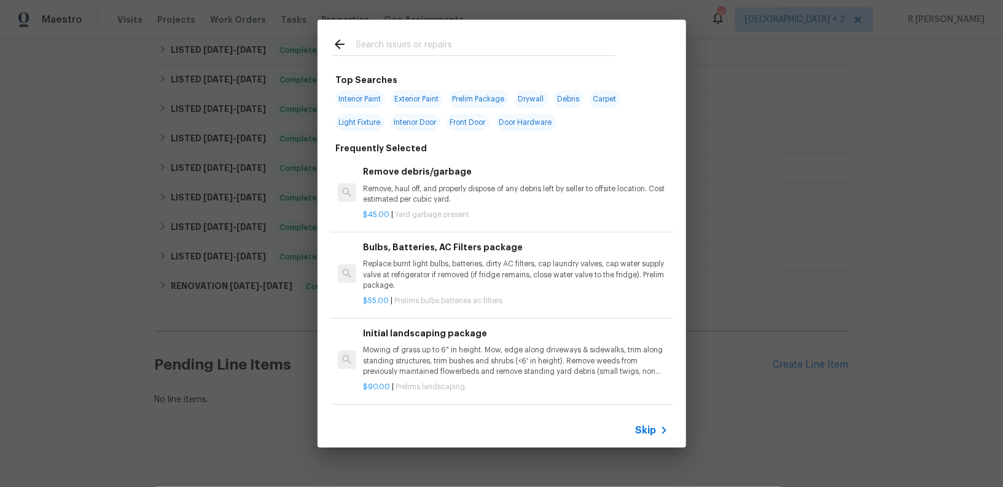
click at [423, 45] on input "text" at bounding box center [486, 46] width 260 height 18
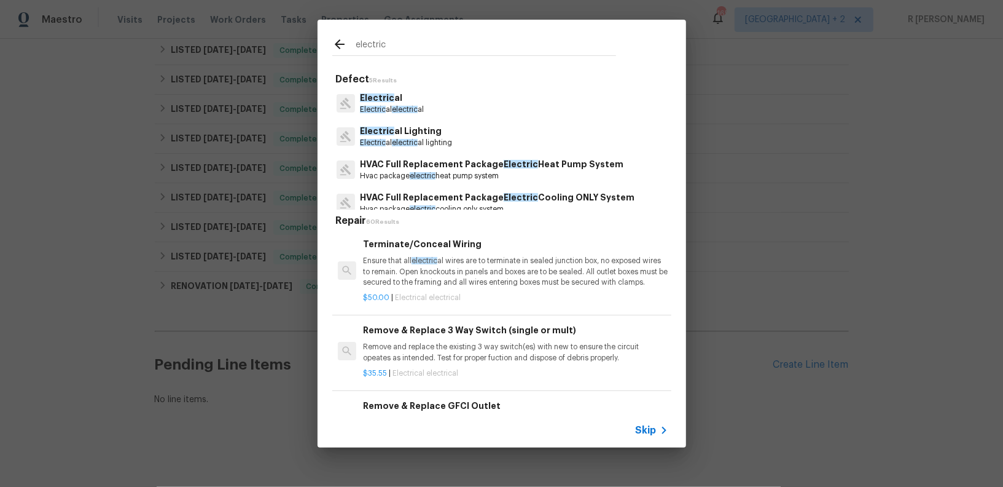
type input "electric"
click at [388, 113] on p "Electric al electric al" at bounding box center [392, 109] width 64 height 10
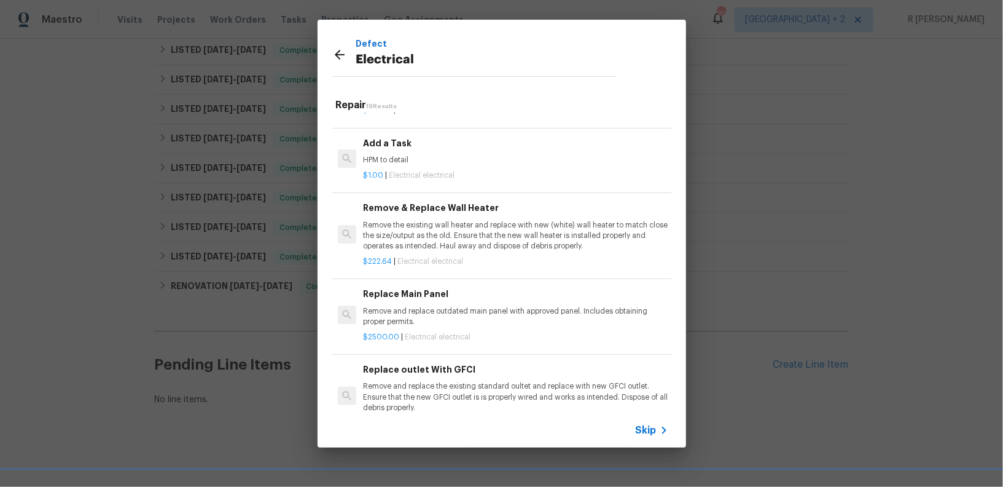
scroll to position [837, 0]
click at [410, 166] on div "$1.00 | Electrical electrical" at bounding box center [515, 173] width 305 height 15
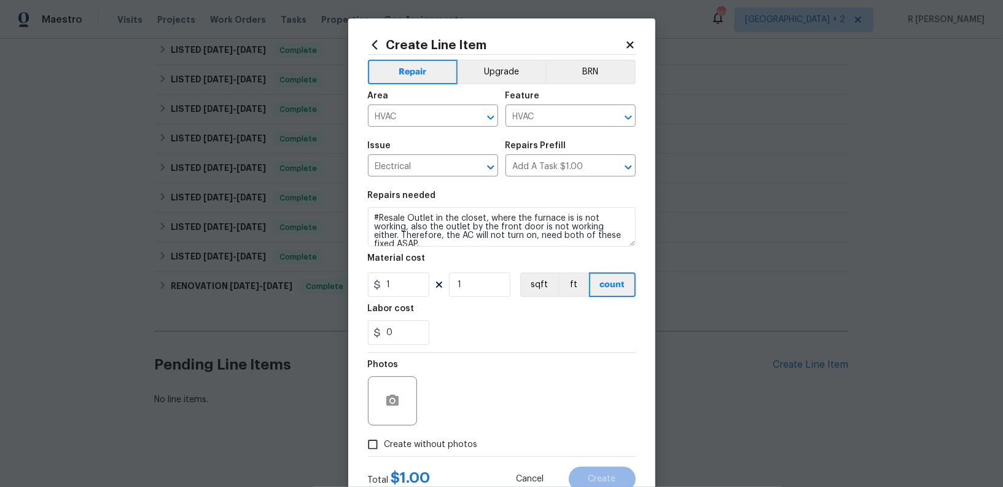
type input "Add a Task $1.00"
type textarea "HPM to detail"
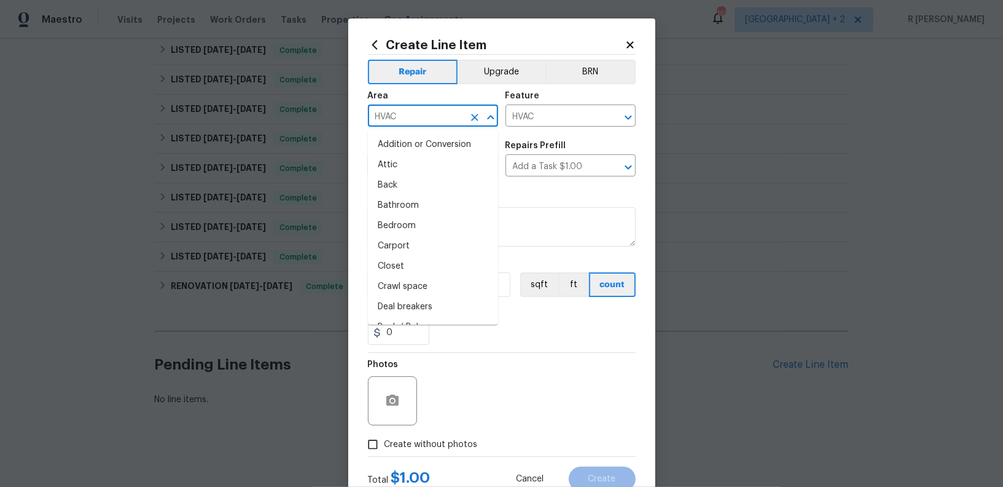
click at [431, 110] on input "HVAC" at bounding box center [416, 117] width 96 height 19
type input "o"
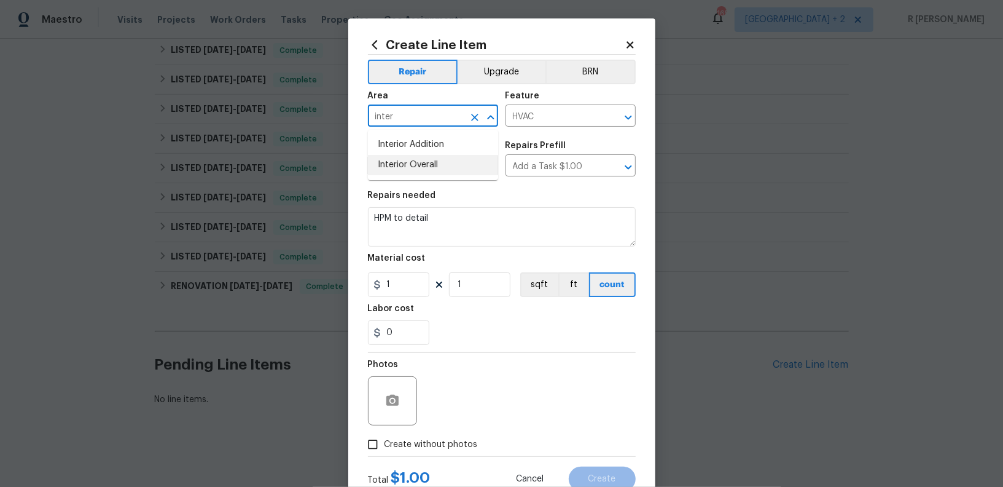
click at [405, 172] on li "Interior Overall" at bounding box center [433, 165] width 130 height 20
type input "Interior Overall"
click at [555, 119] on input "HVAC" at bounding box center [554, 117] width 96 height 19
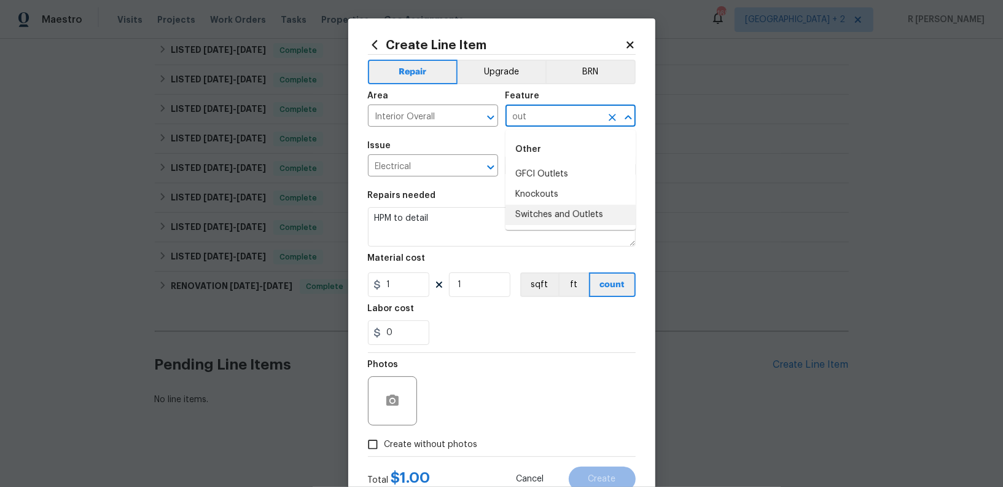
click at [561, 222] on li "Switches and Outlets" at bounding box center [571, 215] width 130 height 20
type input "Switches and Outlets"
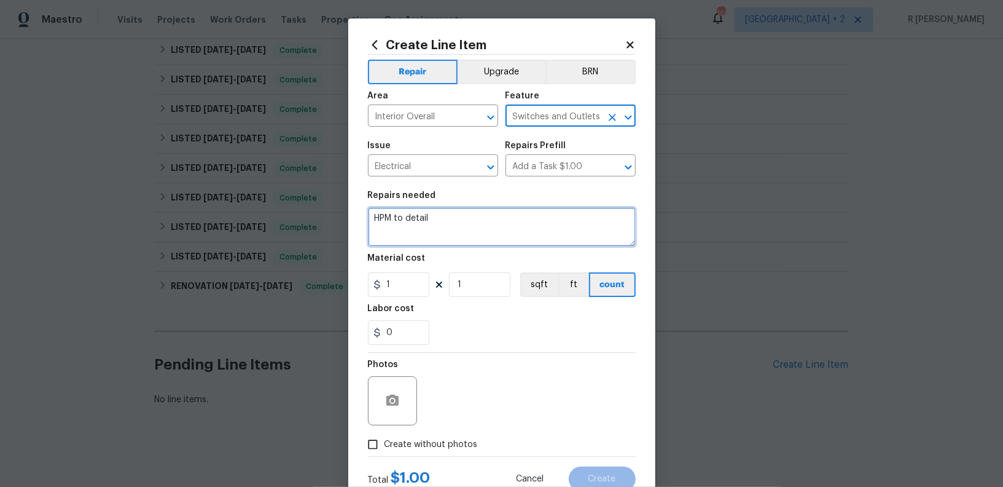
click at [453, 222] on textarea "HPM to detail" at bounding box center [502, 226] width 268 height 39
paste textarea "Repair outlets in the furnace closet and front door to operate as intended."
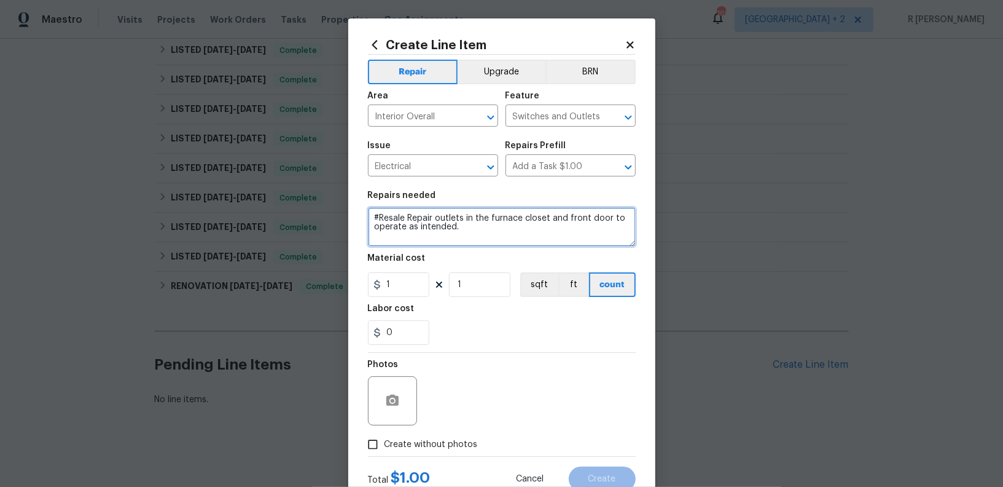
type textarea "#Resale Repair outlets in the furnace closet and front door to operate as inten…"
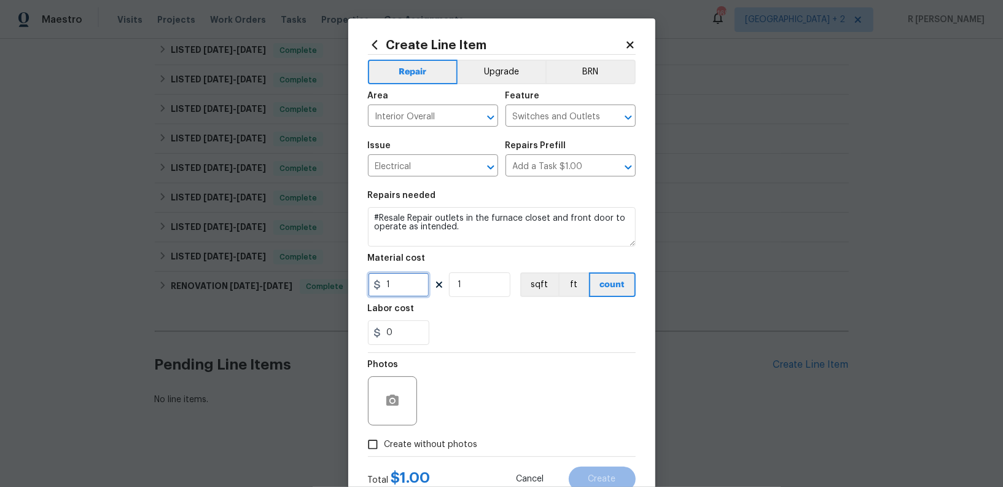
click at [398, 283] on input "1" at bounding box center [398, 284] width 61 height 25
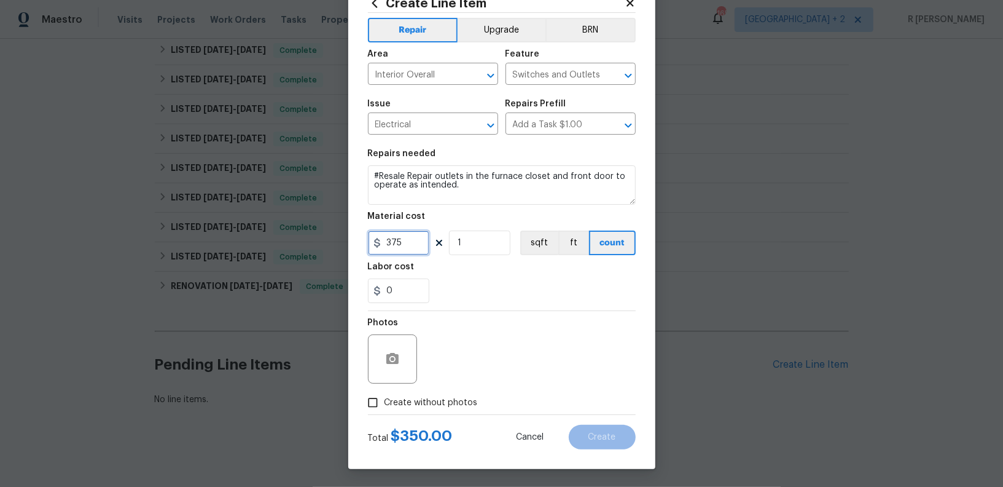
type input "375"
click at [431, 405] on span "Create without photos" at bounding box center [431, 402] width 93 height 13
click at [385, 405] on input "Create without photos" at bounding box center [372, 402] width 23 height 23
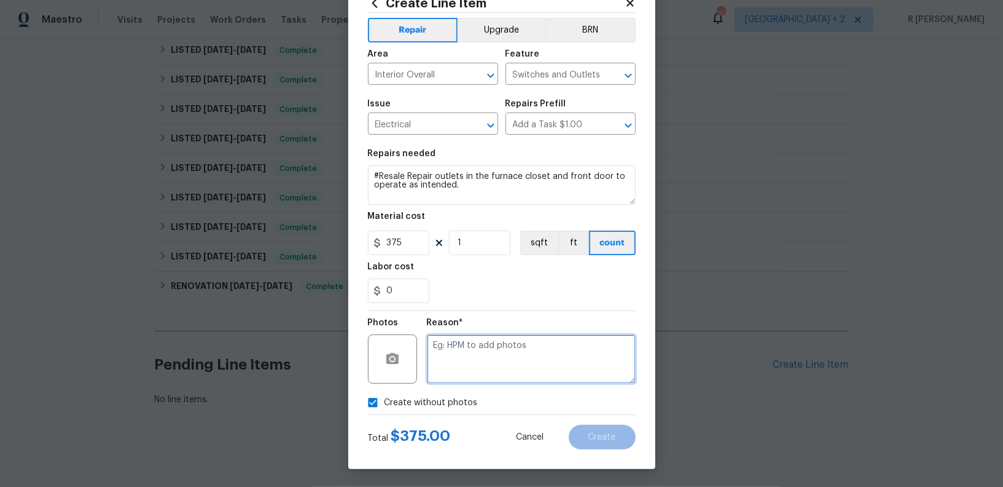
click at [517, 359] on textarea at bounding box center [531, 358] width 209 height 49
click at [389, 361] on icon "button" at bounding box center [392, 358] width 12 height 11
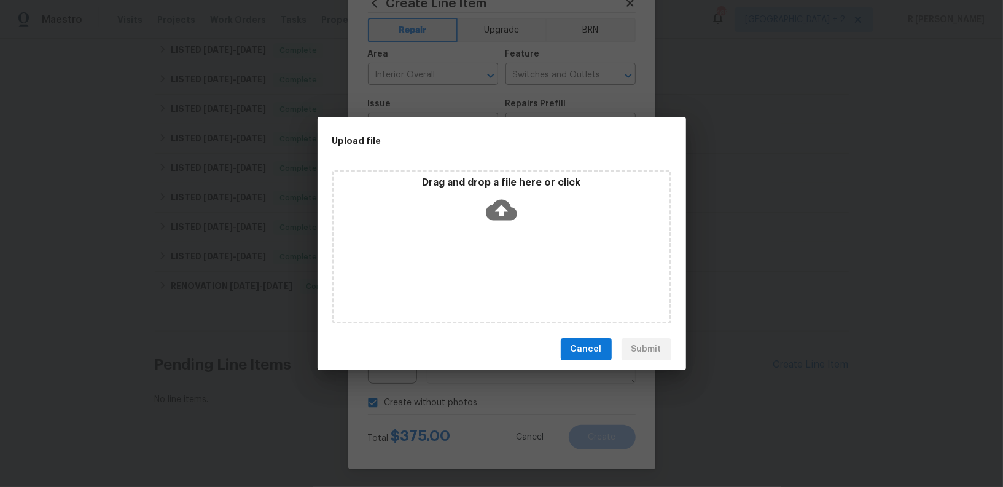
click at [504, 219] on icon at bounding box center [501, 210] width 31 height 21
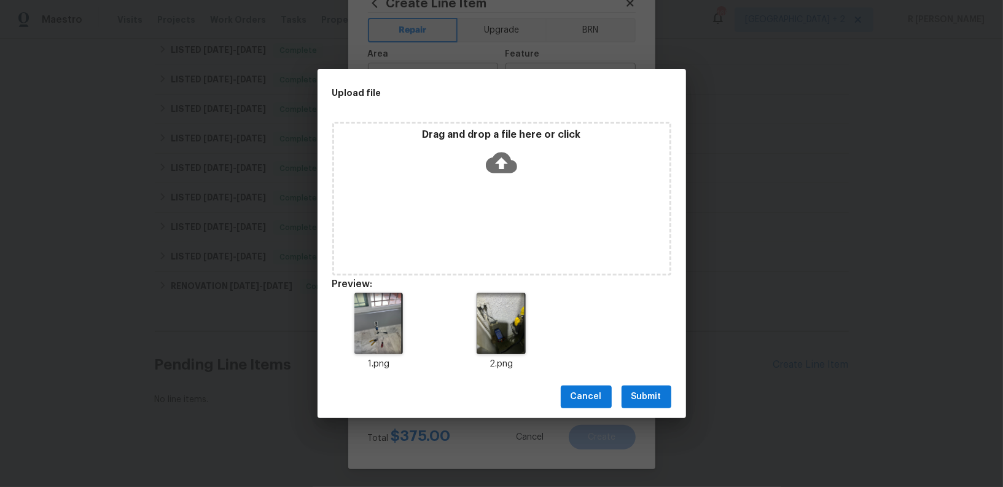
click at [652, 397] on span "Submit" at bounding box center [647, 396] width 30 height 15
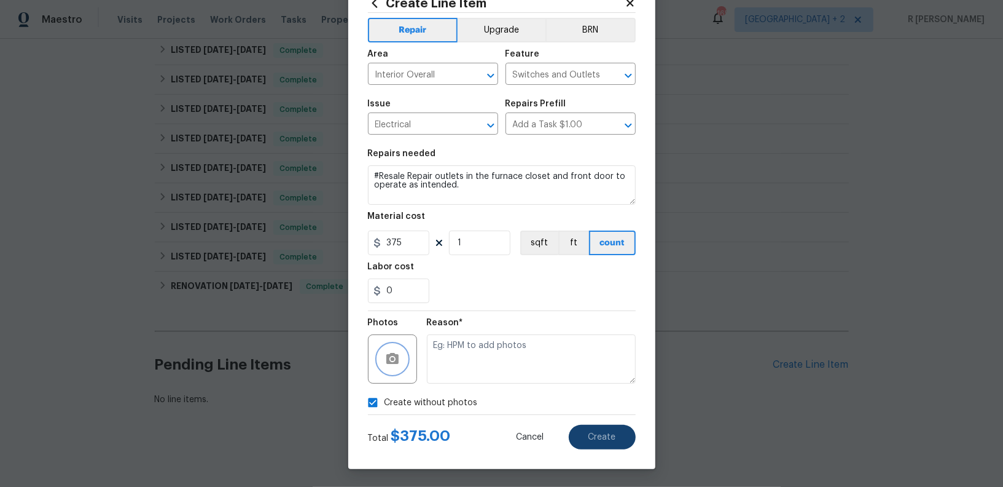
checkbox input "false"
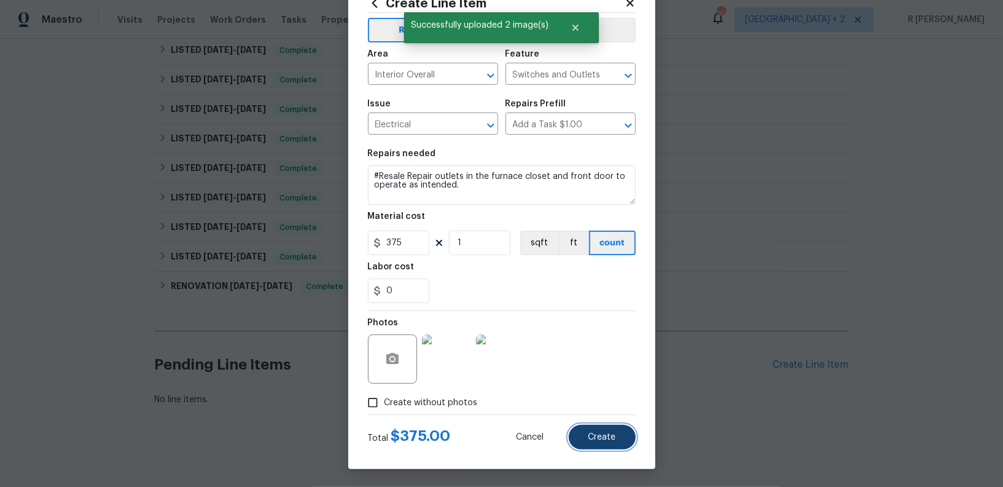
click at [612, 436] on span "Create" at bounding box center [603, 436] width 28 height 9
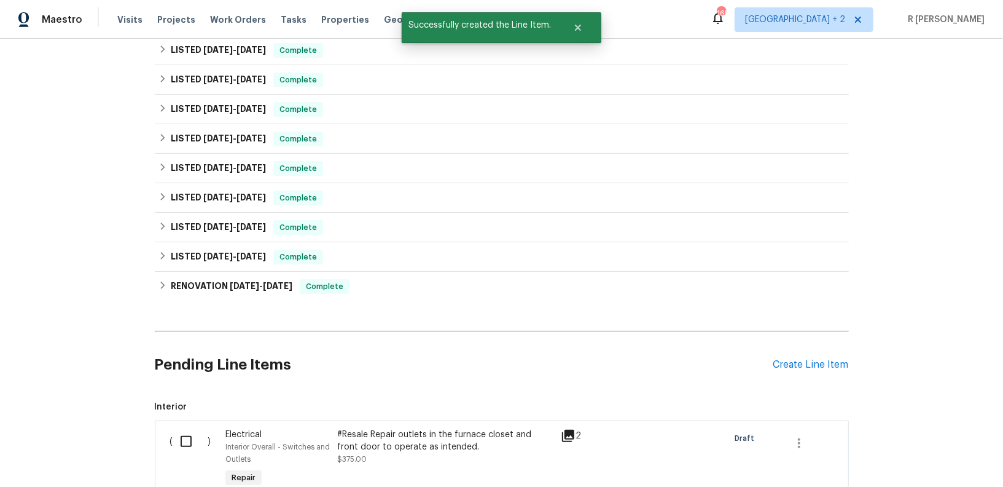
click at [191, 438] on input "checkbox" at bounding box center [190, 441] width 35 height 26
checkbox input "true"
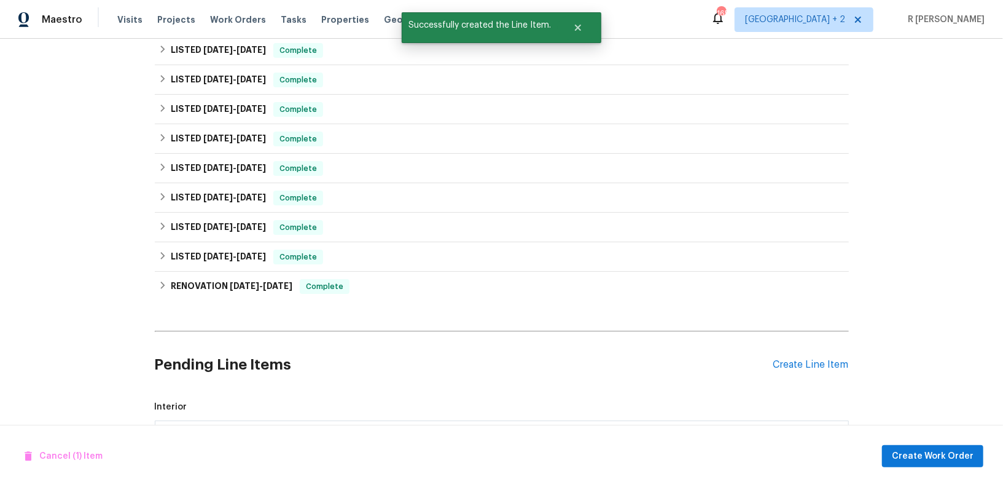
scroll to position [762, 0]
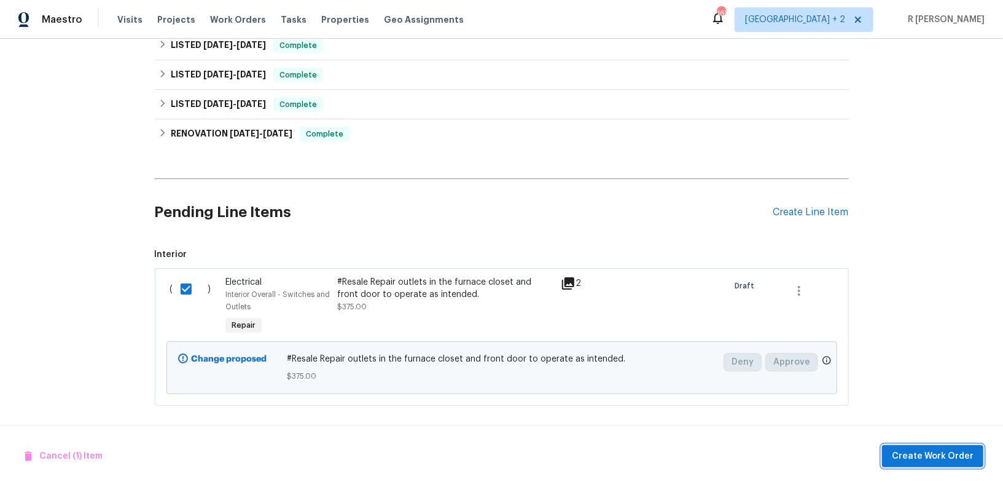
click at [937, 462] on span "Create Work Order" at bounding box center [933, 455] width 82 height 15
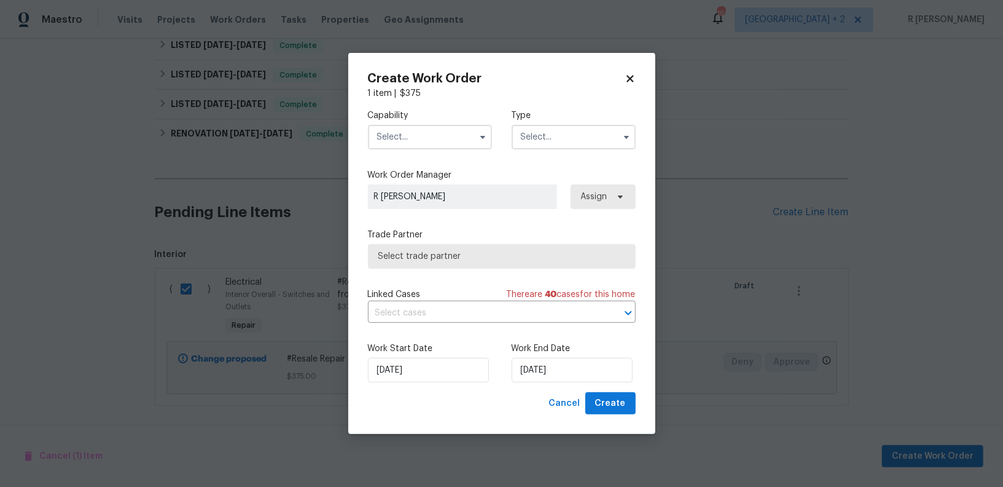
click at [404, 123] on div "Capability" at bounding box center [430, 129] width 124 height 40
click at [406, 137] on input "text" at bounding box center [430, 137] width 124 height 25
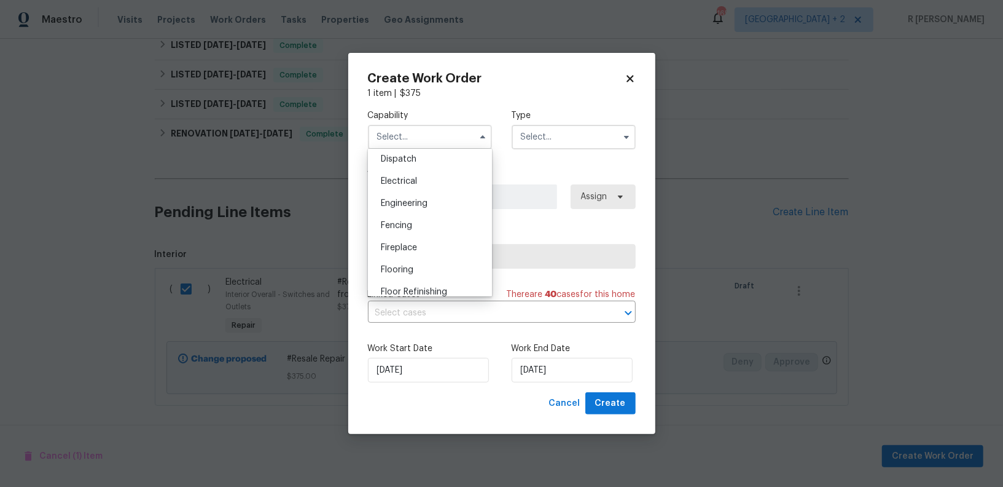
scroll to position [369, 0]
click at [408, 182] on span "Electrical" at bounding box center [399, 182] width 36 height 9
type input "Electrical"
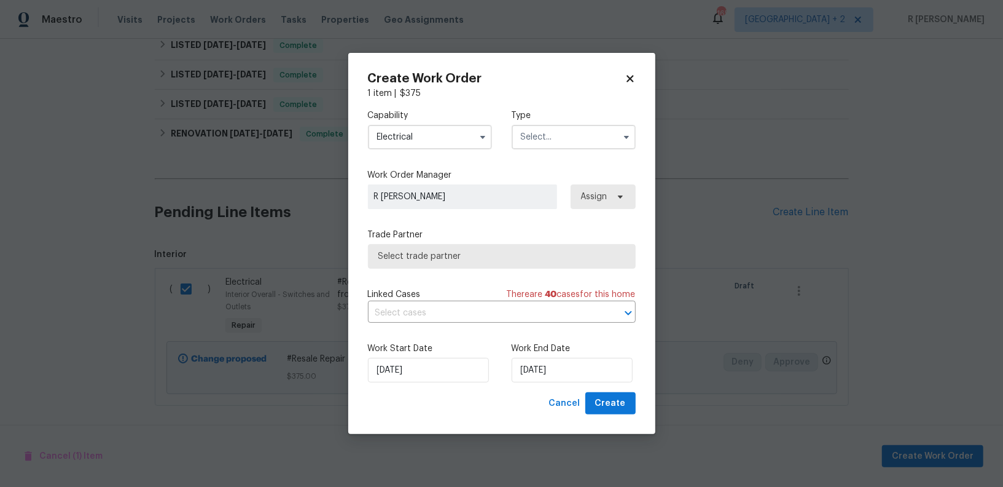
click at [565, 144] on input "text" at bounding box center [574, 137] width 124 height 25
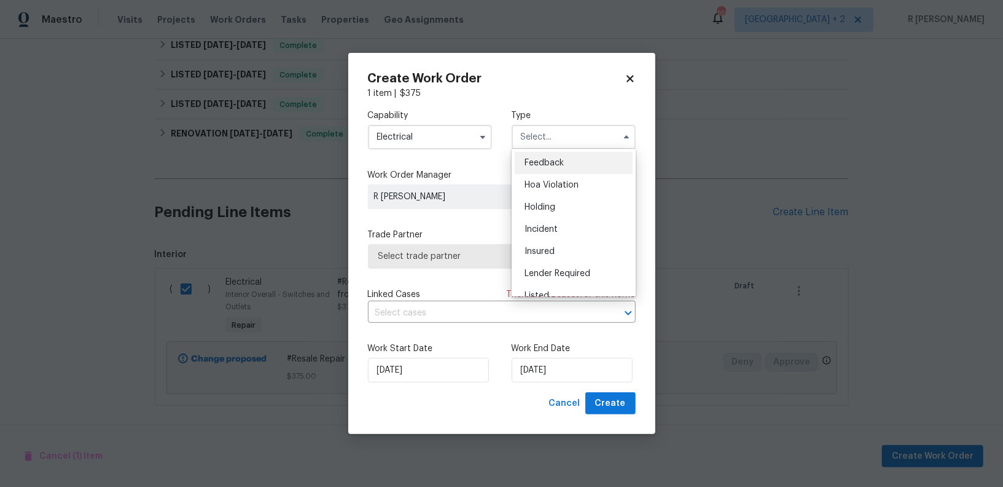
click at [555, 160] on span "Feedback" at bounding box center [544, 162] width 39 height 9
type input "Feedback"
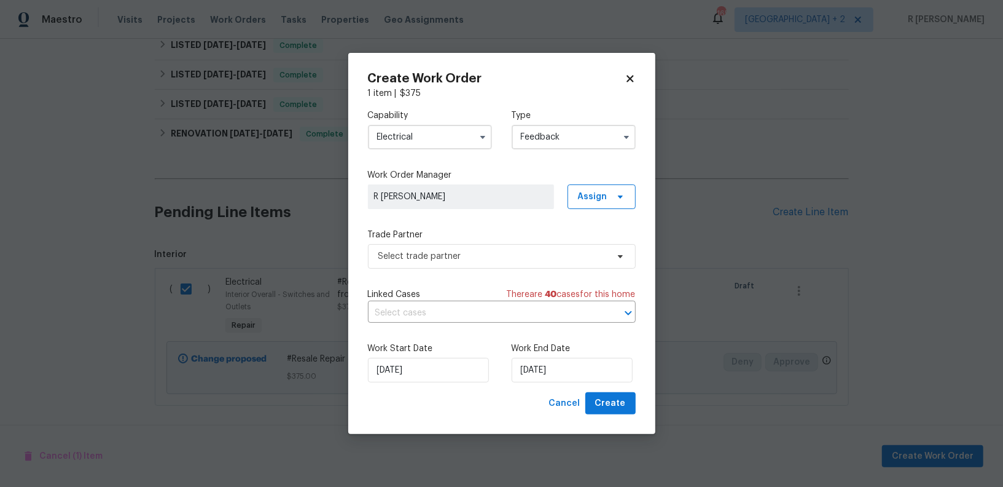
click at [432, 269] on div "Capability Electrical Type Feedback Work Order Manager R Yogesh Kannan Assign T…" at bounding box center [502, 246] width 268 height 292
click at [442, 264] on span "Select trade partner" at bounding box center [502, 256] width 268 height 25
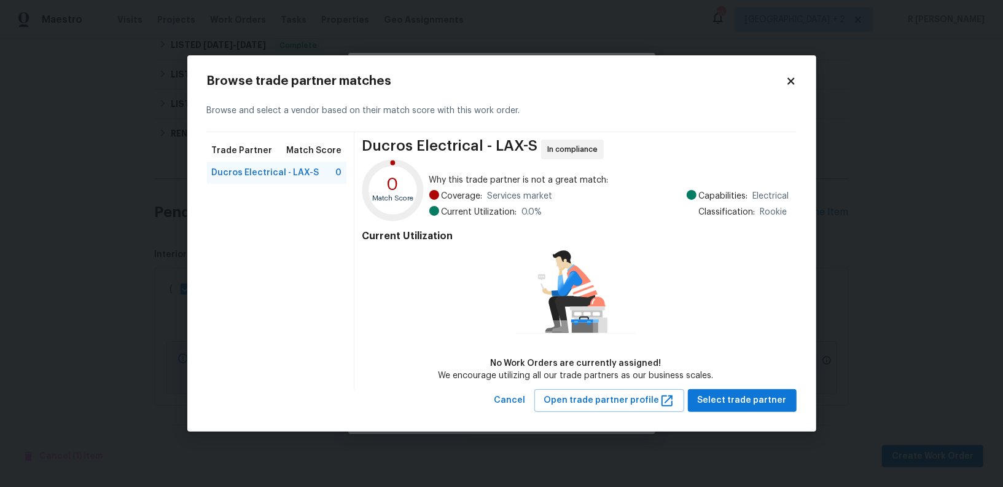
click at [792, 83] on icon at bounding box center [791, 81] width 7 height 7
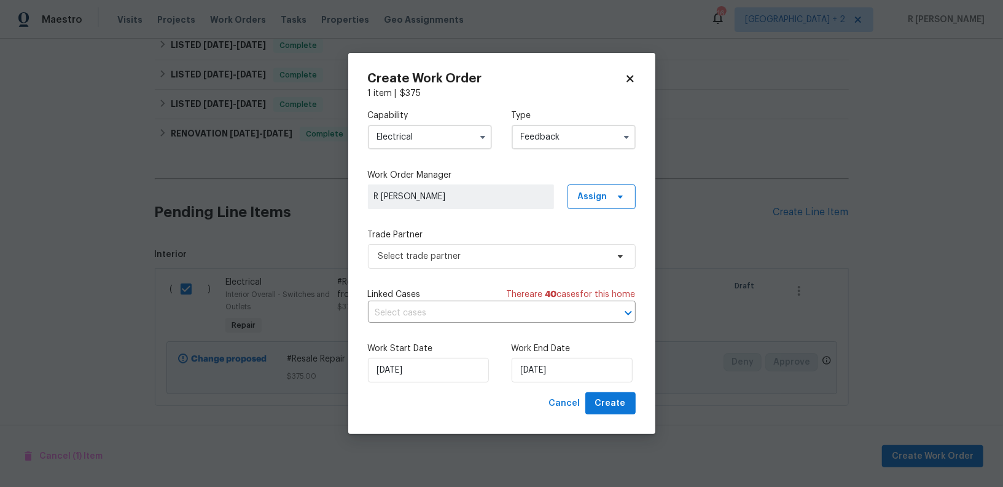
click at [437, 137] on input "Electrical" at bounding box center [430, 137] width 124 height 25
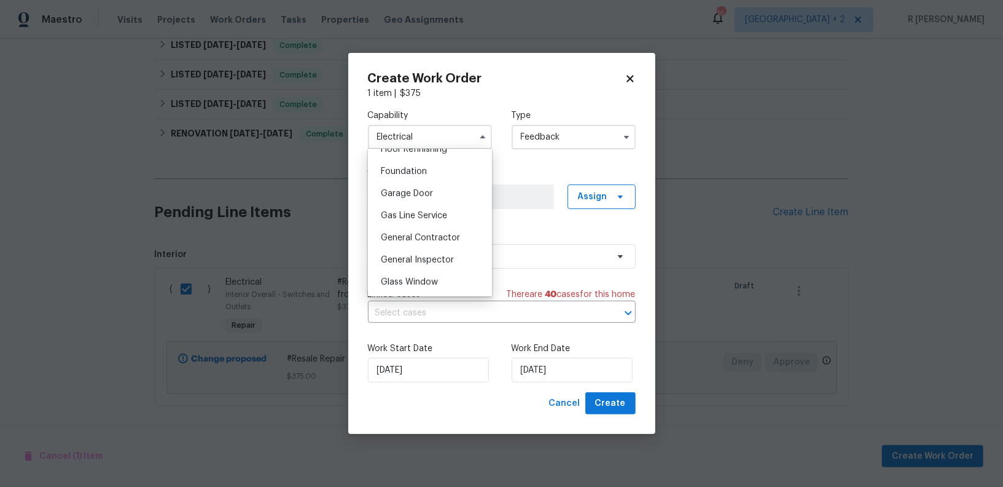
scroll to position [546, 0]
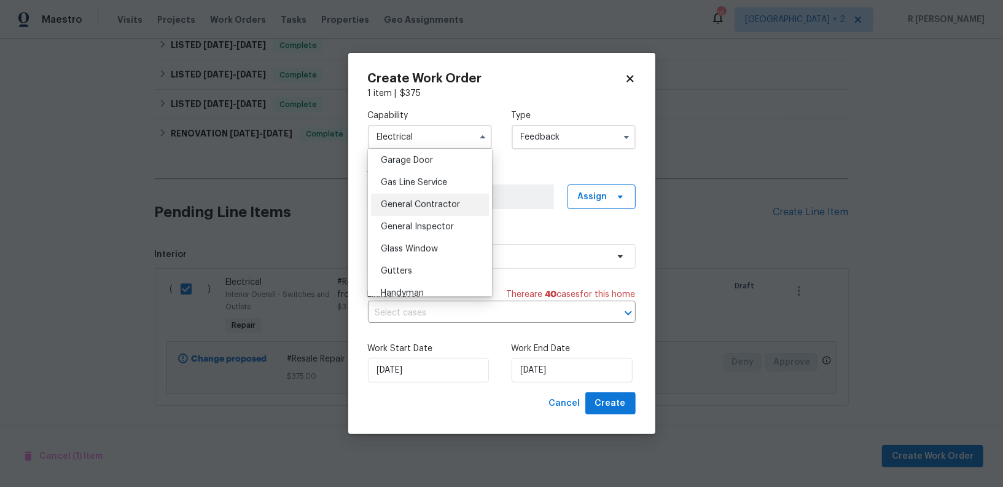
click at [424, 209] on div "General Contractor" at bounding box center [430, 205] width 118 height 22
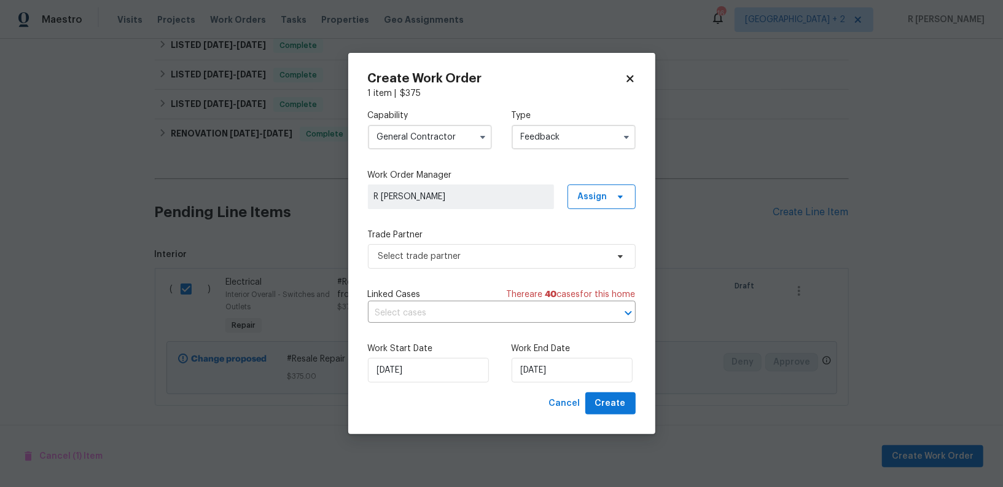
click at [429, 132] on input "General Contractor" at bounding box center [430, 137] width 124 height 25
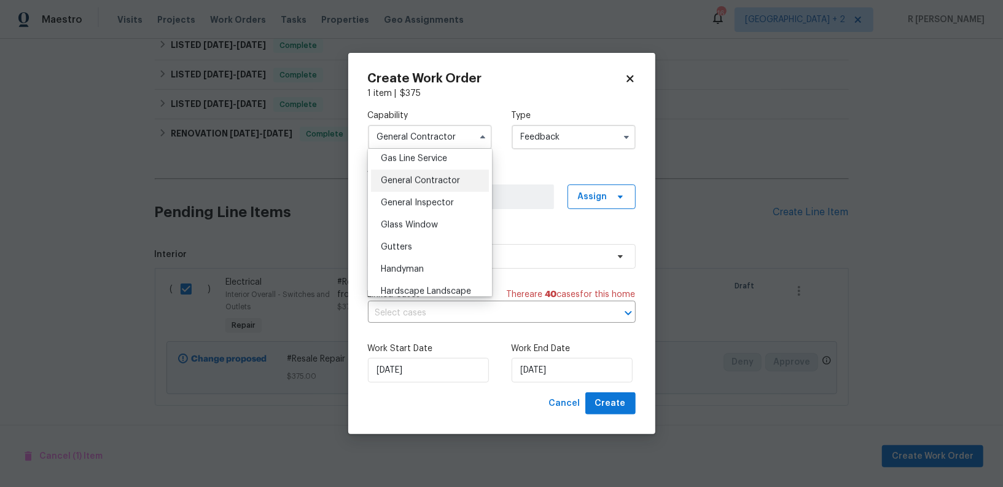
scroll to position [588, 0]
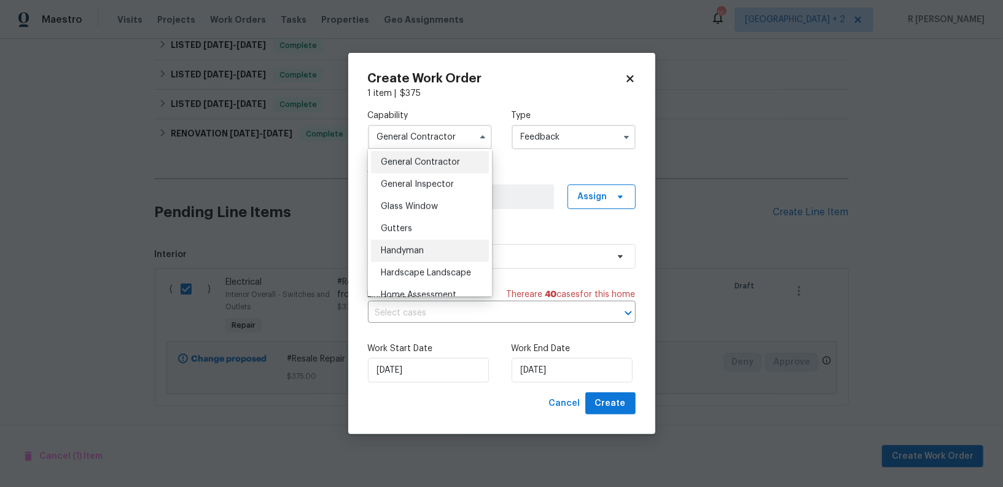
click at [431, 243] on div "Handyman" at bounding box center [430, 251] width 118 height 22
type input "Handyman"
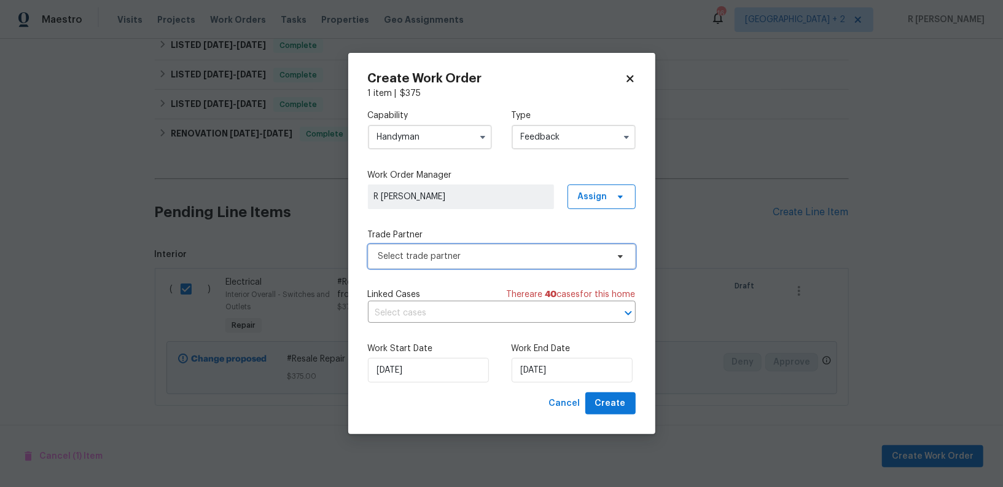
click at [430, 262] on span "Select trade partner" at bounding box center [502, 256] width 268 height 25
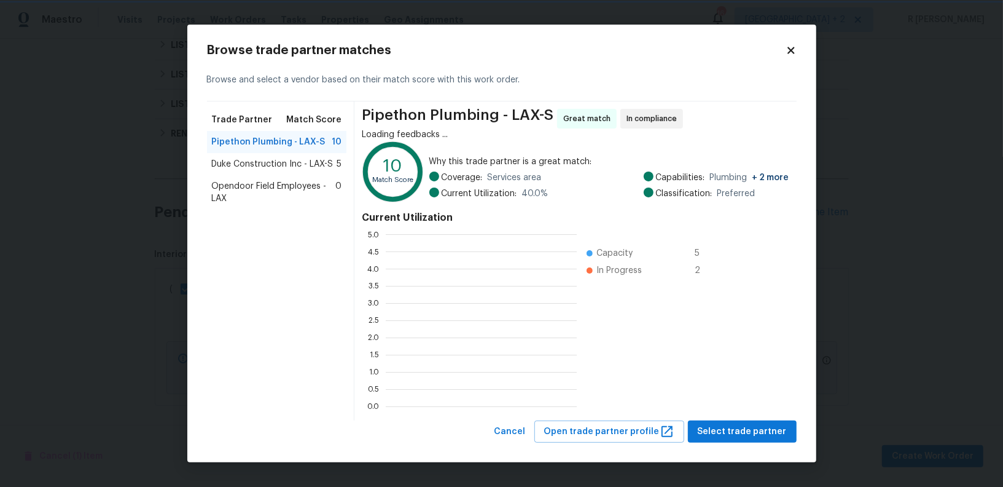
scroll to position [172, 191]
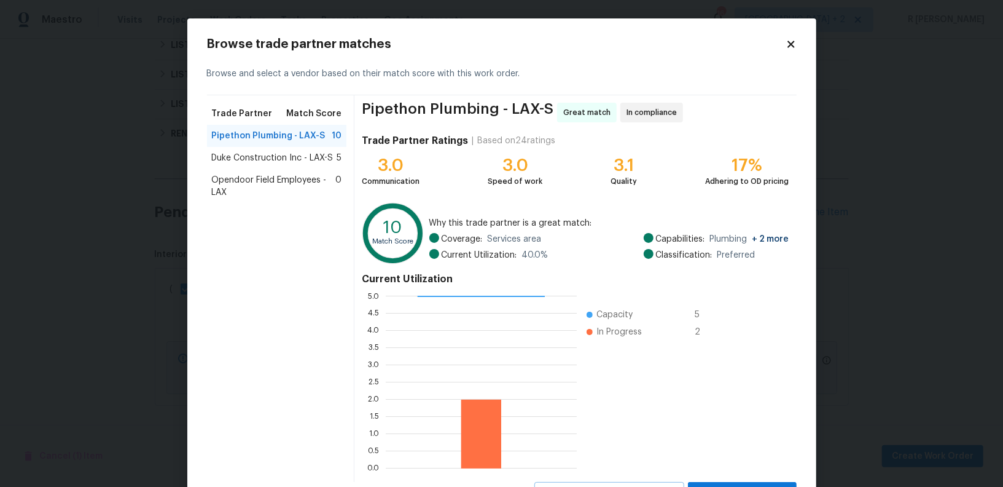
click at [781, 50] on h2 "Browse trade partner matches" at bounding box center [496, 44] width 579 height 12
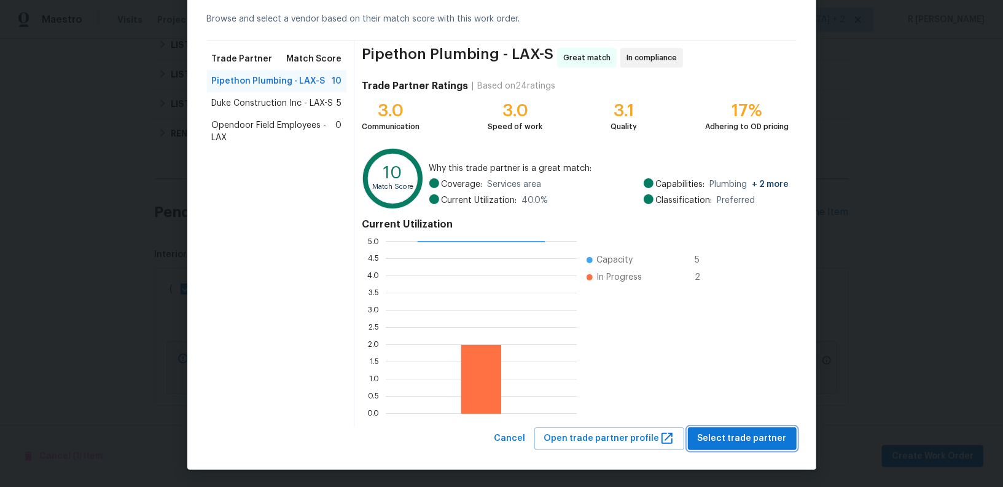
click at [744, 428] on button "Select trade partner" at bounding box center [742, 438] width 109 height 23
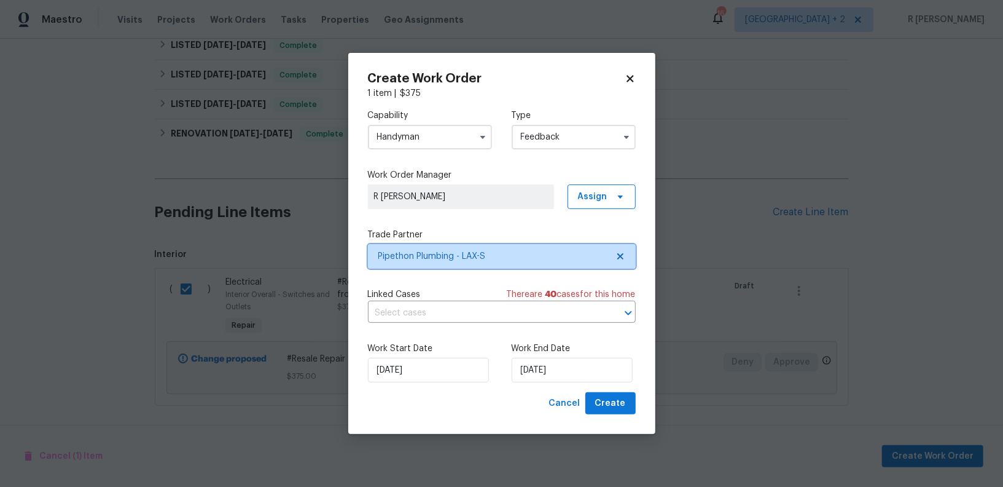
scroll to position [0, 0]
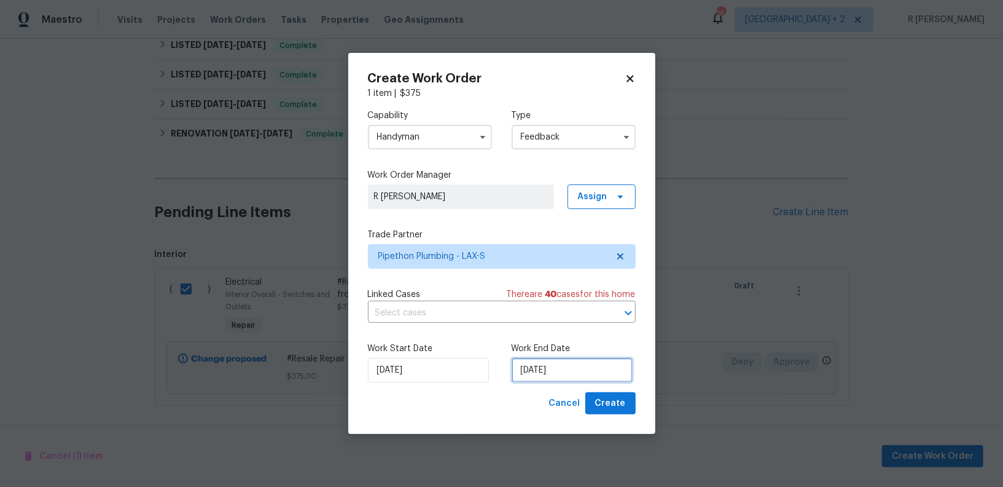
click at [577, 376] on input "05/09/2025" at bounding box center [572, 370] width 121 height 25
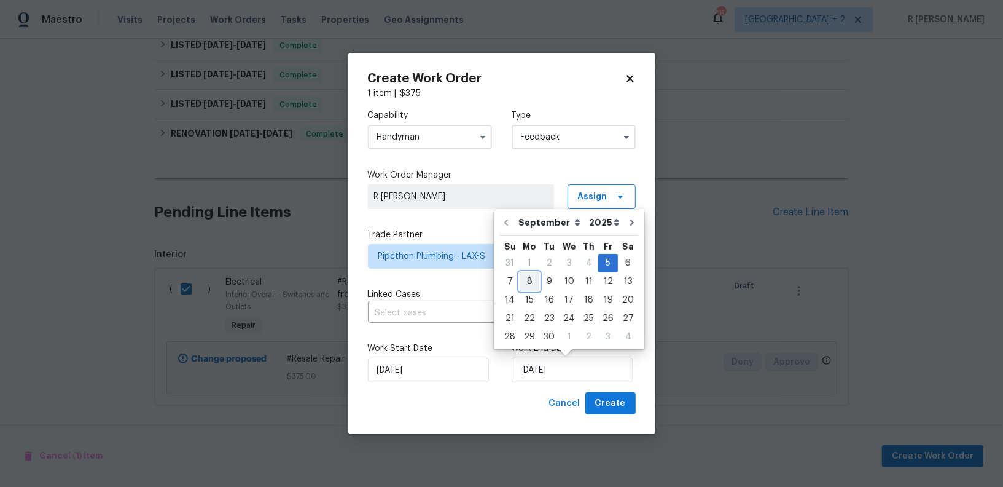
click at [525, 281] on div "8" at bounding box center [530, 281] width 20 height 17
type input "08/09/2025"
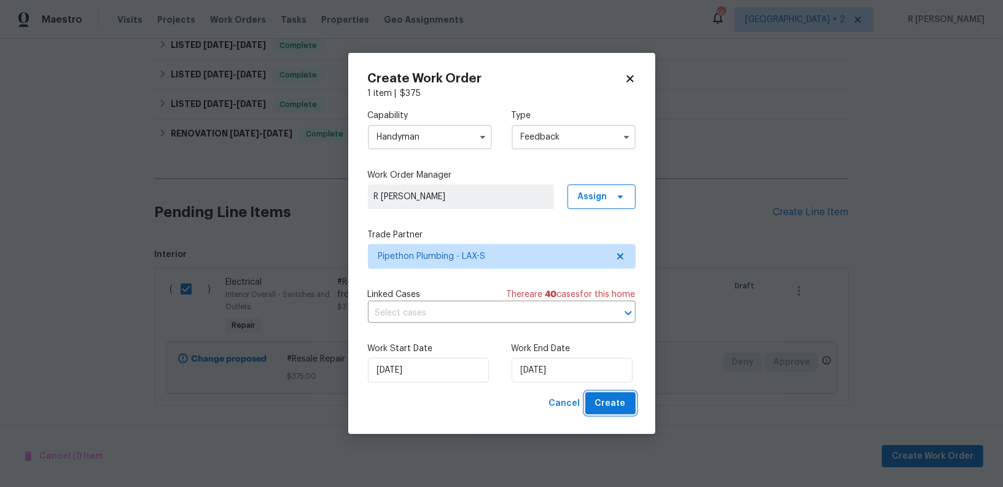
click at [596, 399] on button "Create" at bounding box center [610, 403] width 50 height 23
checkbox input "false"
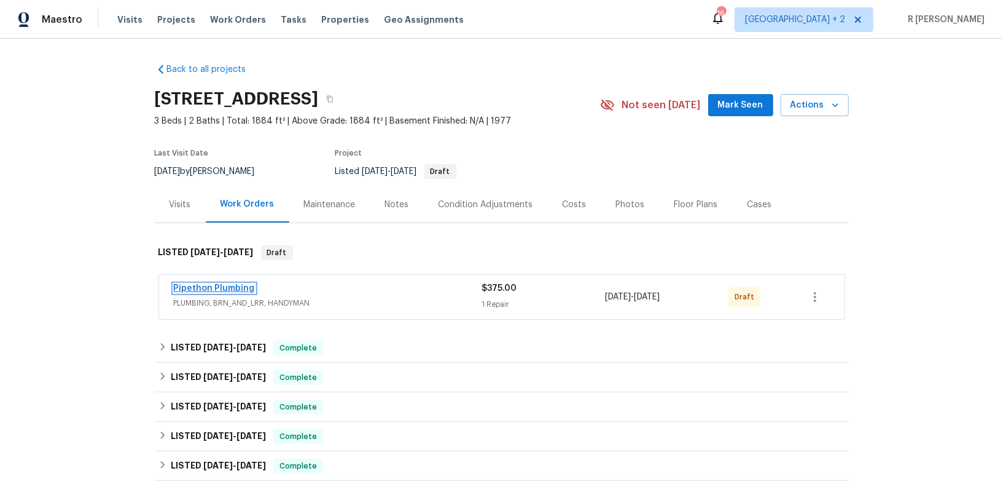
click at [203, 286] on link "Pipethon Plumbing" at bounding box center [214, 288] width 81 height 9
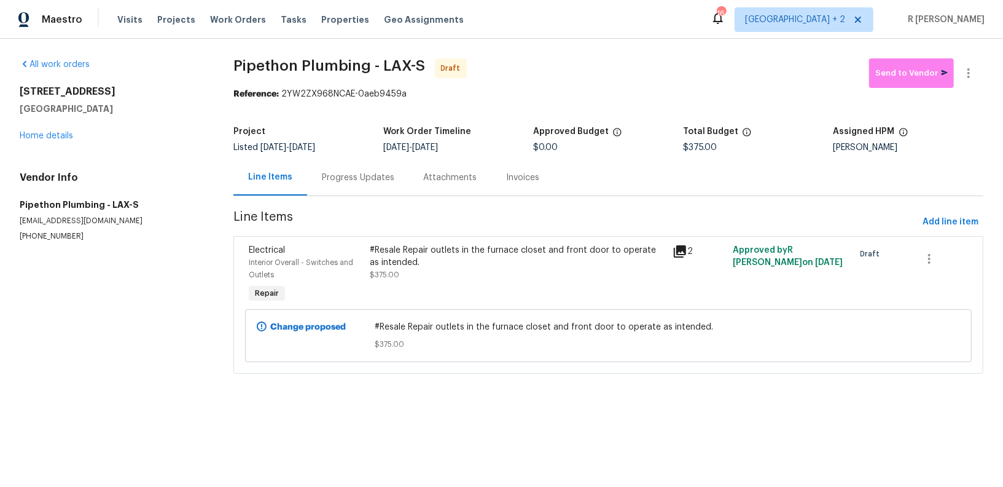
click at [367, 176] on div "Progress Updates" at bounding box center [358, 177] width 72 height 12
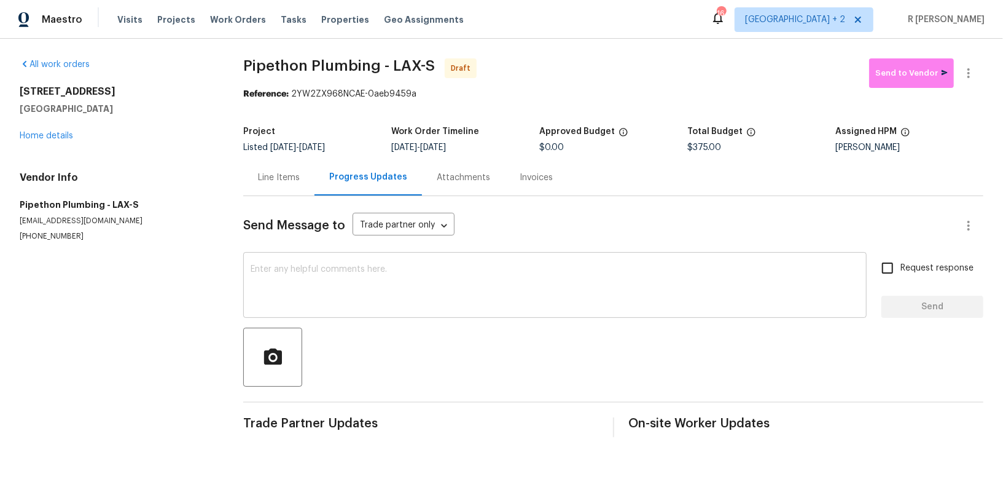
click at [441, 289] on textarea at bounding box center [555, 286] width 609 height 43
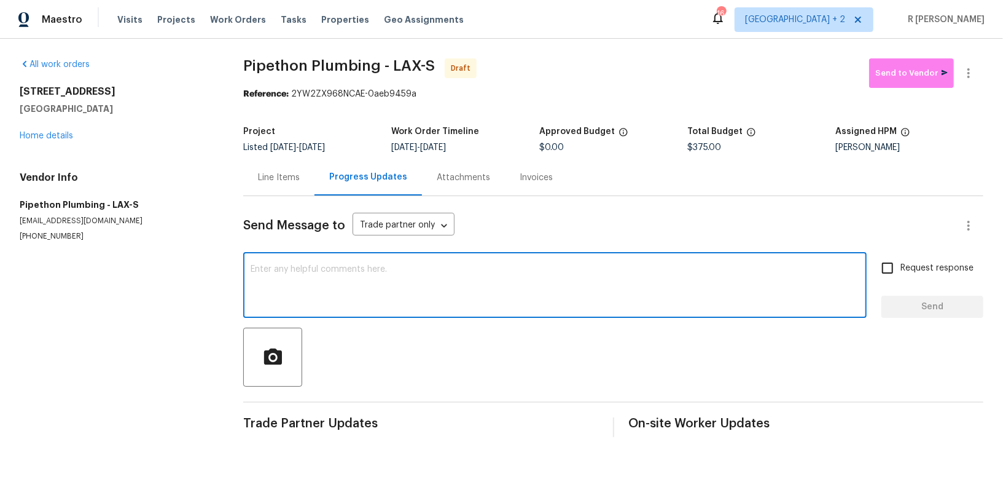
paste textarea "Hey, this is Yogesh from Opendoor. I’m confirming you received the WO for the p…"
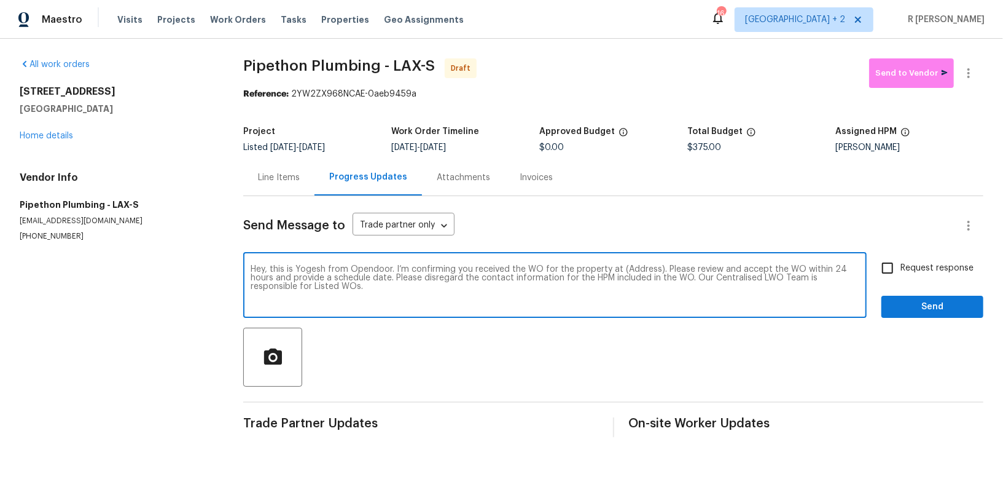
click at [633, 274] on textarea "Hey, this is Yogesh from Opendoor. I’m confirming you received the WO for the p…" at bounding box center [555, 286] width 609 height 43
click at [624, 268] on textarea "Hey, this is Yogesh from Opendoor. I’m confirming you received the WO for the p…" at bounding box center [555, 286] width 609 height 43
paste textarea "12515 Cedar Ave, Hawthorne, CA 90250"
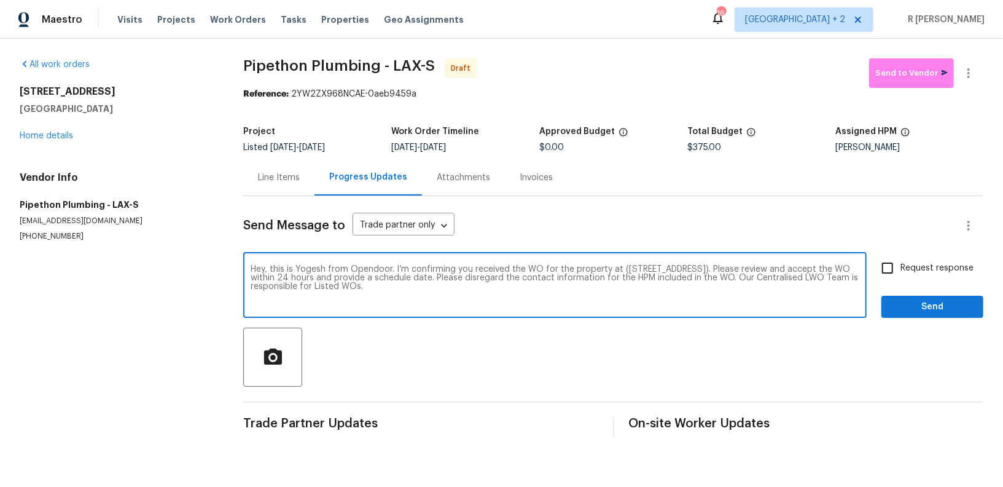
type textarea "Hey, this is Yogesh from Opendoor. I’m confirming you received the WO for the p…"
click at [916, 265] on span "Request response" at bounding box center [937, 268] width 73 height 13
click at [901, 265] on input "Request response" at bounding box center [888, 268] width 26 height 26
checkbox input "true"
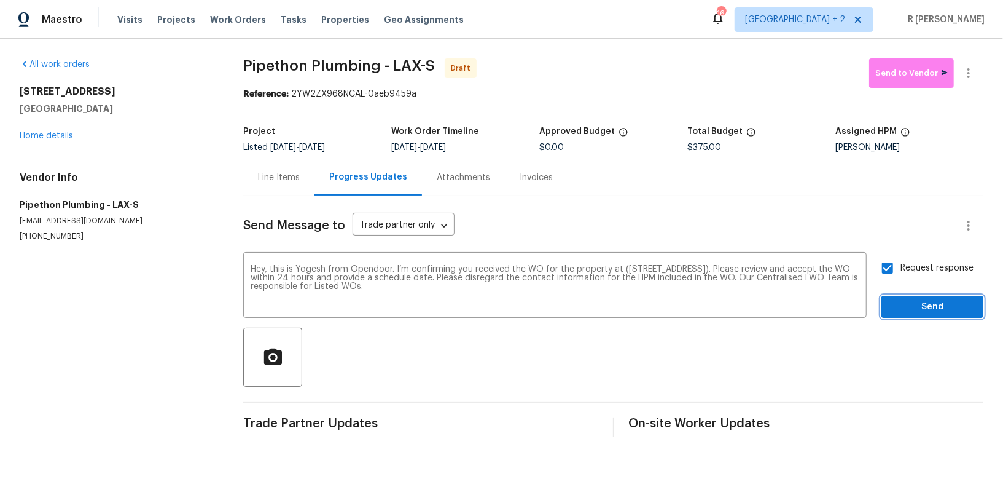
click at [921, 302] on span "Send" at bounding box center [932, 306] width 82 height 15
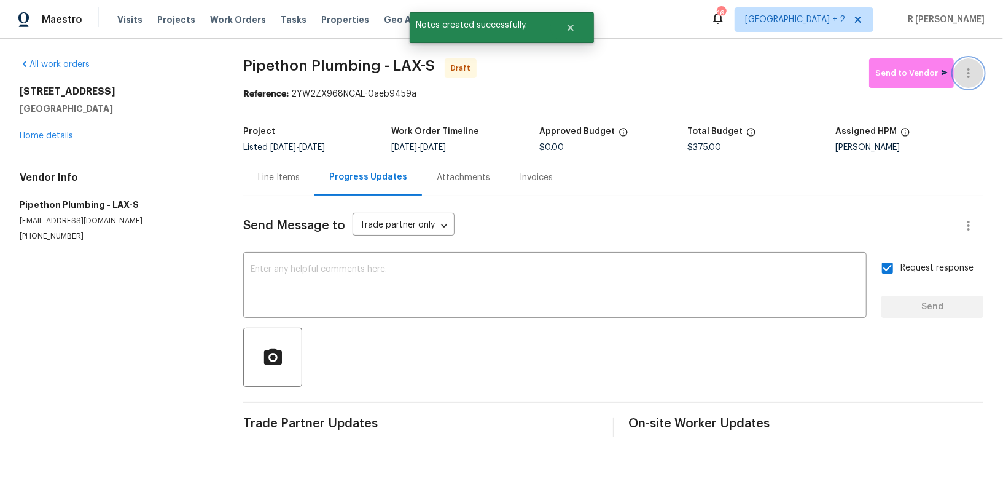
click at [970, 74] on icon "button" at bounding box center [968, 73] width 15 height 15
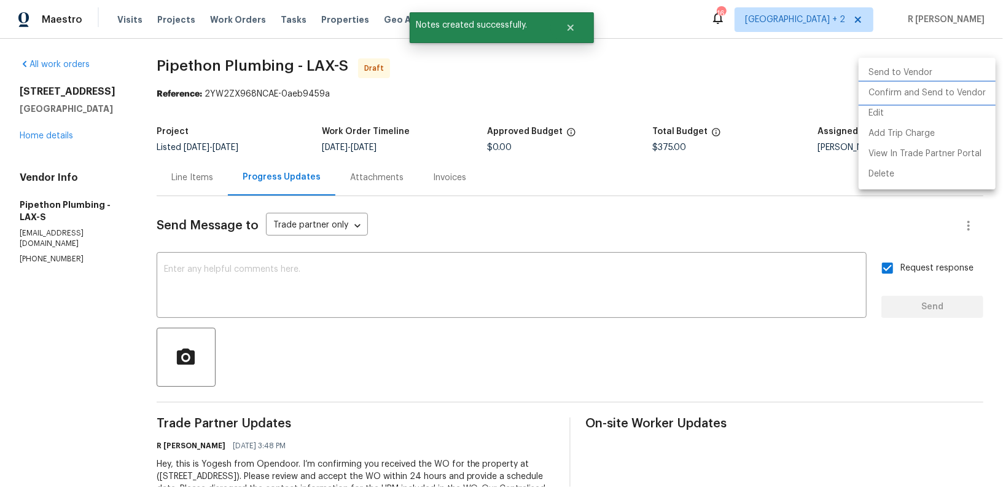
click at [901, 95] on li "Confirm and Send to Vendor" at bounding box center [927, 93] width 137 height 20
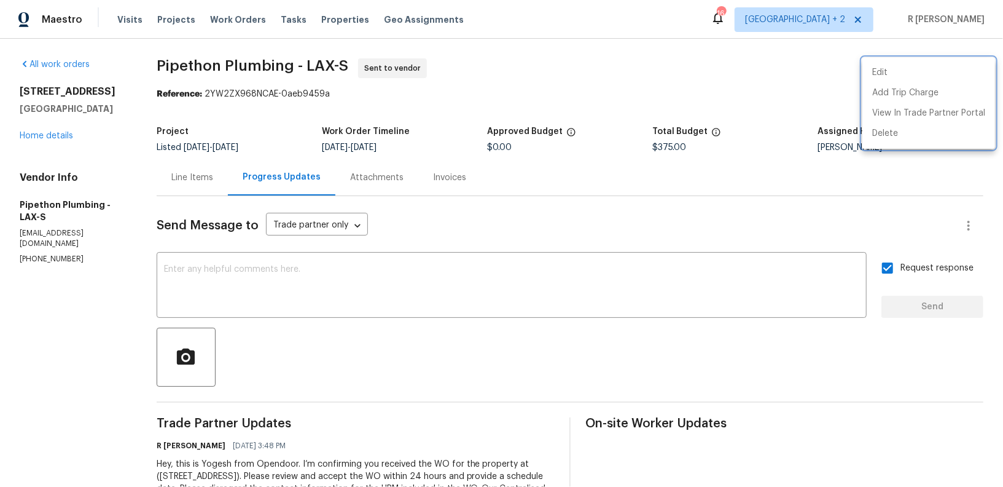
click at [59, 138] on div at bounding box center [501, 243] width 1003 height 487
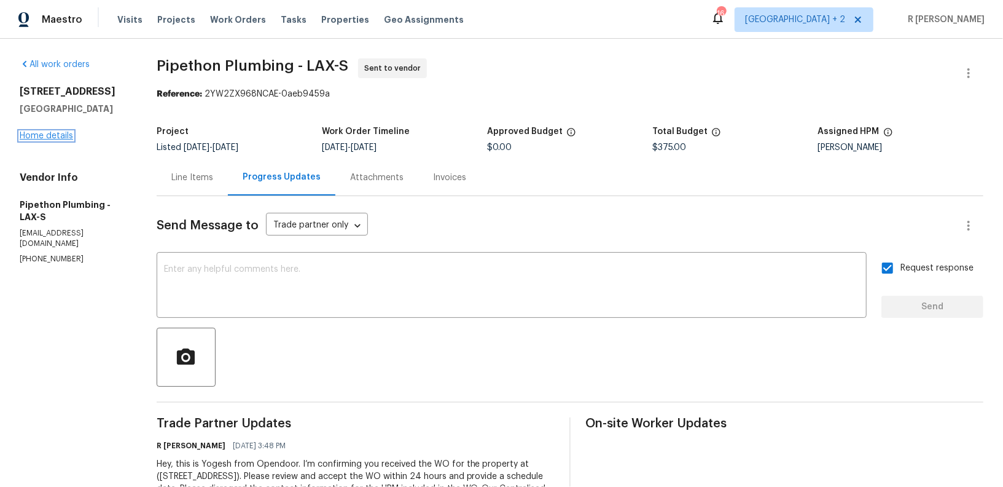
click at [66, 138] on link "Home details" at bounding box center [46, 135] width 53 height 9
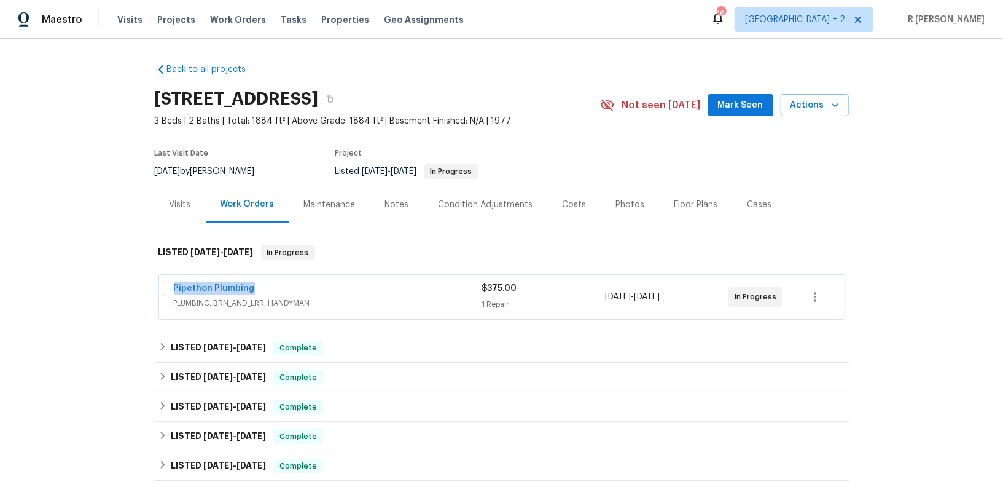
drag, startPoint x: 264, startPoint y: 287, endPoint x: 84, endPoint y: 288, distance: 180.0
click at [84, 288] on div "Back to all projects 12515 Cedar Ave, Hawthorne, CA 90250 3 Beds | 2 Baths | To…" at bounding box center [501, 263] width 1003 height 448
copy link "Pipethon Plumbing"
click at [324, 284] on div "Pipethon Plumbing" at bounding box center [328, 289] width 308 height 15
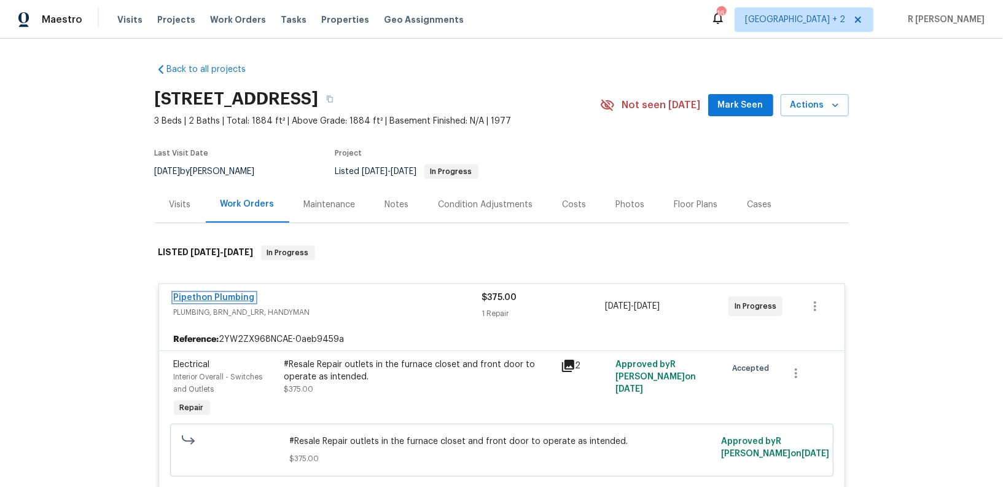
click at [235, 295] on link "Pipethon Plumbing" at bounding box center [214, 297] width 81 height 9
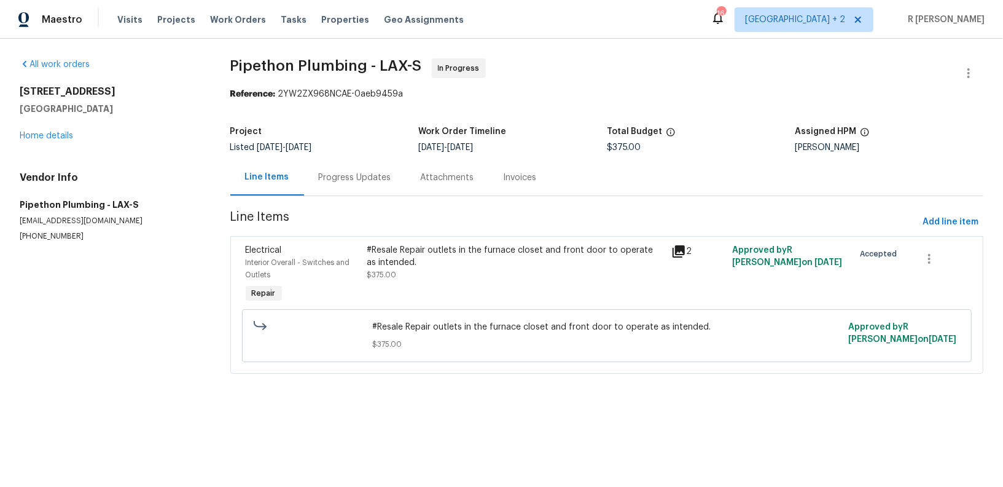
click at [429, 285] on div "#Resale Repair outlets in the furnace closet and front door to operate as inten…" at bounding box center [516, 274] width 304 height 69
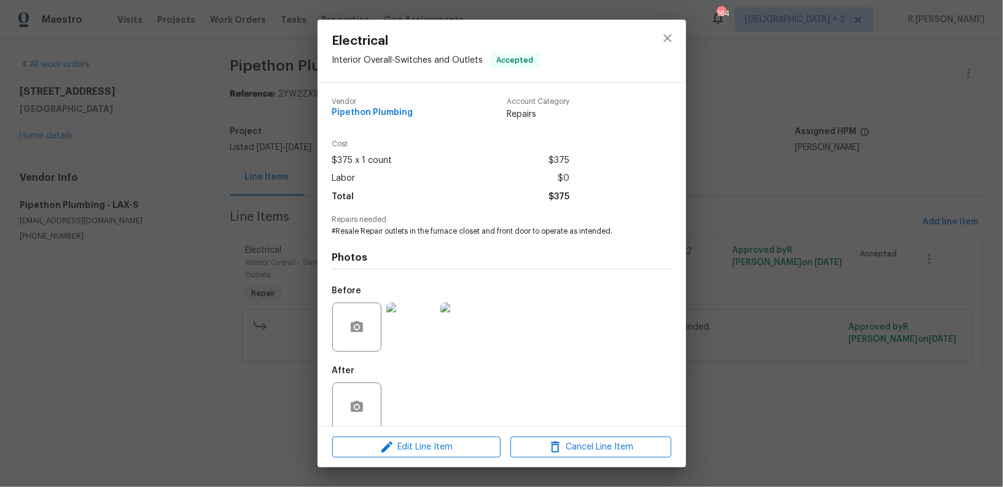
click at [437, 230] on span "#Resale Repair outlets in the furnace closet and front door to operate as inten…" at bounding box center [484, 231] width 305 height 10
copy span "#Resale Repair outlets in the furnace closet and front door to operate as inten…"
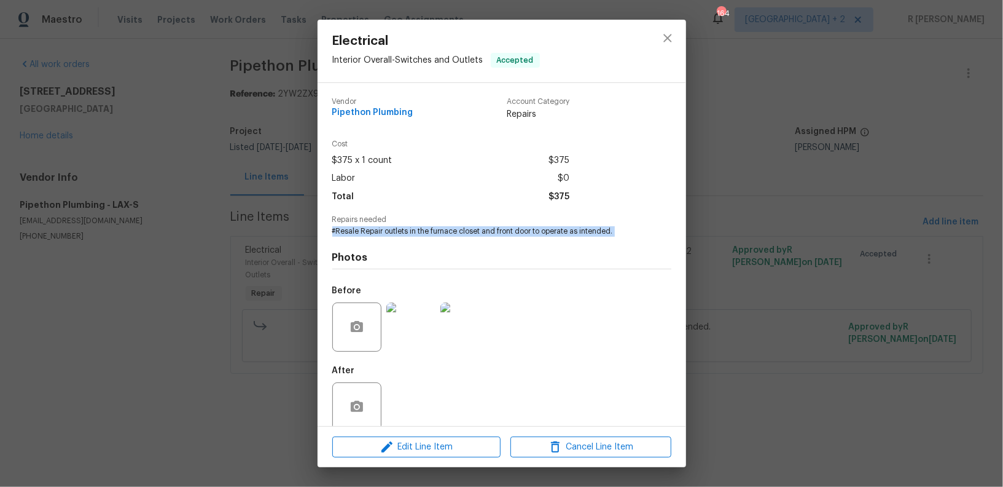
copy span "#Resale Repair outlets in the furnace closet and front door to operate as inten…"
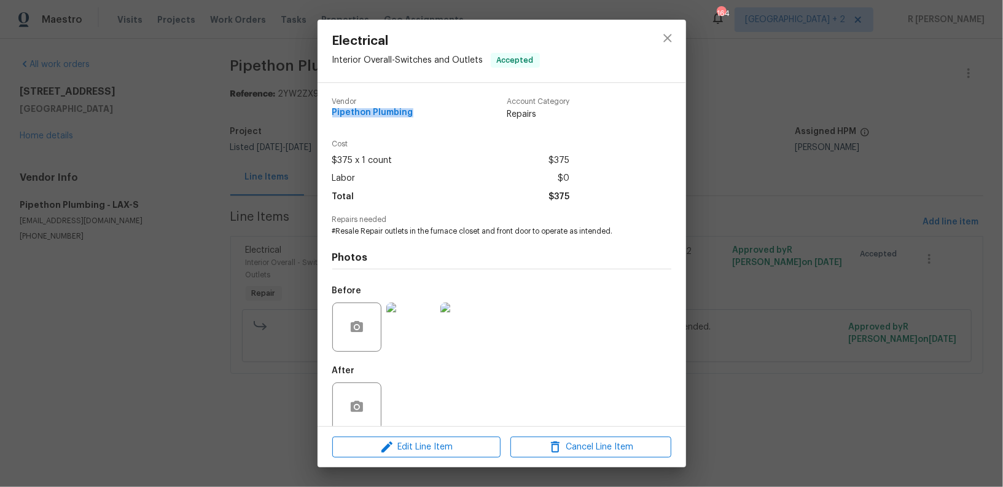
drag, startPoint x: 414, startPoint y: 114, endPoint x: 257, endPoint y: 114, distance: 156.6
click at [257, 114] on div "Electrical Interior Overall - Switches and Outlets Accepted Vendor Pipethon Plu…" at bounding box center [501, 243] width 1003 height 487
copy span "Pipethon Plumbing"
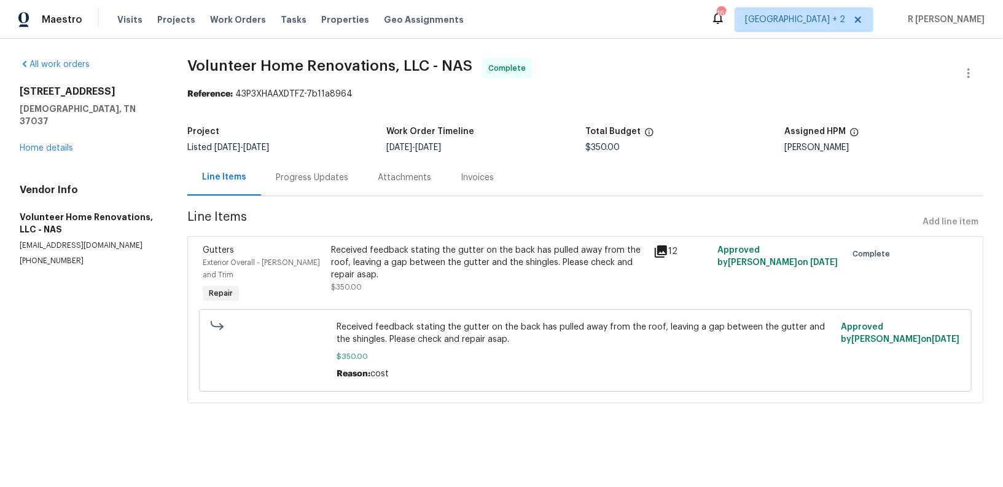
click at [327, 179] on div "Progress Updates" at bounding box center [312, 177] width 72 height 12
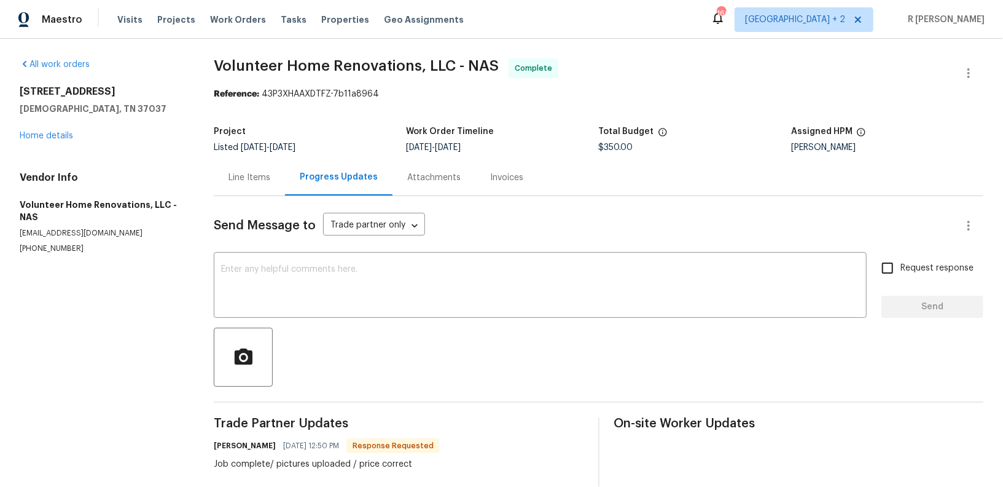
scroll to position [126, 0]
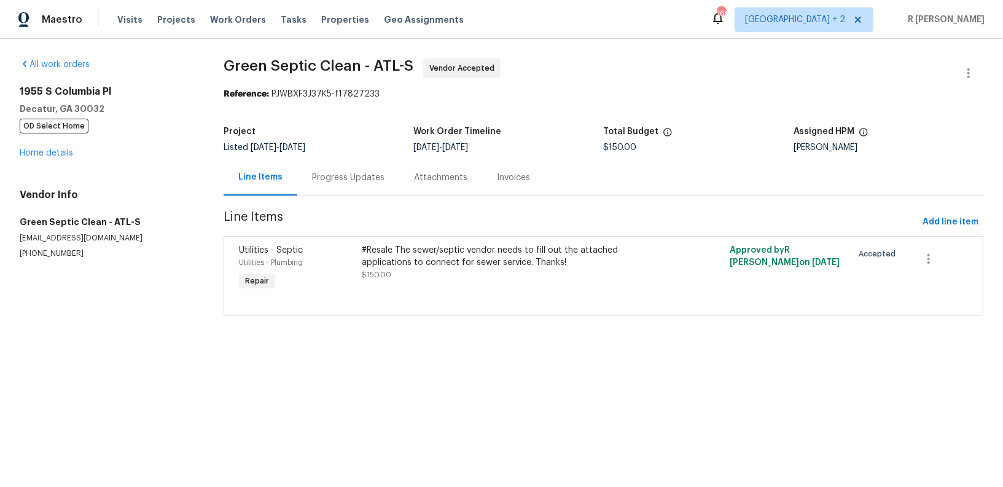
click at [362, 180] on div "Progress Updates" at bounding box center [348, 177] width 72 height 12
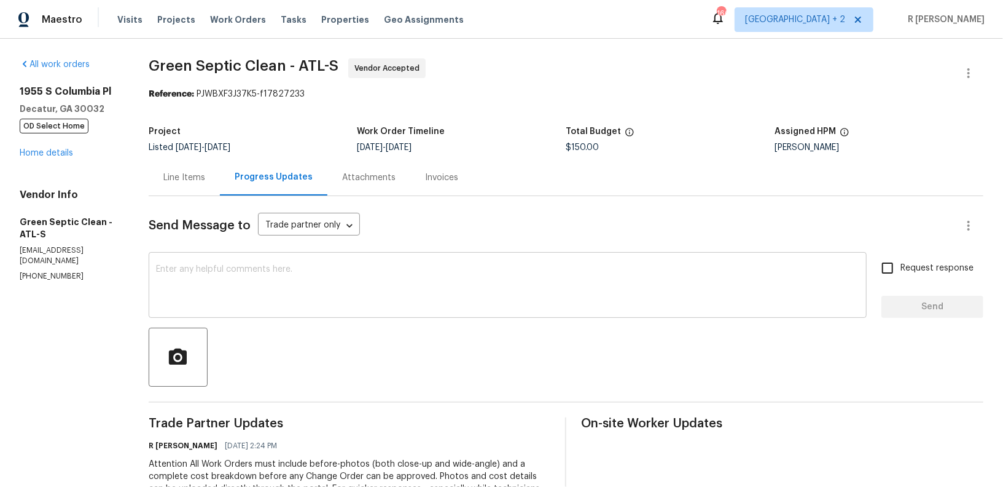
click at [407, 270] on textarea at bounding box center [507, 286] width 703 height 43
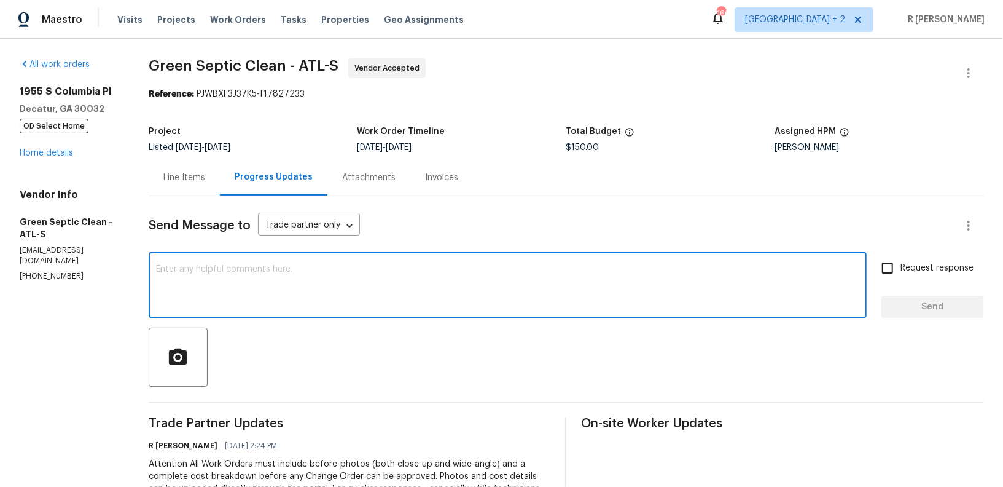
paste textarea "Hey, can we get a status update on the work order? Thanks!"
type textarea "Hey, can we get a status update on the work order? Thanks!"
click at [904, 276] on label "Request response" at bounding box center [924, 268] width 99 height 26
click at [901, 276] on input "Request response" at bounding box center [888, 268] width 26 height 26
checkbox input "true"
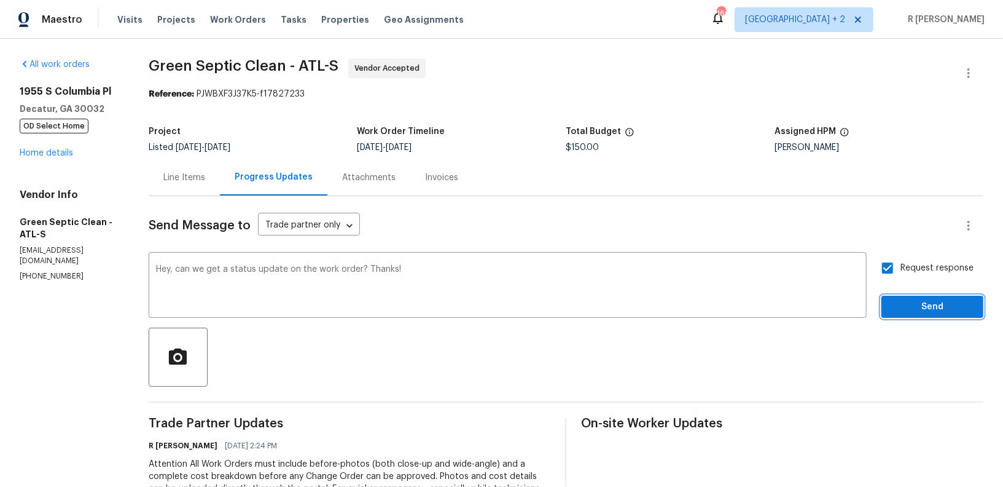
click at [909, 310] on span "Send" at bounding box center [932, 306] width 82 height 15
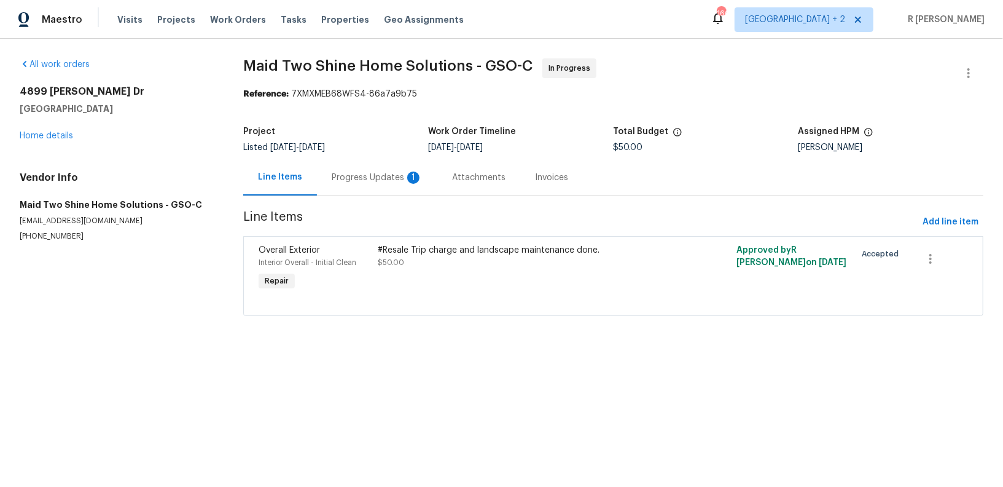
drag, startPoint x: 366, startPoint y: 171, endPoint x: 372, endPoint y: 162, distance: 11.1
click at [366, 170] on div "Progress Updates 1" at bounding box center [377, 177] width 120 height 36
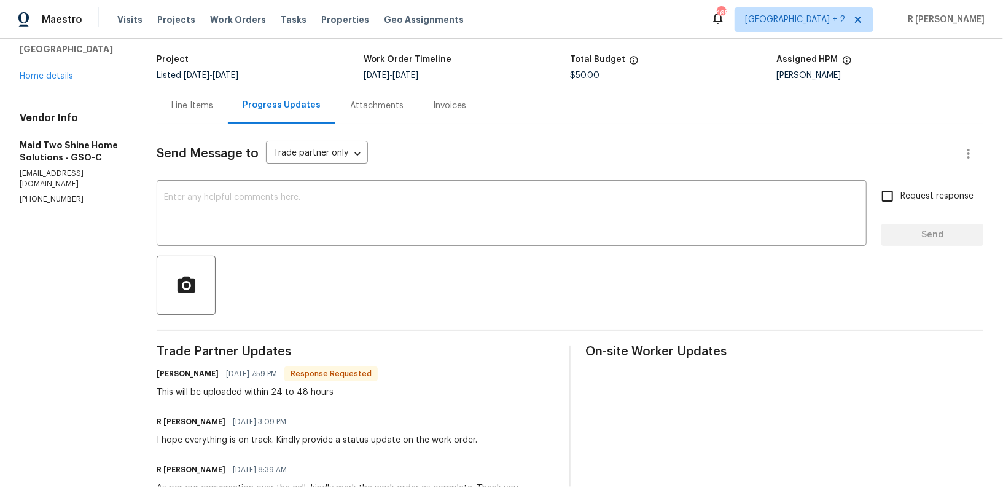
scroll to position [72, 0]
click at [412, 237] on div "x ​" at bounding box center [512, 213] width 710 height 63
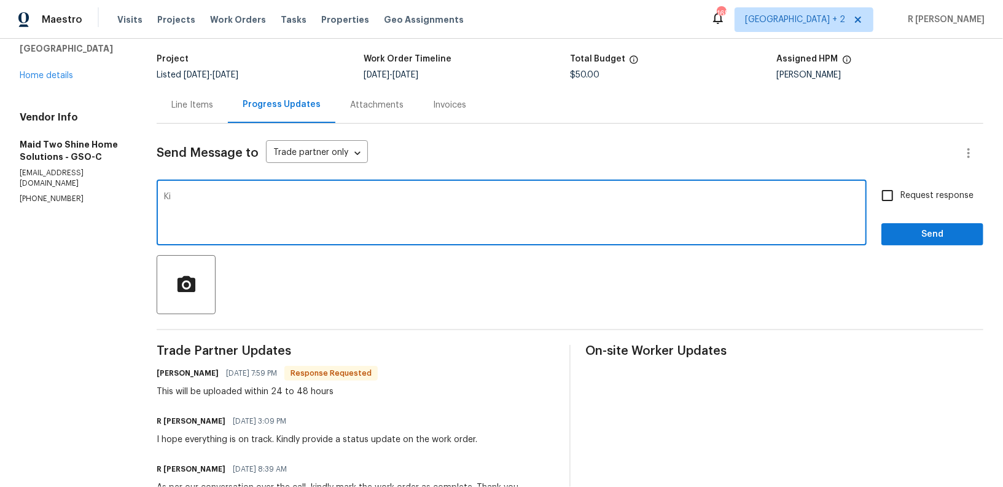
type textarea "K"
type textarea "Thank you."
click at [933, 223] on button "Send" at bounding box center [933, 234] width 102 height 23
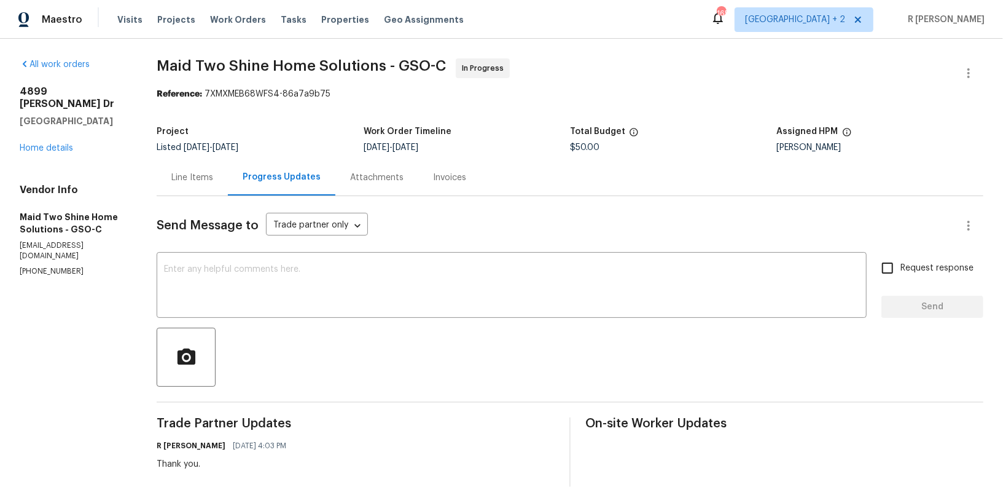
click at [213, 179] on div "Line Items" at bounding box center [192, 177] width 42 height 12
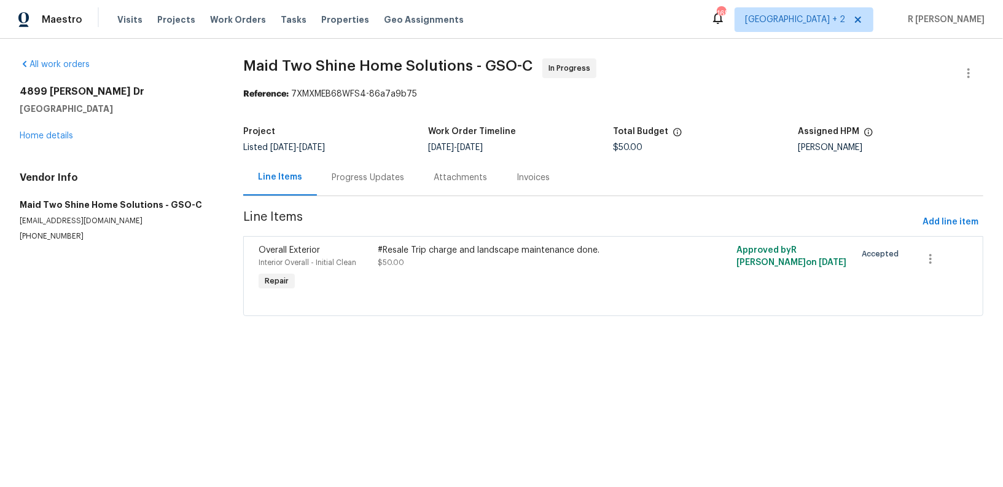
click at [569, 267] on div "#Resale Trip charge and landscape maintenance done. $50.00" at bounding box center [523, 256] width 291 height 25
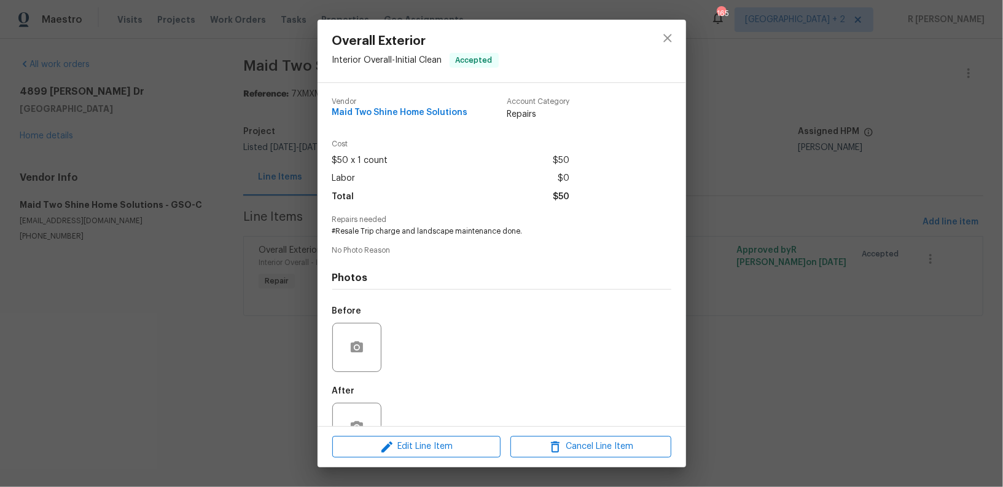
click at [373, 229] on span "#Resale Trip charge and landscape maintenance done." at bounding box center [484, 231] width 305 height 10
copy span "#Resale Trip charge and landscape maintenance done."
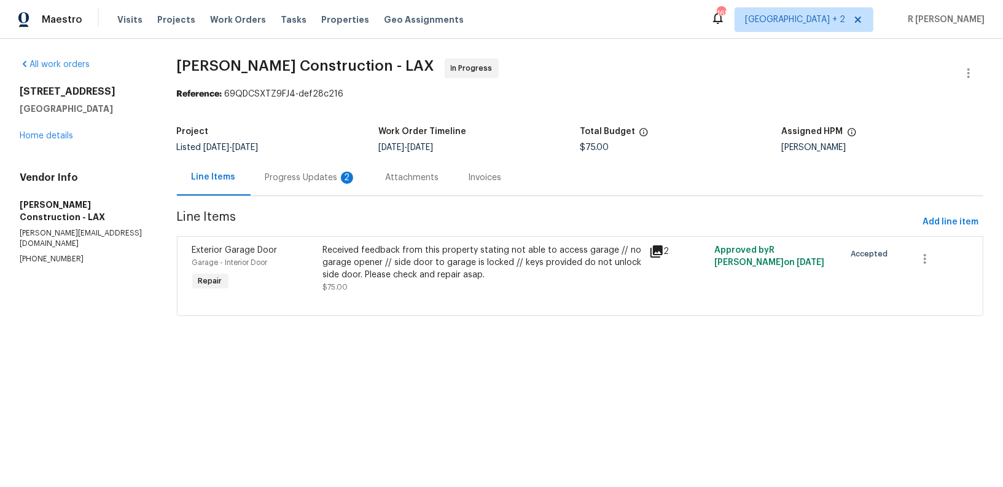
click at [324, 182] on div "Progress Updates 2" at bounding box center [310, 177] width 91 height 12
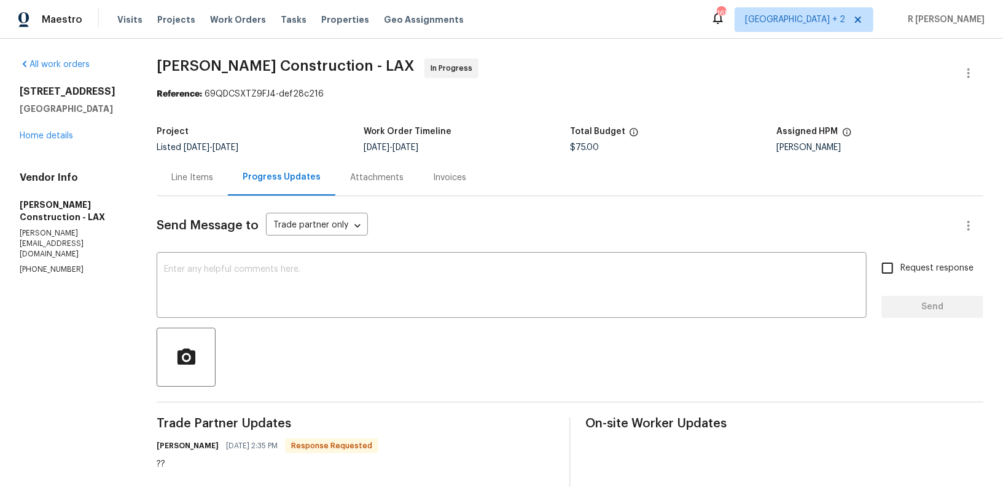
click at [213, 171] on div "Line Items" at bounding box center [192, 177] width 42 height 12
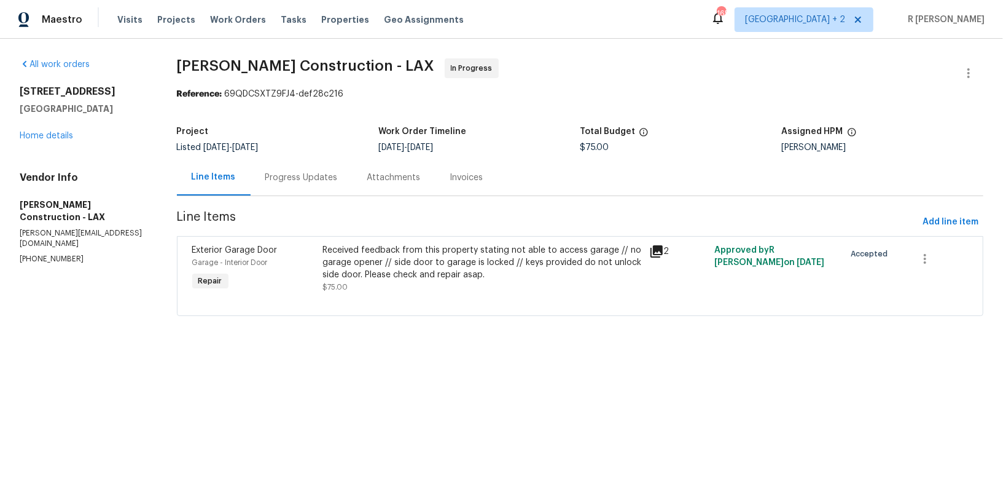
click at [431, 302] on div at bounding box center [580, 300] width 776 height 15
click at [409, 241] on div "Received feedback from this property stating not able to access garage // no ga…" at bounding box center [482, 268] width 326 height 57
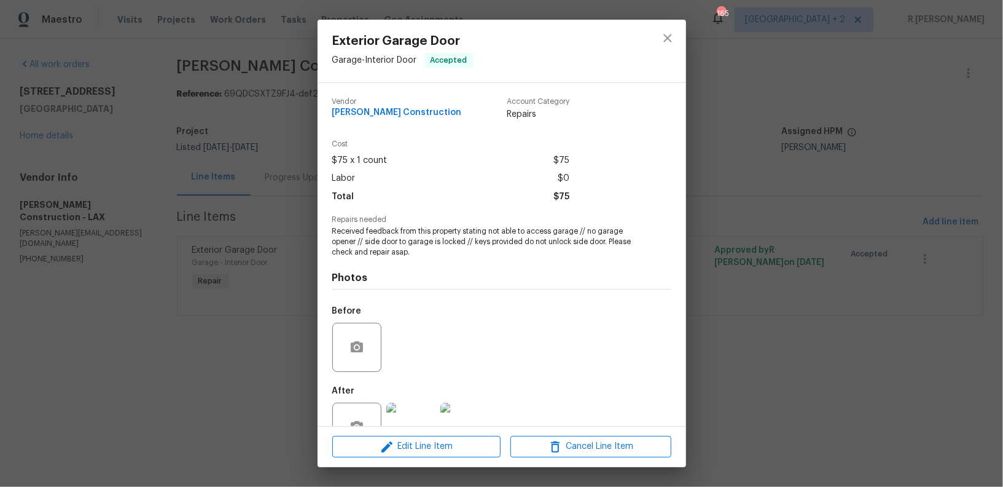
scroll to position [38, 0]
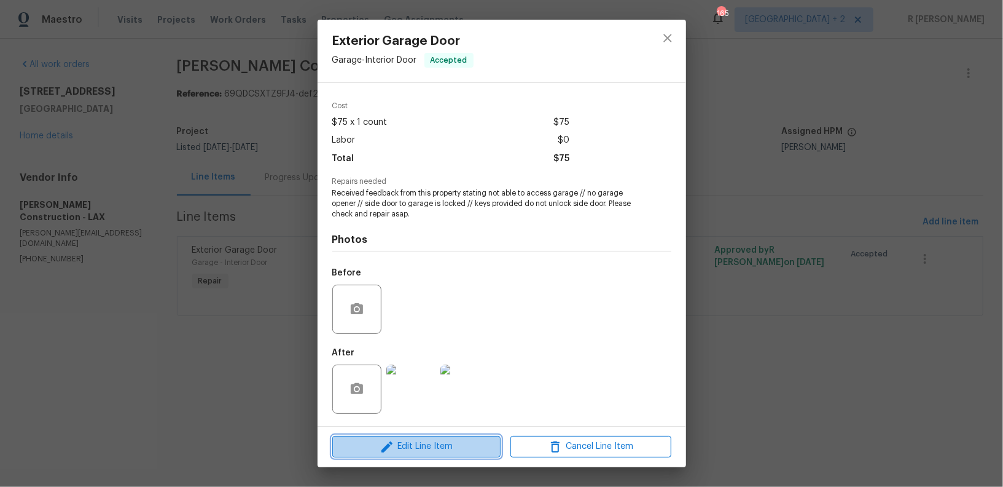
click at [458, 450] on span "Edit Line Item" at bounding box center [416, 446] width 161 height 15
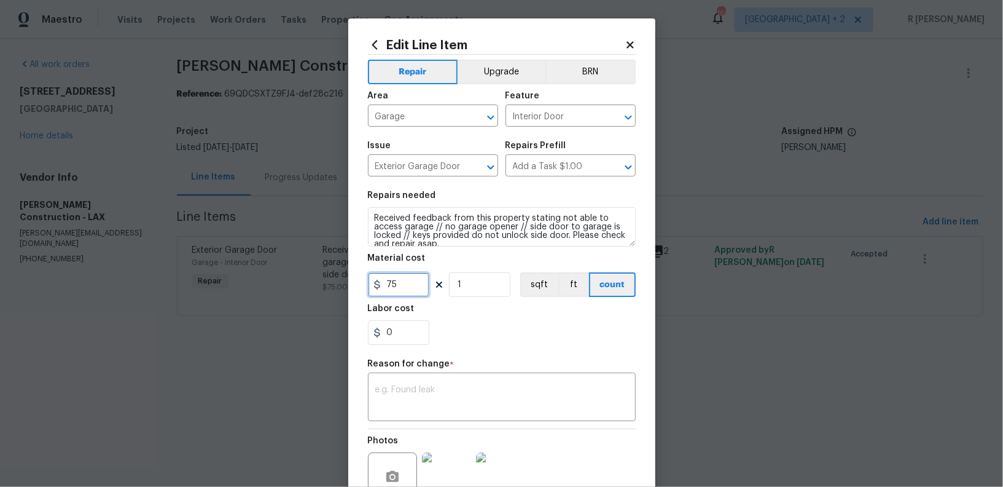
click at [414, 283] on input "75" at bounding box center [398, 284] width 61 height 25
type input "225"
click at [458, 391] on textarea at bounding box center [501, 398] width 253 height 26
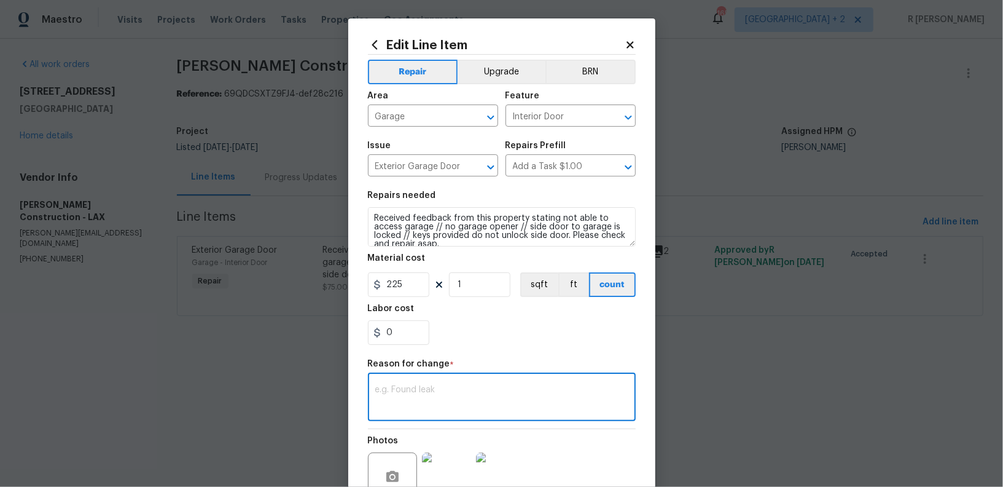
paste textarea "(YK) Updated per vendor’s final cost."
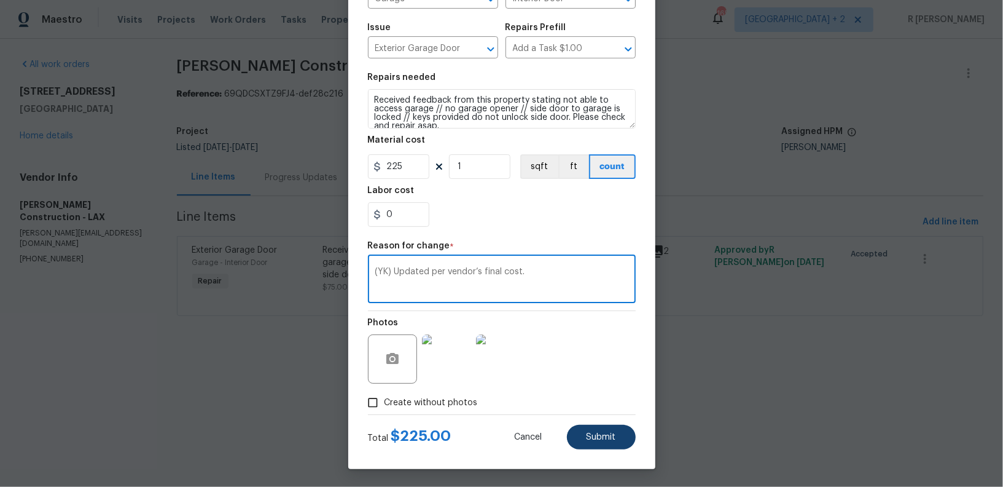
type textarea "(YK) Updated per vendor’s final cost."
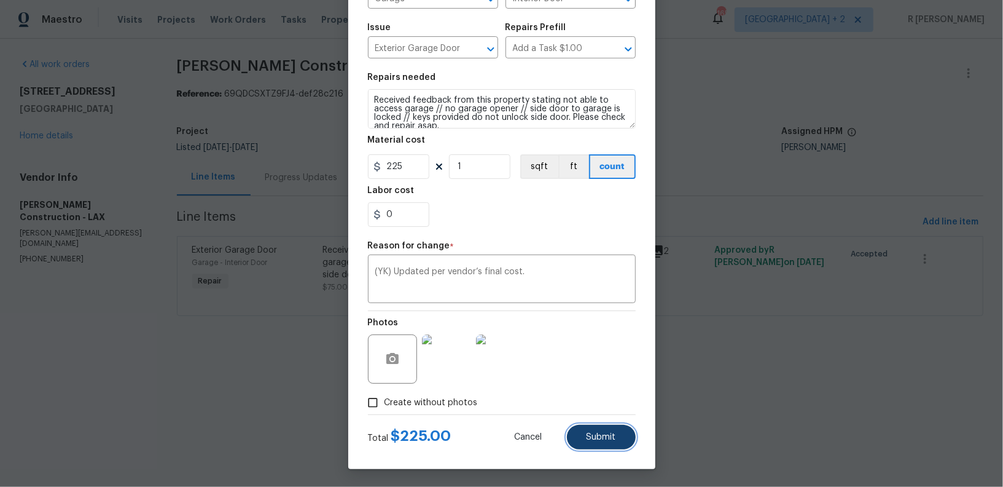
click at [601, 443] on button "Submit" at bounding box center [601, 436] width 69 height 25
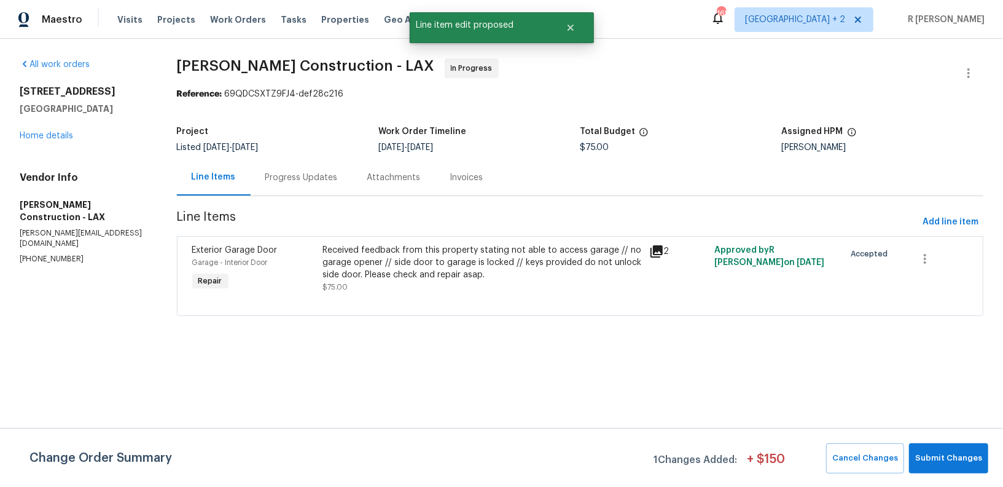
scroll to position [0, 0]
click at [274, 177] on div "Progress Updates" at bounding box center [301, 177] width 72 height 12
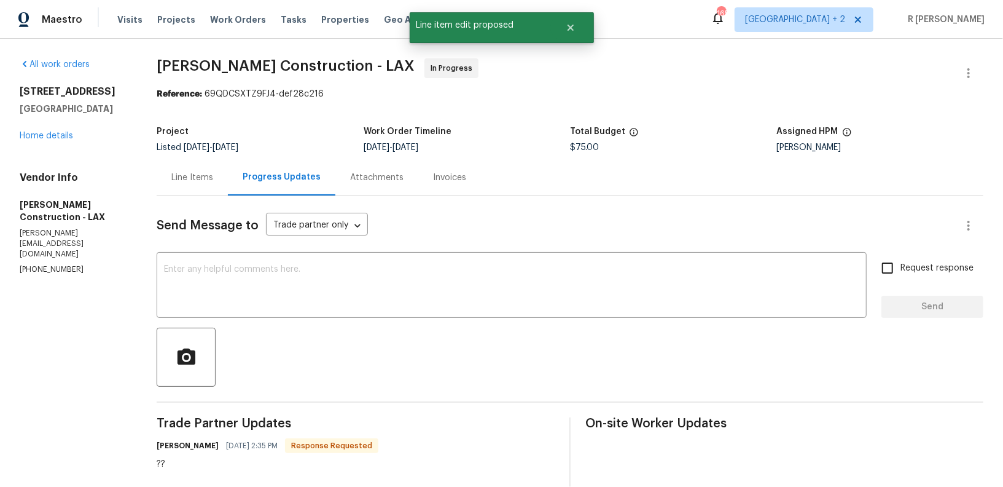
click at [202, 177] on div "Line Items" at bounding box center [192, 177] width 42 height 12
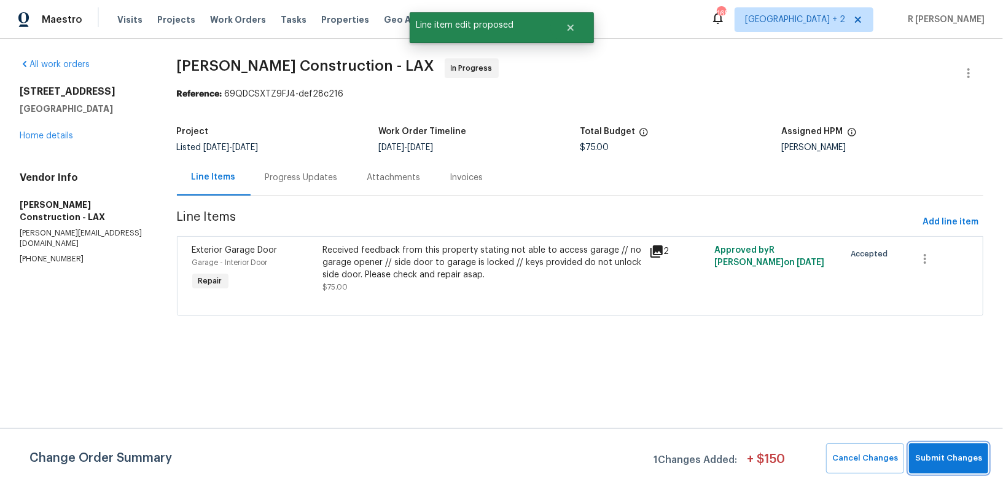
click at [974, 466] on button "Submit Changes" at bounding box center [948, 458] width 79 height 30
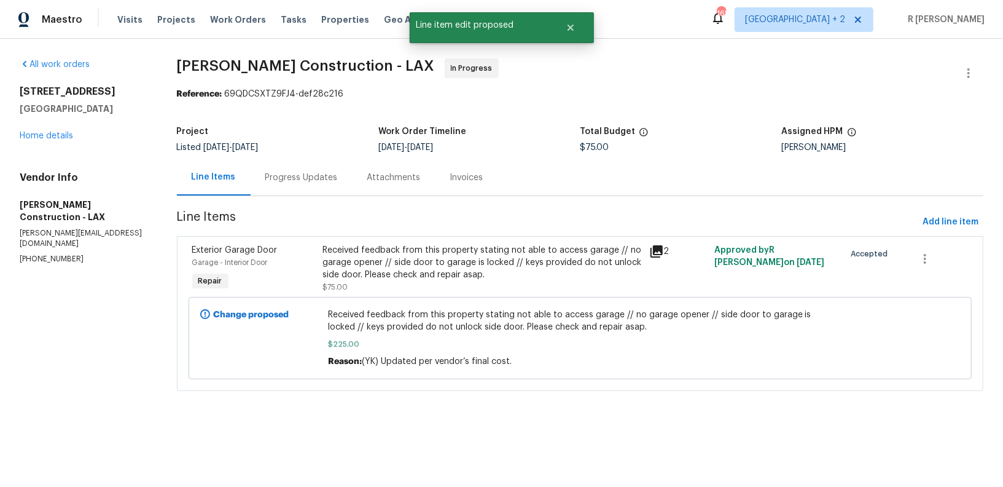
click at [318, 180] on div "Progress Updates" at bounding box center [301, 177] width 72 height 12
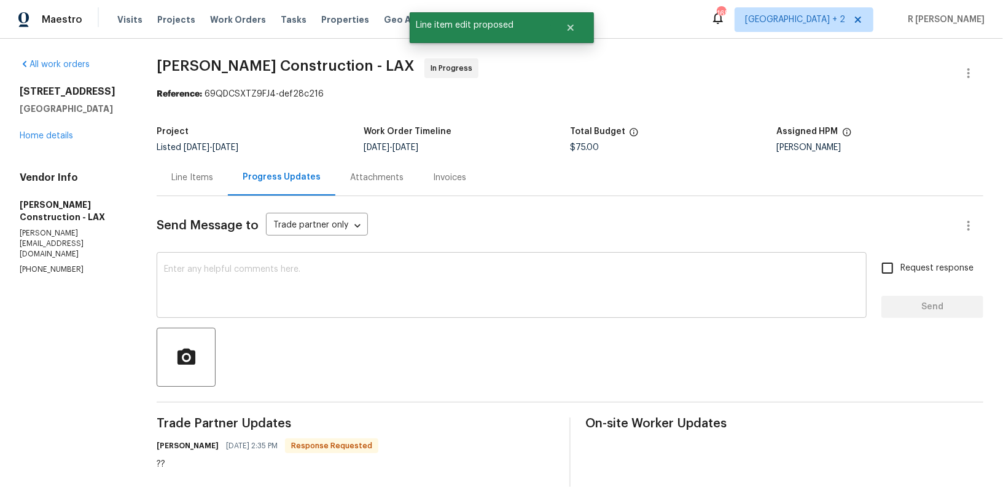
click at [357, 305] on textarea at bounding box center [511, 286] width 695 height 43
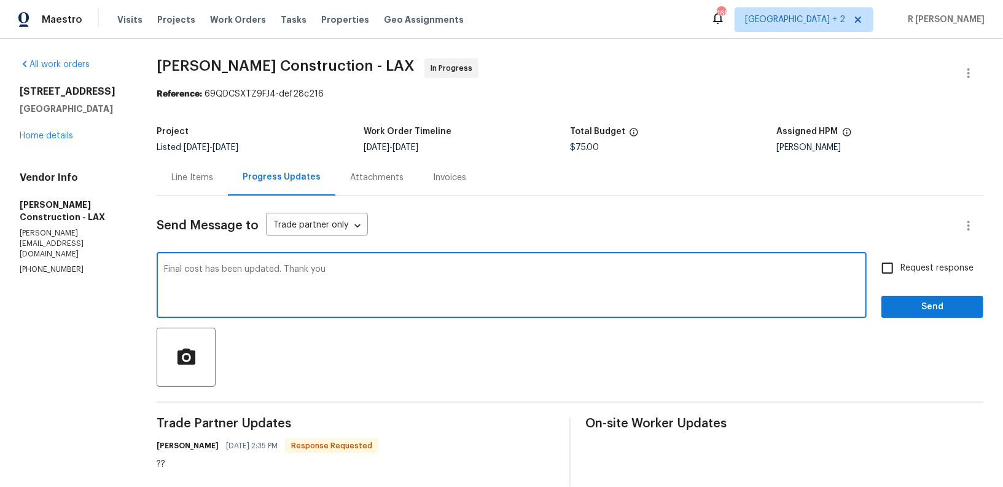
type textarea "Final cost has been updated. Thank you"
click at [934, 307] on span "Send" at bounding box center [932, 306] width 82 height 15
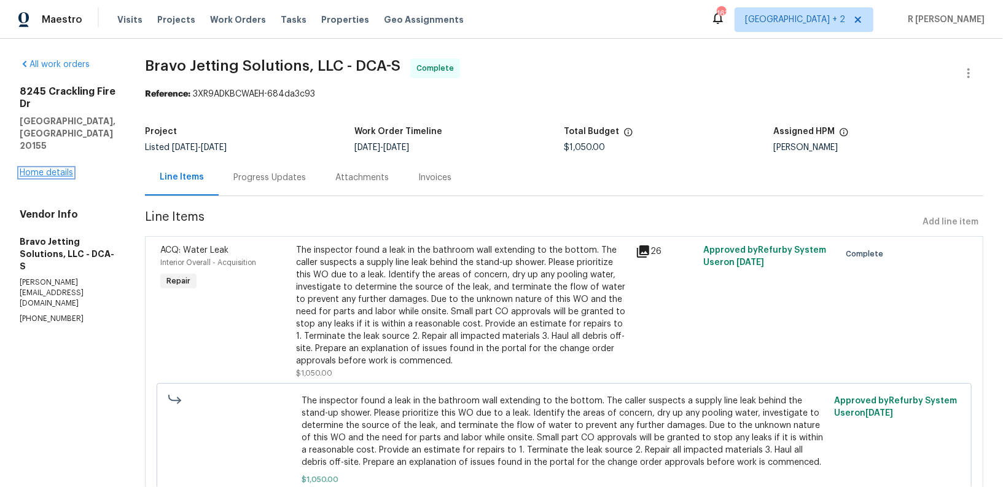
click at [52, 168] on link "Home details" at bounding box center [46, 172] width 53 height 9
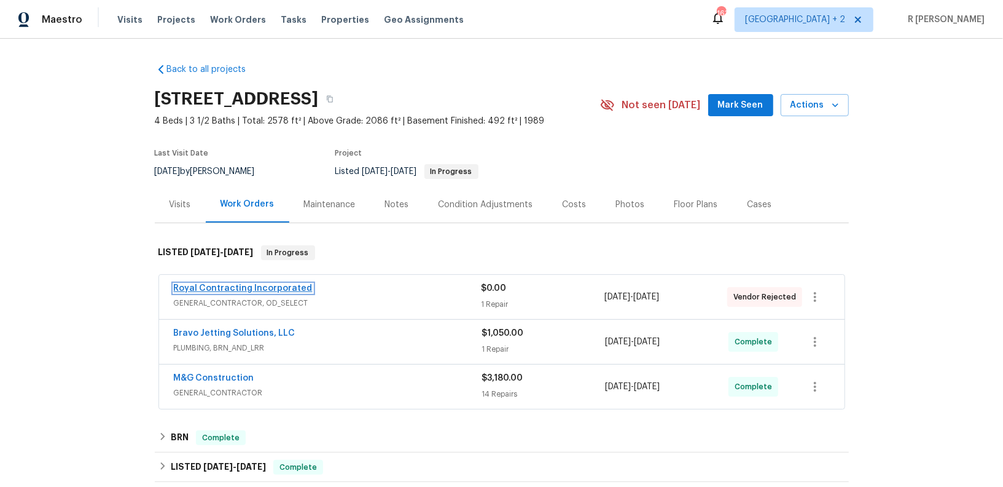
click at [267, 284] on link "Royal Contracting Incorporated" at bounding box center [243, 288] width 139 height 9
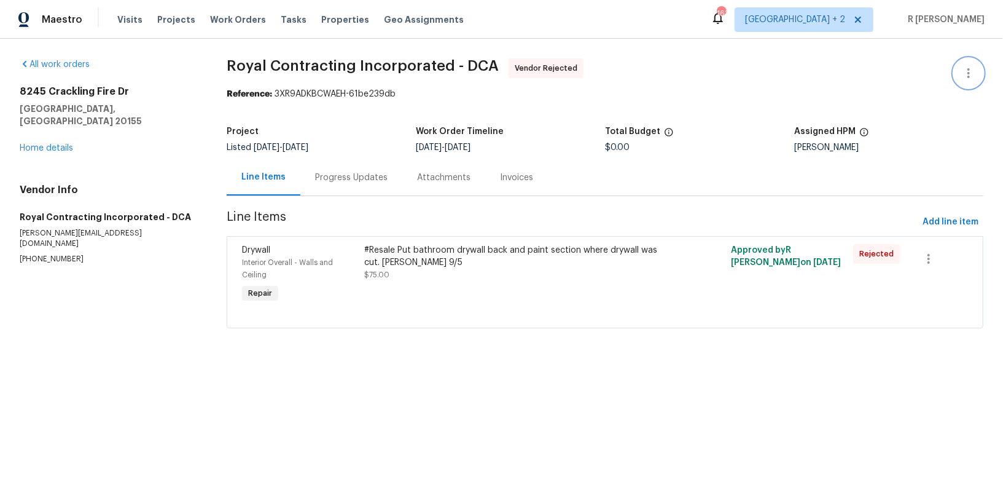
click at [964, 69] on icon "button" at bounding box center [968, 73] width 15 height 15
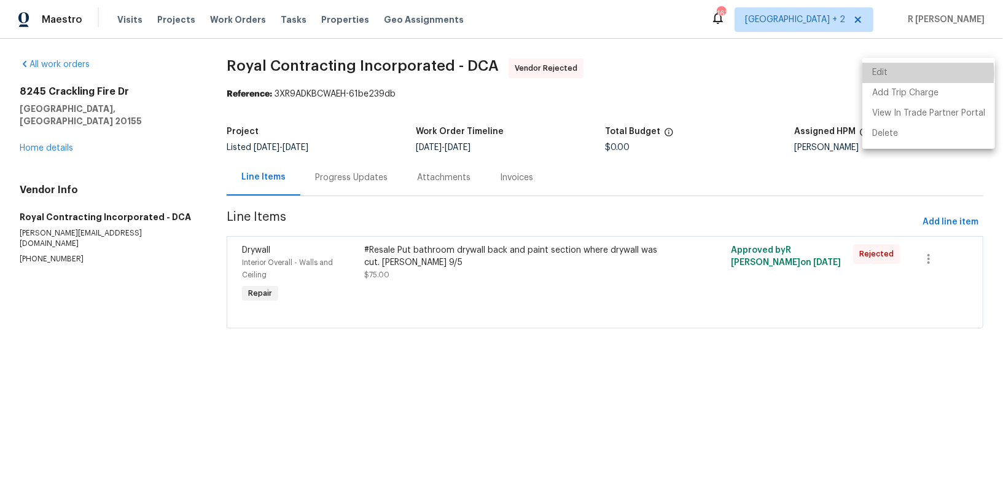
click at [910, 73] on li "Edit" at bounding box center [928, 73] width 133 height 20
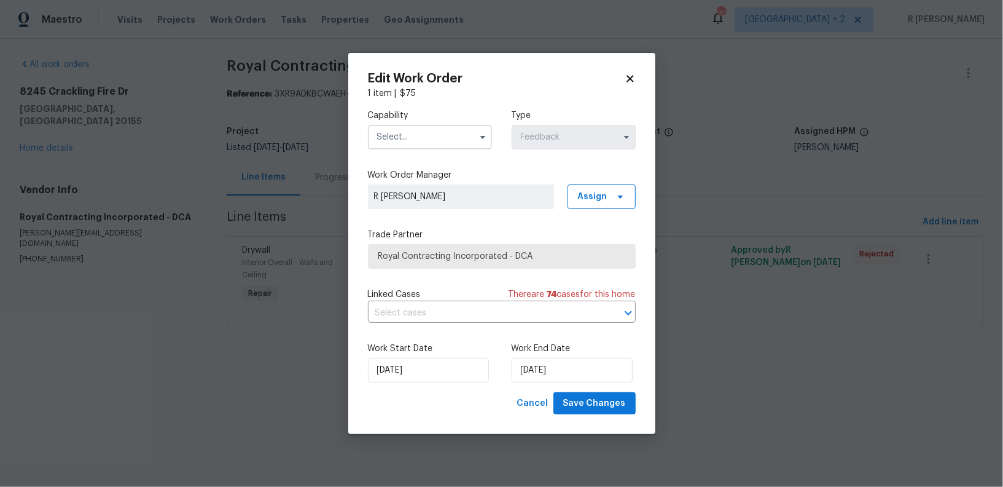
click at [456, 136] on input "text" at bounding box center [430, 137] width 124 height 25
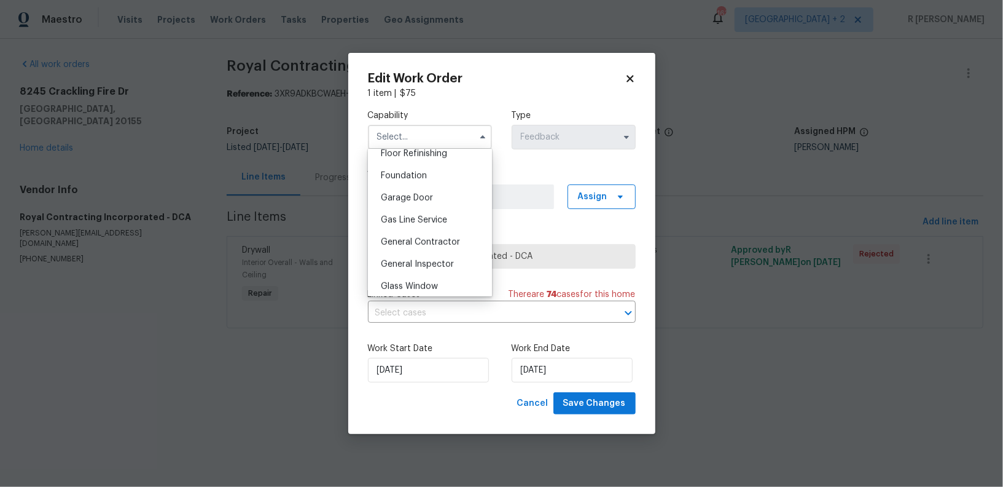
scroll to position [552, 0]
click at [437, 189] on div "General Contractor" at bounding box center [430, 198] width 118 height 22
type input "General Contractor"
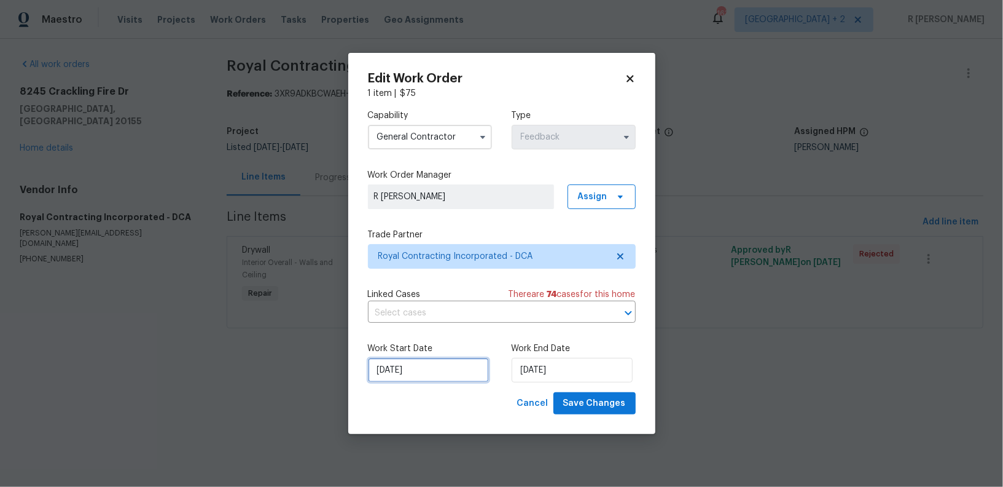
click at [411, 369] on input "02/09/2025" at bounding box center [428, 370] width 121 height 25
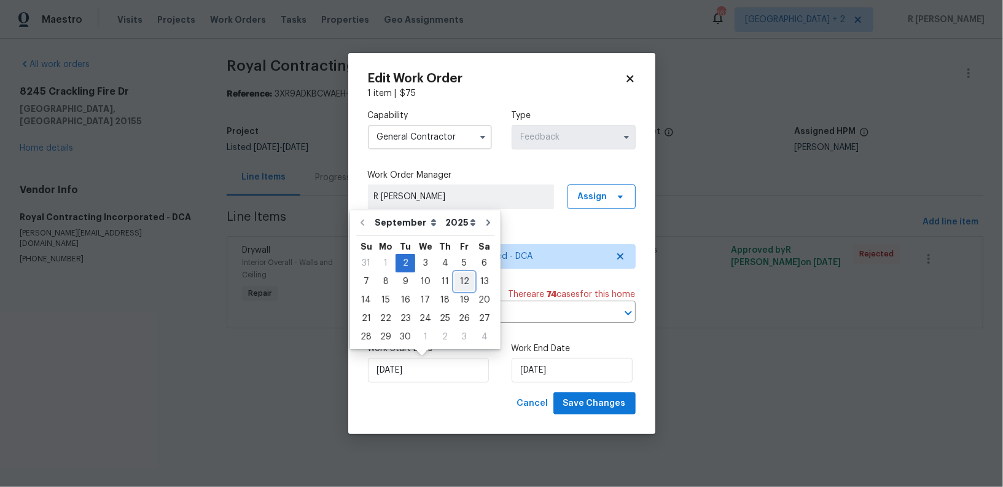
click at [461, 272] on div "12" at bounding box center [465, 281] width 20 height 18
type input "12/09/2025"
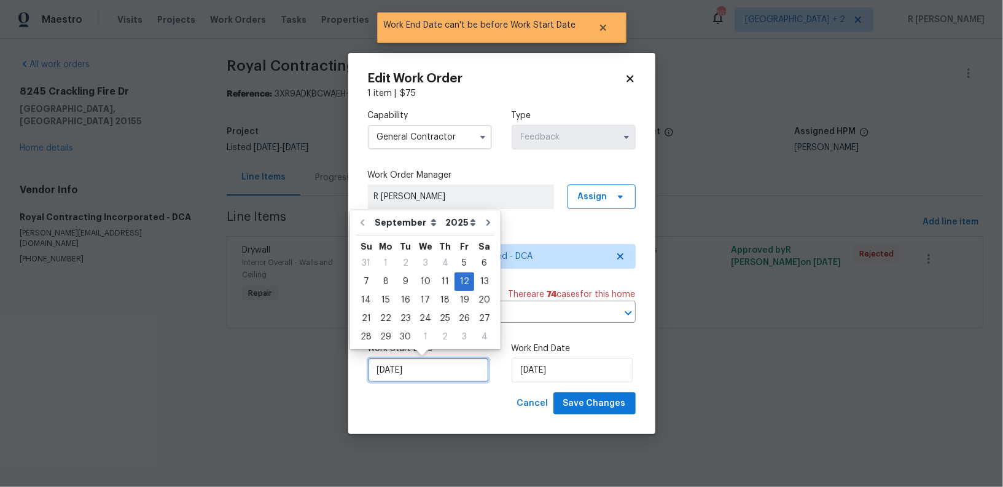
click at [427, 366] on input "12/09/2025" at bounding box center [428, 370] width 121 height 25
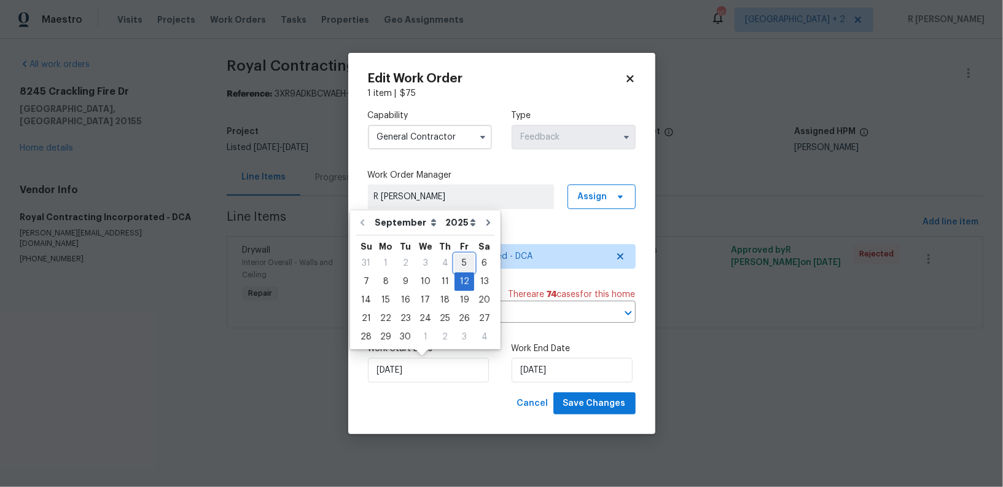
click at [464, 260] on div "5" at bounding box center [465, 262] width 20 height 17
type input "05/09/2025"
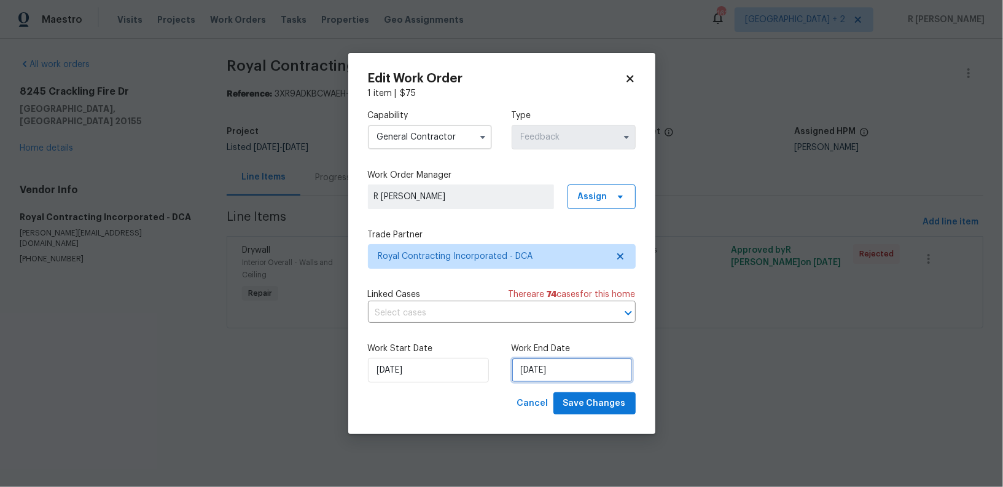
click at [555, 374] on input "12/09/2025" at bounding box center [572, 370] width 121 height 25
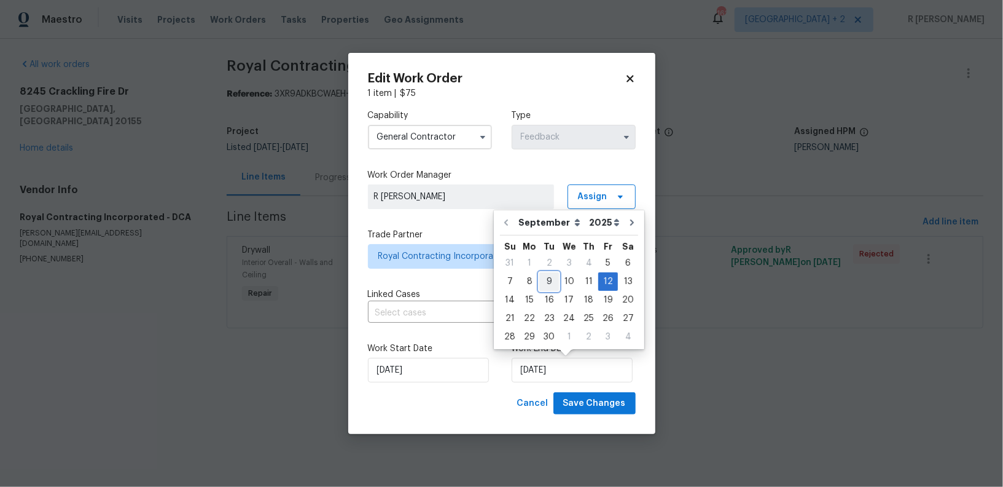
click at [546, 279] on div "9" at bounding box center [549, 281] width 20 height 17
type input "09/09/2025"
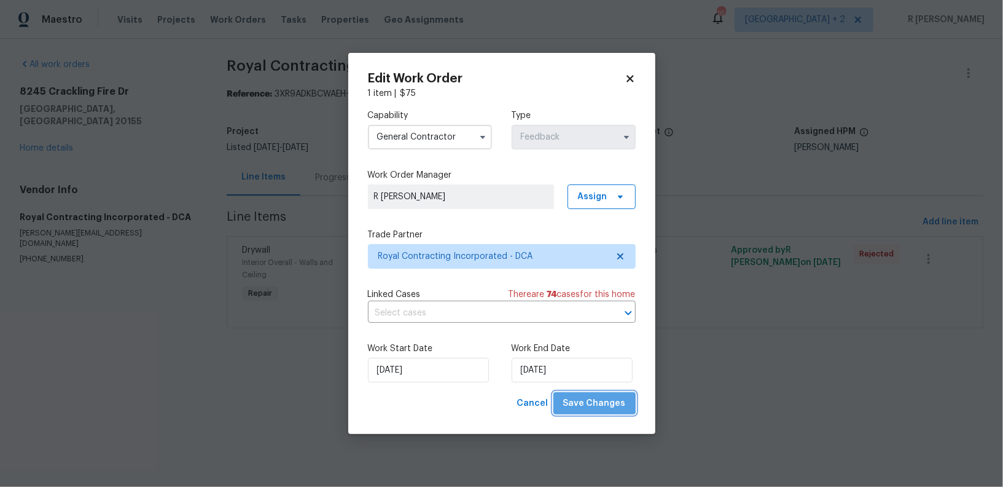
click at [606, 408] on span "Save Changes" at bounding box center [594, 403] width 63 height 15
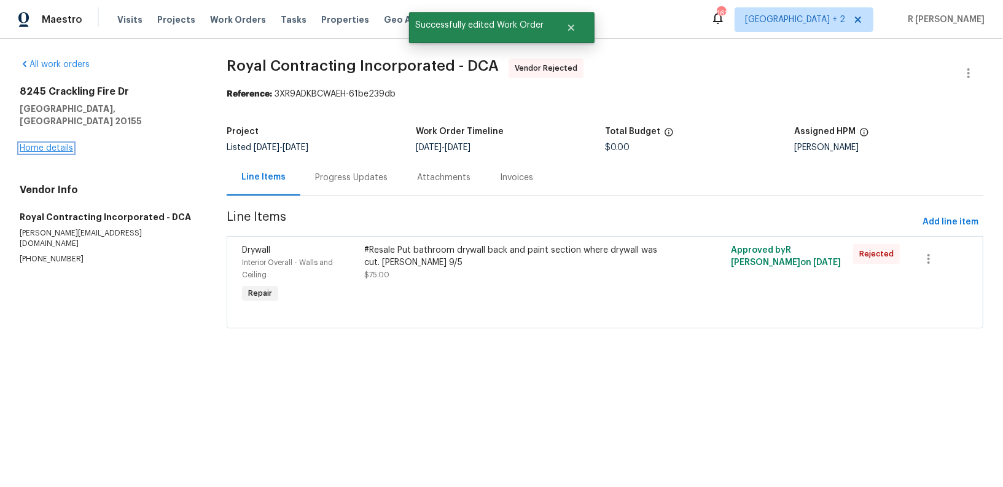
click at [25, 144] on link "Home details" at bounding box center [46, 148] width 53 height 9
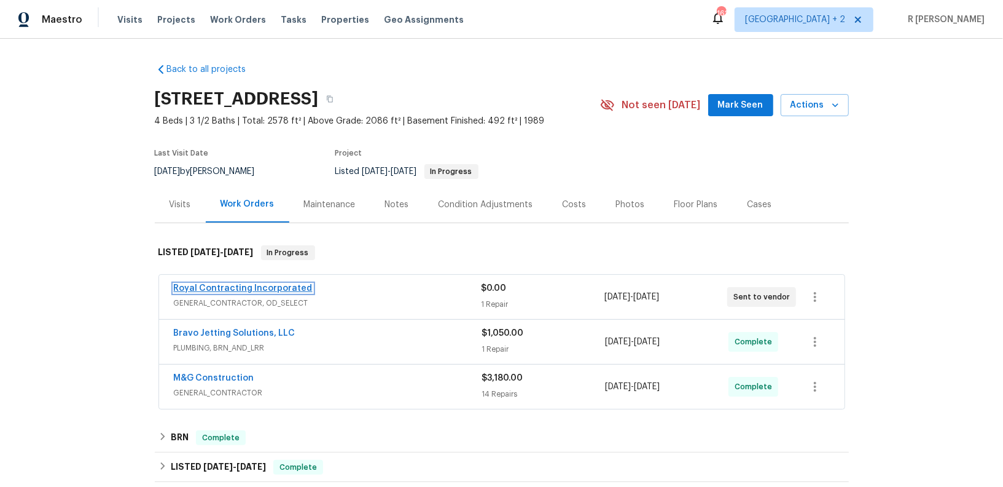
click at [219, 284] on link "Royal Contracting Incorporated" at bounding box center [243, 288] width 139 height 9
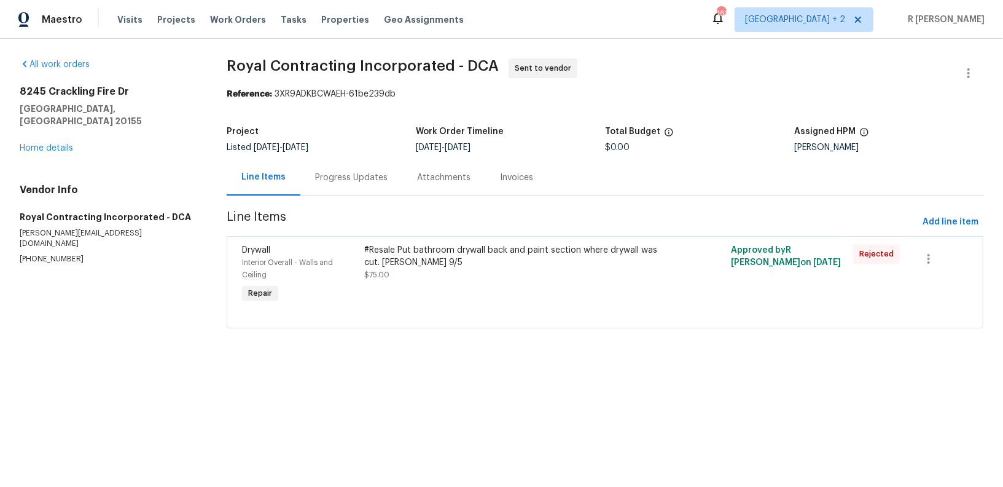
click at [980, 62] on div at bounding box center [968, 72] width 29 height 29
click at [970, 66] on icon "button" at bounding box center [968, 73] width 15 height 15
click at [907, 70] on li "Edit" at bounding box center [928, 73] width 133 height 20
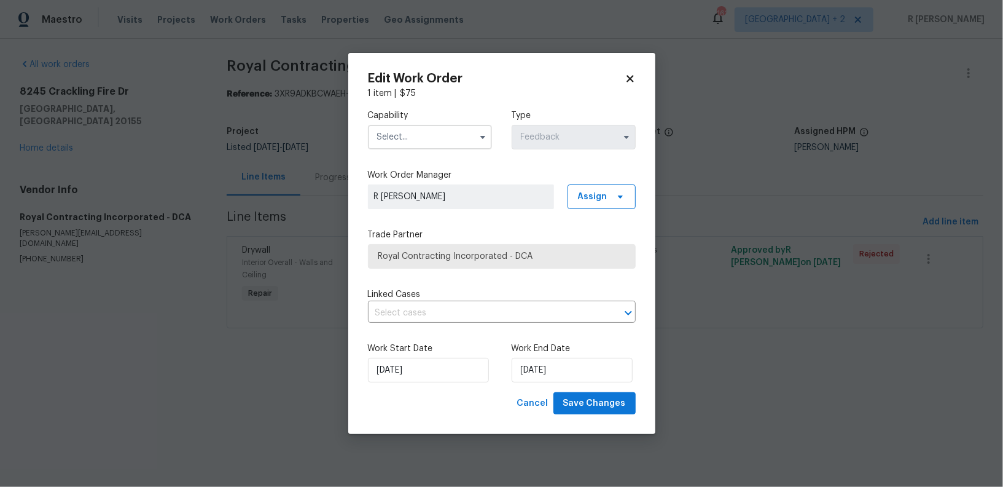
click at [410, 133] on input "text" at bounding box center [430, 137] width 124 height 25
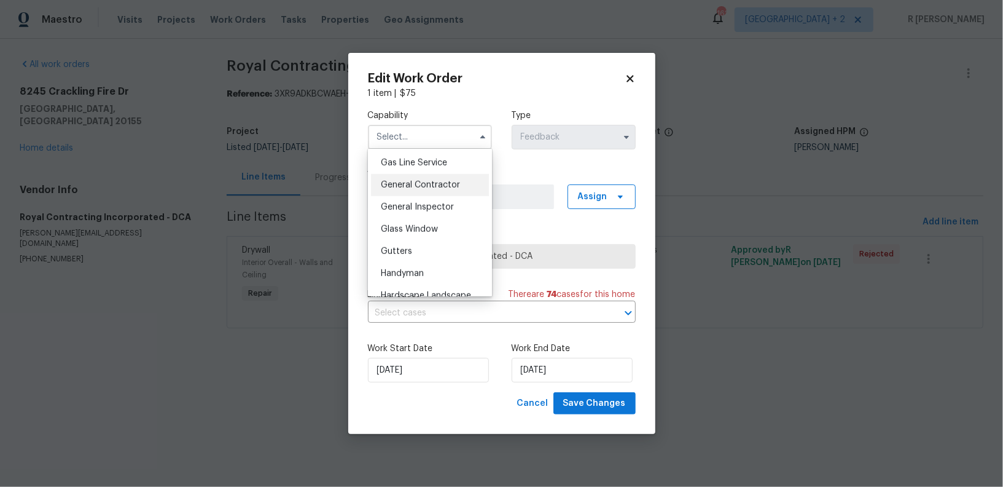
scroll to position [589, 0]
click at [407, 252] on span "Handyman" at bounding box center [402, 250] width 43 height 9
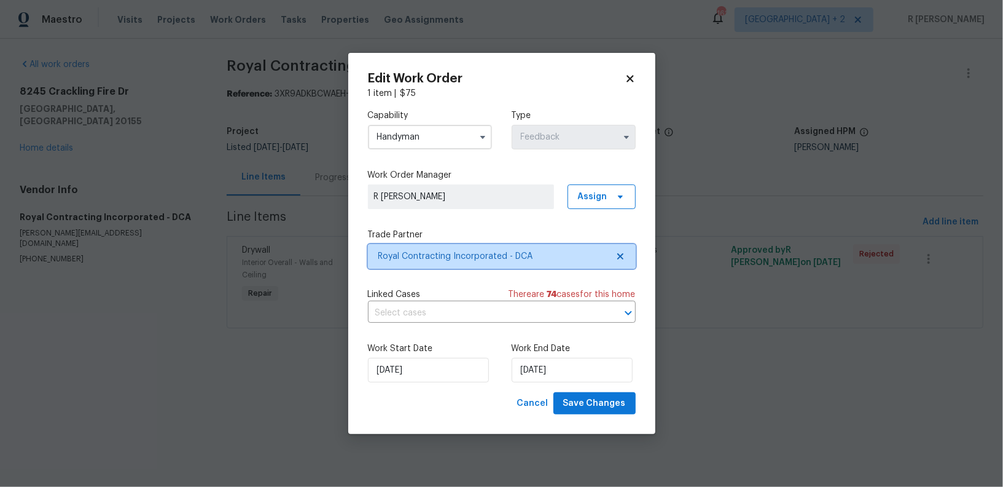
click at [407, 252] on span "Royal Contracting Incorporated - DCA" at bounding box center [492, 256] width 229 height 12
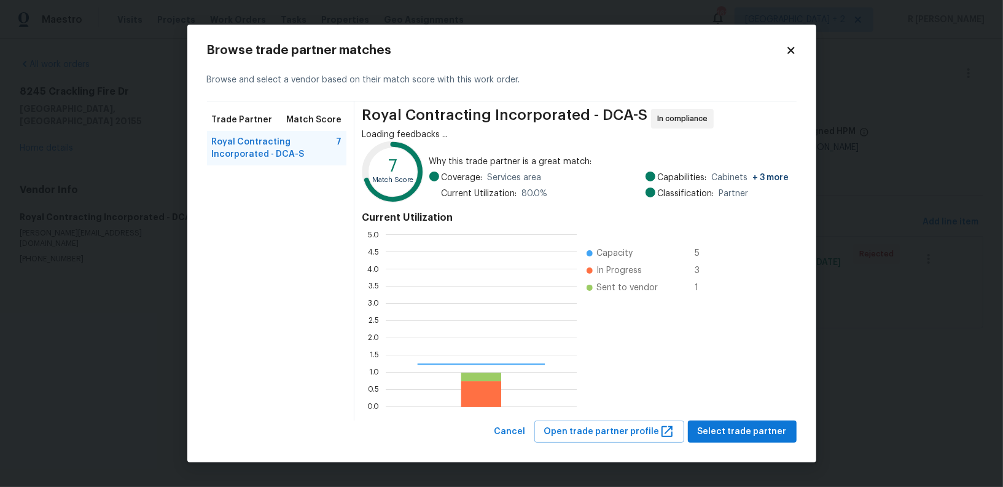
scroll to position [172, 191]
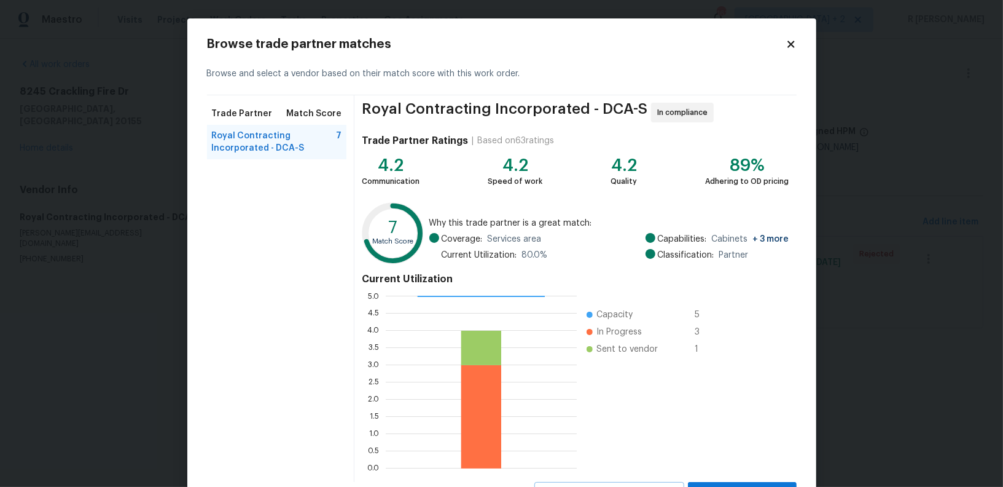
click at [795, 42] on icon at bounding box center [791, 44] width 11 height 11
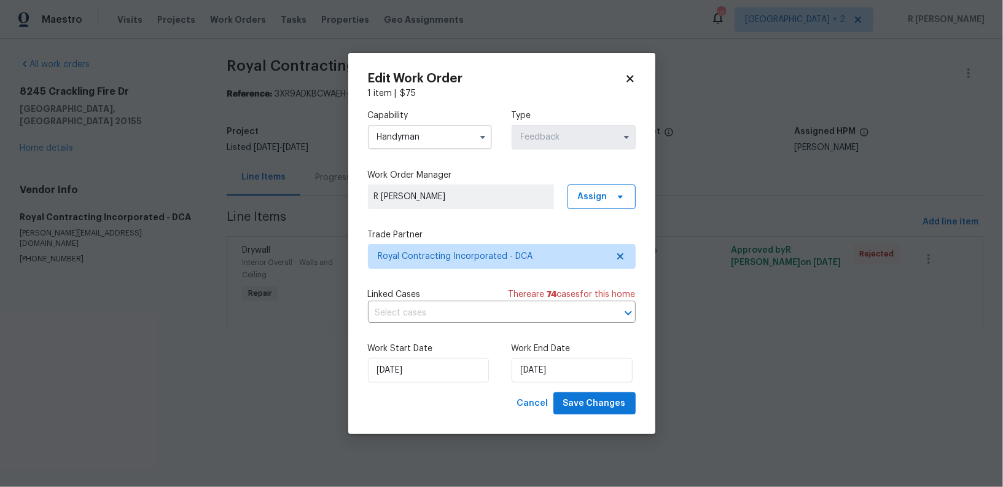
click at [448, 143] on input "Handyman" at bounding box center [430, 137] width 124 height 25
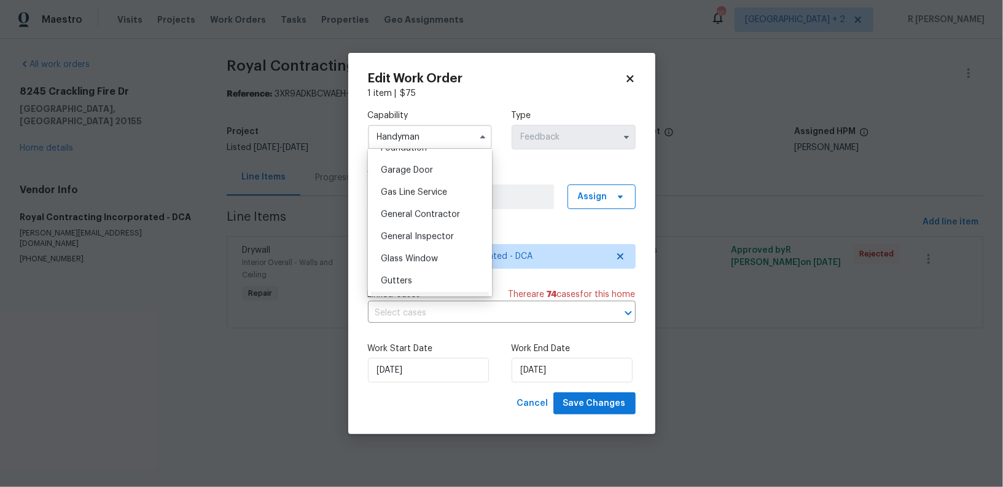
scroll to position [545, 0]
click at [444, 205] on span "General Contractor" at bounding box center [420, 205] width 79 height 9
type input "General Contractor"
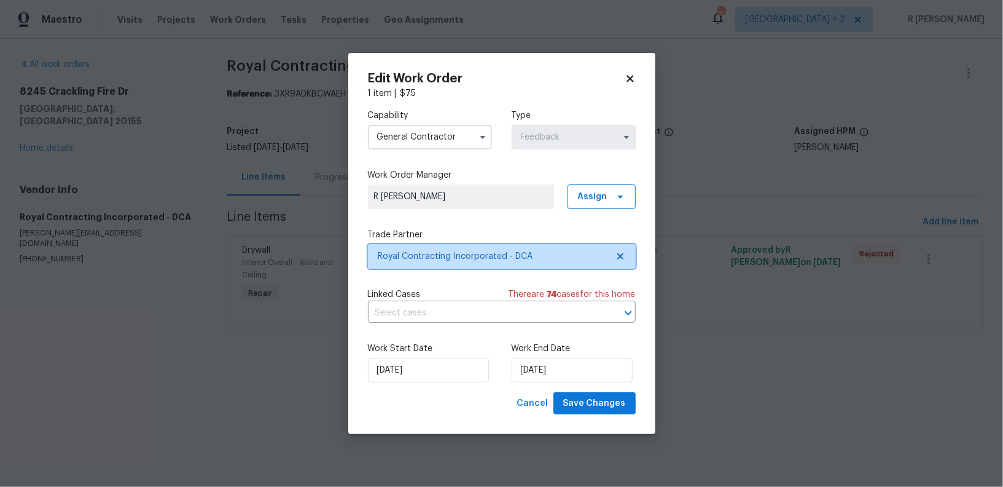
click at [438, 260] on span "Royal Contracting Incorporated - DCA" at bounding box center [492, 256] width 229 height 12
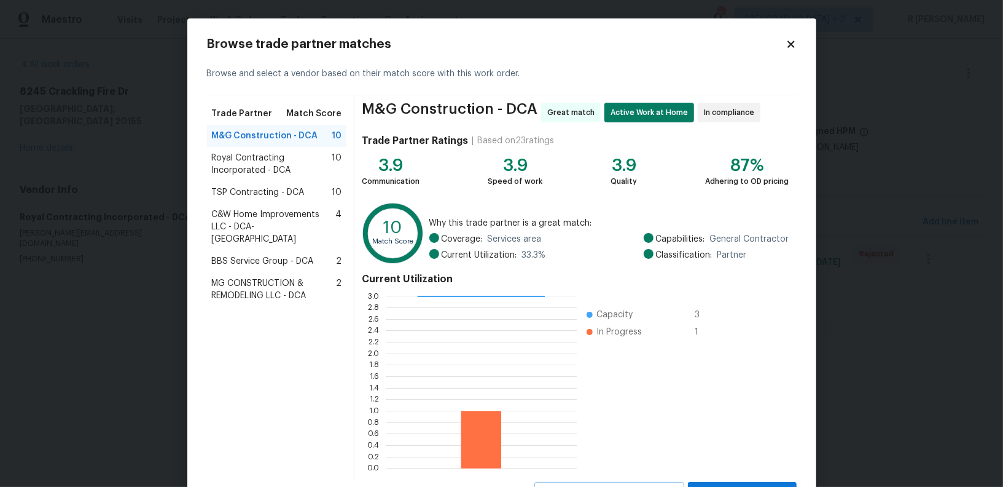
scroll to position [55, 0]
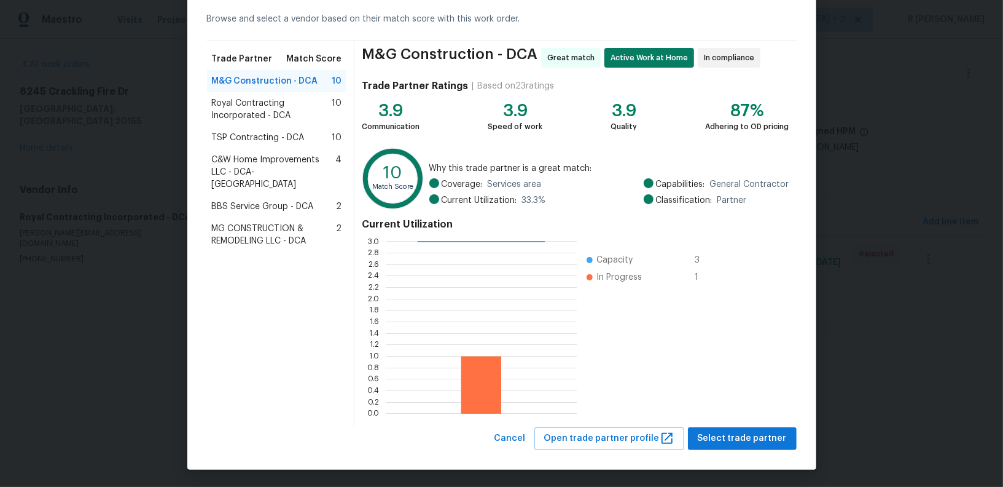
click at [727, 460] on div "Browse trade partner matches Browse and select a vendor based on their match sc…" at bounding box center [501, 217] width 629 height 506
click at [737, 447] on button "Select trade partner" at bounding box center [742, 438] width 109 height 23
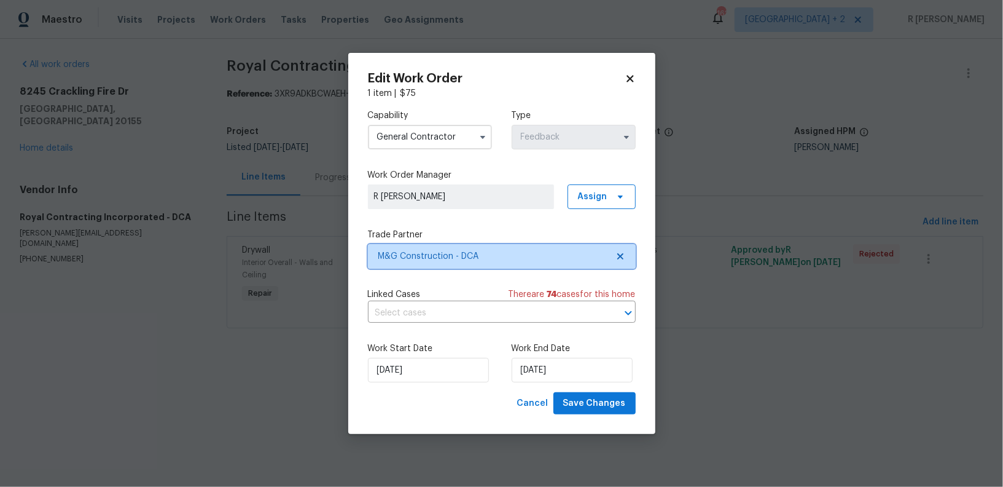
scroll to position [0, 0]
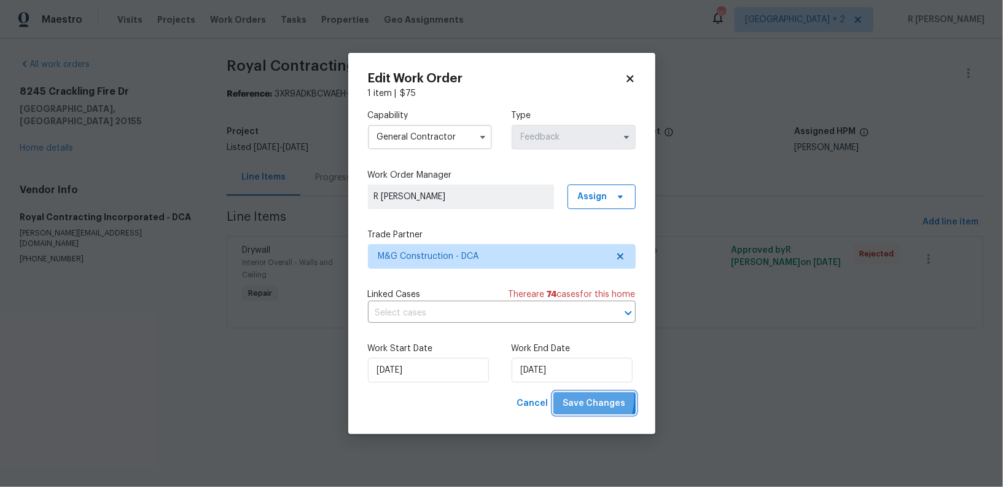
click at [574, 398] on span "Save Changes" at bounding box center [594, 403] width 63 height 15
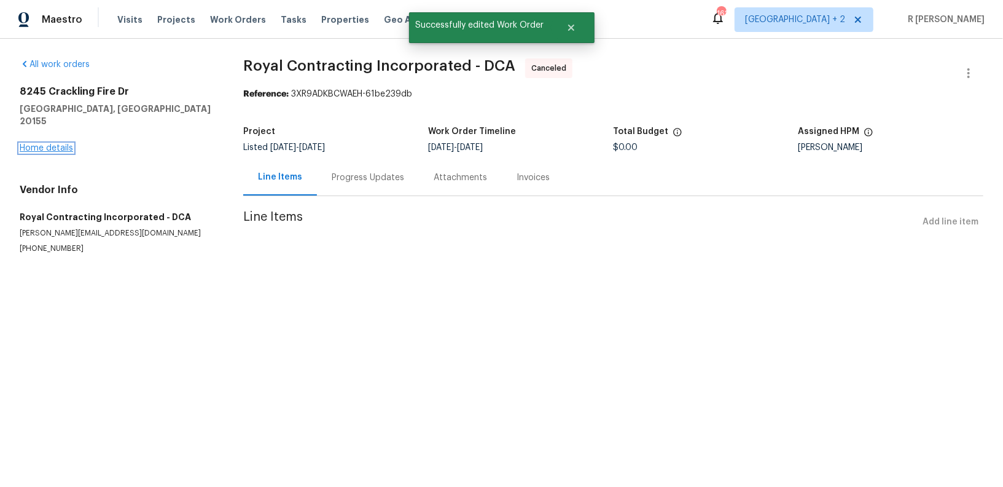
click at [53, 144] on link "Home details" at bounding box center [46, 148] width 53 height 9
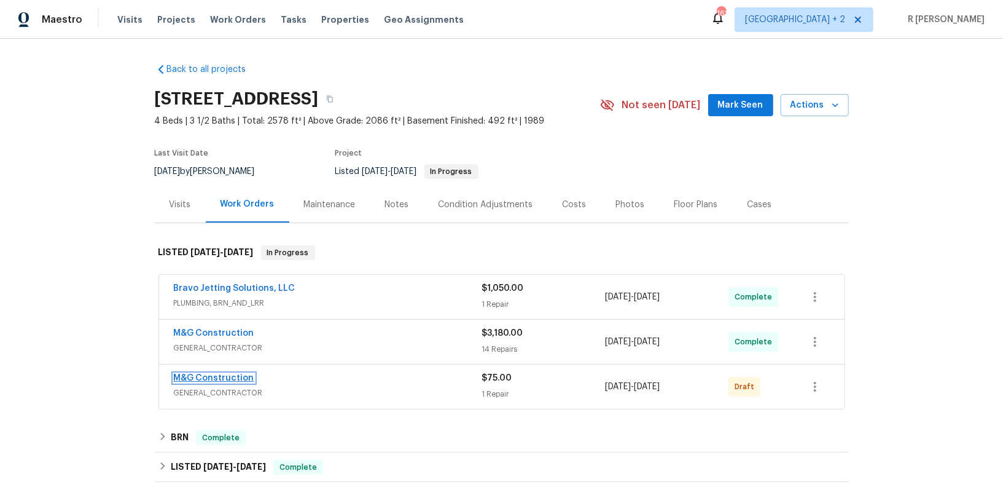
click at [227, 374] on link "M&G Construction" at bounding box center [214, 378] width 80 height 9
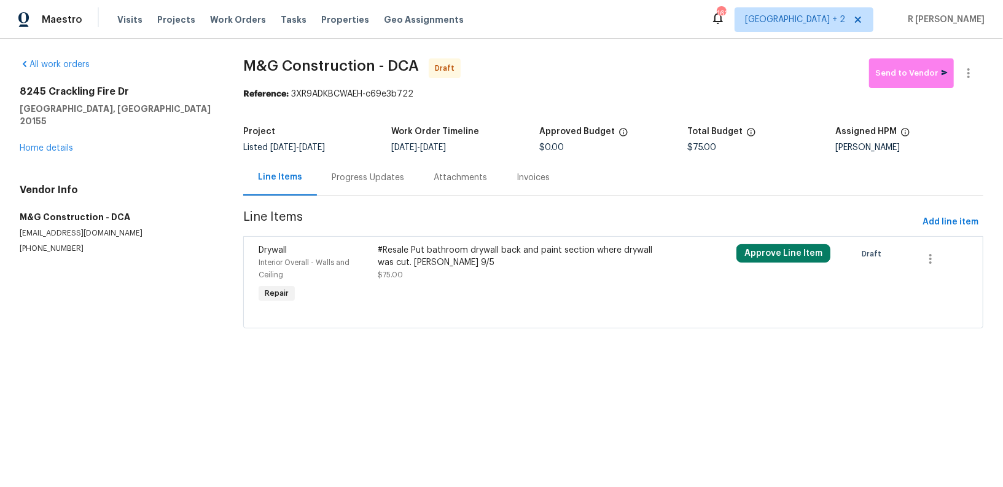
click at [360, 181] on div "Progress Updates" at bounding box center [368, 177] width 72 height 12
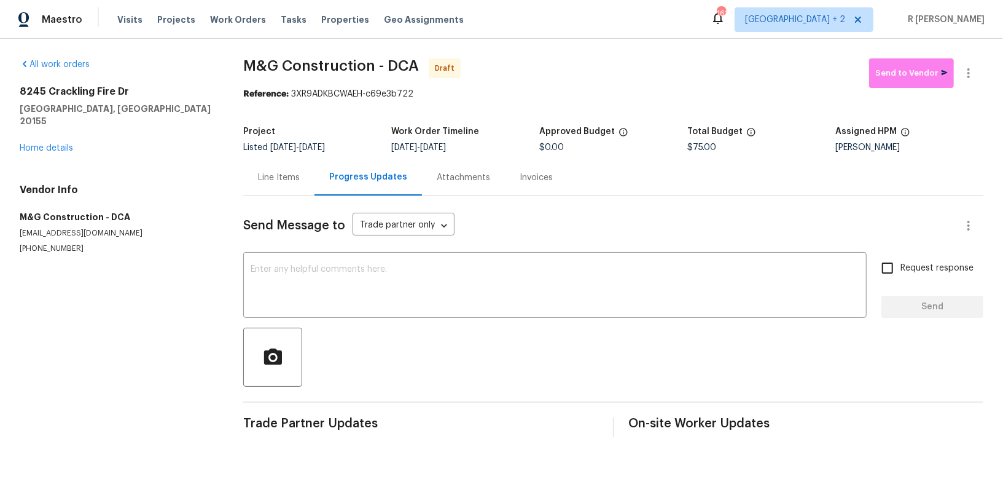
click at [289, 177] on div "Line Items" at bounding box center [279, 177] width 42 height 12
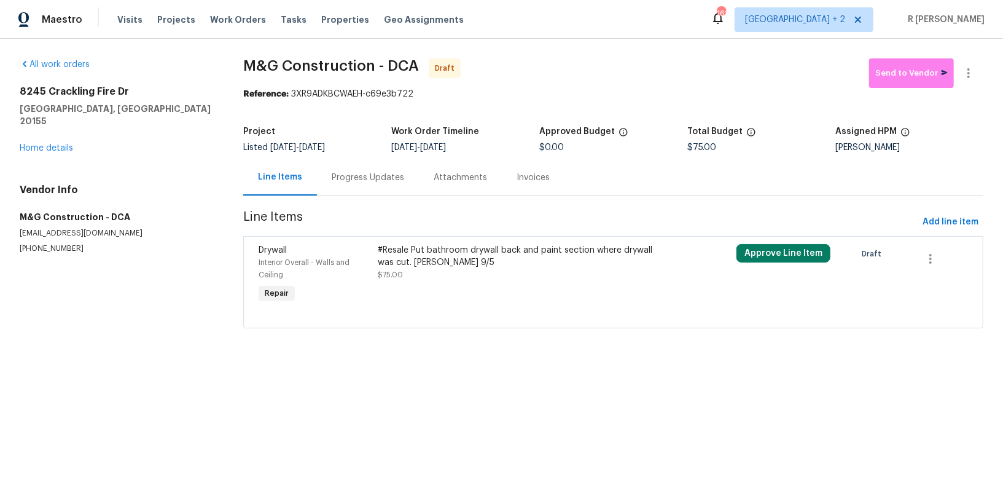
click at [410, 257] on div "#Resale Put bathroom drywall back and paint section where drywall was cut. COE …" at bounding box center [523, 256] width 291 height 25
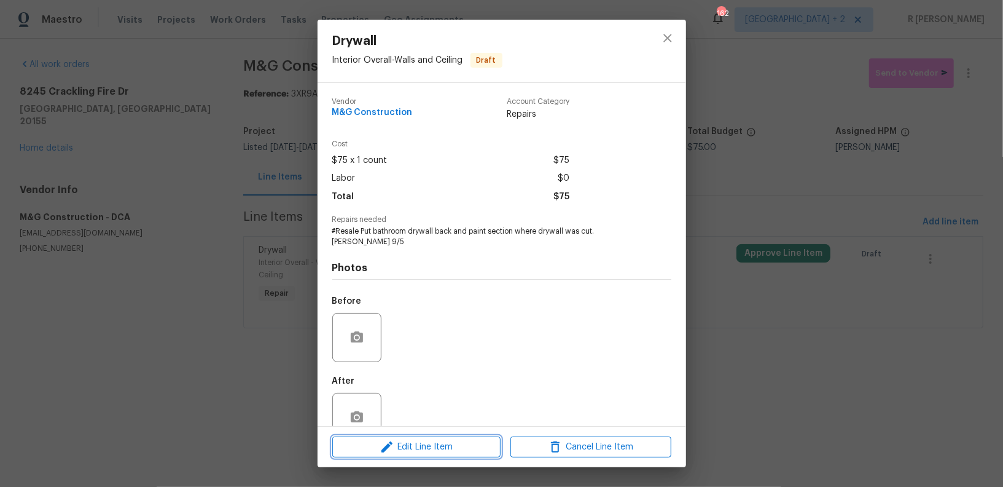
click at [429, 453] on span "Edit Line Item" at bounding box center [416, 446] width 161 height 15
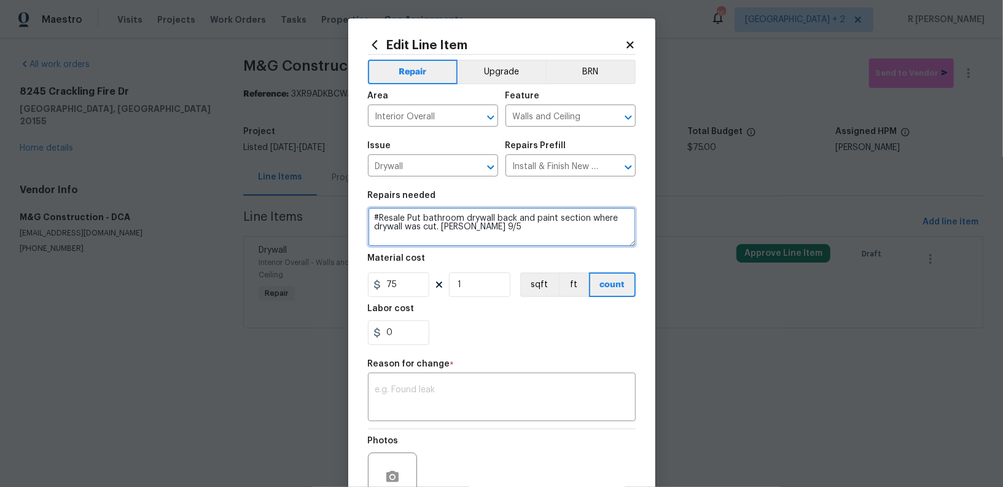
drag, startPoint x: 483, startPoint y: 233, endPoint x: 444, endPoint y: 233, distance: 38.7
click at [444, 233] on textarea "#Resale Put bathroom drywall back and paint section where drywall was cut. COE …" at bounding box center [502, 226] width 268 height 39
type textarea "#Resale Put bathroom drywall back and paint section where drywall was cut."
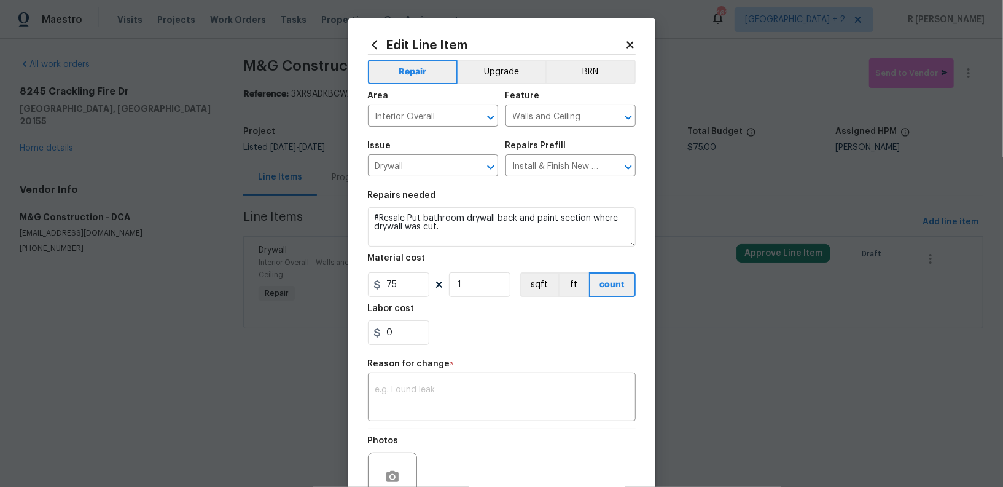
click at [433, 364] on h5 "Reason for change" at bounding box center [409, 363] width 82 height 9
click at [432, 418] on div "x ​" at bounding box center [502, 397] width 268 height 45
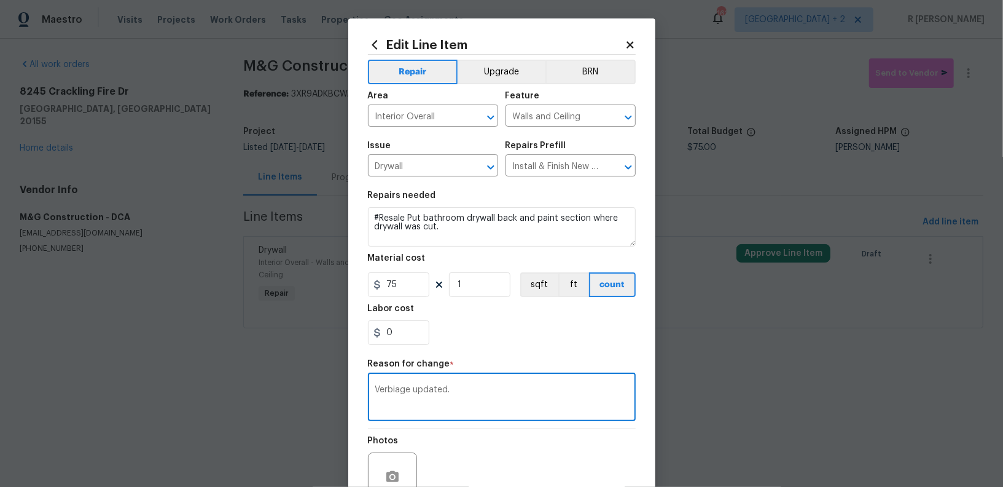
scroll to position [118, 0]
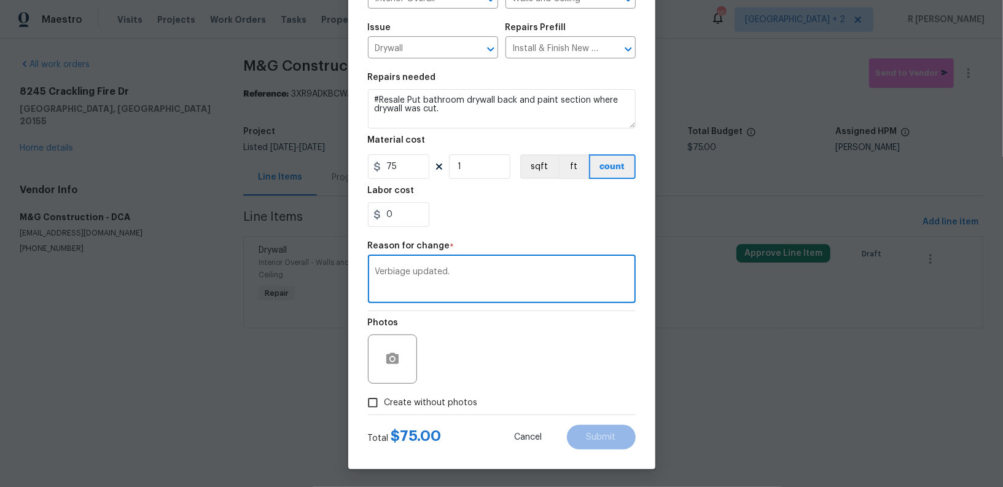
type textarea "Verbiage updated."
click at [417, 400] on span "Create without photos" at bounding box center [431, 402] width 93 height 13
click at [385, 400] on input "Create without photos" at bounding box center [372, 402] width 23 height 23
checkbox input "true"
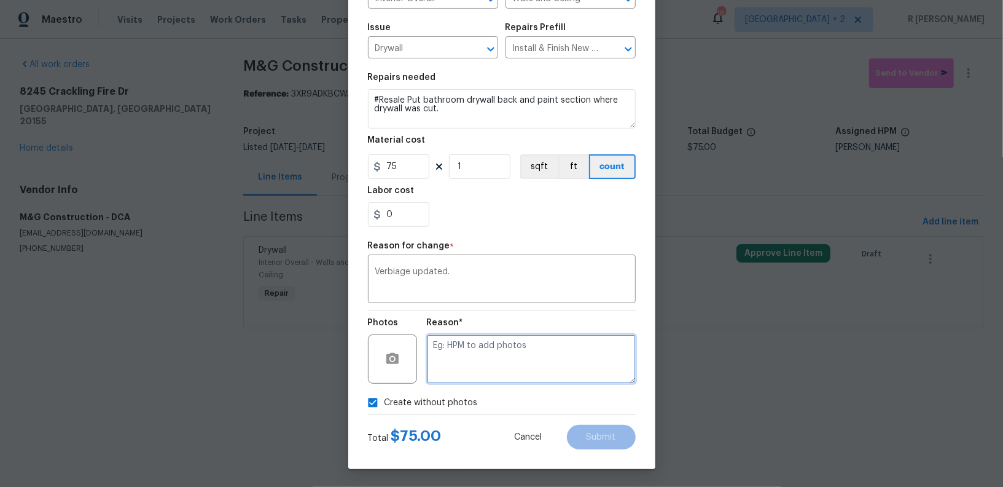
click at [496, 364] on textarea at bounding box center [531, 358] width 209 height 49
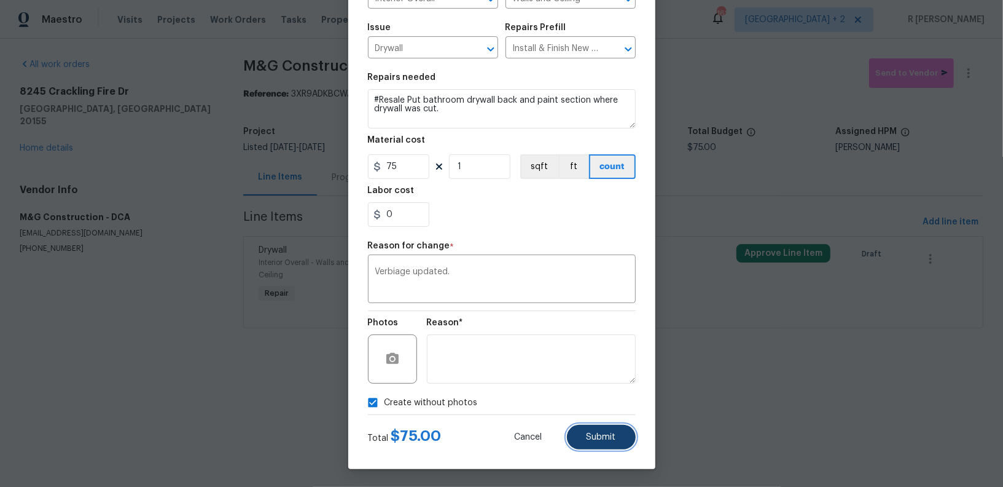
click at [588, 439] on span "Submit" at bounding box center [601, 436] width 29 height 9
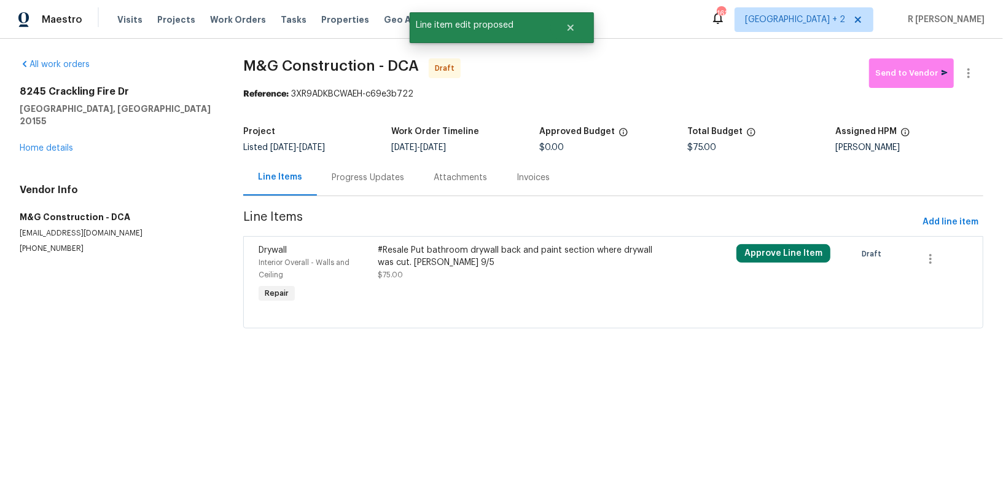
scroll to position [0, 0]
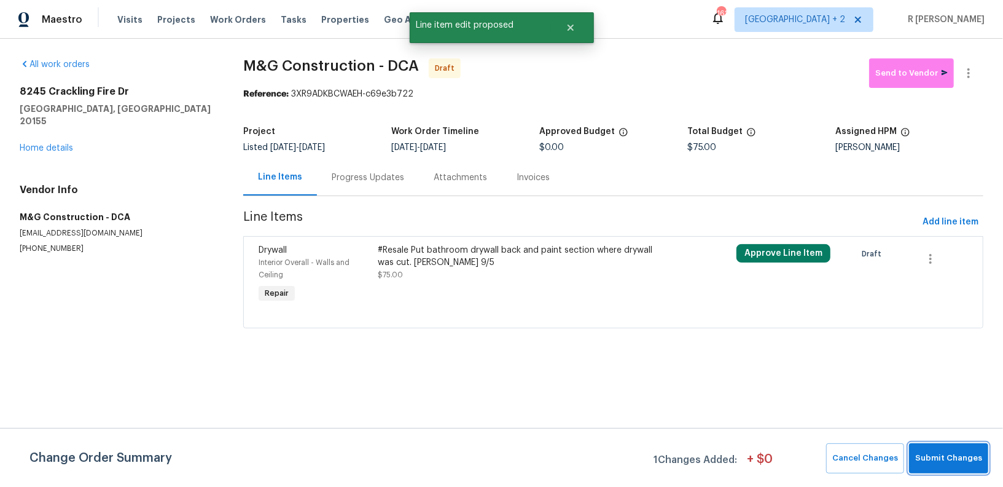
click at [942, 458] on span "Submit Changes" at bounding box center [948, 458] width 67 height 14
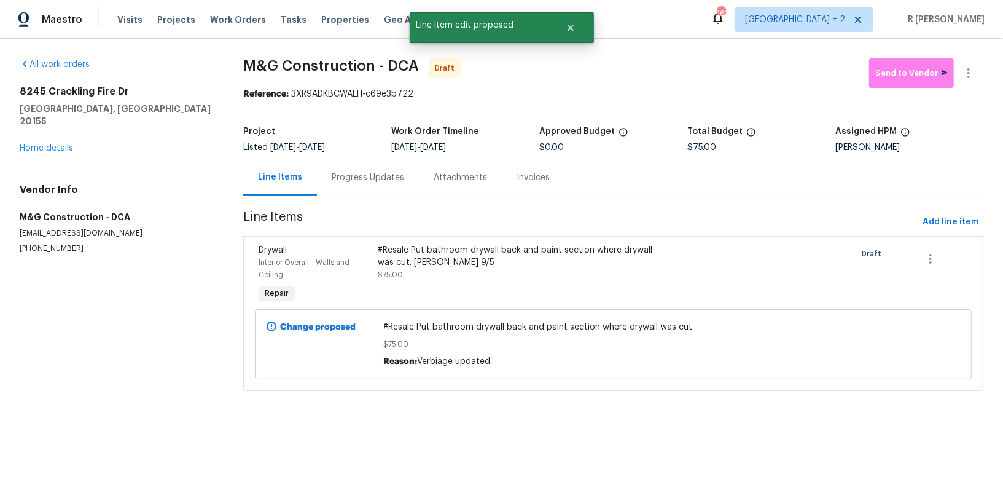
click at [362, 176] on div "Progress Updates" at bounding box center [368, 177] width 72 height 12
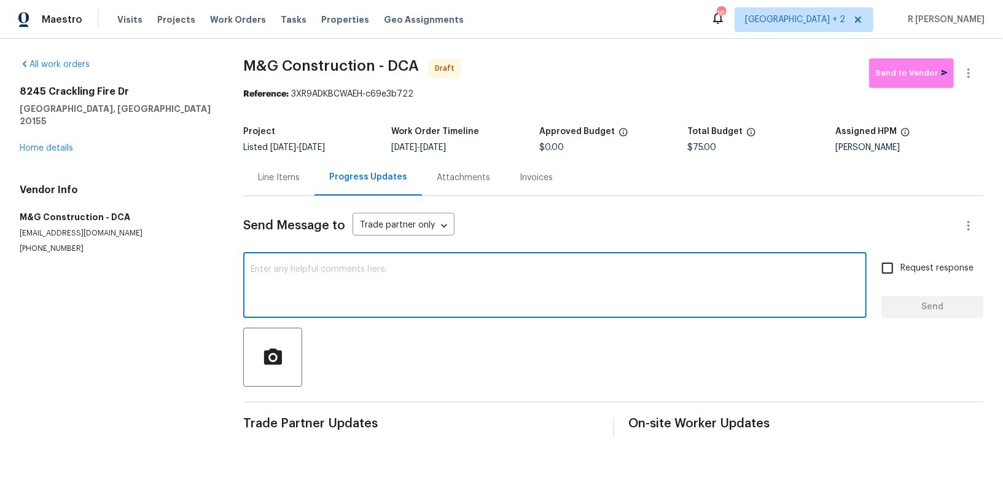
click at [400, 286] on textarea at bounding box center [555, 286] width 609 height 43
paste textarea "Hey, this is Yogesh from Opendoor. I’m confirming you received the WO for the p…"
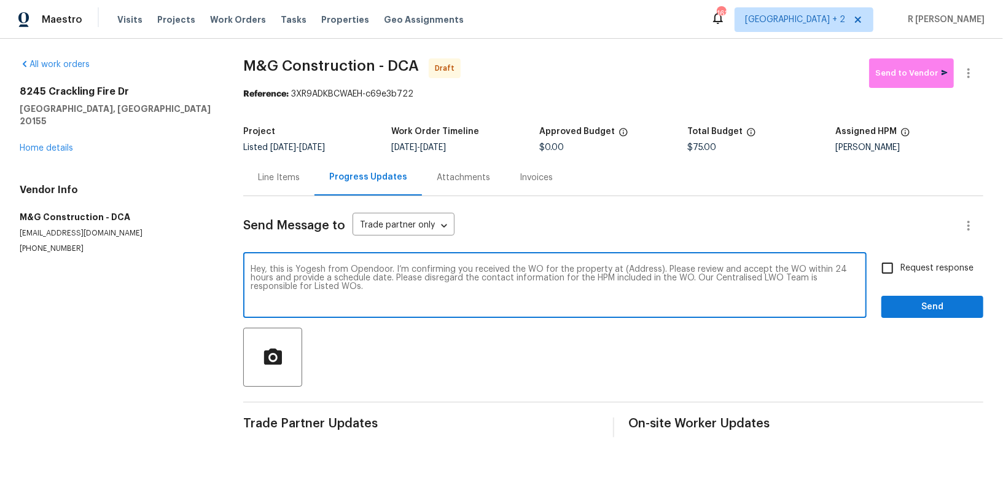
click at [638, 267] on textarea "Hey, this is Yogesh from Opendoor. I’m confirming you received the WO for the p…" at bounding box center [555, 286] width 609 height 43
paste textarea "8245 Crackling Fire Dr, Gainesville, VA 20155"
type textarea "Hey, this is Yogesh from Opendoor. I’m confirming you received the WO for the p…"
click at [942, 268] on span "Request response" at bounding box center [937, 268] width 73 height 13
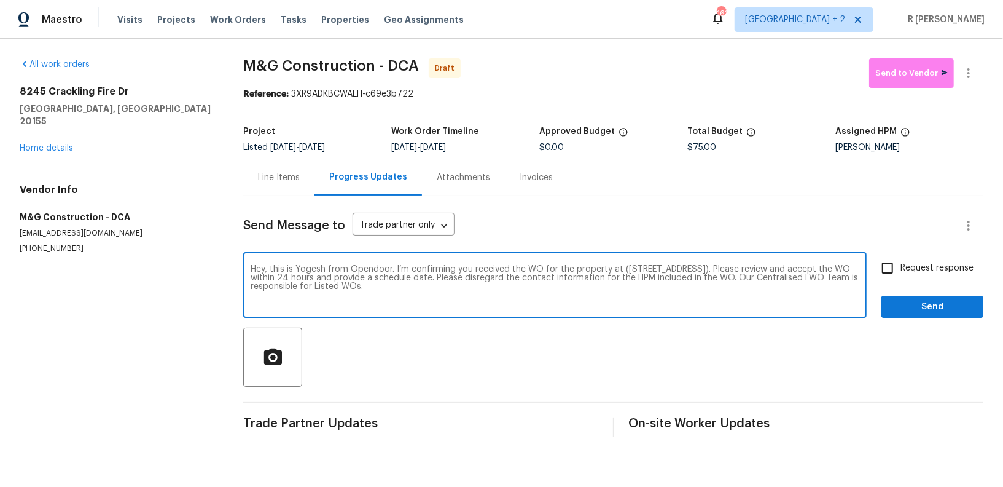
click at [901, 268] on input "Request response" at bounding box center [888, 268] width 26 height 26
checkbox input "true"
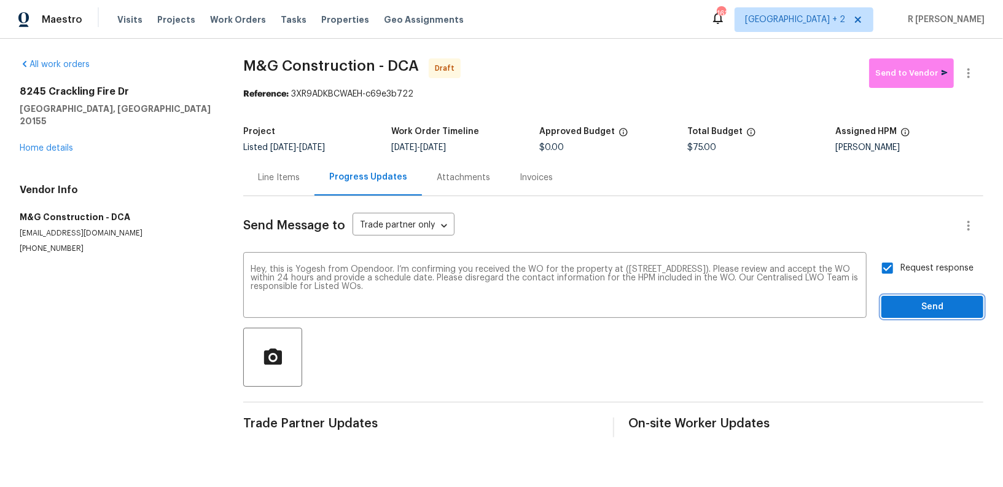
click at [920, 299] on span "Send" at bounding box center [932, 306] width 82 height 15
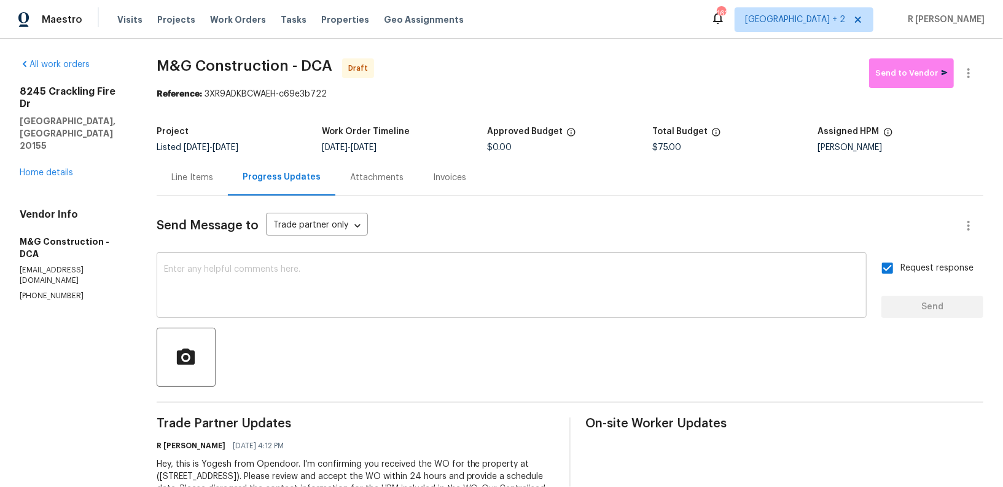
click at [357, 311] on div "x ​" at bounding box center [512, 286] width 710 height 63
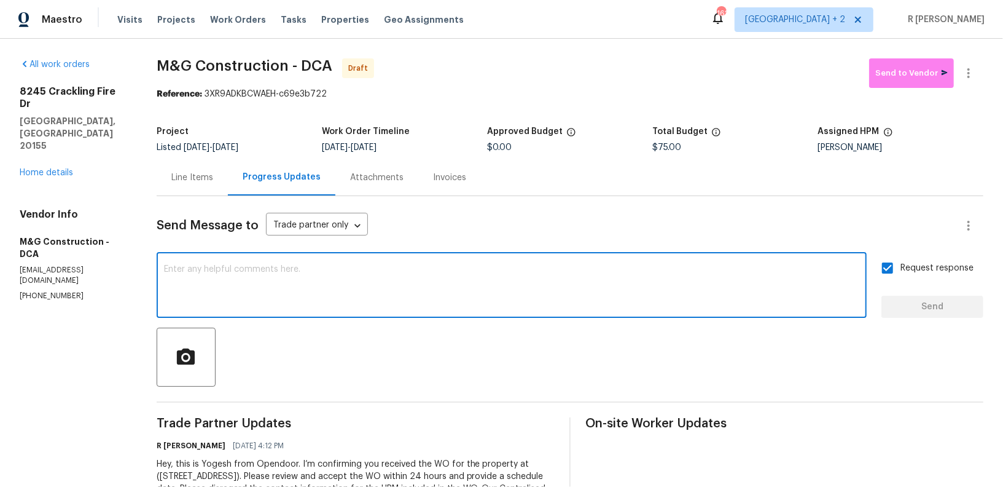
paste textarea "Attention All Work Orders must include before-photos (both close-up and wide-an…"
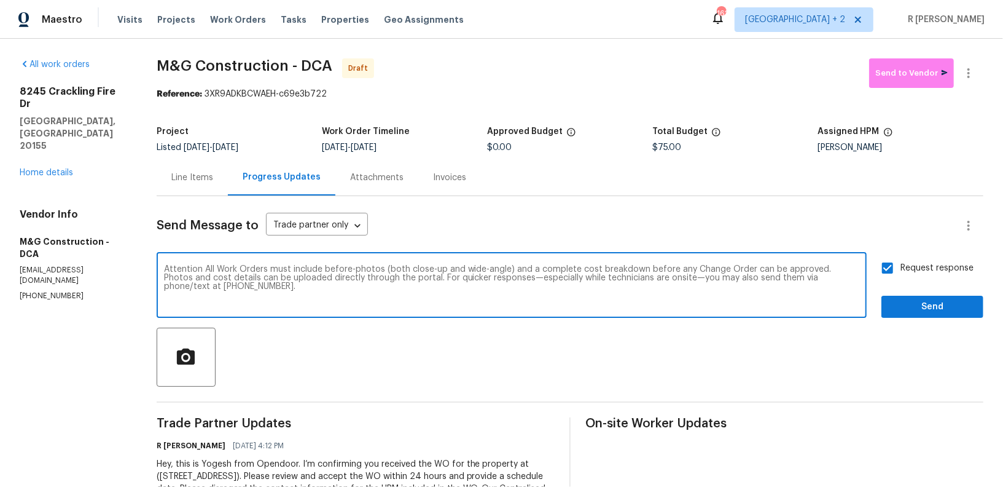
type textarea "Attention All Work Orders must include before-photos (both close-up and wide-an…"
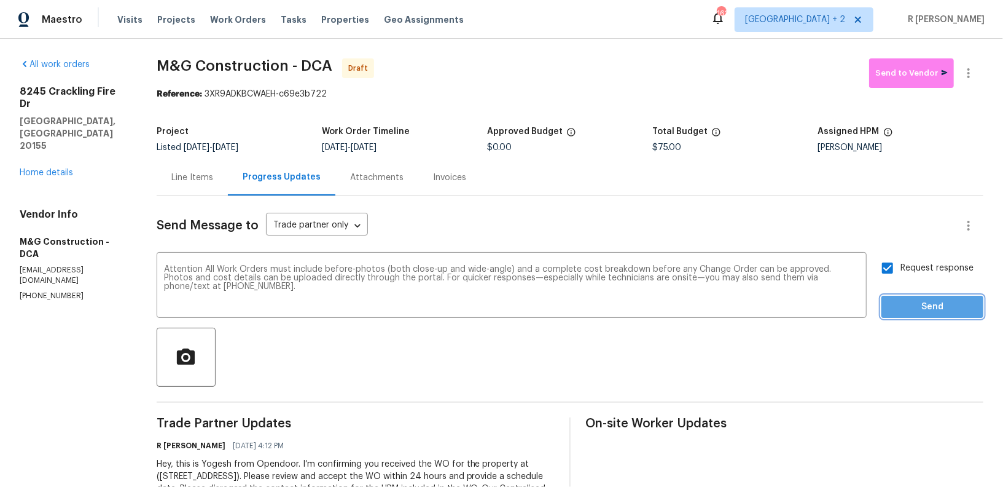
click at [953, 310] on span "Send" at bounding box center [932, 306] width 82 height 15
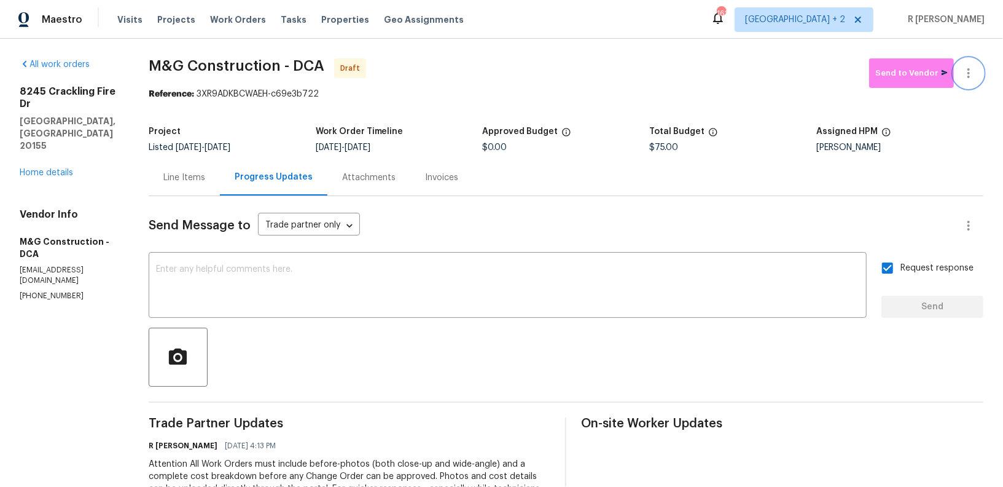
click at [969, 74] on icon "button" at bounding box center [968, 73] width 15 height 15
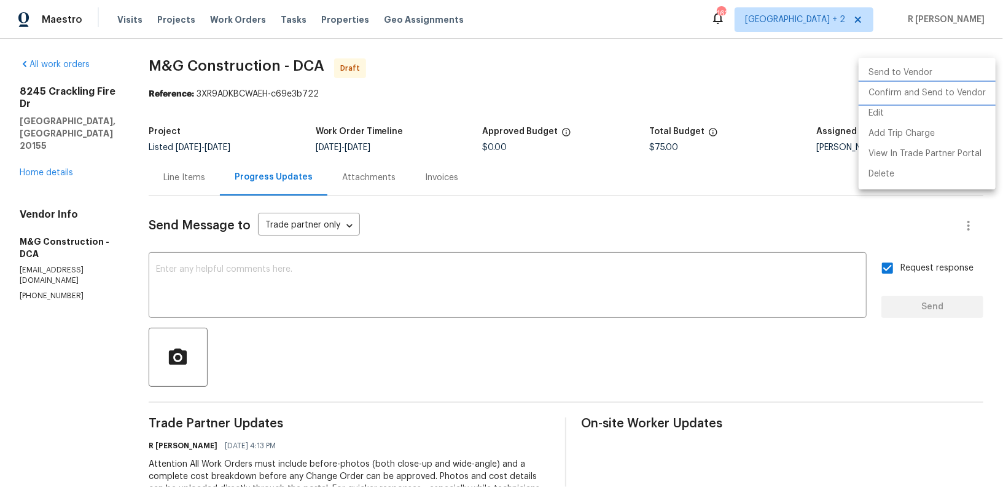
click at [907, 94] on li "Confirm and Send to Vendor" at bounding box center [927, 93] width 137 height 20
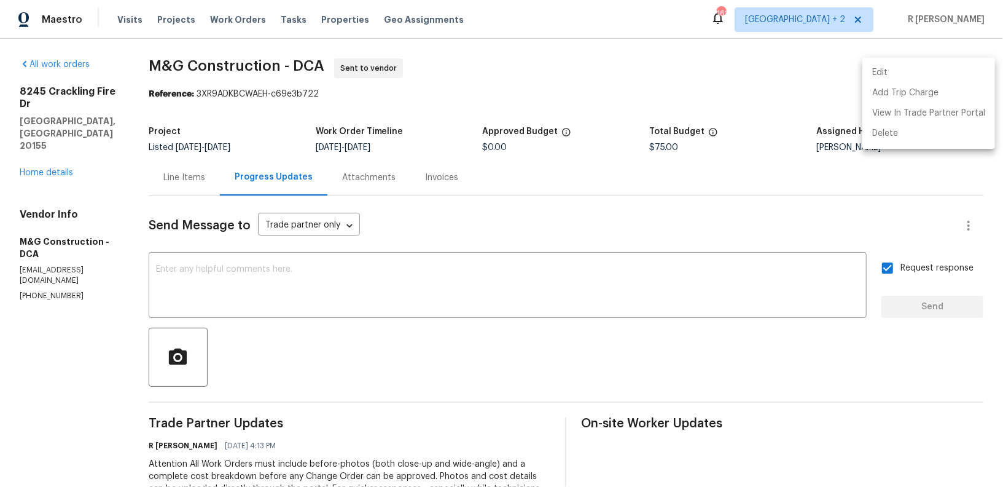
click at [584, 180] on div at bounding box center [501, 243] width 1003 height 487
click at [166, 181] on div "Line Items" at bounding box center [184, 177] width 42 height 12
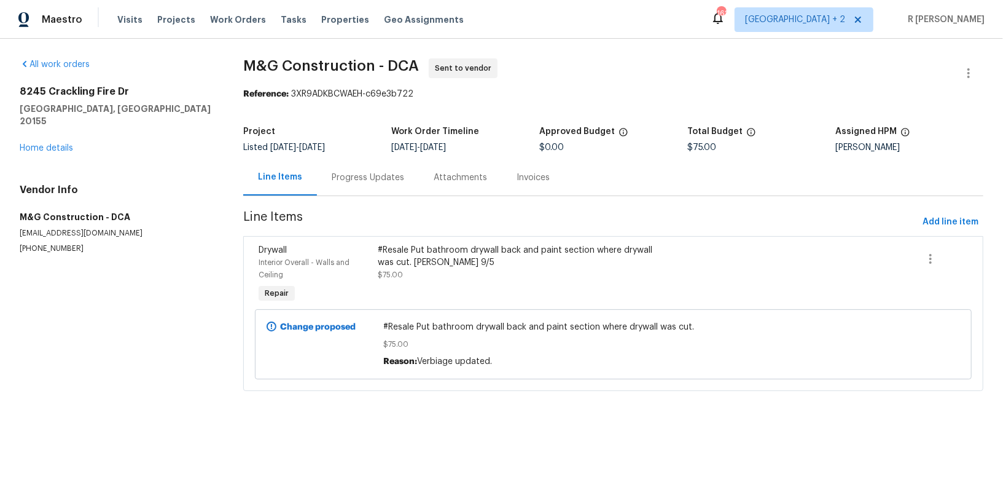
click at [349, 175] on div "Progress Updates" at bounding box center [368, 177] width 72 height 12
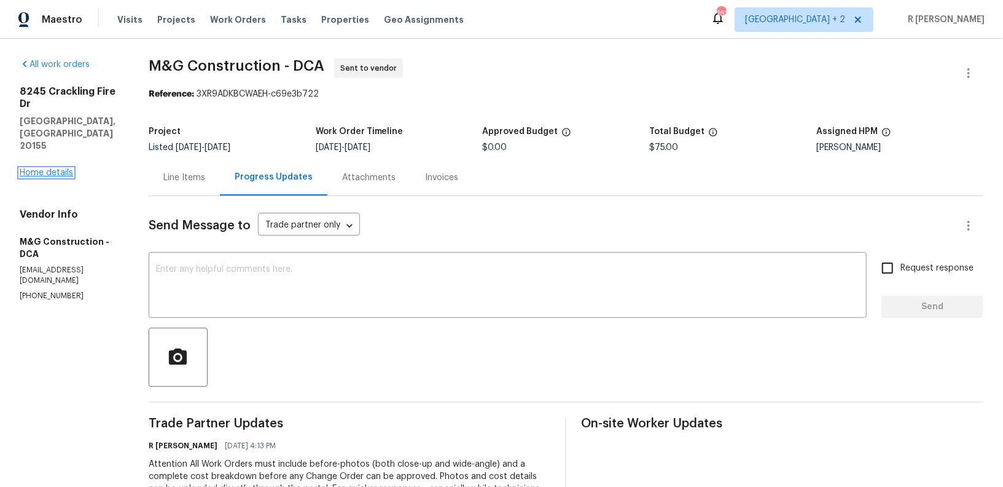
click at [51, 168] on link "Home details" at bounding box center [46, 172] width 53 height 9
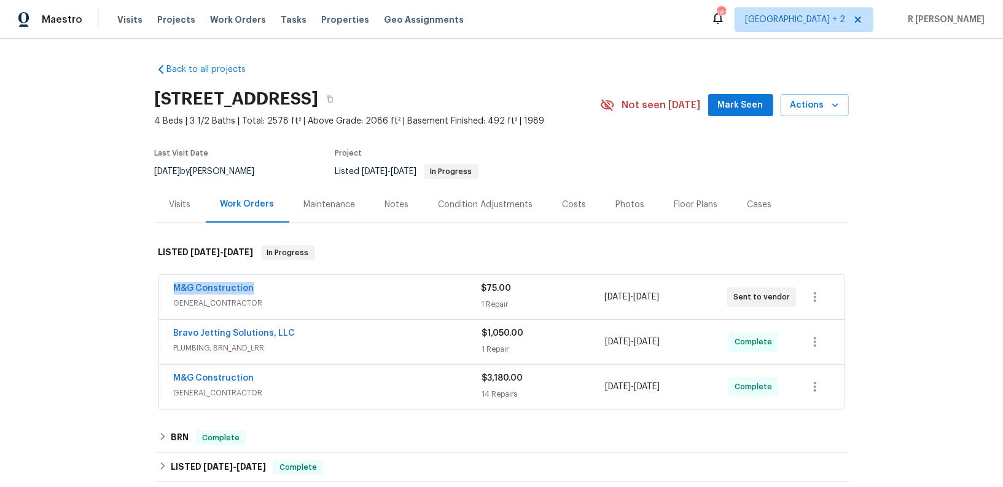
drag, startPoint x: 268, startPoint y: 287, endPoint x: 93, endPoint y: 282, distance: 175.8
click at [93, 282] on div "Back to all projects 8245 Crackling Fire Dr, Gainesville, VA 20155 4 Beds | 3 1…" at bounding box center [501, 263] width 1003 height 448
copy link "M&G Construction"
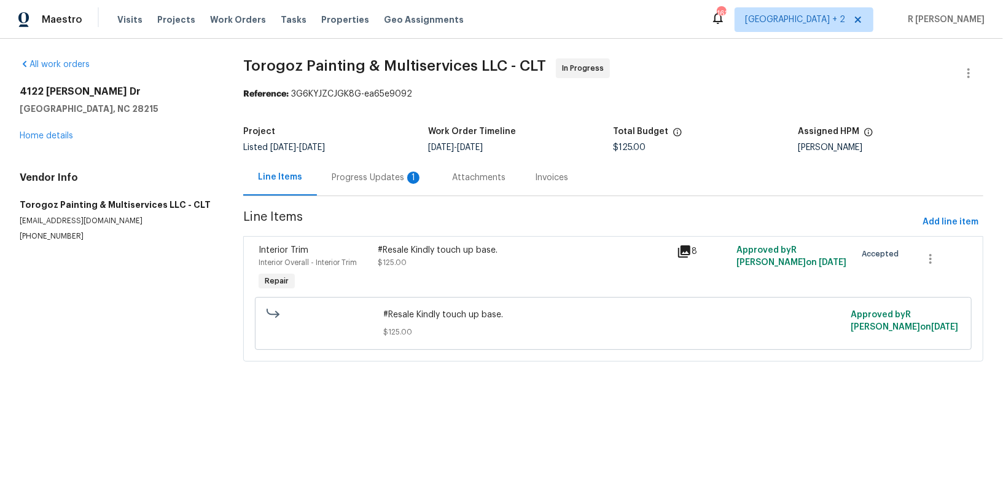
click at [393, 161] on div "Progress Updates 1" at bounding box center [377, 177] width 120 height 36
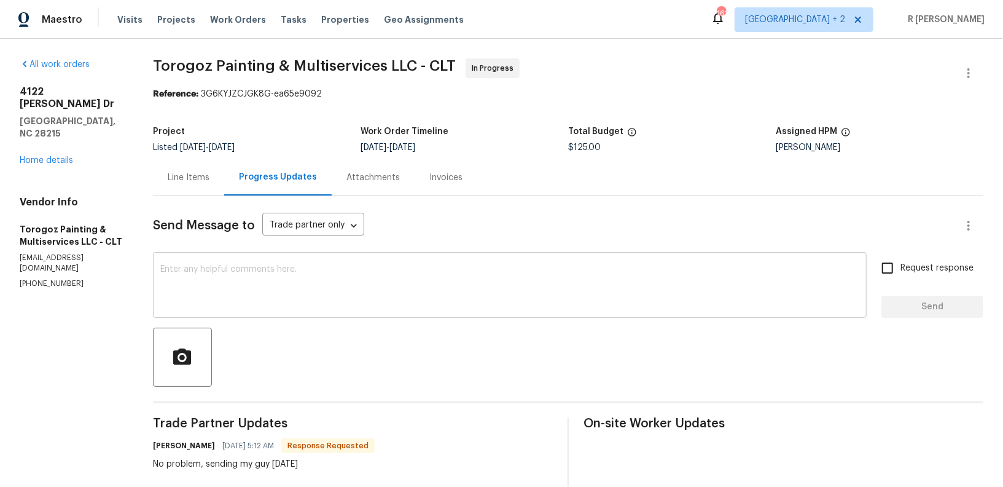
click at [374, 303] on textarea at bounding box center [509, 286] width 699 height 43
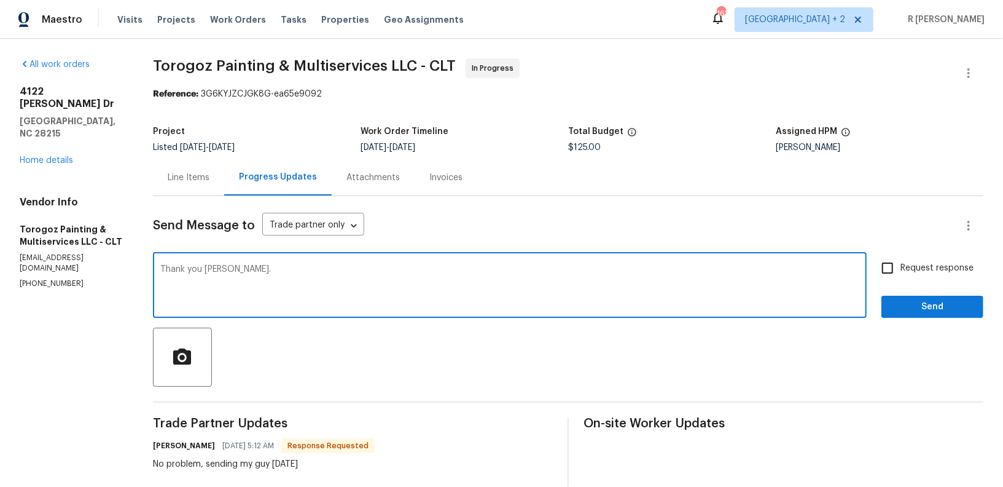
type textarea "Thank you [PERSON_NAME]."
click at [952, 322] on div "Send Message to Trade partner only Trade partner only ​ Thank you [PERSON_NAME]…" at bounding box center [568, 491] width 831 height 590
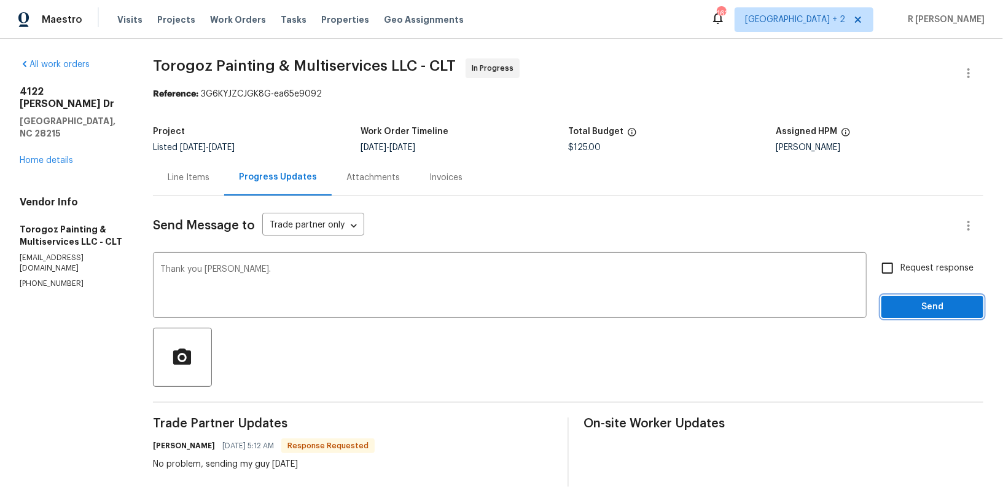
click at [939, 303] on span "Send" at bounding box center [932, 306] width 82 height 15
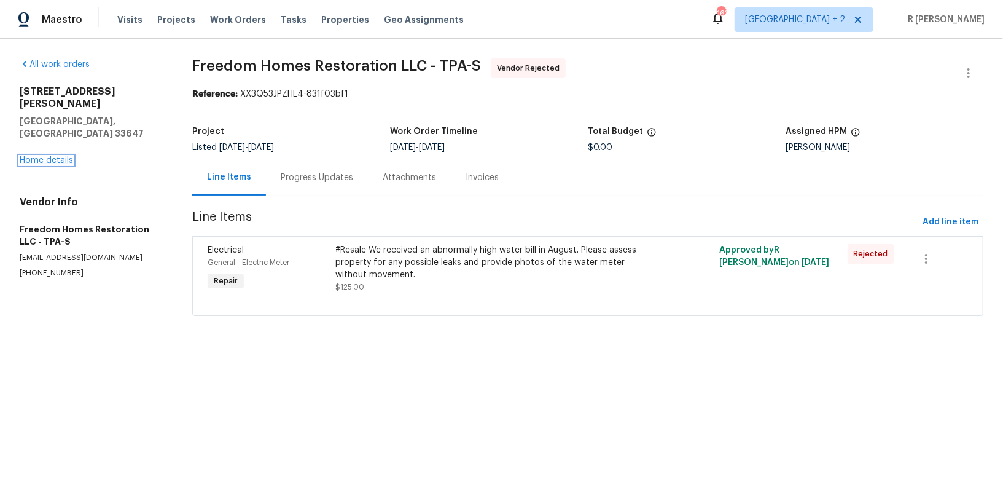
click at [53, 156] on link "Home details" at bounding box center [46, 160] width 53 height 9
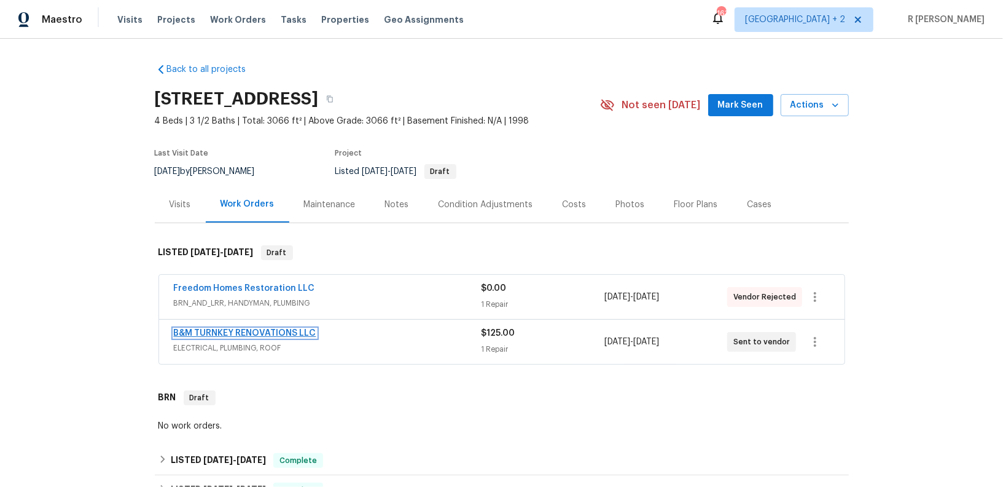
click at [225, 332] on link "B&M TURNKEY RENOVATIONS LLC" at bounding box center [245, 333] width 143 height 9
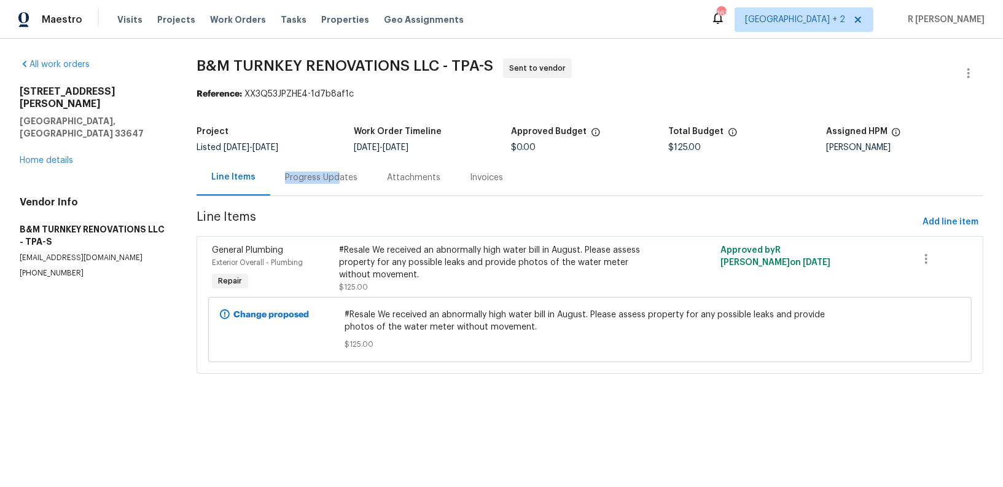
click at [335, 171] on div "Progress Updates" at bounding box center [321, 177] width 72 height 12
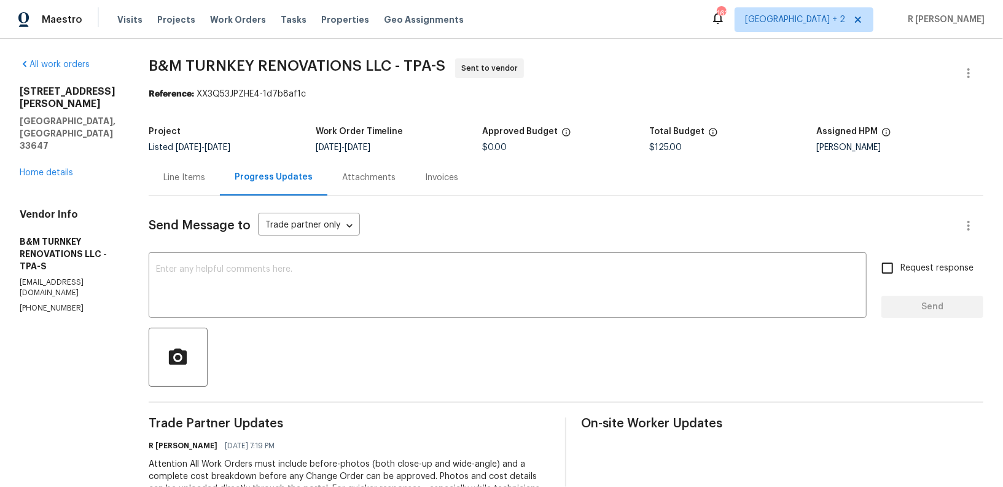
click at [42, 240] on div "Vendor Info B&M TURNKEY RENOVATIONS LLC - TPA-S [EMAIL_ADDRESS][DOMAIN_NAME] [P…" at bounding box center [70, 260] width 100 height 105
copy p "[PHONE_NUMBER]"
click at [444, 257] on div "x ​" at bounding box center [508, 286] width 718 height 63
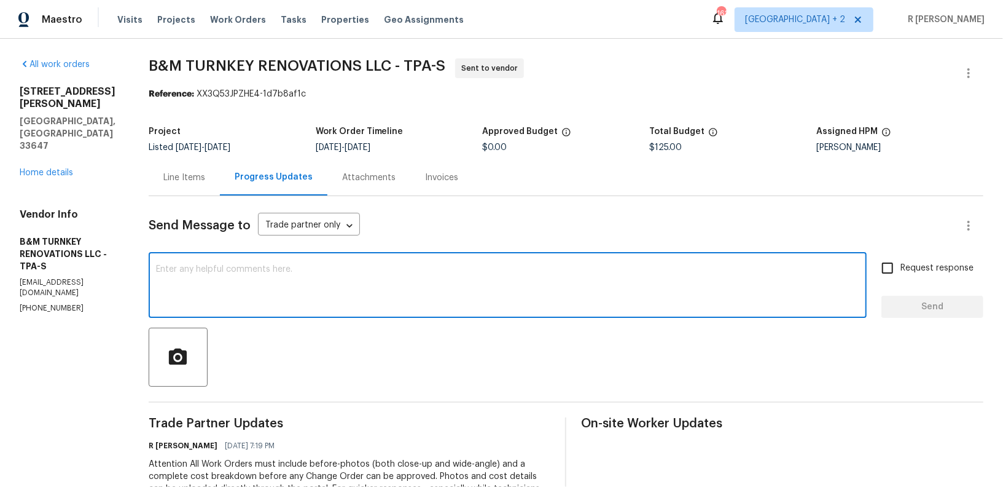
paste textarea "I hope this message finds you well. This is Yogesh from Opendoor. Could you kin…"
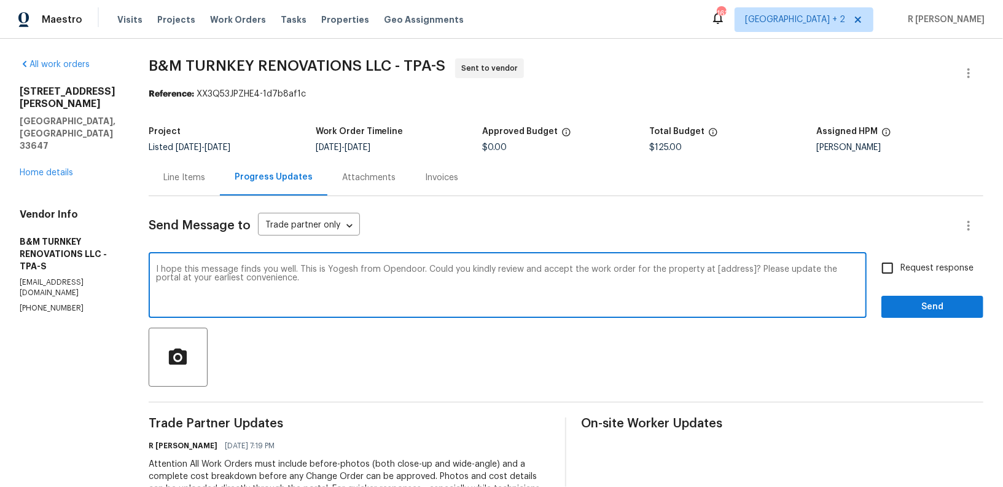
click at [769, 267] on textarea "I hope this message finds you well. This is Yogesh from Opendoor. Could you kin…" at bounding box center [507, 286] width 703 height 43
paste textarea "[STREET_ADDRESS]"
type textarea "I hope this message finds you well. This is Yogesh from Opendoor. Could you kin…"
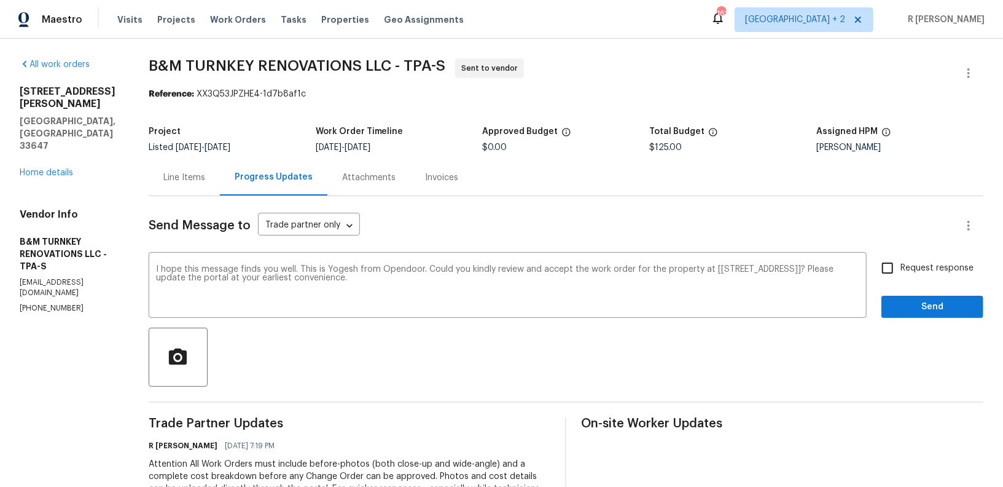
click at [943, 268] on span "Request response" at bounding box center [937, 268] width 73 height 13
click at [901, 268] on input "Request response" at bounding box center [888, 268] width 26 height 26
checkbox input "true"
click at [925, 312] on span "Send" at bounding box center [932, 306] width 82 height 15
